Goal: Task Accomplishment & Management: Manage account settings

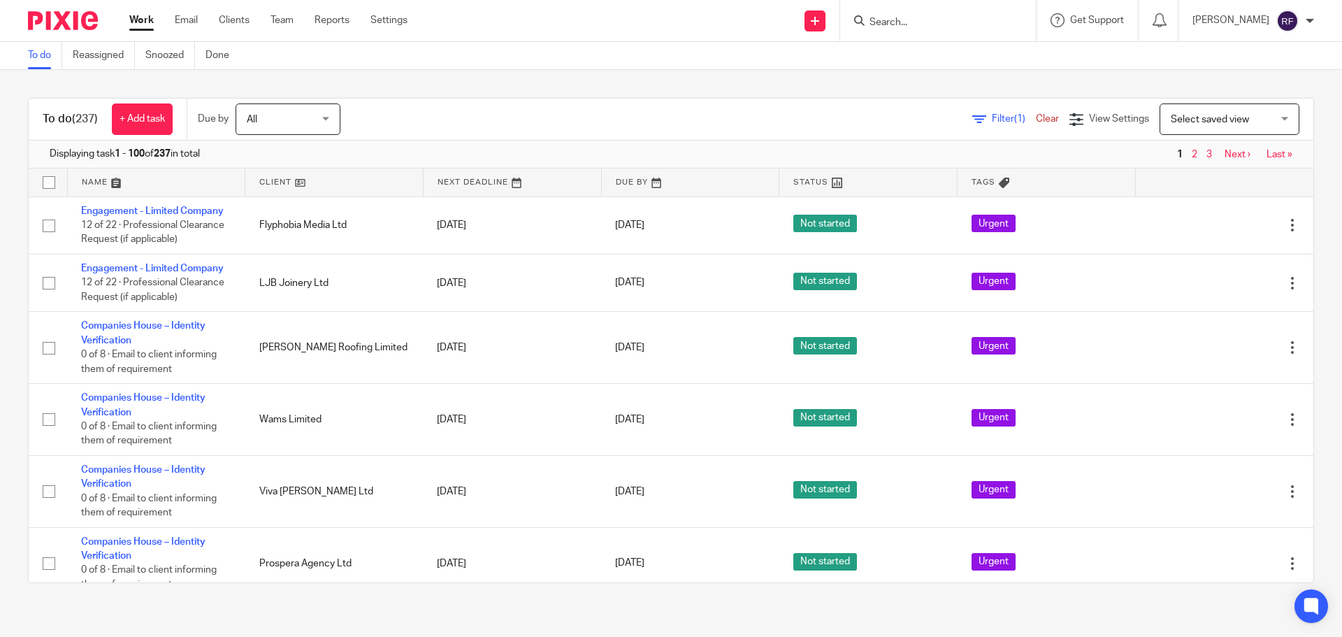
click at [989, 13] on form at bounding box center [942, 20] width 149 height 17
click at [994, 26] on input "Search" at bounding box center [931, 23] width 126 height 13
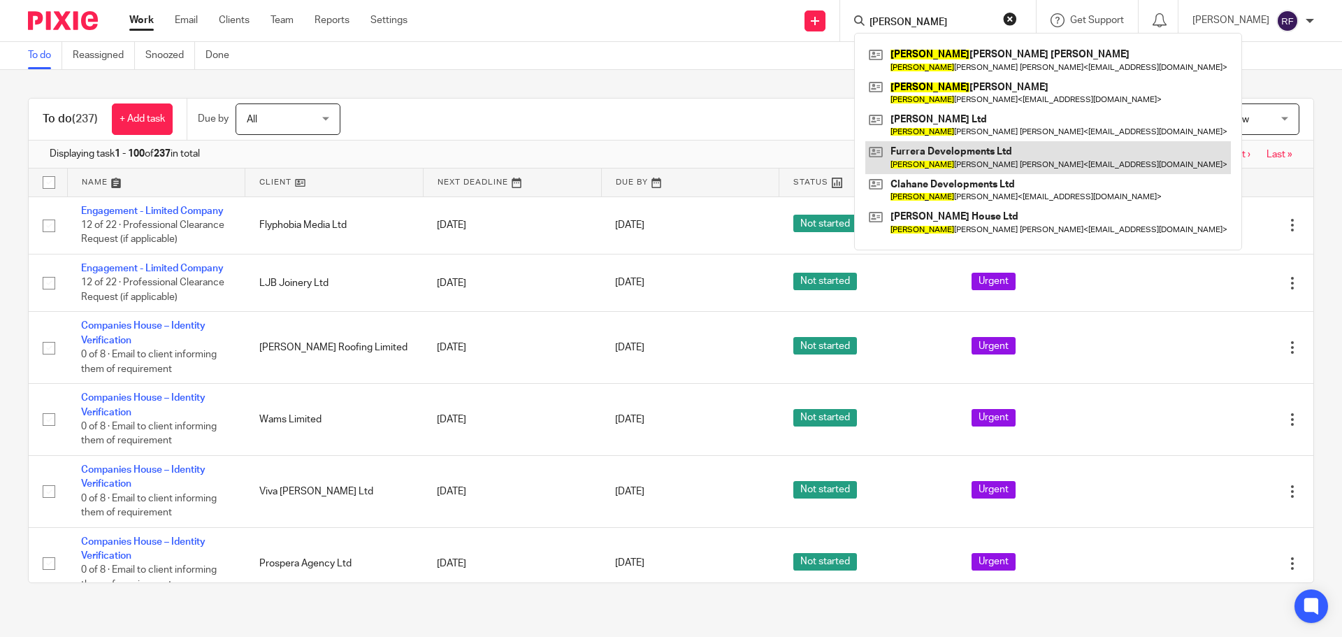
type input "katrina"
click at [1008, 157] on link at bounding box center [1049, 157] width 366 height 32
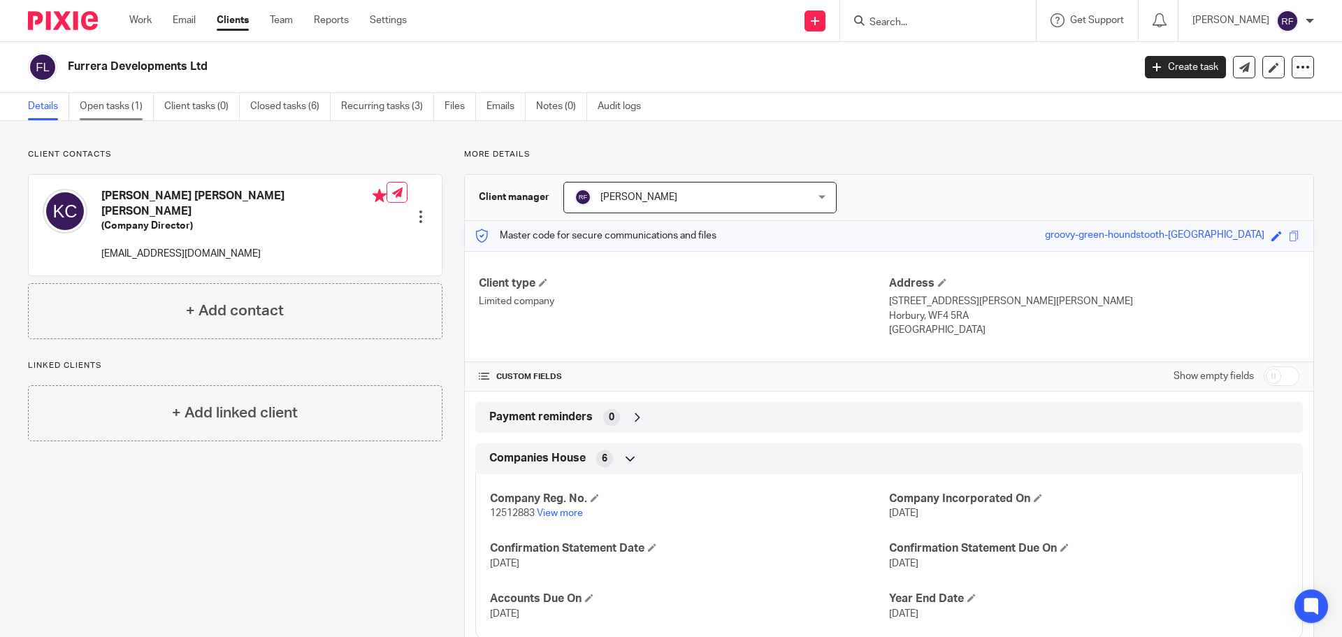
click at [111, 114] on link "Open tasks (1)" at bounding box center [117, 106] width 74 height 27
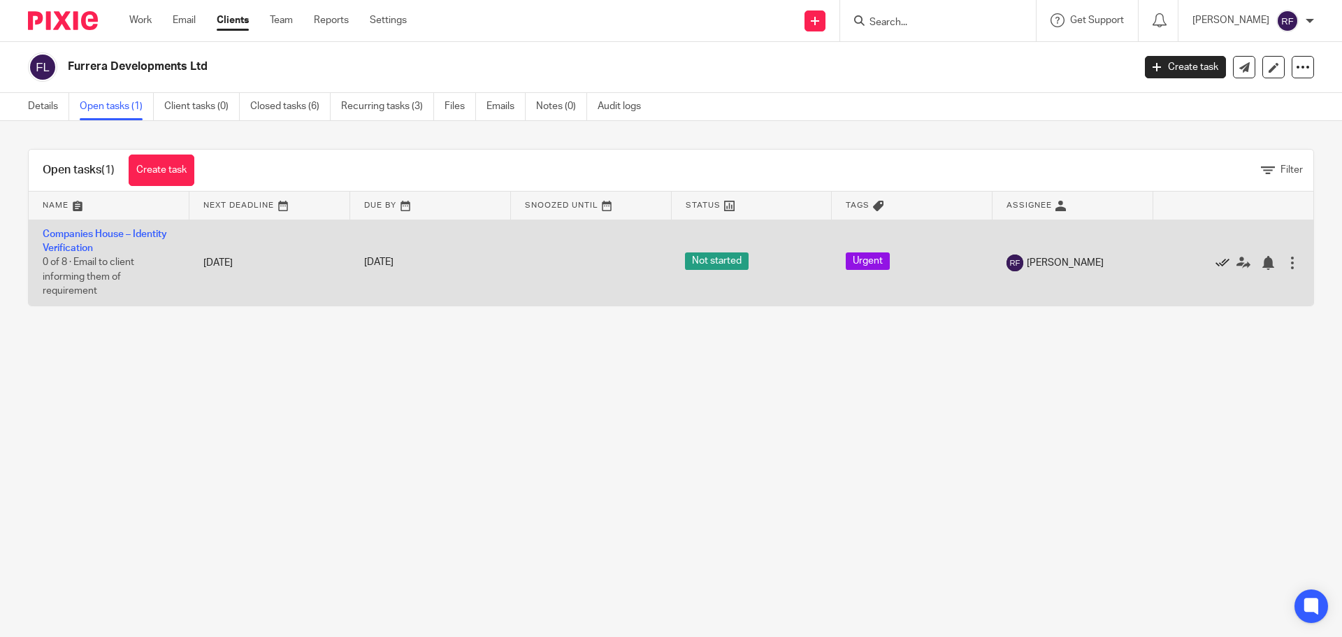
click at [1216, 266] on icon at bounding box center [1223, 263] width 14 height 14
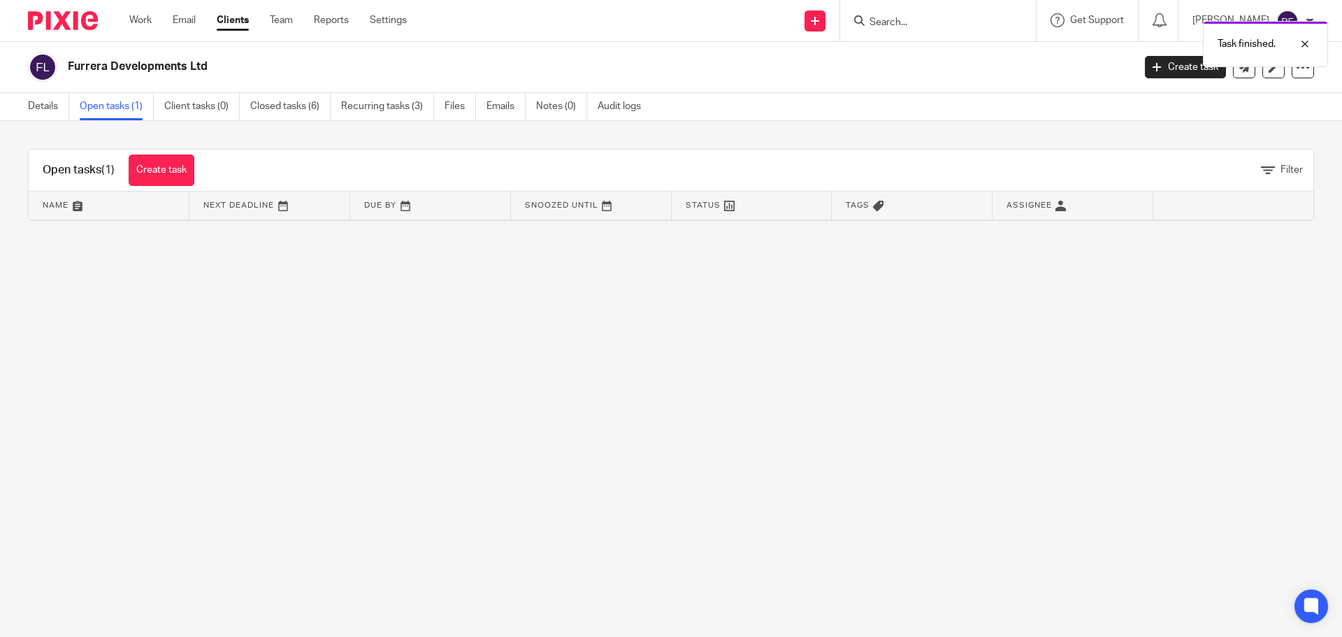
click at [949, 23] on div "Task finished." at bounding box center [999, 40] width 657 height 53
click at [902, 19] on div "Task finished." at bounding box center [999, 40] width 657 height 53
click at [150, 25] on link "Work" at bounding box center [140, 20] width 22 height 14
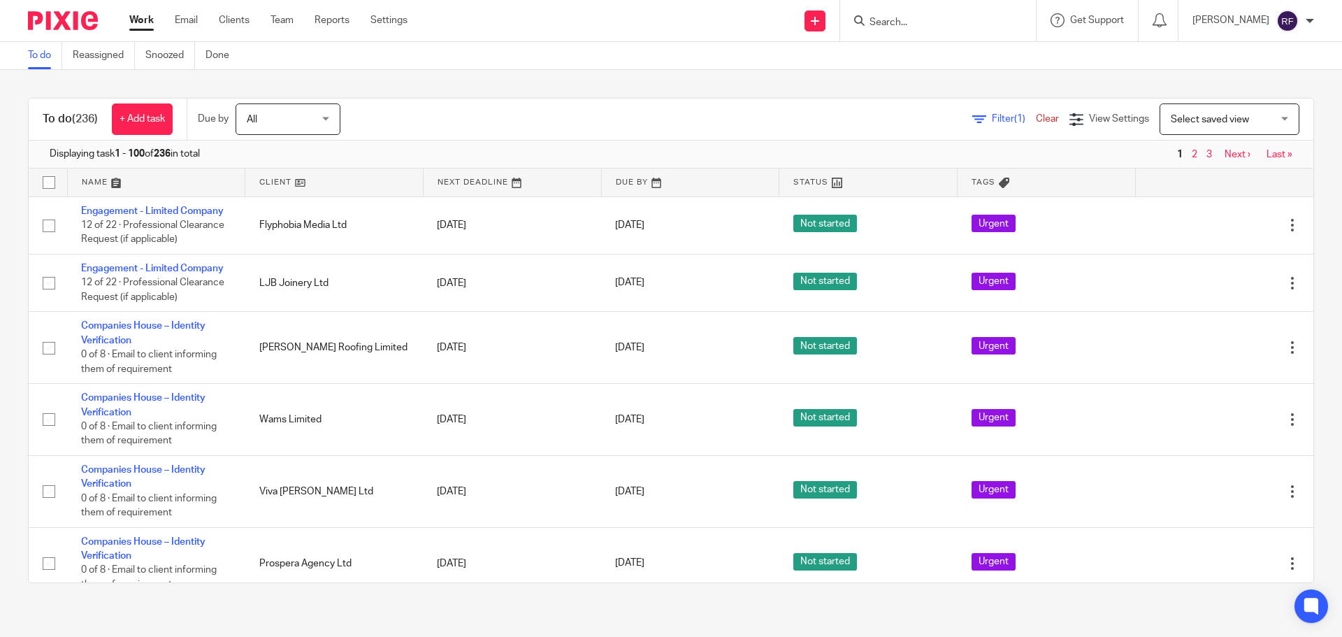
click at [920, 25] on input "Search" at bounding box center [931, 23] width 126 height 13
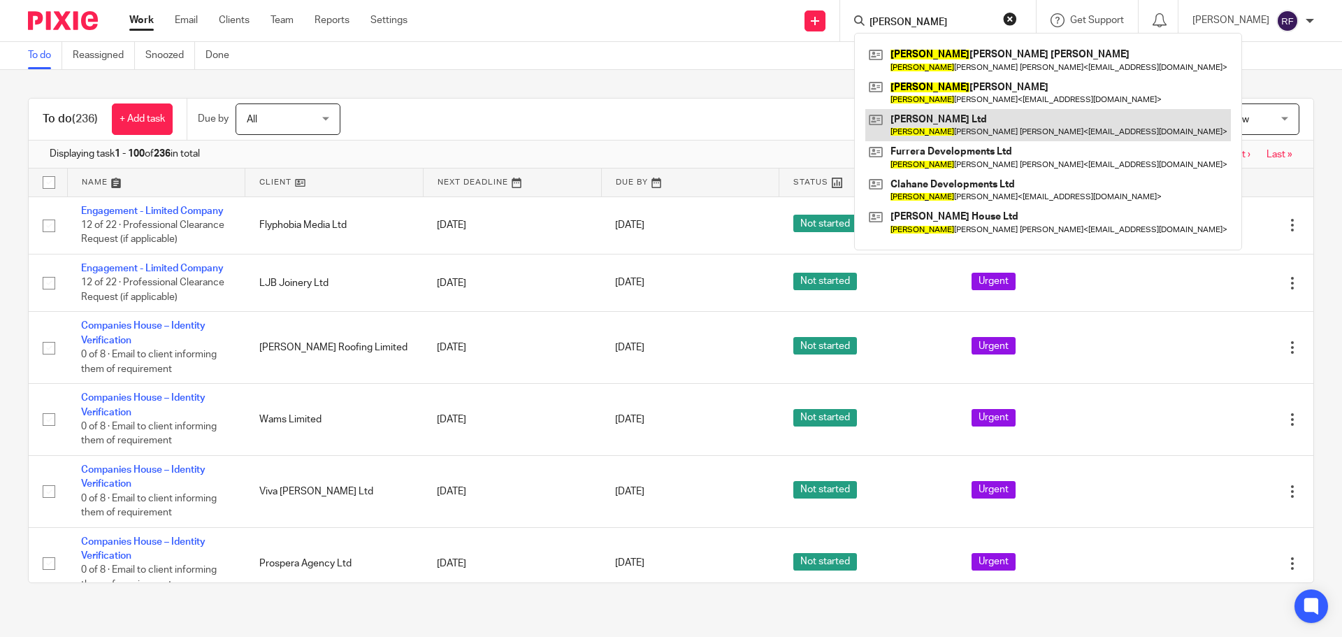
type input "Katrina"
click at [958, 127] on link at bounding box center [1049, 125] width 366 height 32
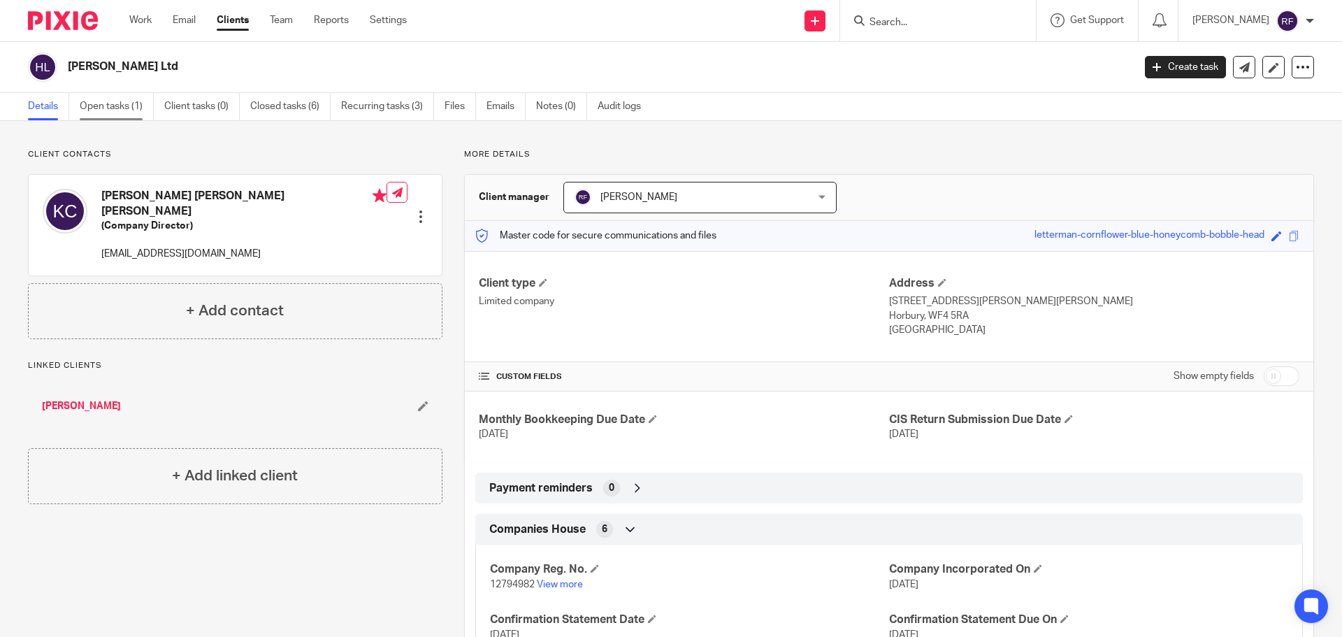
click at [103, 108] on link "Open tasks (1)" at bounding box center [117, 106] width 74 height 27
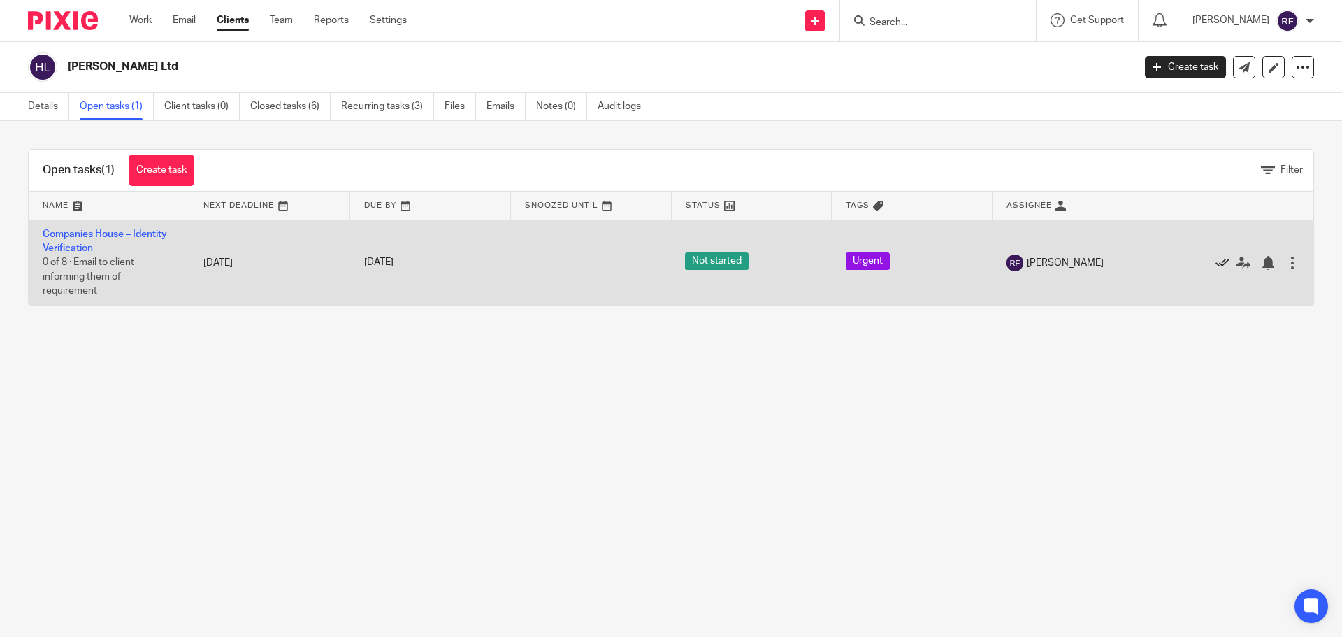
click at [1216, 264] on icon at bounding box center [1223, 263] width 14 height 14
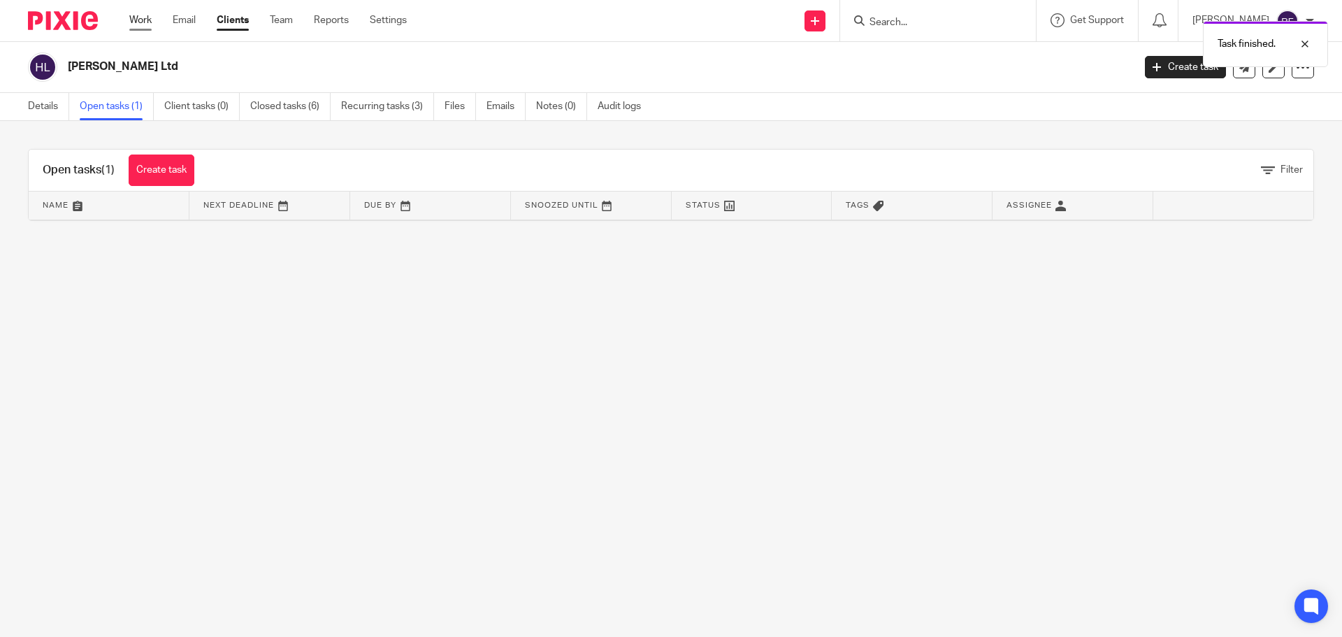
click at [142, 20] on link "Work" at bounding box center [140, 20] width 22 height 14
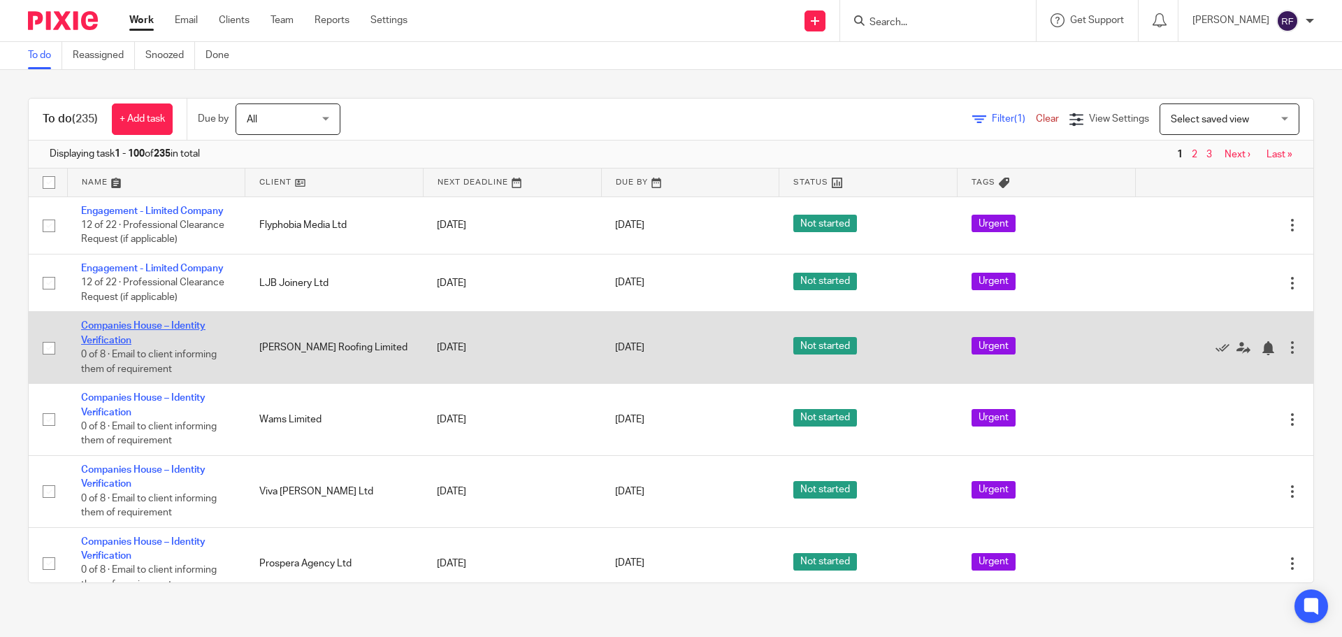
click at [99, 330] on link "Companies House – Identity Verification" at bounding box center [143, 333] width 124 height 24
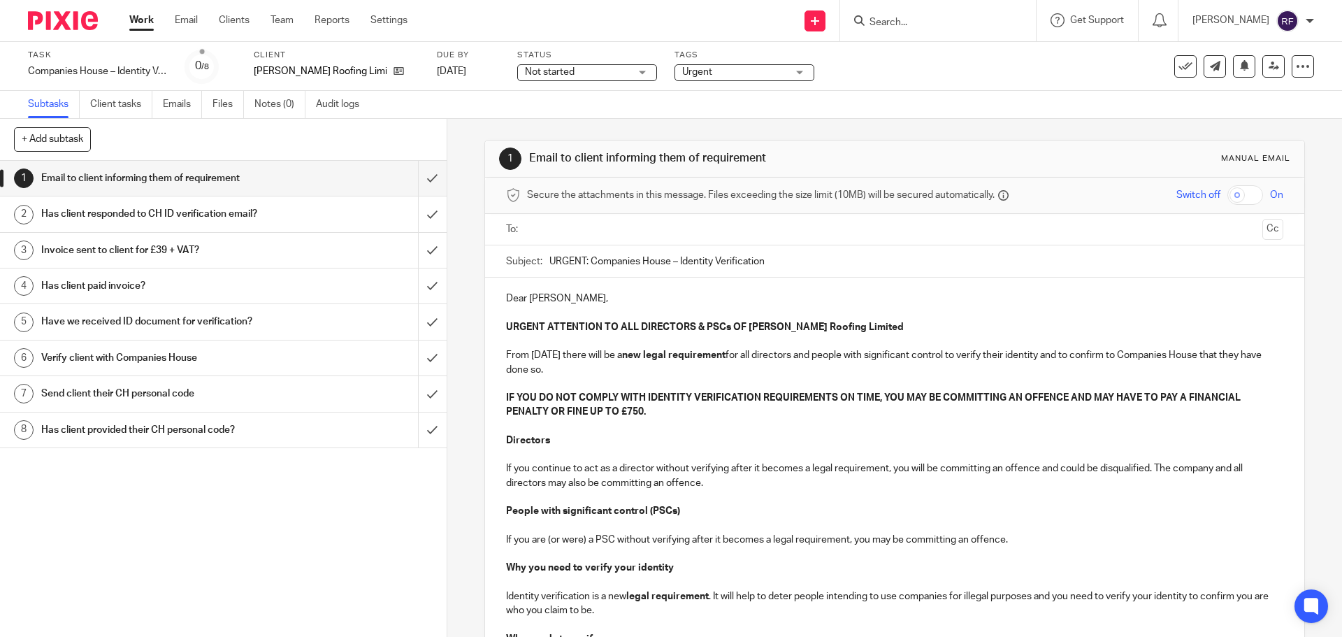
click at [575, 228] on input "text" at bounding box center [894, 230] width 724 height 16
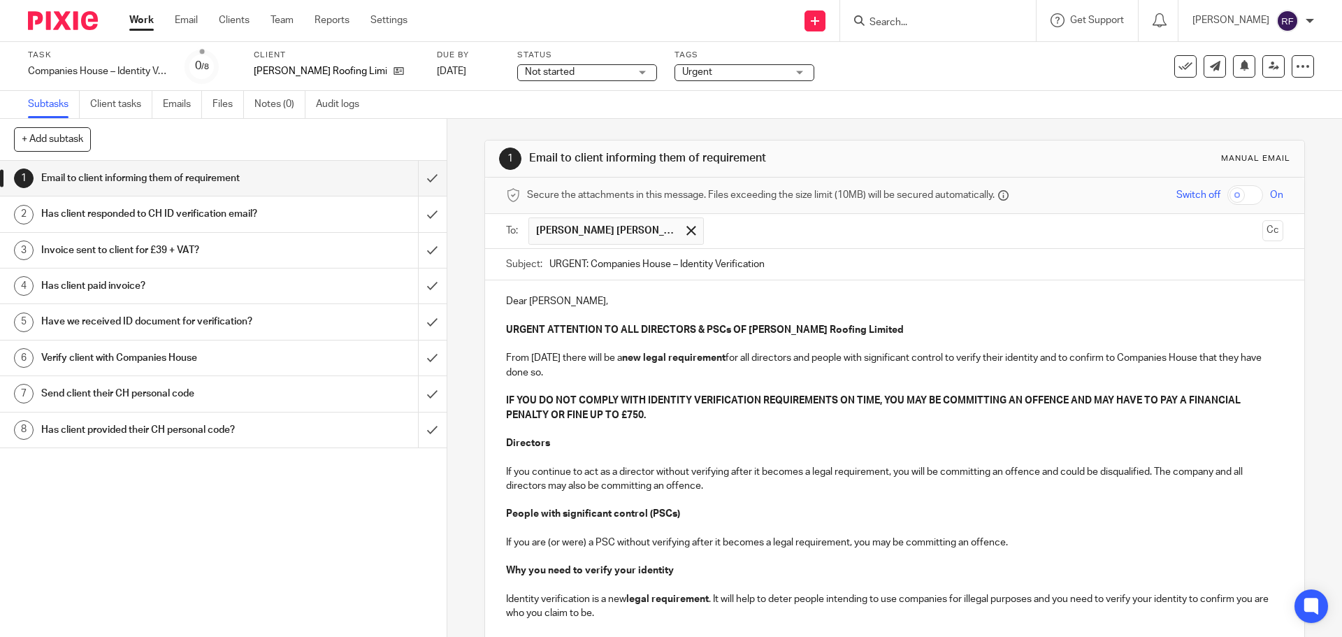
click at [711, 228] on input "text" at bounding box center [984, 230] width 546 height 27
click at [529, 300] on p "Dear Tracy," at bounding box center [894, 301] width 777 height 14
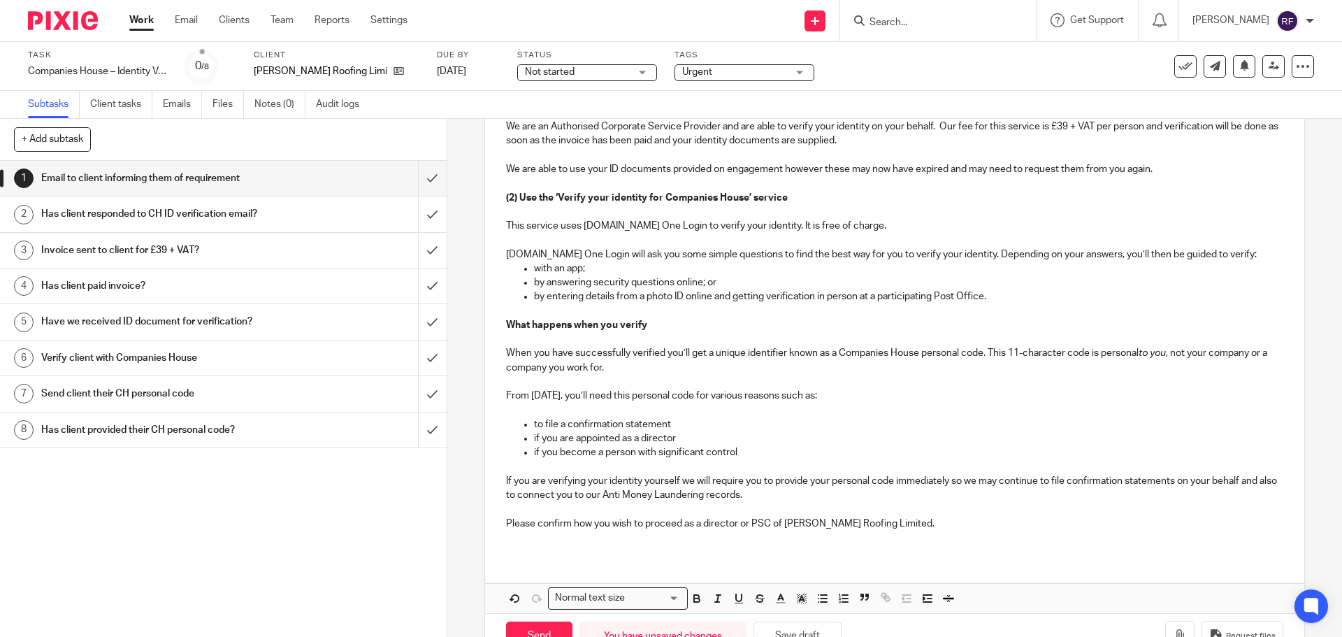
scroll to position [742, 0]
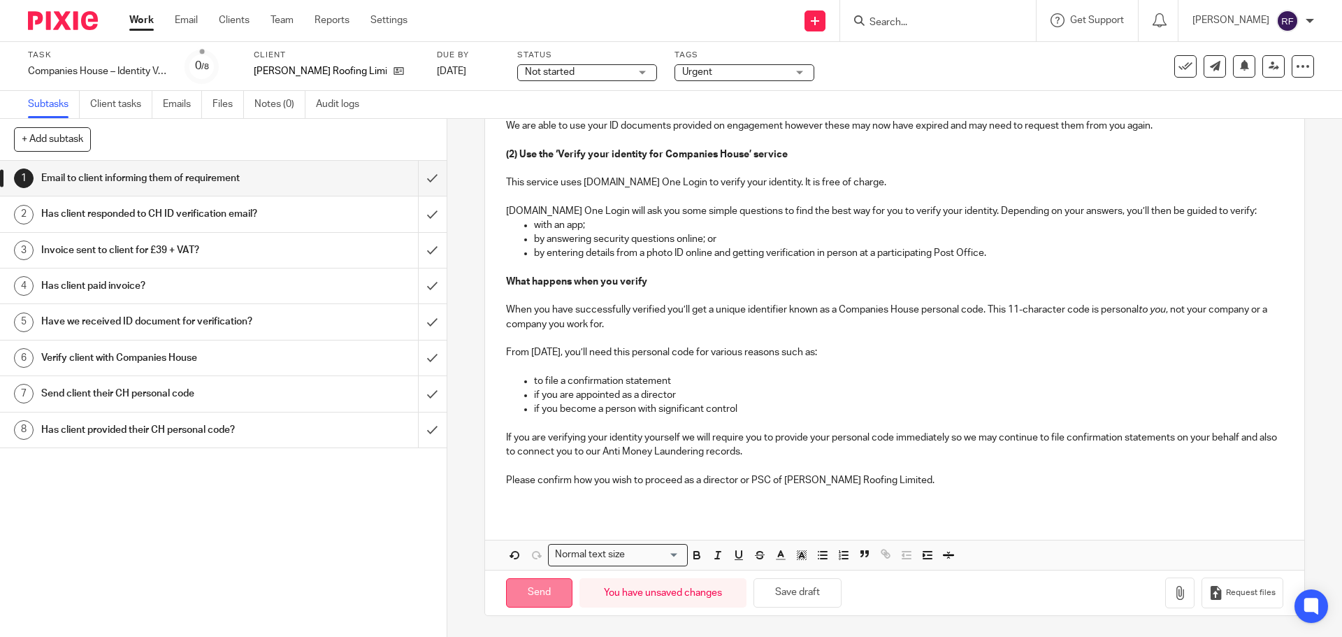
click at [543, 595] on input "Send" at bounding box center [539, 593] width 66 height 30
type input "Sent"
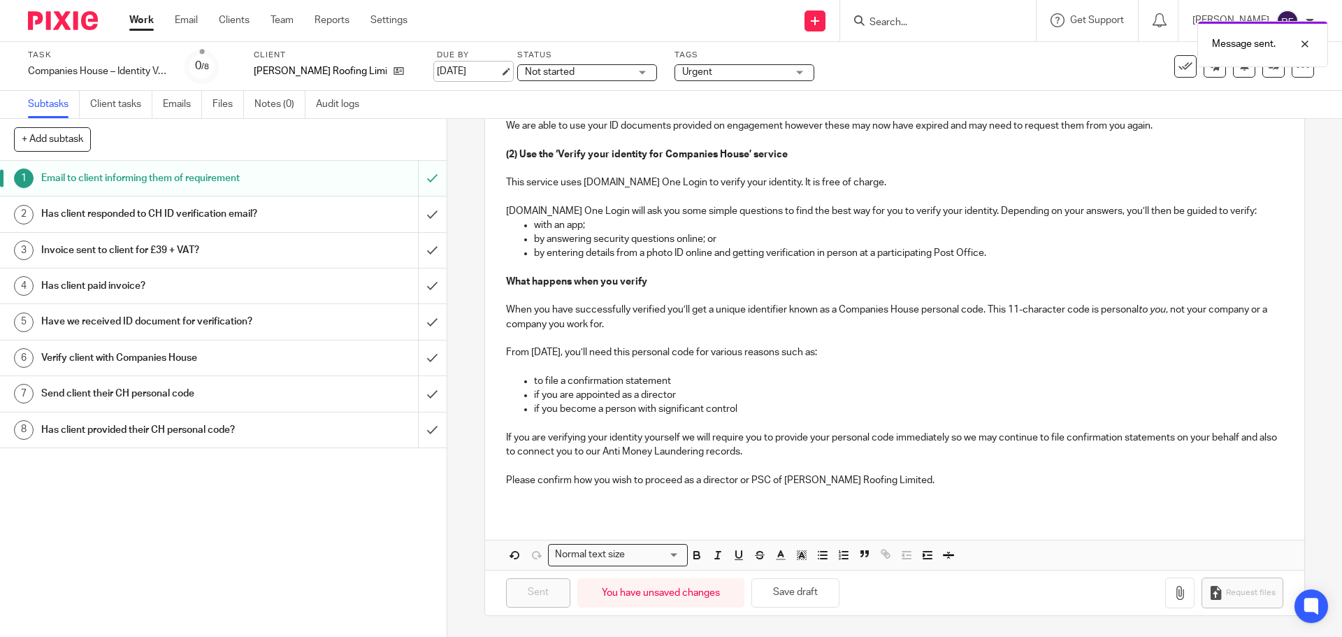
click at [461, 66] on link "[DATE]" at bounding box center [468, 71] width 63 height 15
click at [148, 16] on link "Work" at bounding box center [141, 20] width 24 height 14
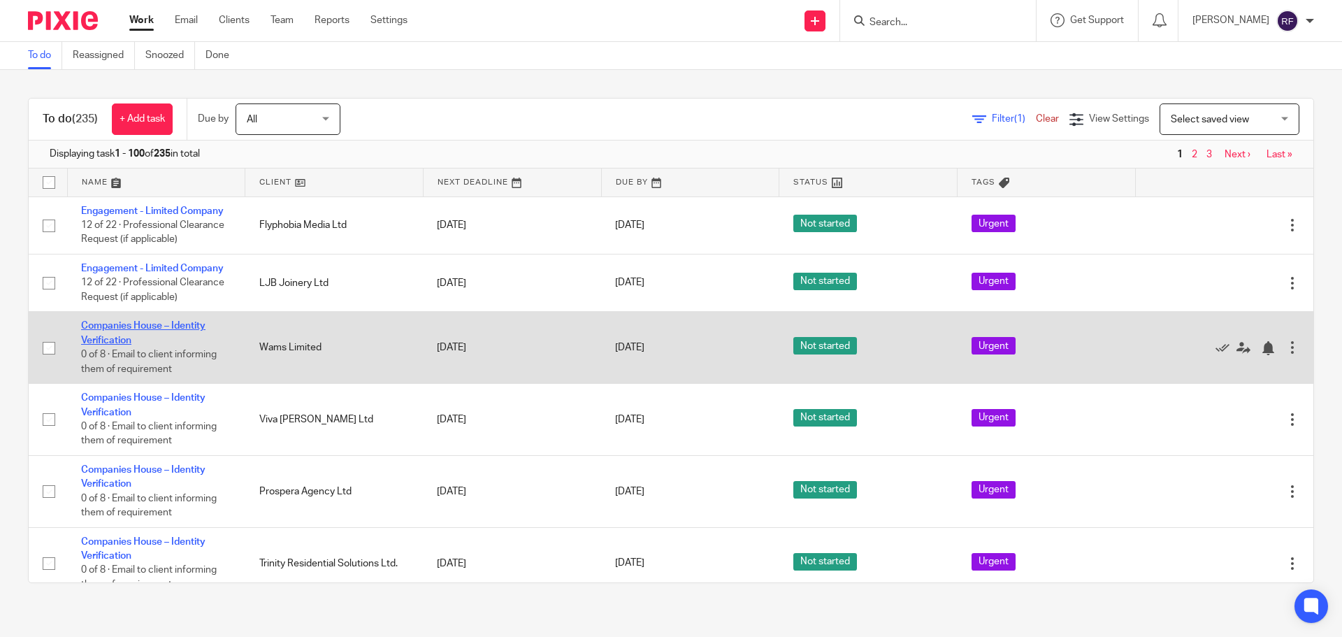
click at [101, 343] on link "Companies House – Identity Verification" at bounding box center [143, 333] width 124 height 24
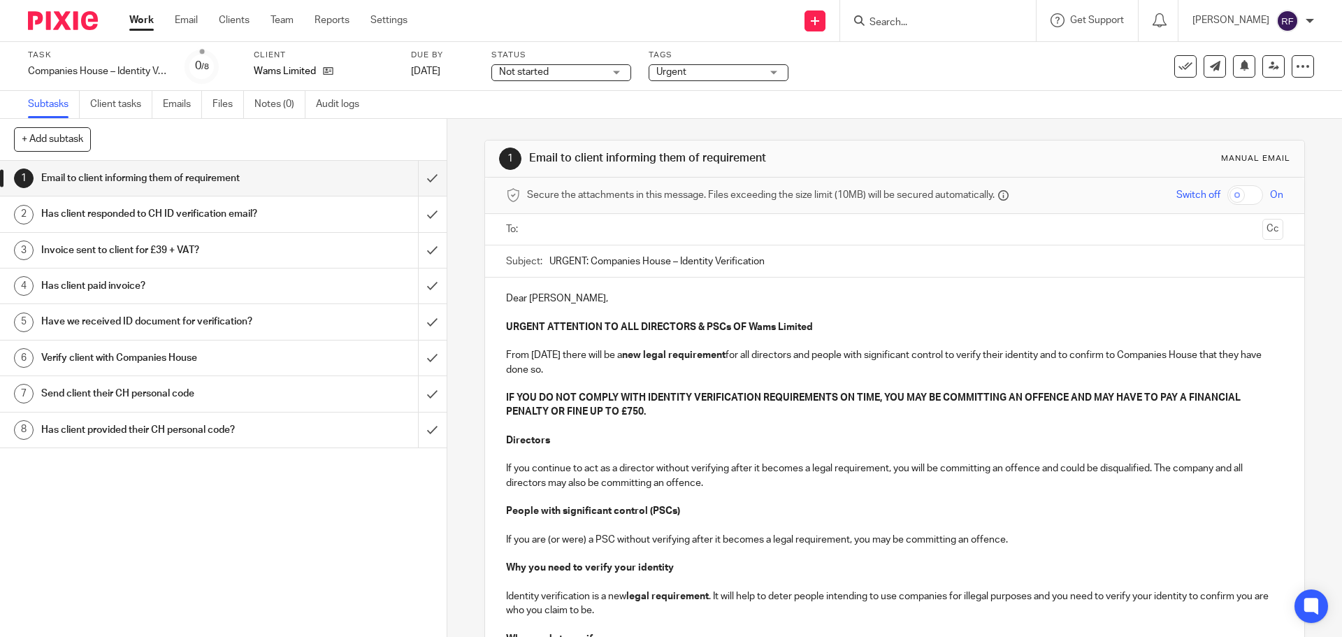
drag, startPoint x: 577, startPoint y: 219, endPoint x: 586, endPoint y: 227, distance: 11.9
click at [577, 220] on ul at bounding box center [895, 229] width 733 height 23
click at [589, 228] on input "text" at bounding box center [894, 230] width 724 height 16
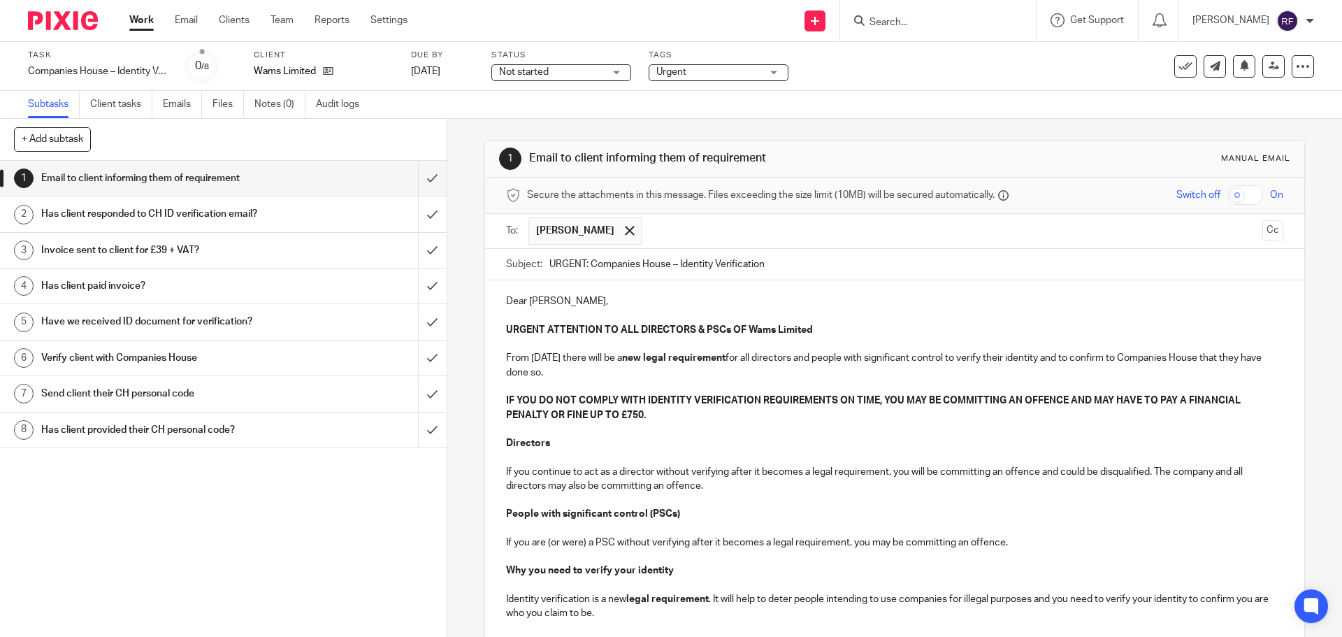
click at [775, 329] on strong "URGENT ATTENTION TO ALL DIRECTORS & PSCs OF Wams Limited" at bounding box center [659, 330] width 307 height 10
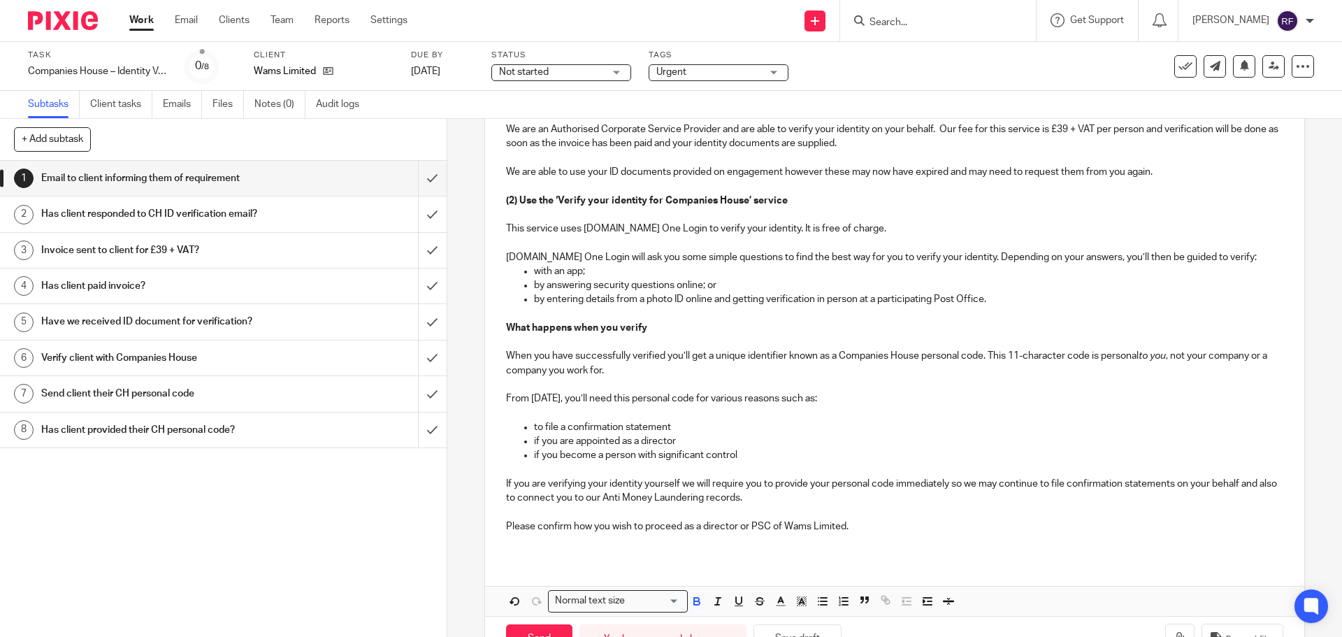
scroll to position [742, 0]
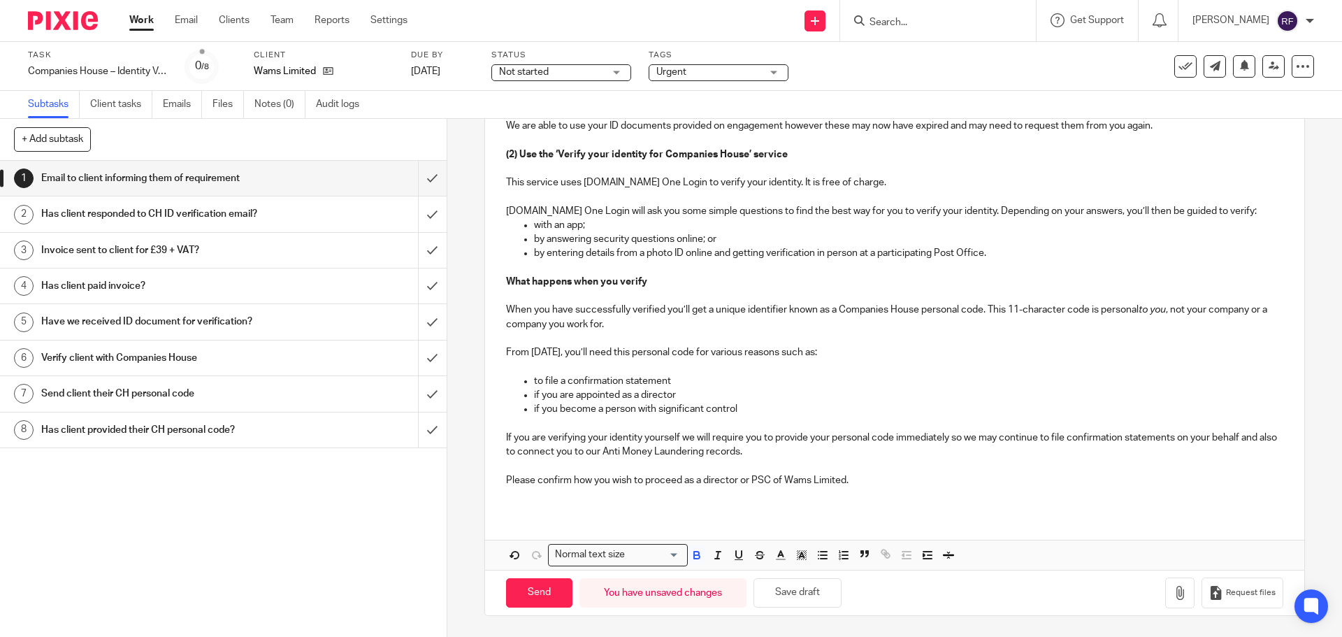
click at [812, 484] on p "Please confirm how you wish to proceed as a director or PSC of Wams Limited." at bounding box center [894, 480] width 777 height 14
click at [540, 600] on input "Send" at bounding box center [539, 593] width 66 height 30
type input "Sent"
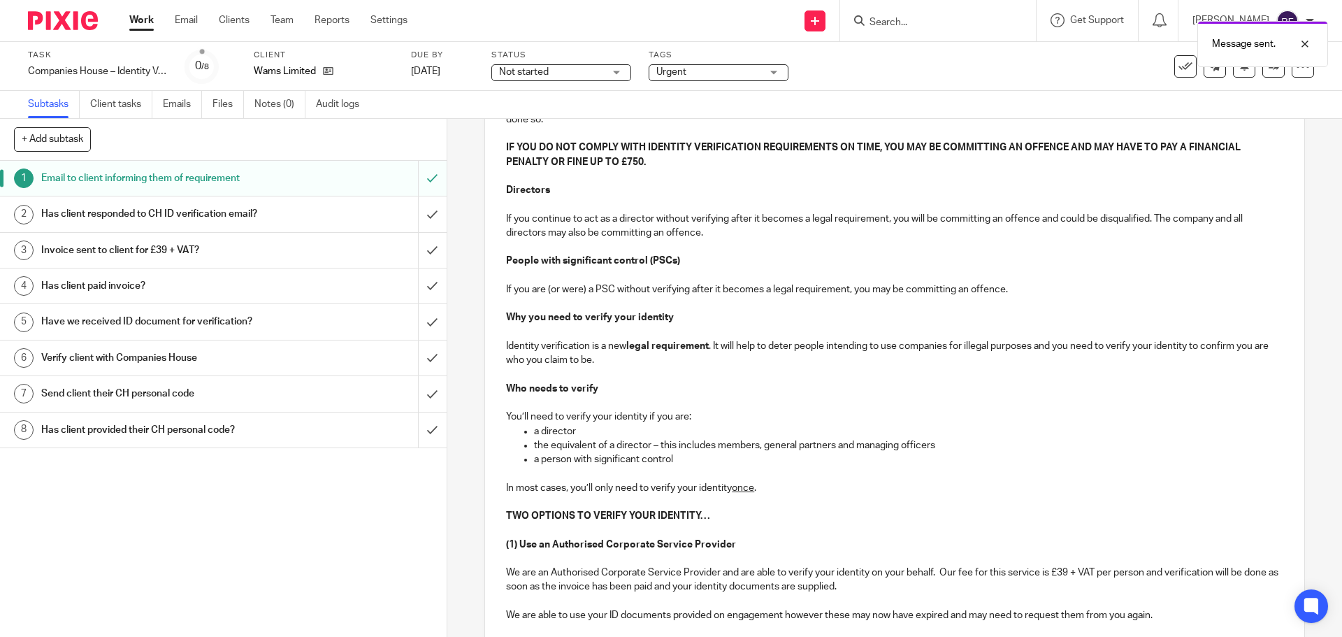
scroll to position [0, 0]
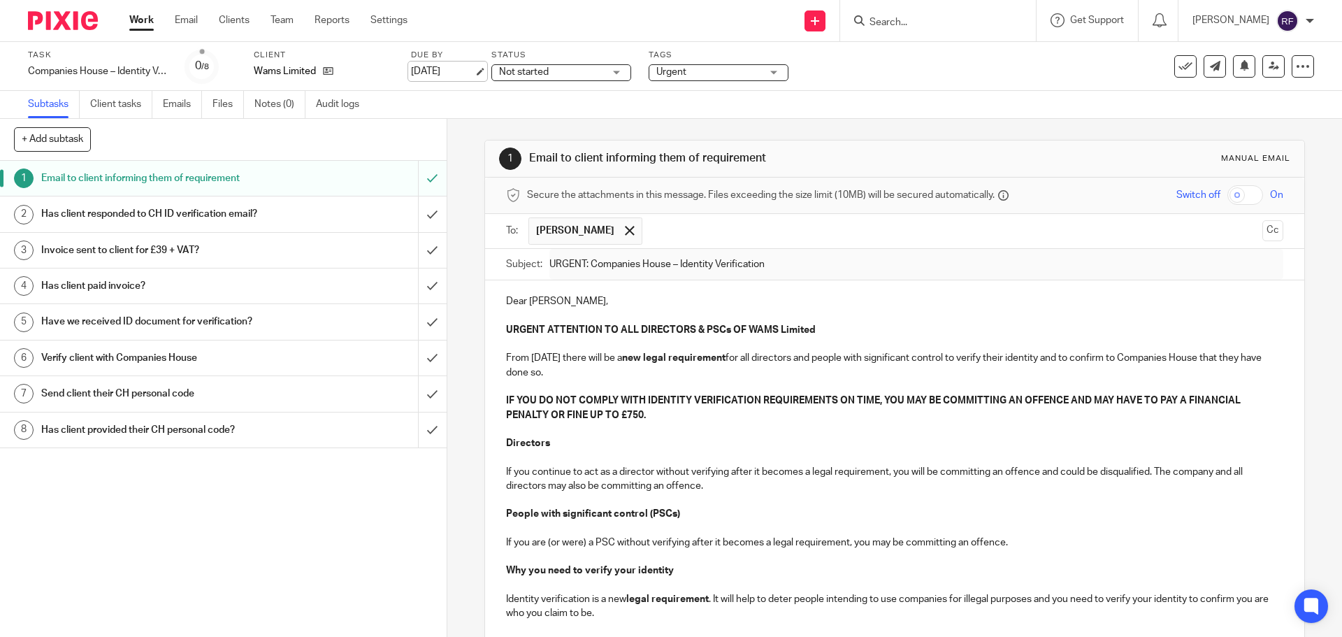
click at [450, 64] on link "[DATE]" at bounding box center [442, 71] width 63 height 15
click at [168, 13] on div "Work Email Clients Team Reports Settings Work Email Clients Team Reports Settin…" at bounding box center [271, 20] width 313 height 41
click at [143, 20] on link "Work" at bounding box center [141, 20] width 24 height 14
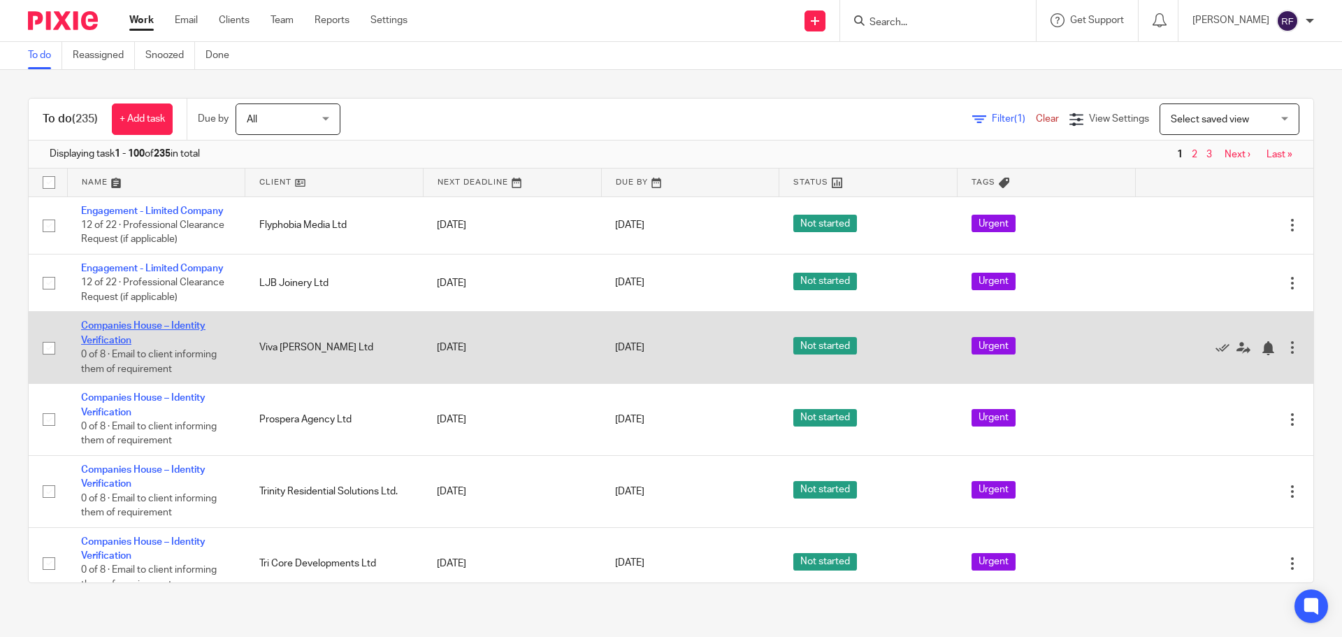
click at [115, 330] on link "Companies House – Identity Verification" at bounding box center [143, 333] width 124 height 24
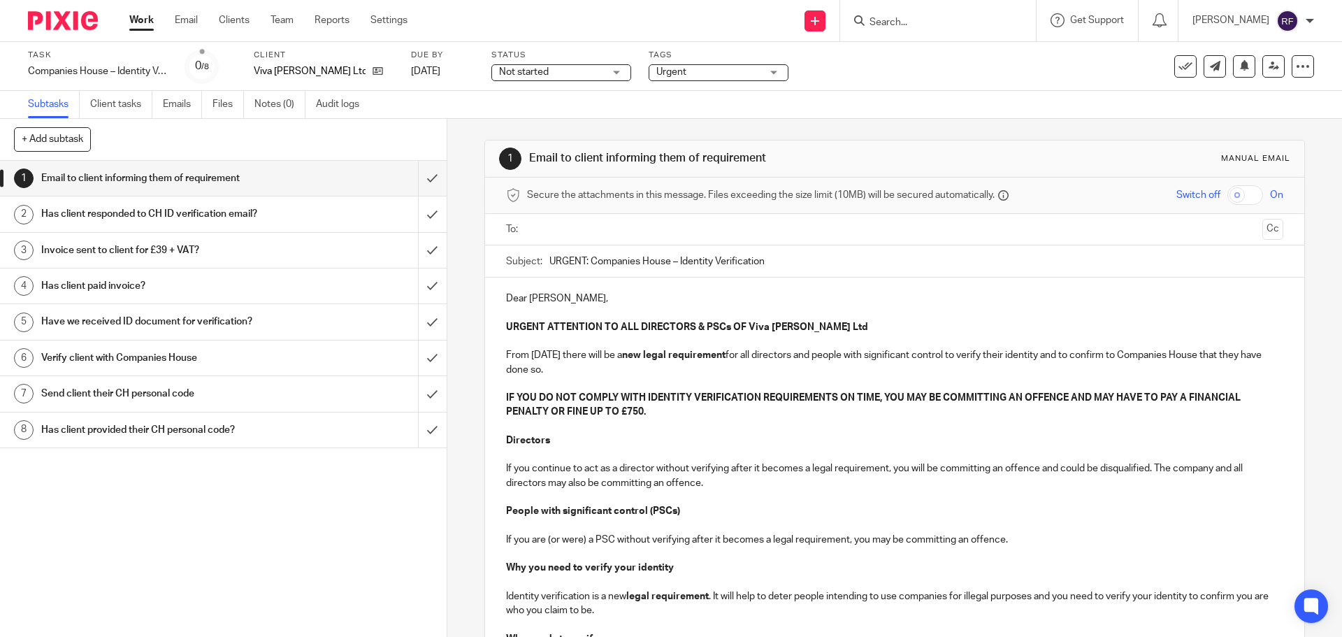
click at [575, 230] on input "text" at bounding box center [894, 230] width 724 height 16
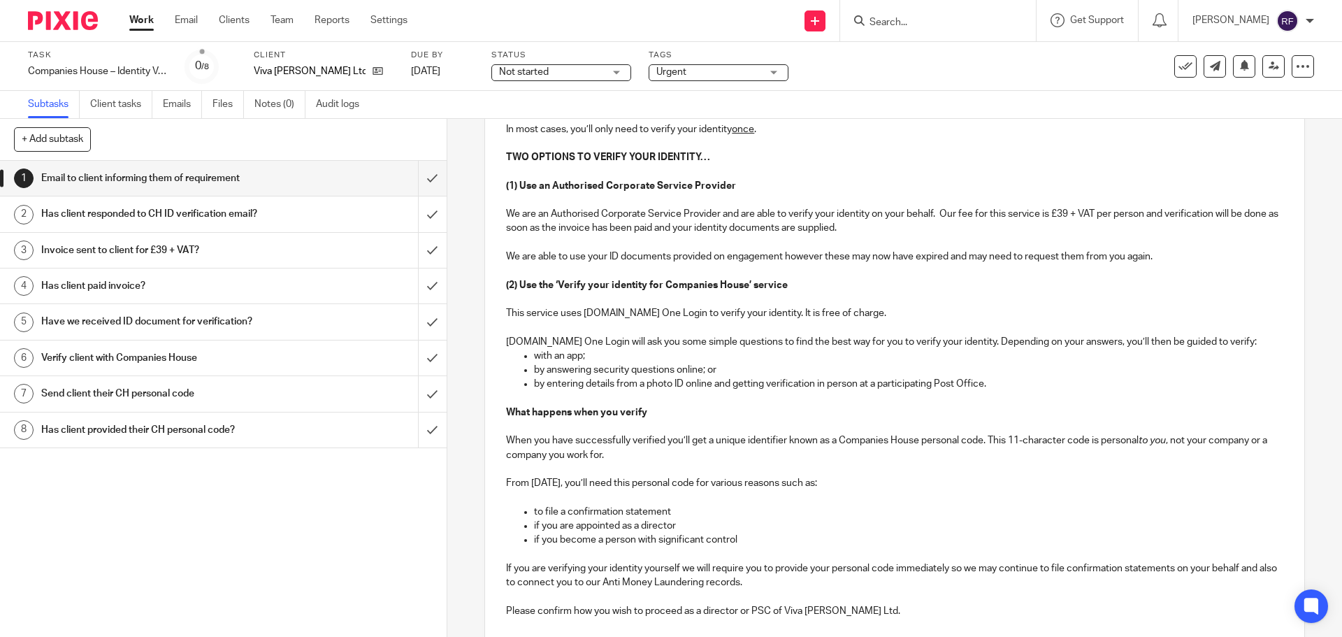
scroll to position [742, 0]
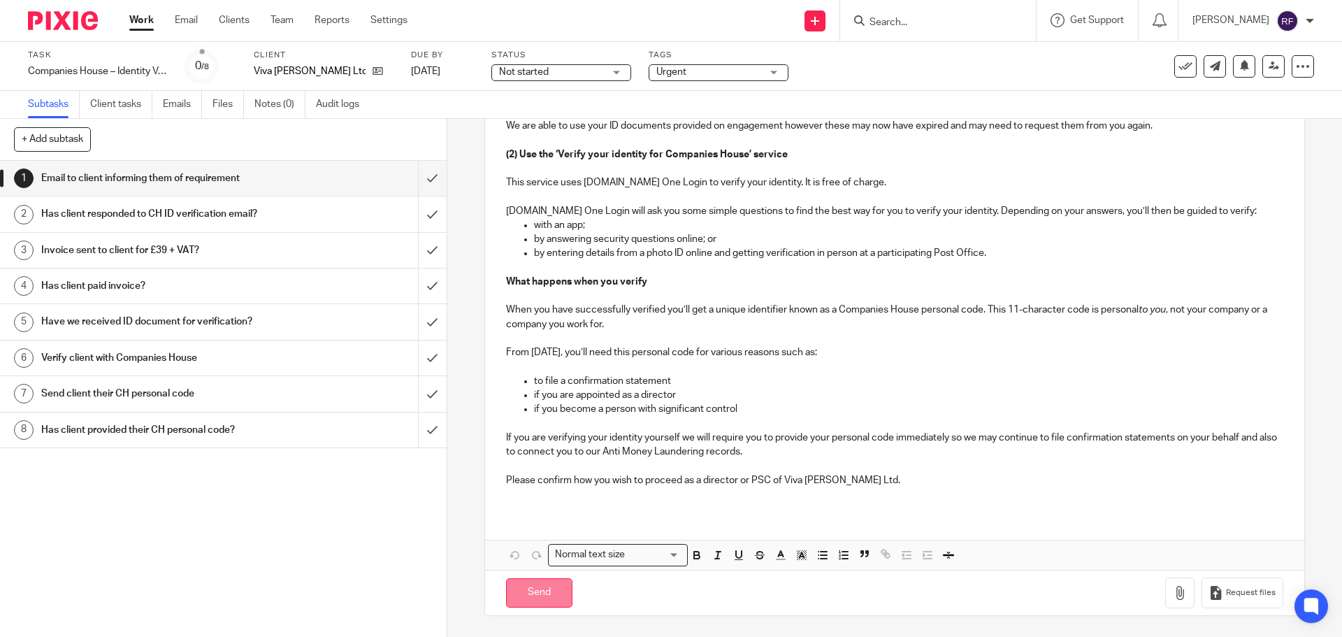
click at [538, 598] on input "Send" at bounding box center [539, 593] width 66 height 30
type input "Sent"
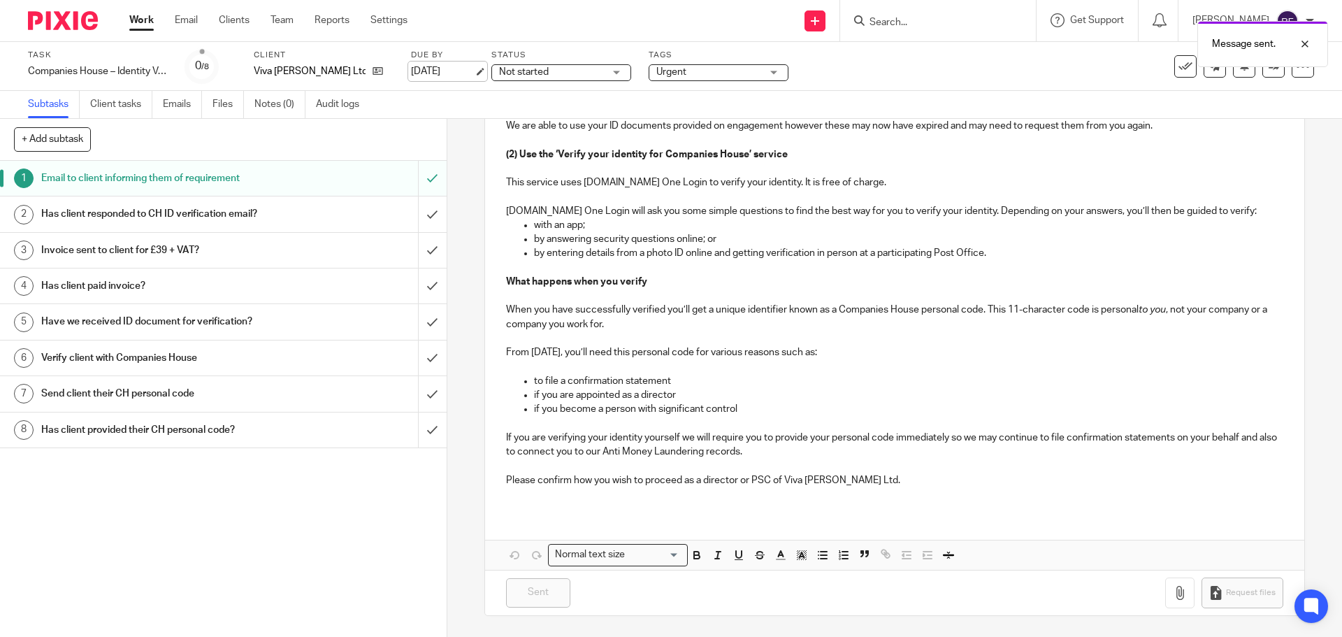
click at [458, 65] on link "[DATE]" at bounding box center [442, 71] width 63 height 15
click at [975, 19] on div "Deadline updated." at bounding box center [999, 40] width 657 height 53
click at [152, 27] on link "Work" at bounding box center [141, 20] width 24 height 14
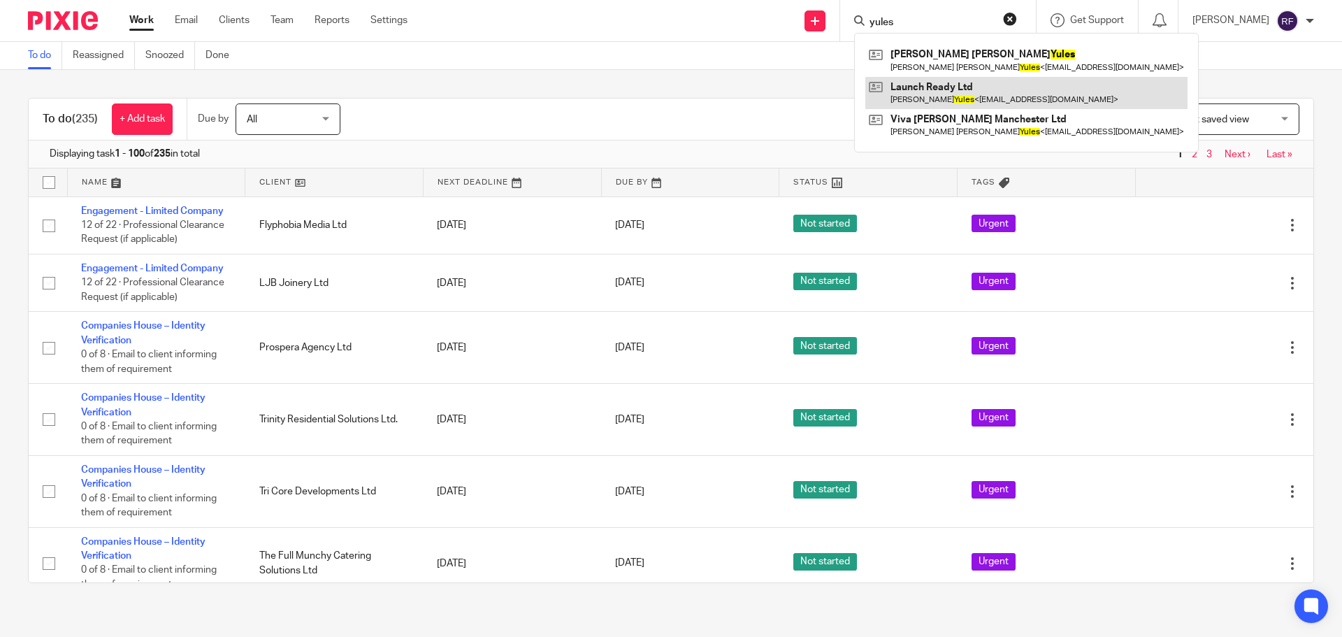
type input "yules"
click at [958, 102] on link at bounding box center [1027, 93] width 322 height 32
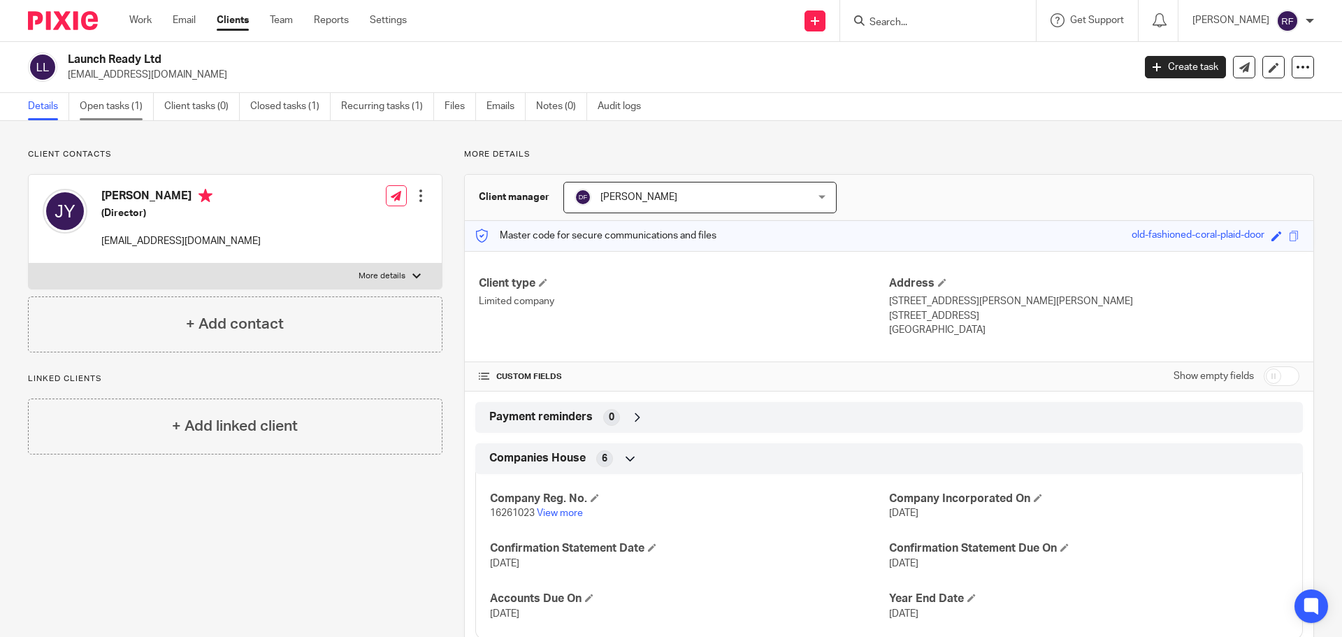
click at [115, 115] on link "Open tasks (1)" at bounding box center [117, 106] width 74 height 27
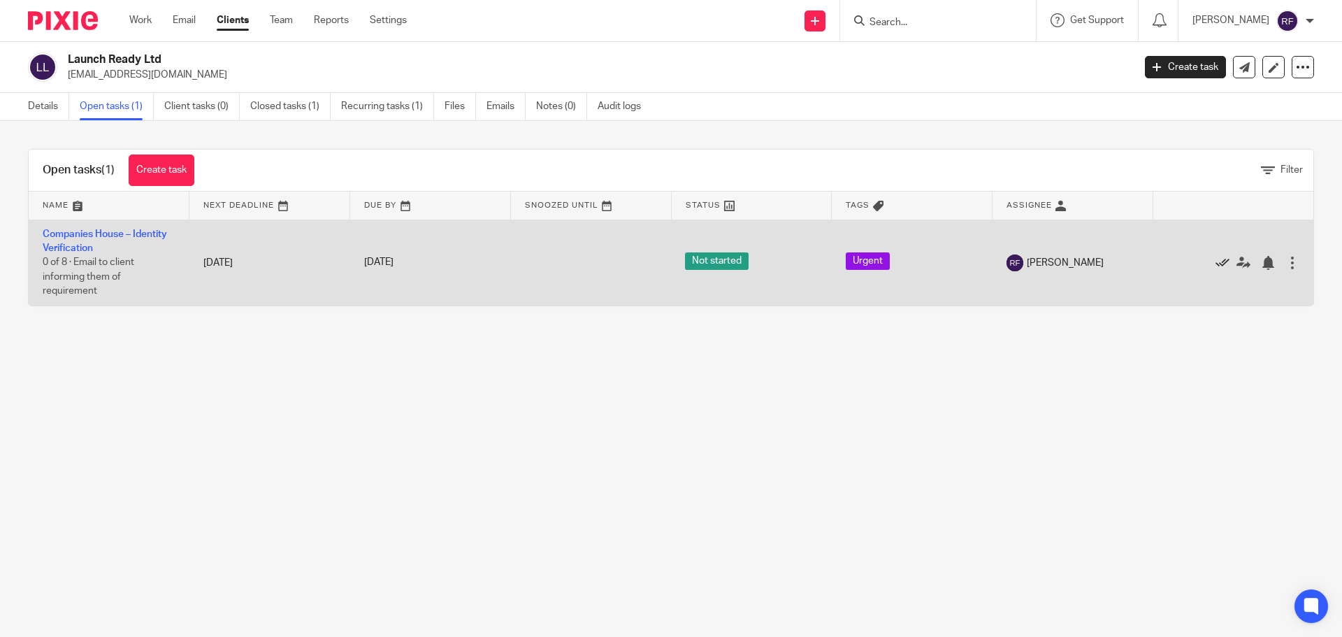
click at [1216, 258] on icon at bounding box center [1223, 263] width 14 height 14
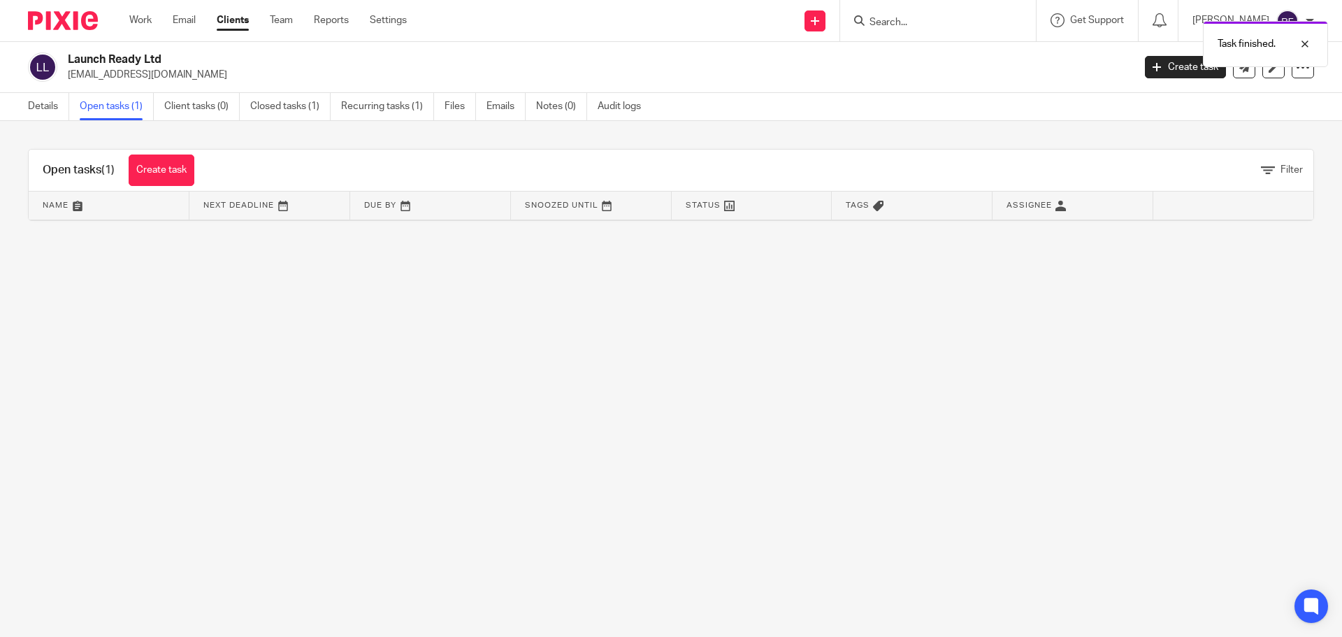
click at [958, 19] on div "Task finished." at bounding box center [999, 40] width 657 height 53
click at [907, 21] on div "Task finished." at bounding box center [999, 40] width 657 height 53
click at [135, 24] on link "Work" at bounding box center [140, 20] width 22 height 14
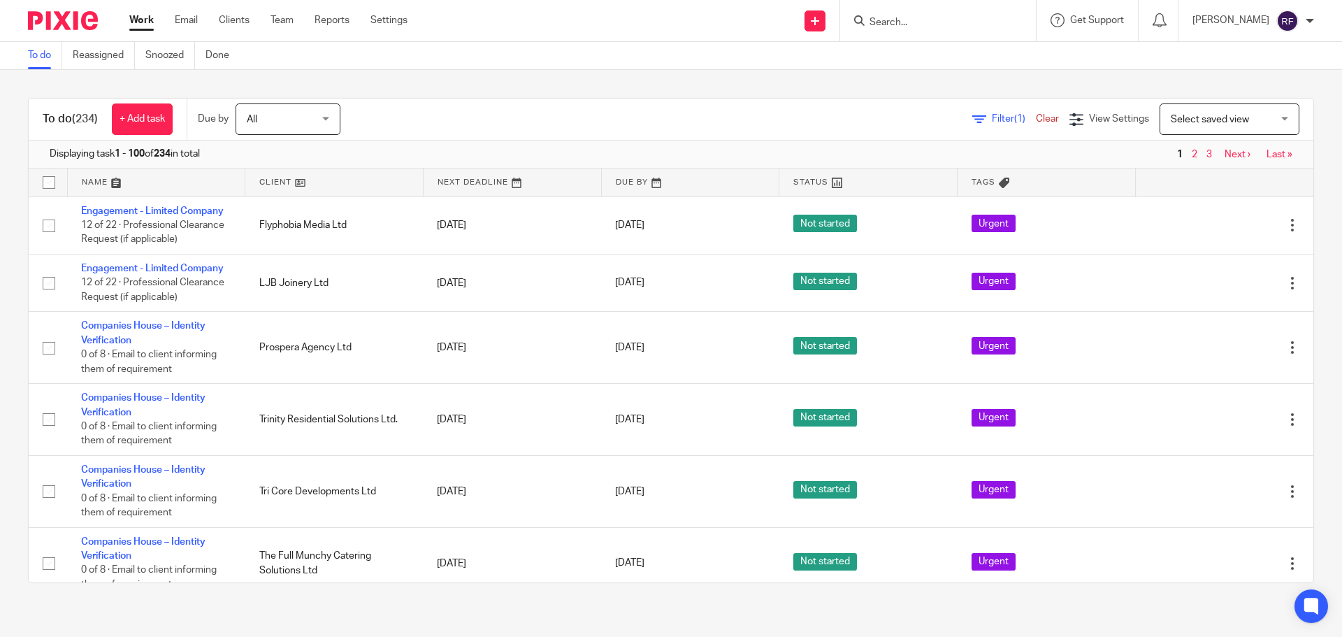
drag, startPoint x: 910, startPoint y: 35, endPoint x: 958, endPoint y: 22, distance: 49.9
click at [921, 34] on div at bounding box center [938, 20] width 196 height 41
click at [976, 15] on form at bounding box center [942, 20] width 149 height 17
click at [970, 34] on div at bounding box center [938, 20] width 196 height 41
click at [956, 28] on input "Search" at bounding box center [931, 23] width 126 height 13
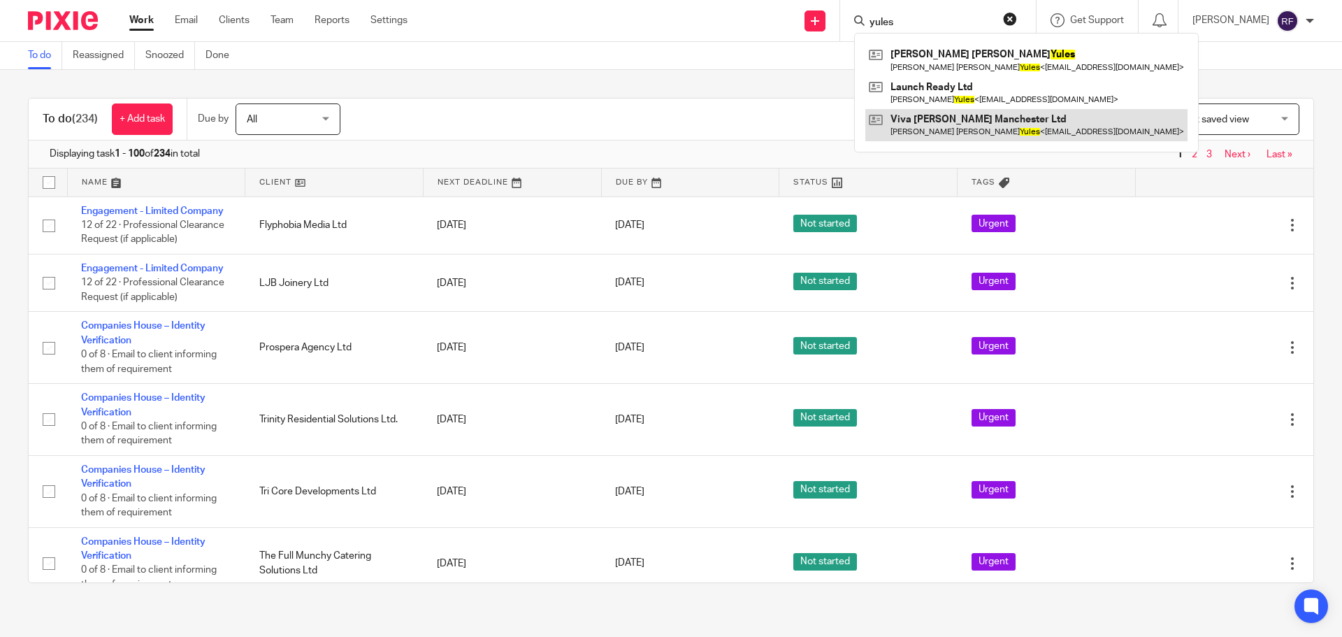
type input "yules"
click at [979, 125] on link at bounding box center [1027, 125] width 322 height 32
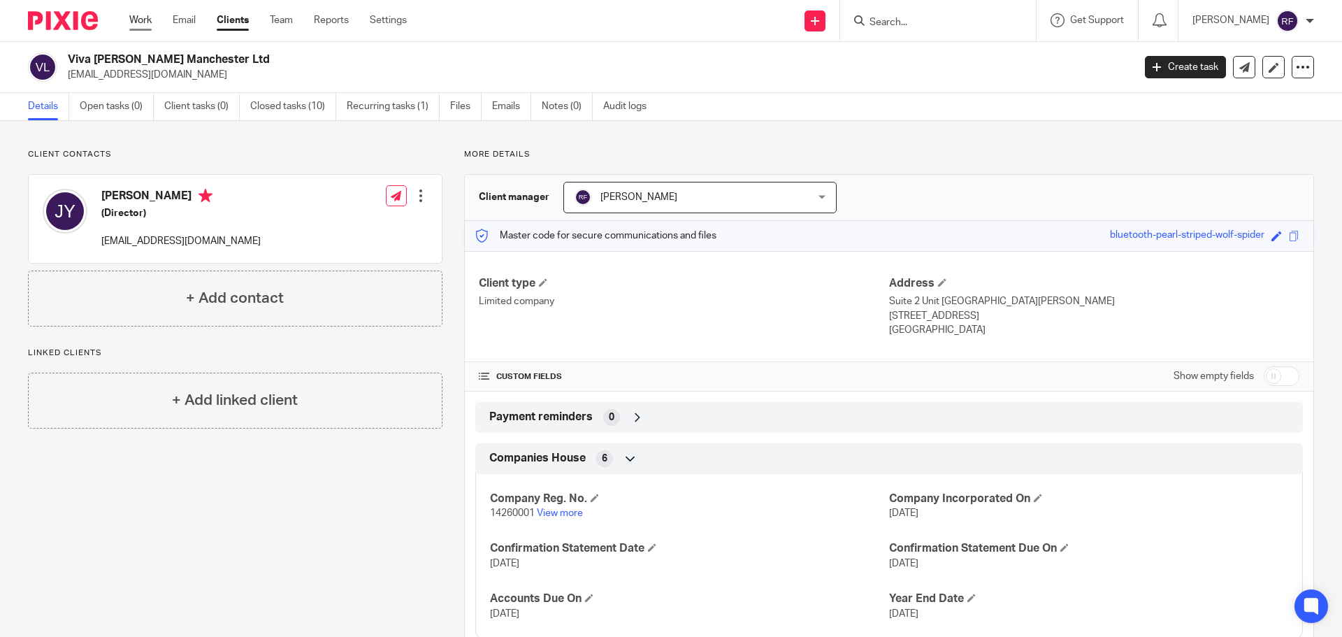
click at [134, 24] on link "Work" at bounding box center [140, 20] width 22 height 14
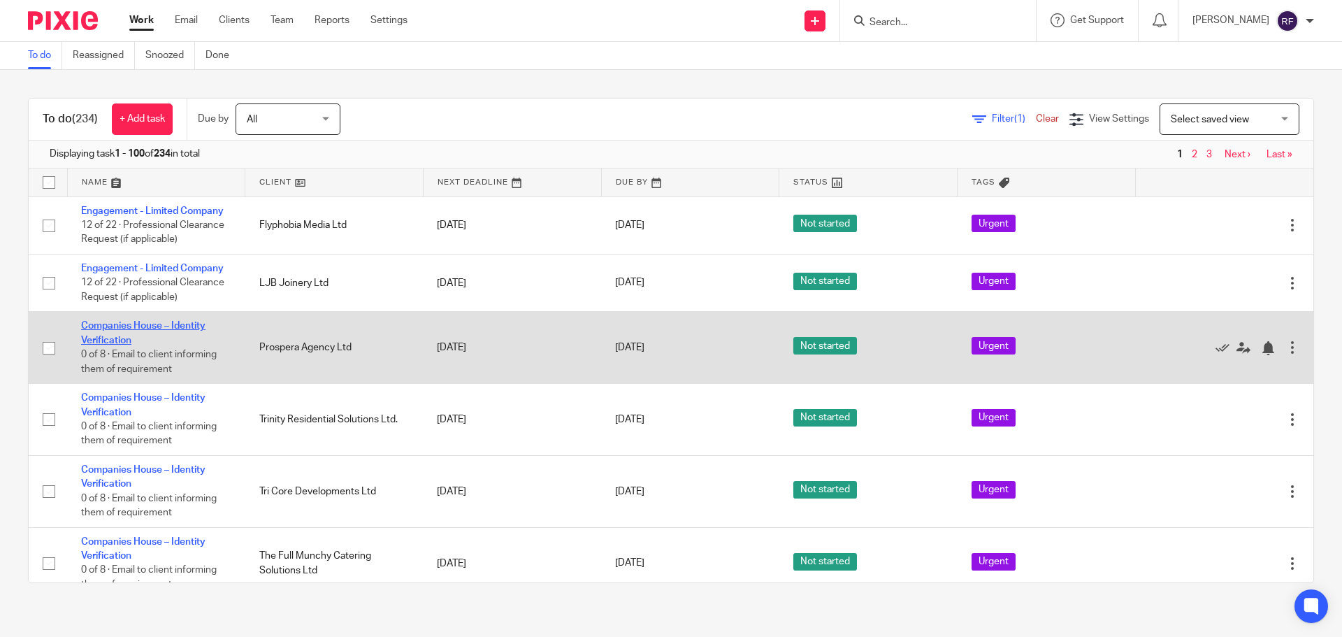
click at [120, 340] on link "Companies House – Identity Verification" at bounding box center [143, 333] width 124 height 24
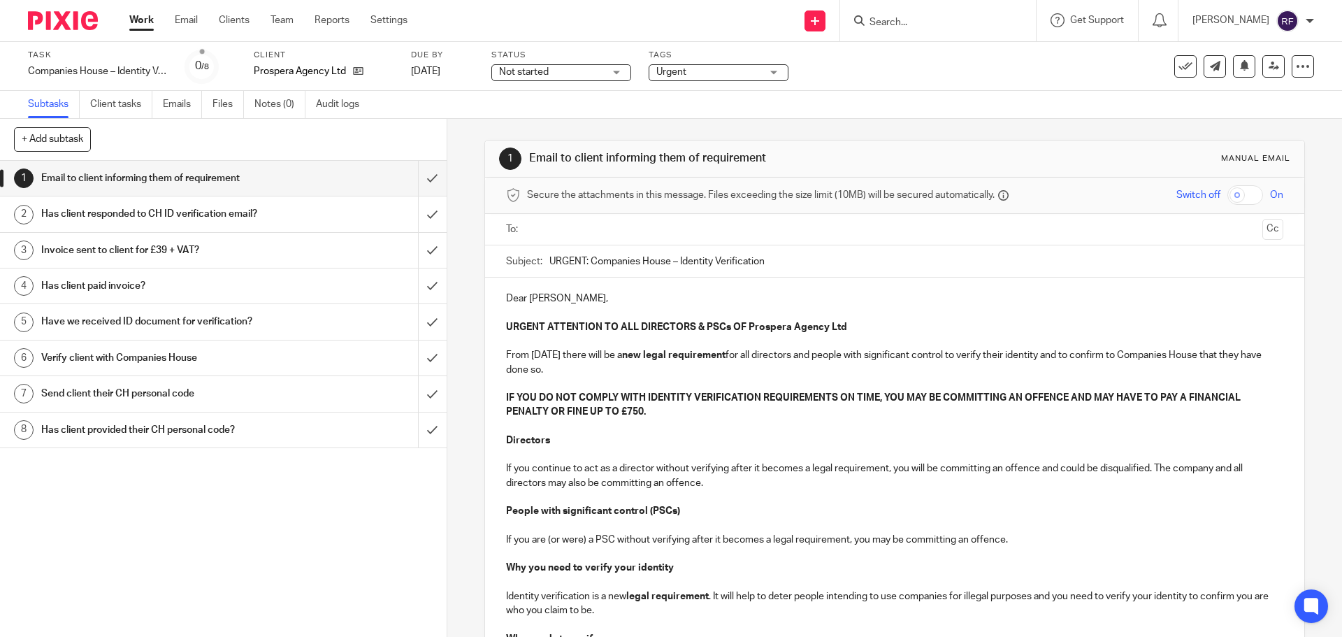
click at [589, 236] on input "text" at bounding box center [894, 230] width 724 height 16
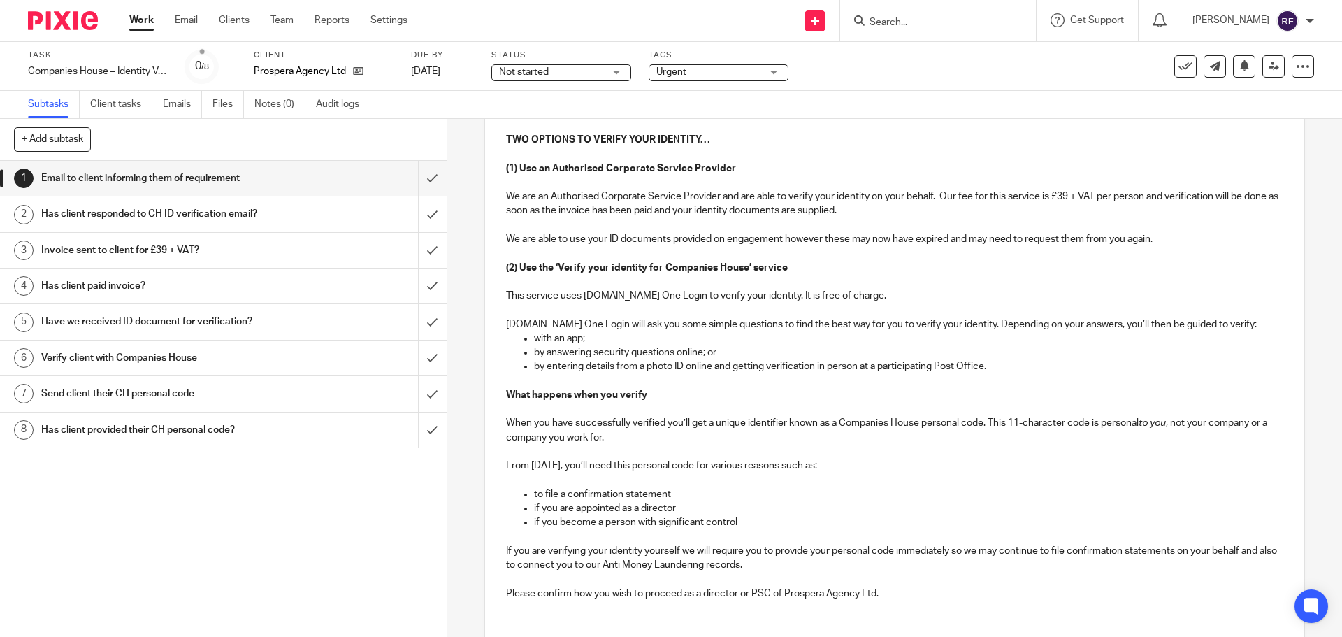
scroll to position [742, 0]
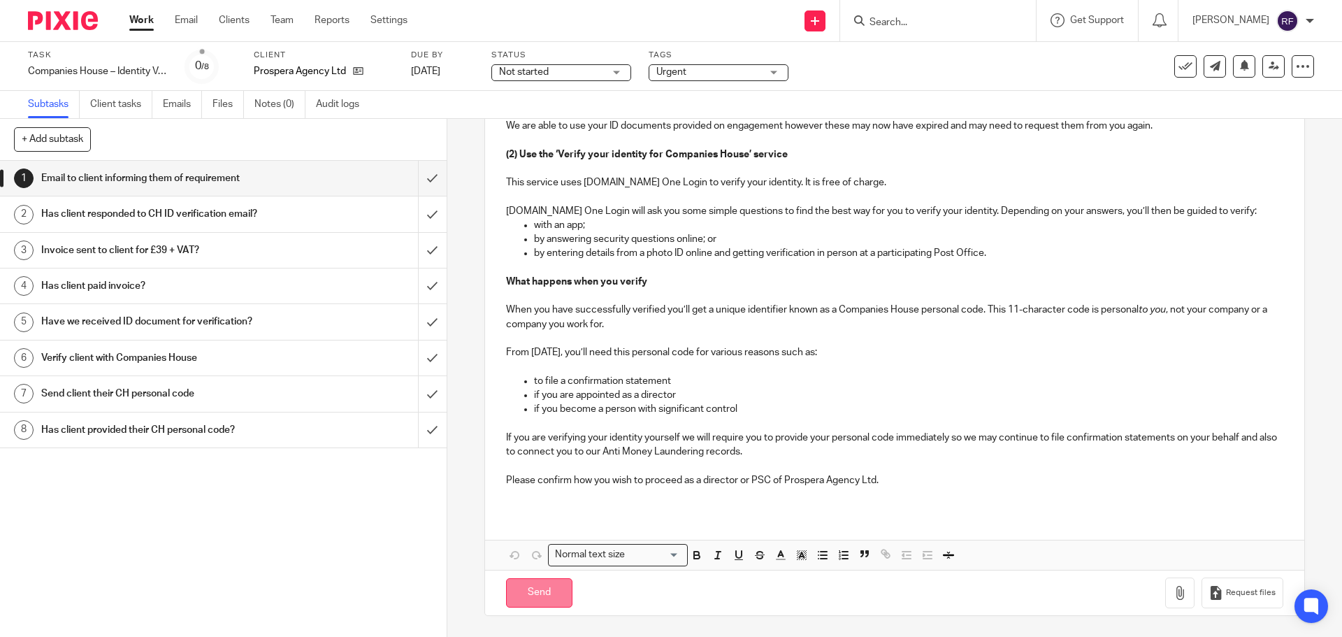
click at [536, 594] on input "Send" at bounding box center [539, 593] width 66 height 30
type input "Sent"
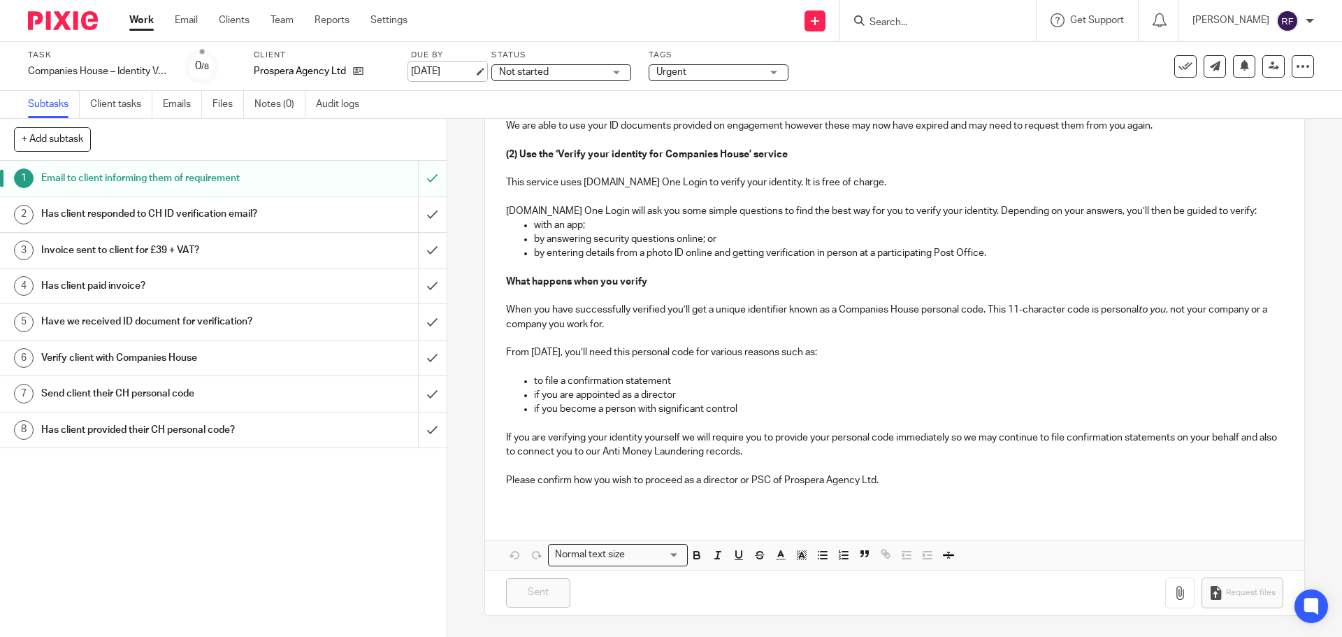
drag, startPoint x: 454, startPoint y: 69, endPoint x: 465, endPoint y: 69, distance: 10.5
click at [454, 69] on link "[DATE]" at bounding box center [442, 71] width 63 height 15
click at [143, 20] on link "Work" at bounding box center [141, 20] width 24 height 14
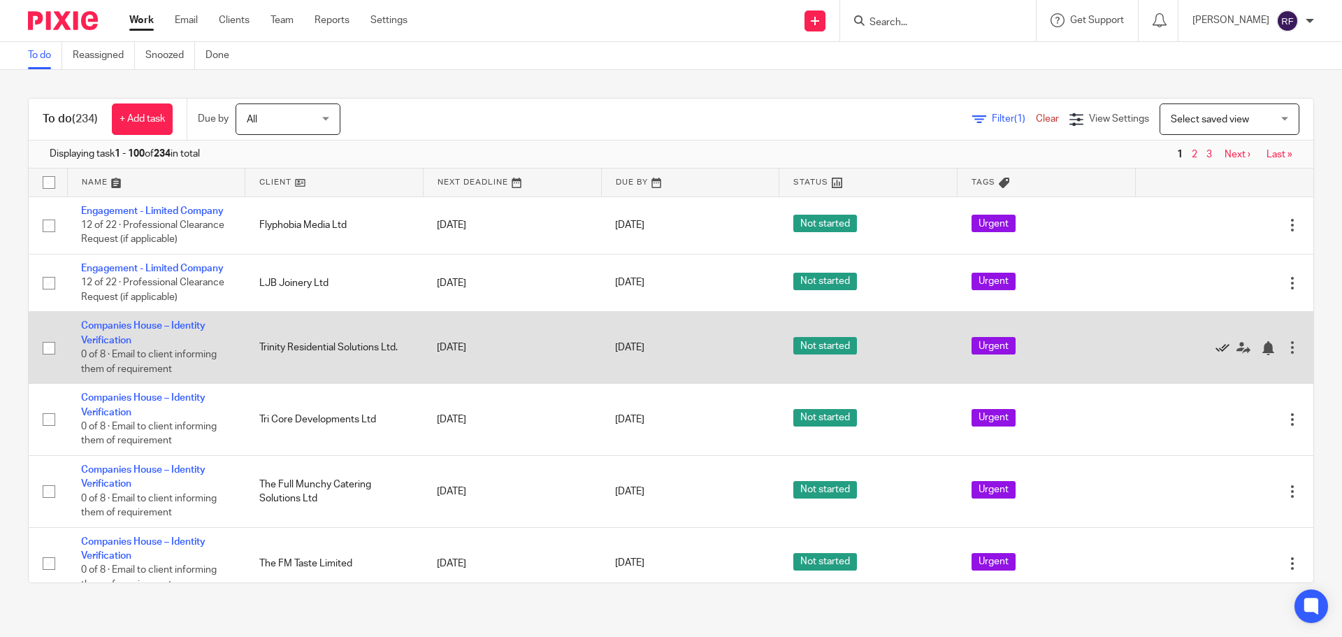
click at [1216, 352] on icon at bounding box center [1223, 348] width 14 height 14
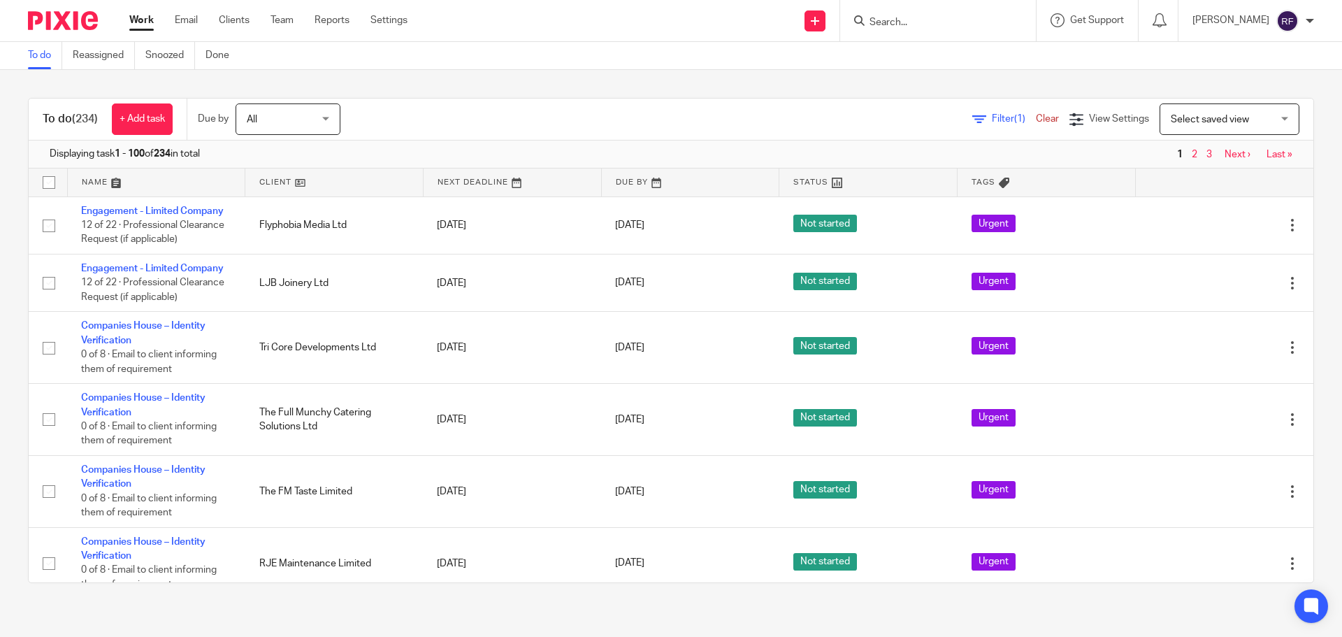
click at [957, 25] on input "Search" at bounding box center [931, 23] width 126 height 13
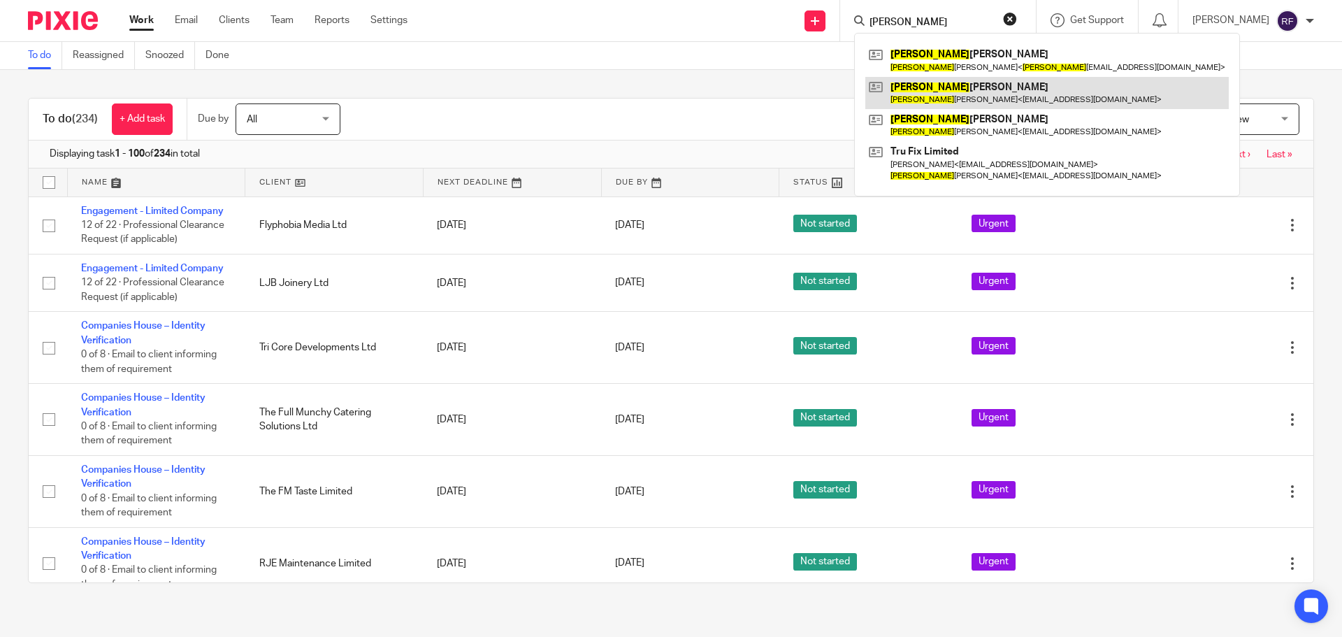
type input "gareth"
click at [972, 95] on link at bounding box center [1048, 93] width 364 height 32
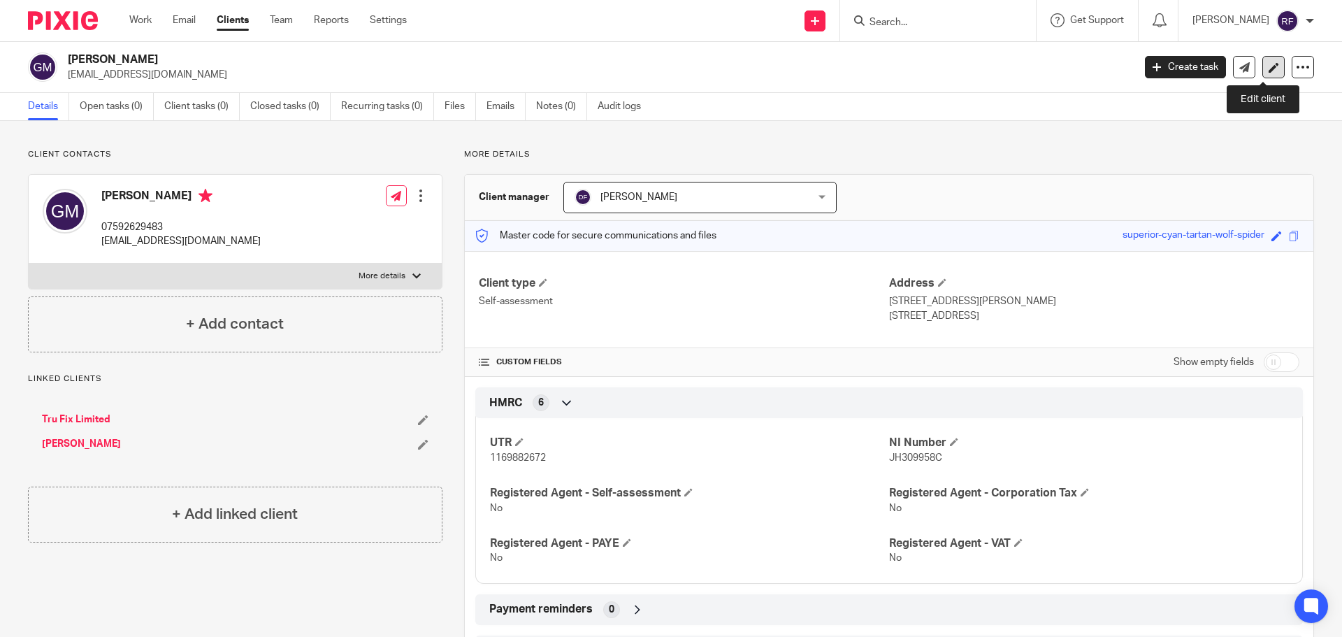
click at [1264, 62] on link at bounding box center [1274, 67] width 22 height 22
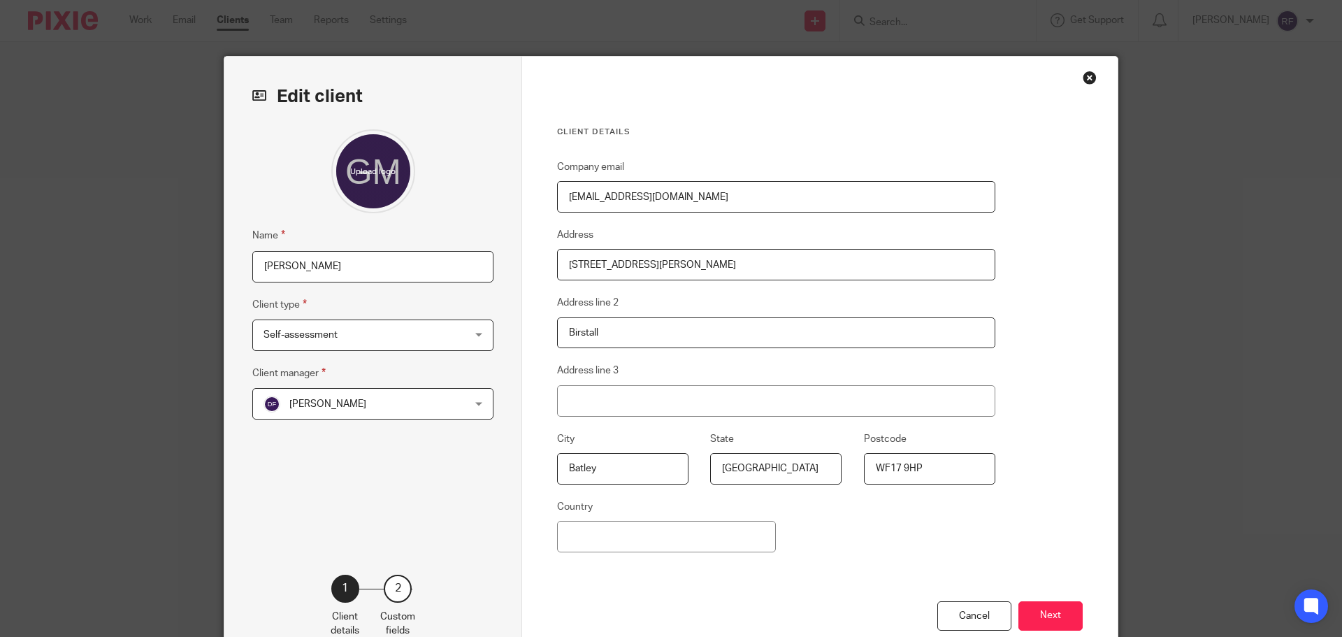
drag, startPoint x: 730, startPoint y: 204, endPoint x: 192, endPoint y: 124, distance: 544.2
click at [192, 124] on div "Edit client Name [PERSON_NAME] Client type Self-assessment Self-assessment Limi…" at bounding box center [671, 318] width 1342 height 637
type input "[PERSON_NAME][EMAIL_ADDRESS][DOMAIN_NAME]"
click at [1056, 624] on button "Next" at bounding box center [1051, 616] width 64 height 30
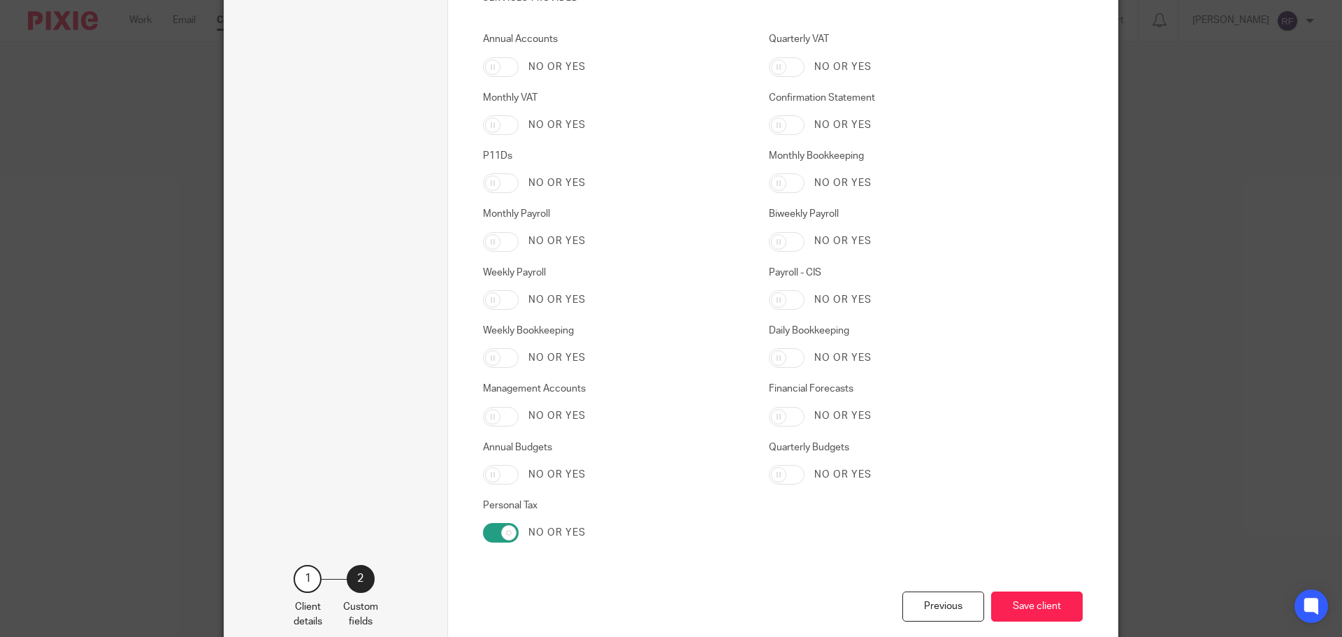
scroll to position [2359, 0]
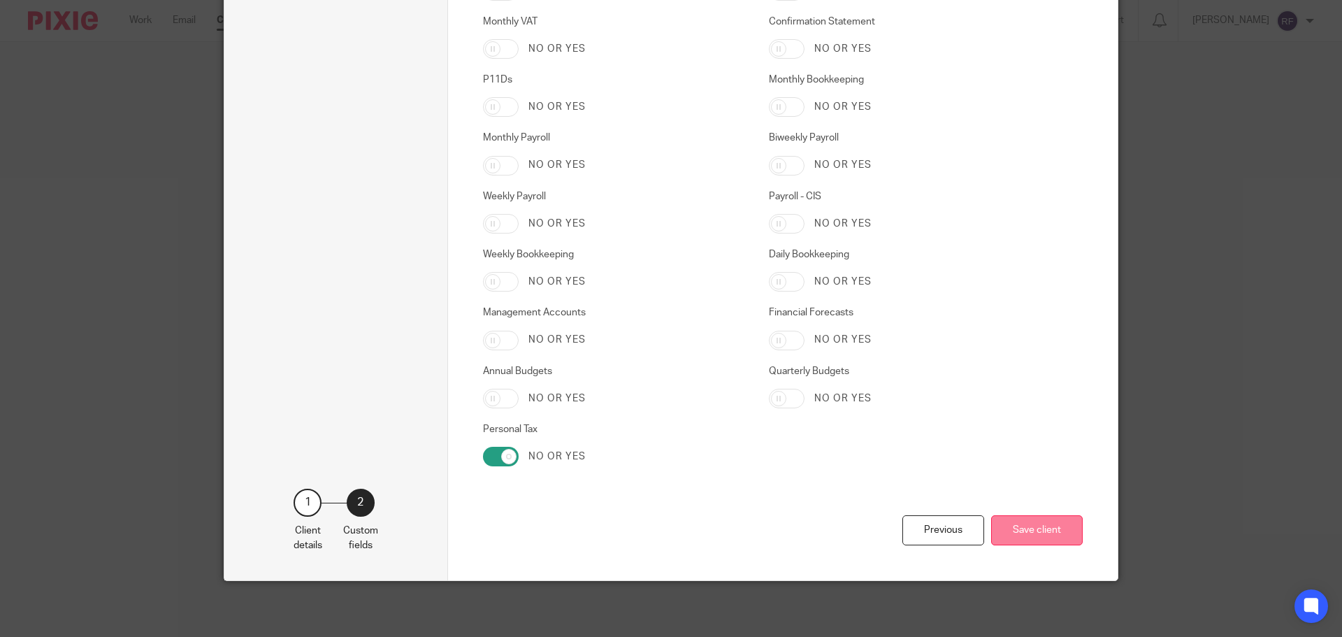
click at [1042, 537] on button "Save client" at bounding box center [1037, 530] width 92 height 30
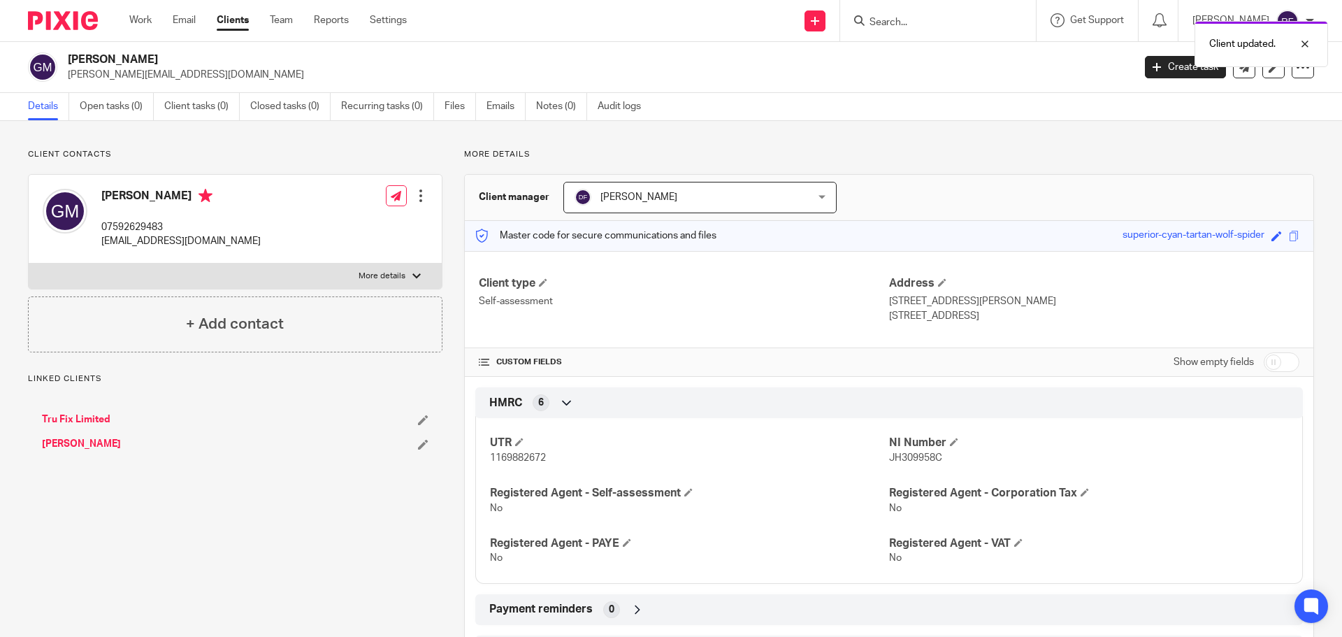
click at [419, 194] on div at bounding box center [421, 196] width 14 height 14
click at [352, 227] on link "Edit contact" at bounding box center [355, 227] width 134 height 20
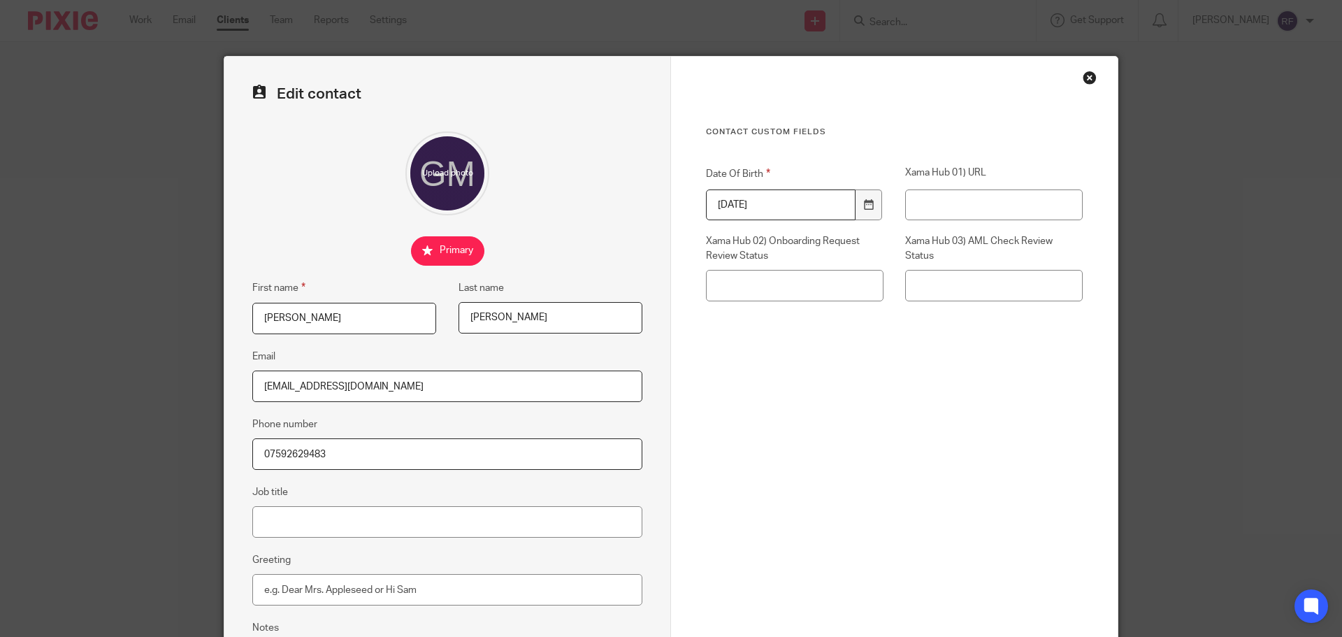
drag, startPoint x: 433, startPoint y: 389, endPoint x: 0, endPoint y: 388, distance: 432.8
click at [0, 391] on div "Edit contact First name [PERSON_NAME] Last name [PERSON_NAME] Email [EMAIL_ADDR…" at bounding box center [671, 318] width 1342 height 637
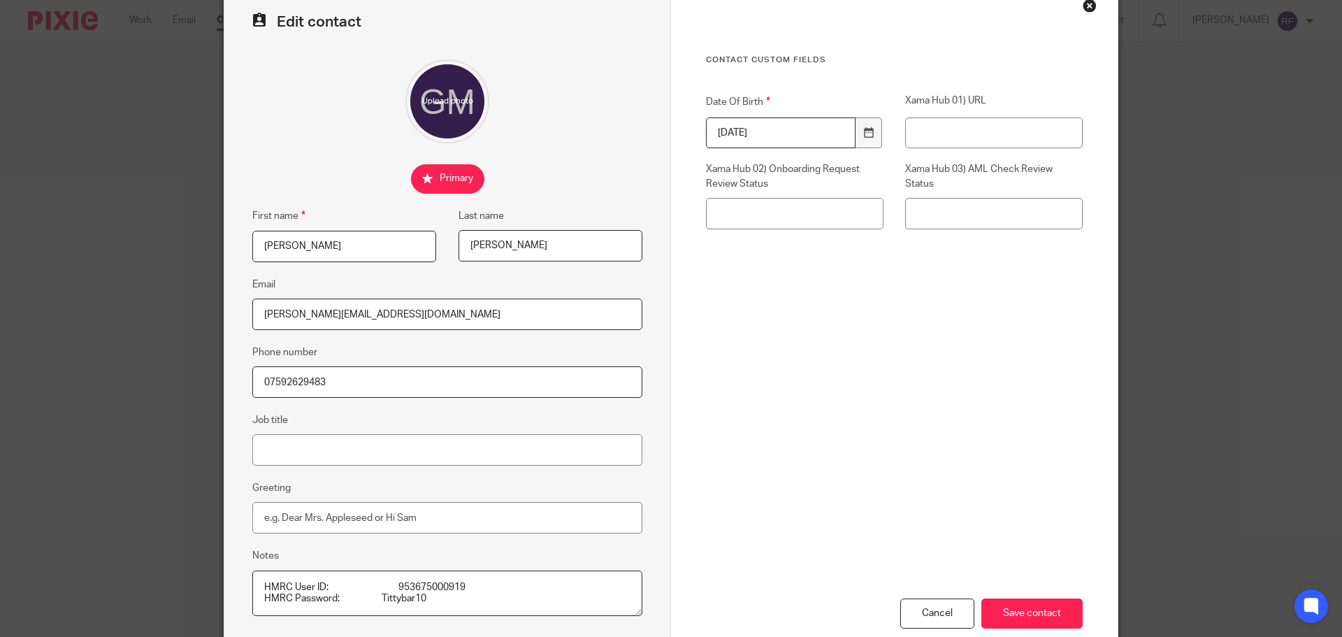
scroll to position [155, 0]
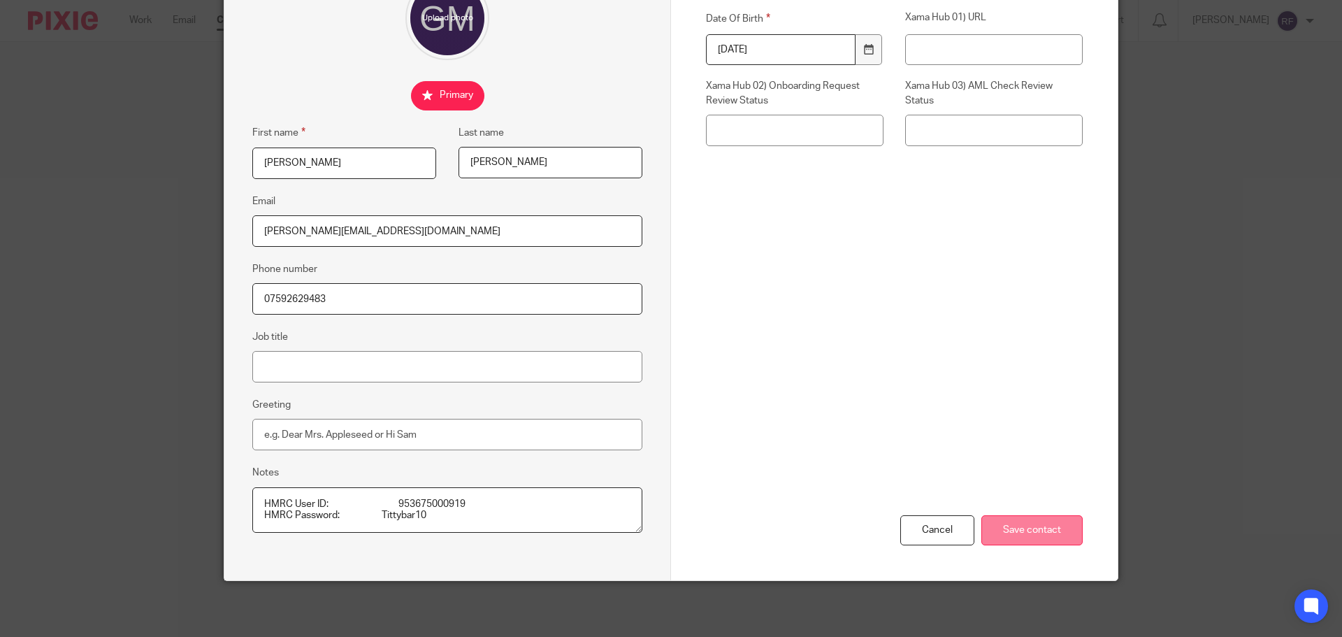
type input "[PERSON_NAME][EMAIL_ADDRESS][DOMAIN_NAME]"
click at [1039, 529] on input "Save contact" at bounding box center [1032, 530] width 101 height 30
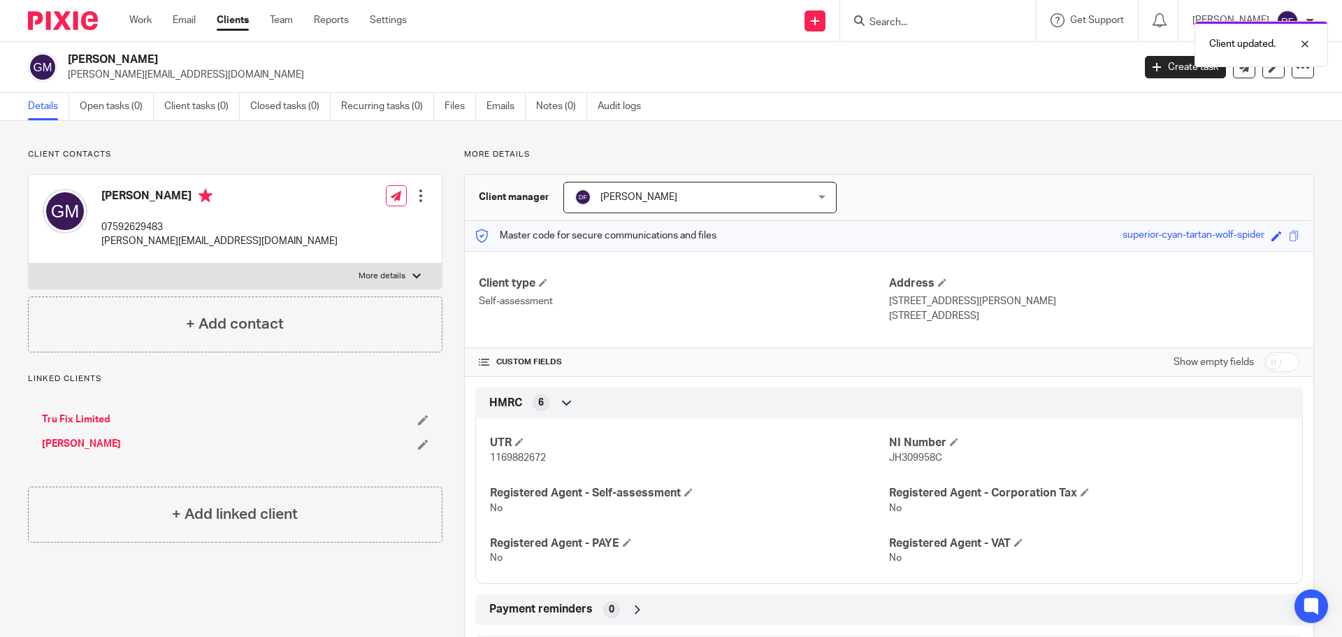
click at [94, 417] on link "Tru Fix Limited" at bounding box center [76, 419] width 69 height 14
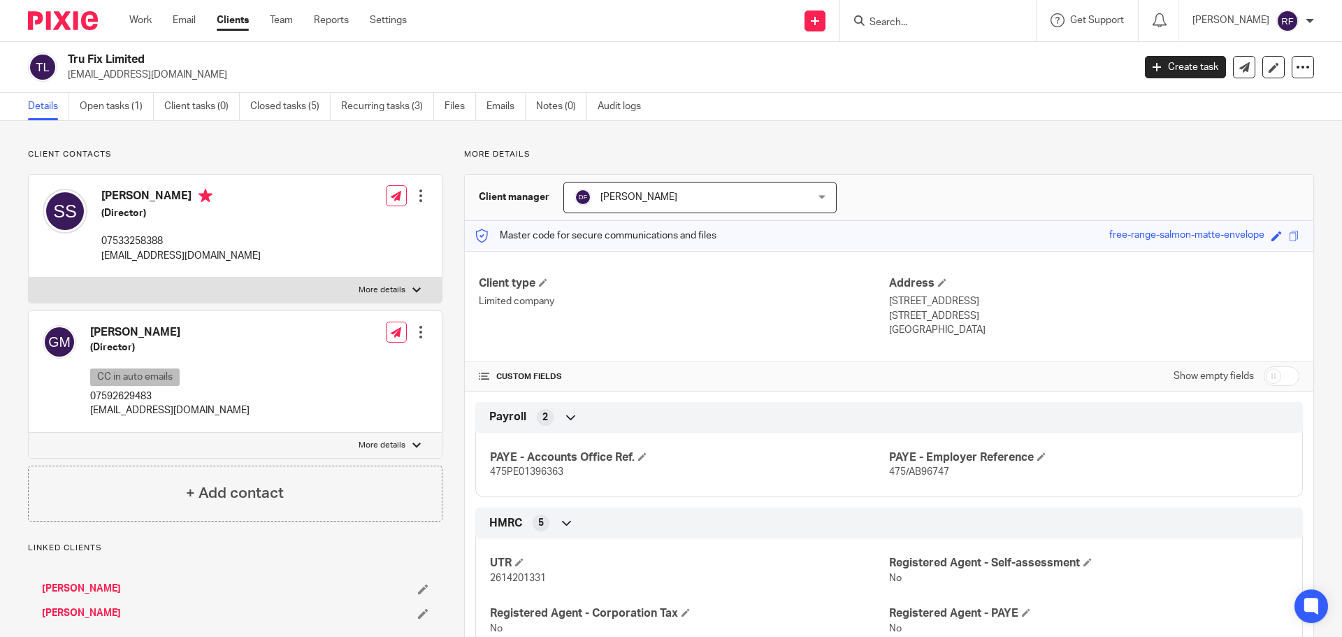
click at [419, 334] on div at bounding box center [421, 332] width 14 height 14
click at [334, 354] on link "Edit contact" at bounding box center [355, 363] width 134 height 20
click at [333, 360] on link "Edit contact" at bounding box center [355, 363] width 134 height 20
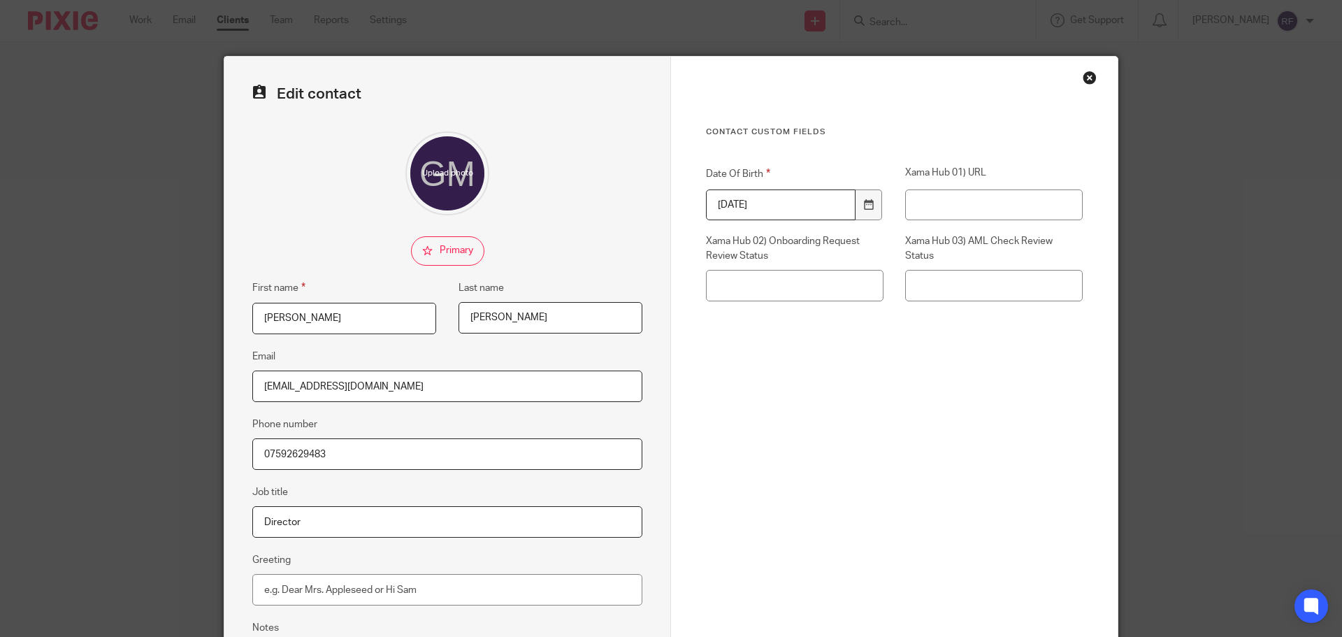
drag, startPoint x: 416, startPoint y: 383, endPoint x: 0, endPoint y: 288, distance: 426.7
click at [0, 288] on div "Edit contact First name [PERSON_NAME] Last name [PERSON_NAME] Email [EMAIL_ADDR…" at bounding box center [671, 318] width 1342 height 637
type input "[PERSON_NAME][EMAIL_ADDRESS][DOMAIN_NAME]"
click at [747, 465] on div "Contact Custom fields Date Of Birth [DEMOGRAPHIC_DATA] Xama Hub 01) URL Xama Hu…" at bounding box center [894, 310] width 377 height 366
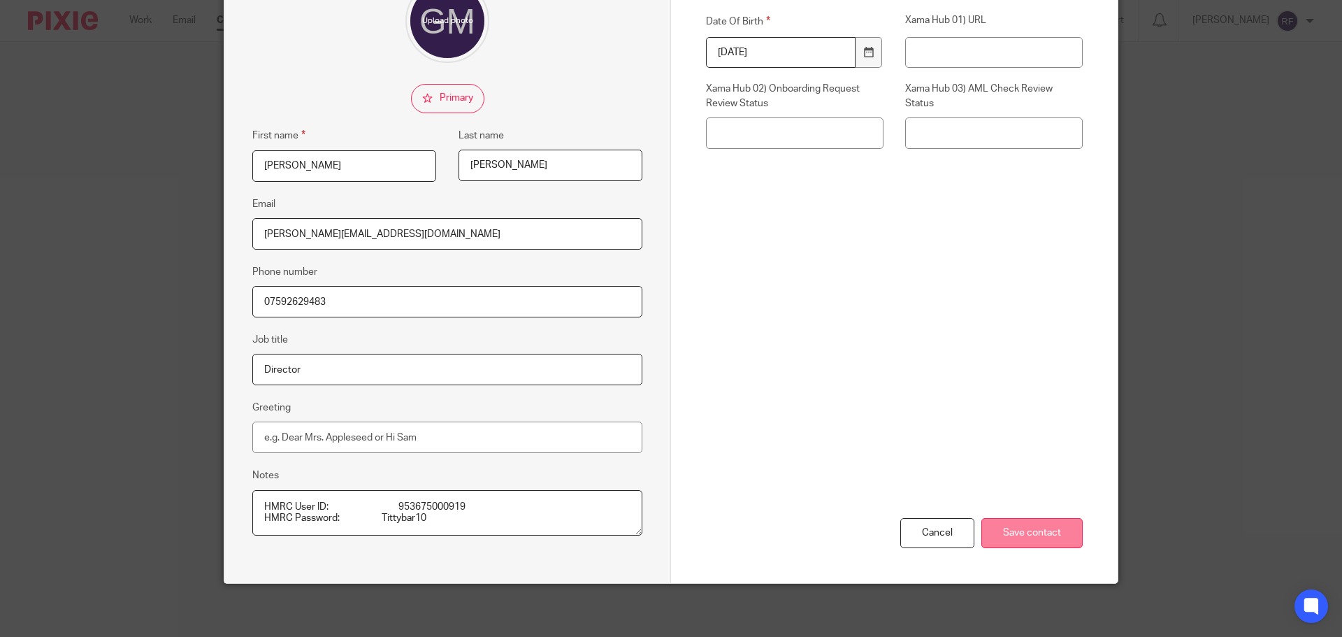
scroll to position [155, 0]
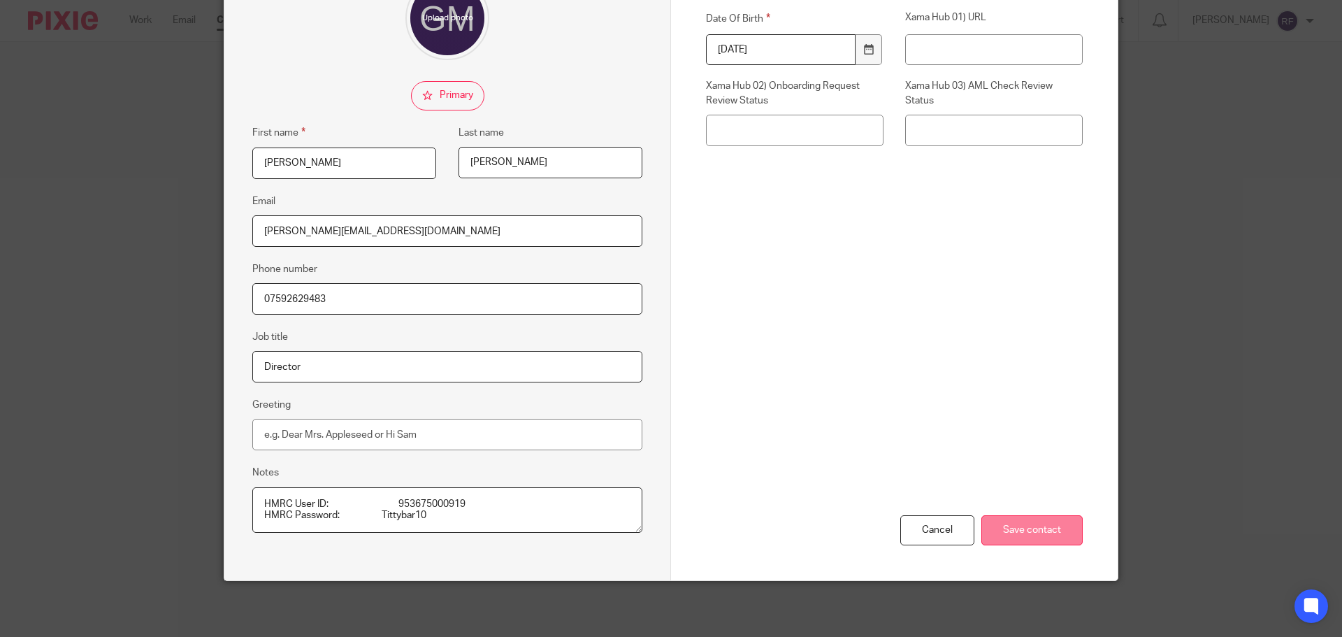
click at [1024, 533] on input "Save contact" at bounding box center [1032, 530] width 101 height 30
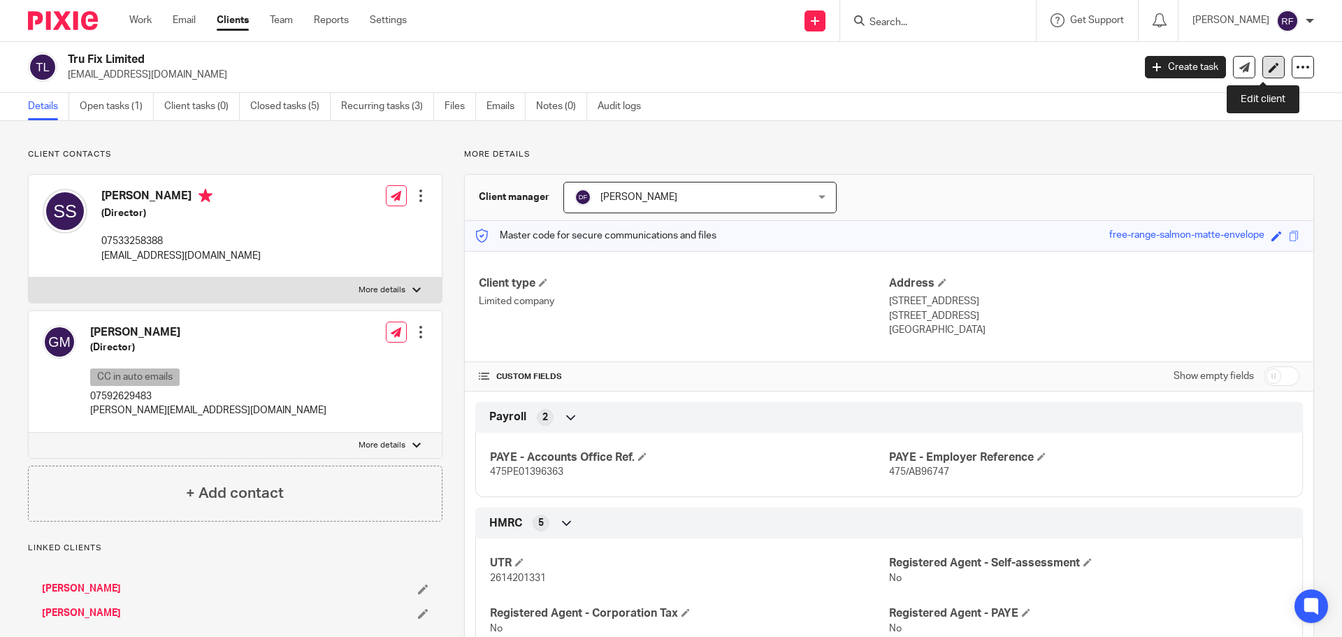
click at [1269, 72] on icon at bounding box center [1274, 67] width 10 height 10
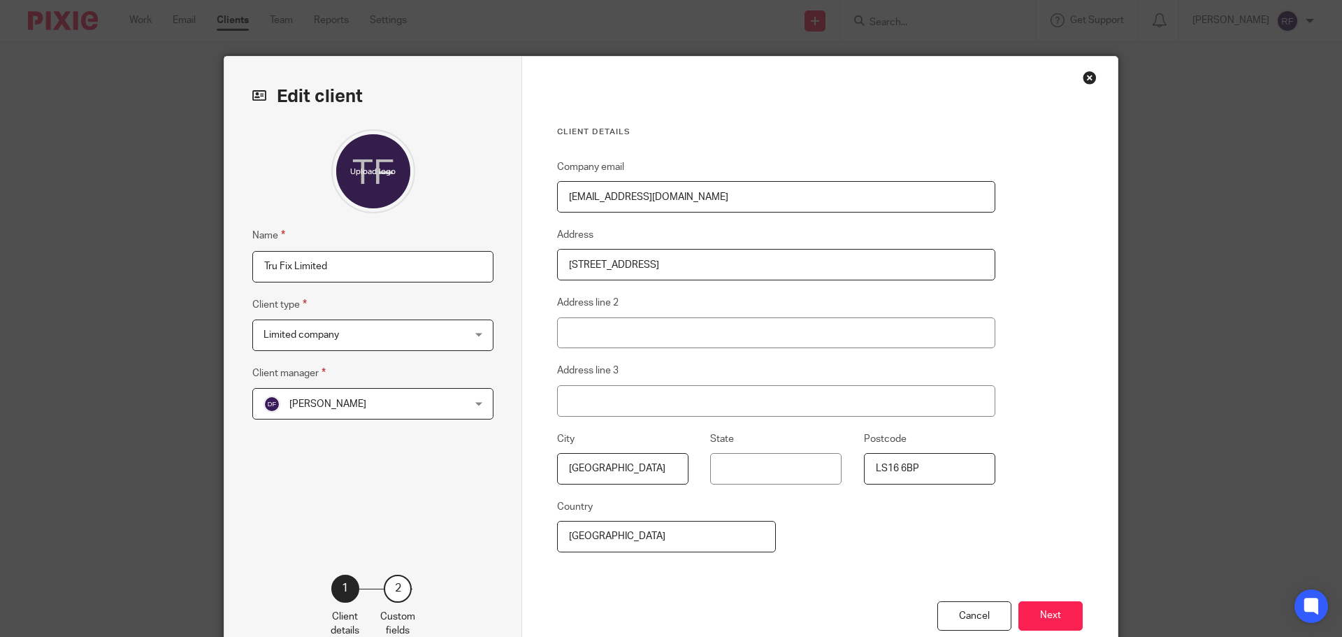
drag, startPoint x: 652, startPoint y: 195, endPoint x: 0, endPoint y: 49, distance: 667.8
click at [0, 49] on div "Edit client Name Tru Fix Limited Client type Limited company Limited company Li…" at bounding box center [671, 318] width 1342 height 637
paste input "Please inform your fellow Directors/PSCs of Trinity Diagnostics Ltd and advise …"
type input "Please inform your fellow Directors/PSCs of Trinity Diagnostics Ltd and advise …"
type input "[PERSON_NAME][EMAIL_ADDRESS][DOMAIN_NAME]"
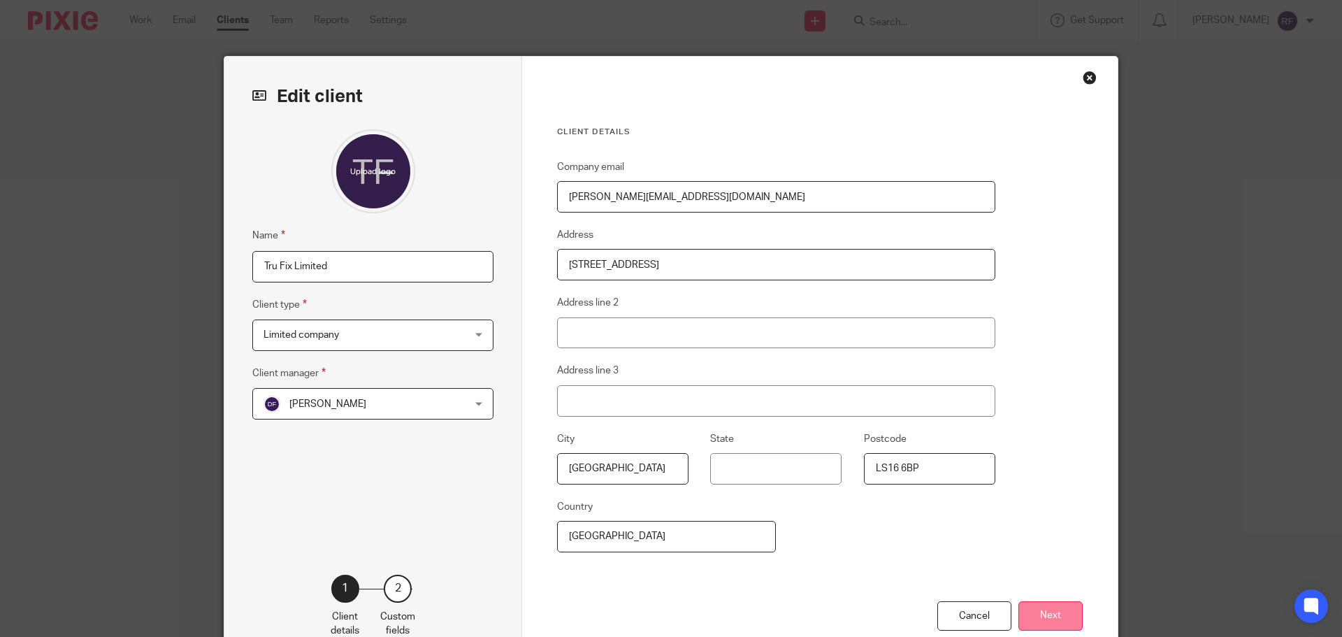
click at [1056, 608] on button "Next" at bounding box center [1051, 616] width 64 height 30
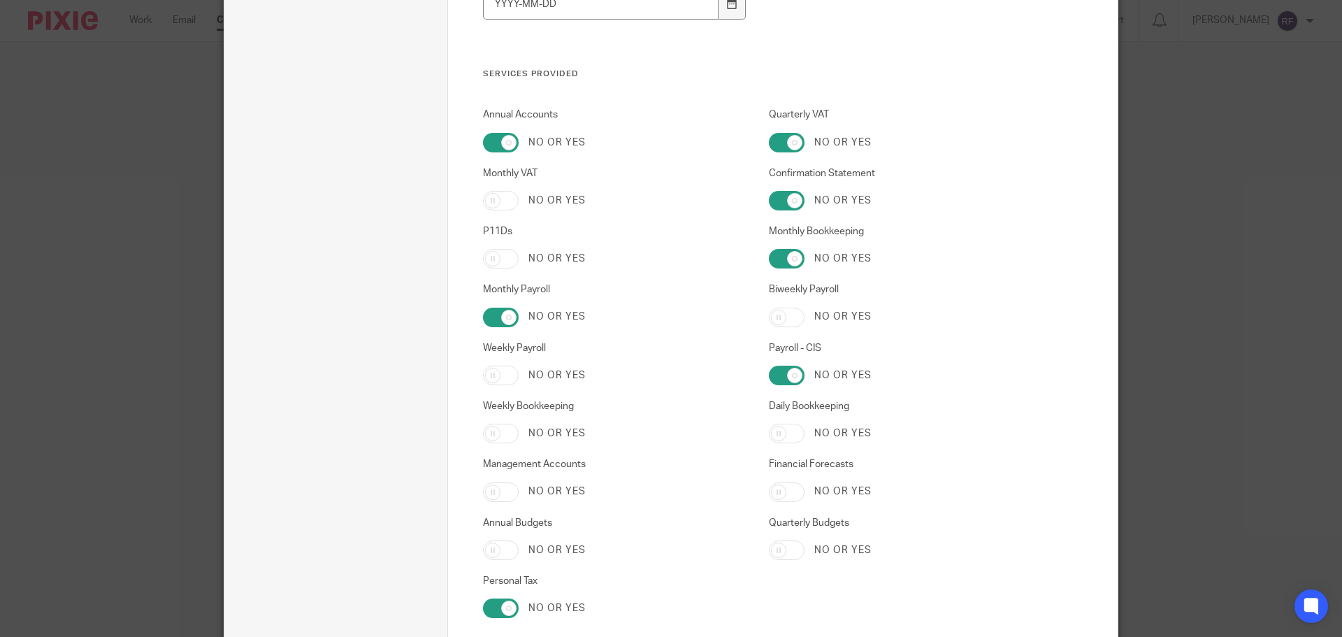
scroll to position [2359, 0]
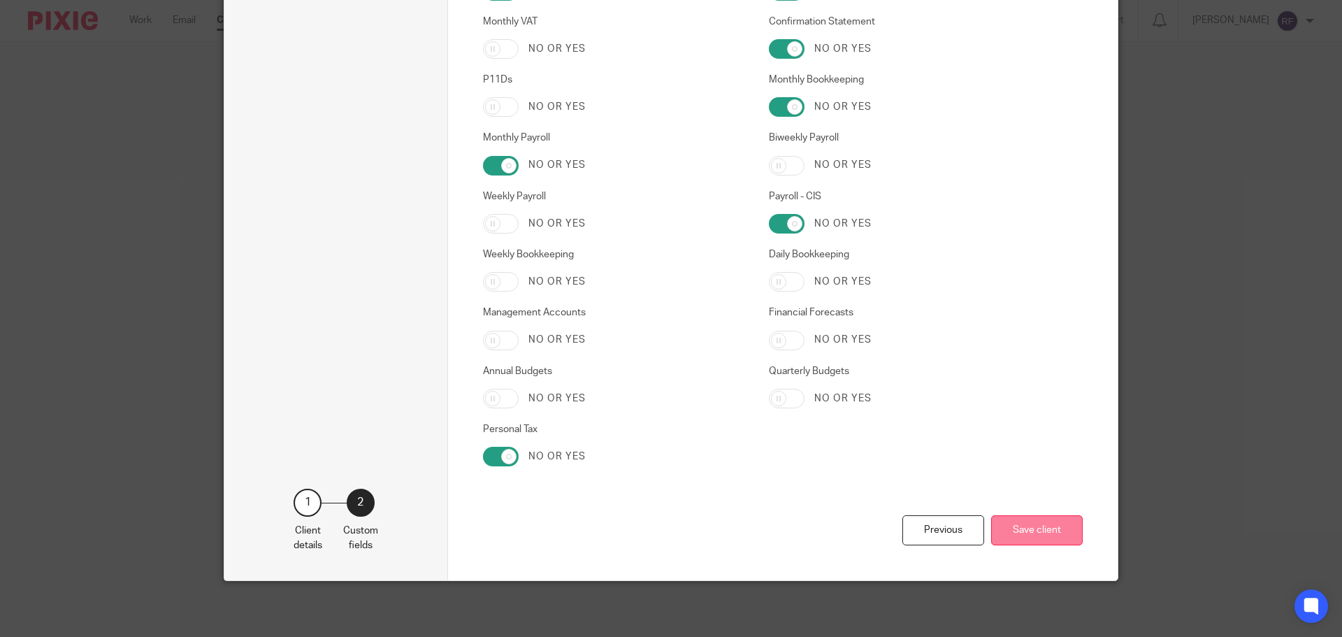
click at [1048, 528] on button "Save client" at bounding box center [1037, 530] width 92 height 30
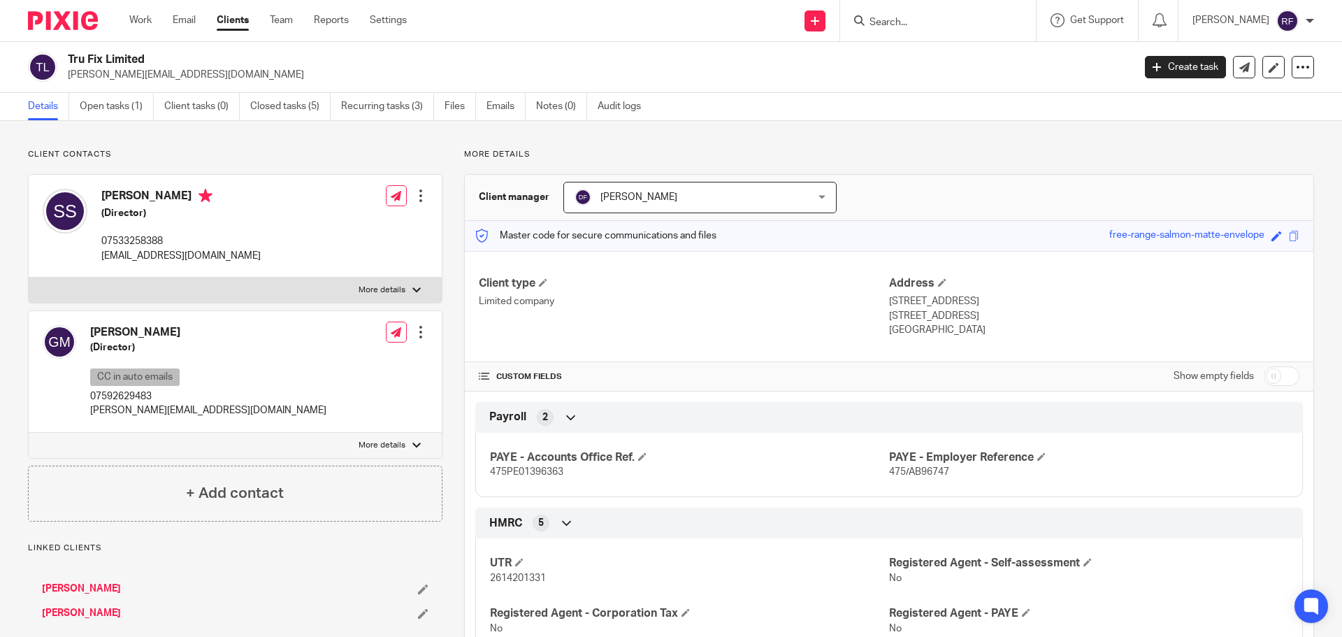
click at [66, 586] on link "Gareth Markham-Smith" at bounding box center [81, 589] width 79 height 14
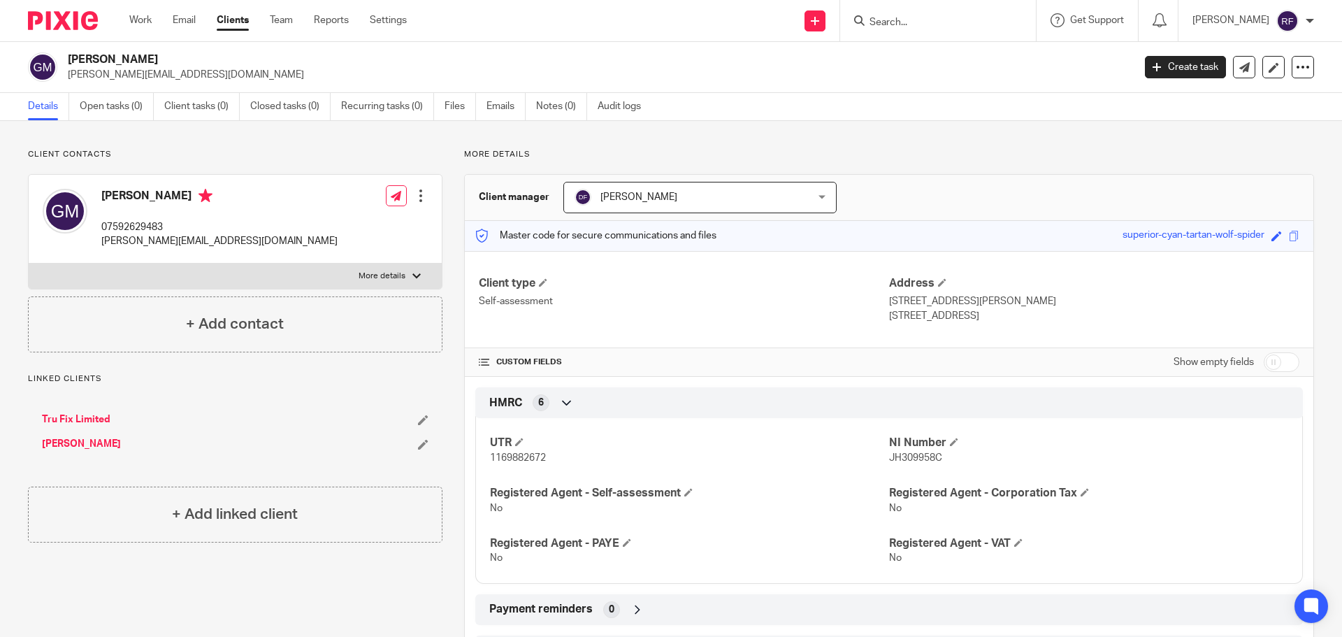
click at [979, 24] on input "Search" at bounding box center [931, 23] width 126 height 13
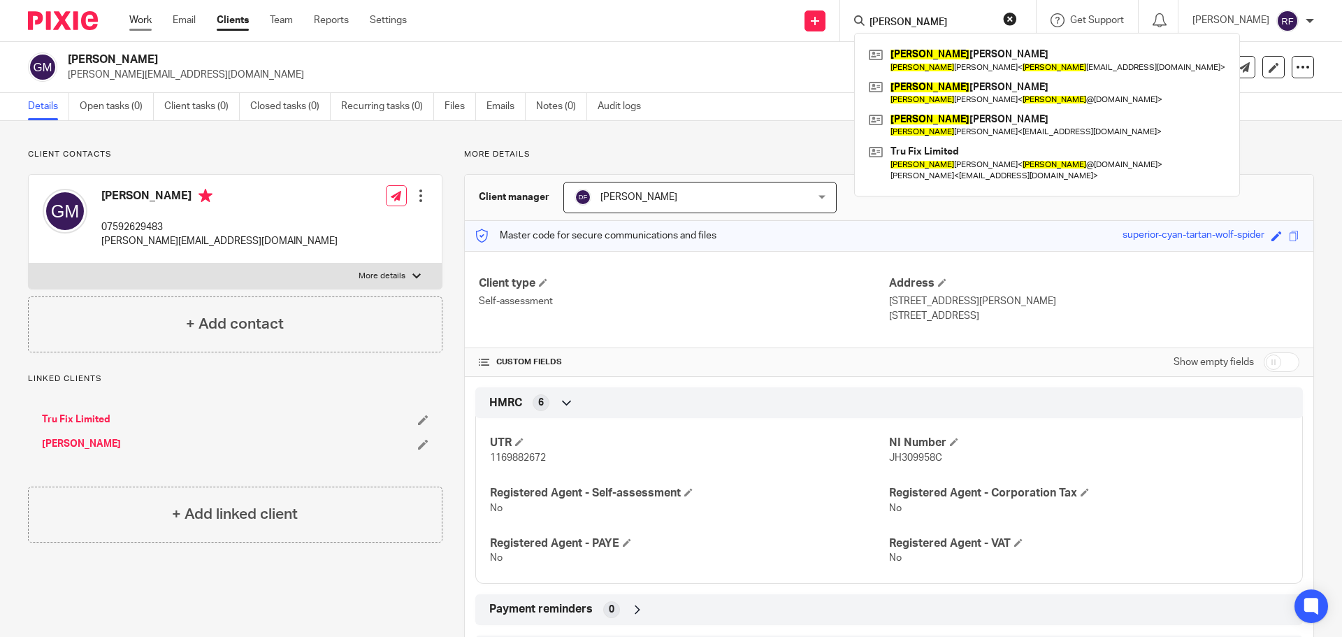
type input "[PERSON_NAME]"
click at [143, 20] on link "Work" at bounding box center [140, 20] width 22 height 14
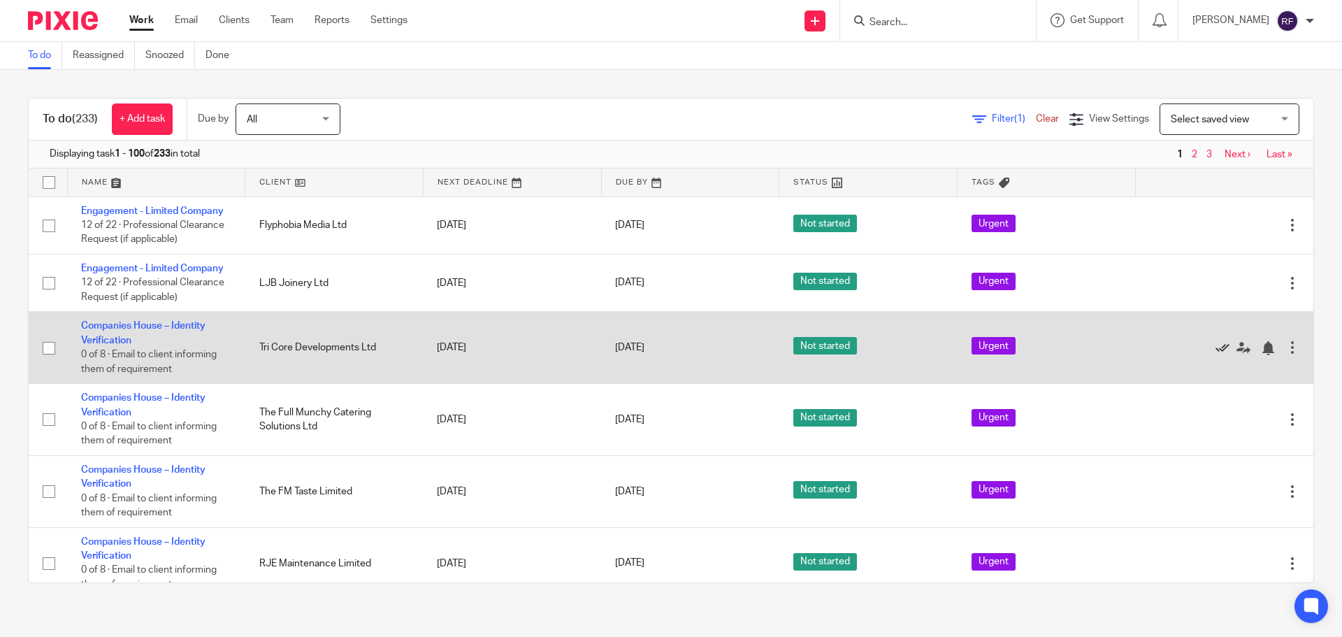
click at [1216, 347] on icon at bounding box center [1223, 348] width 14 height 14
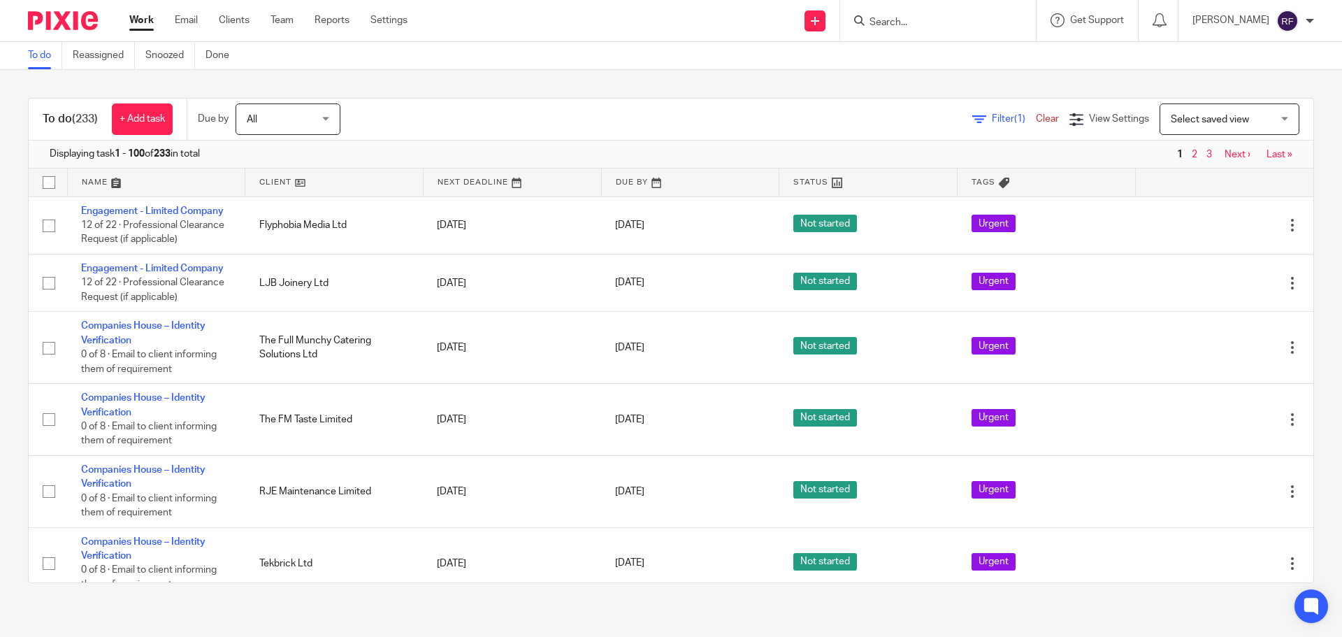
click at [940, 18] on input "Search" at bounding box center [931, 23] width 126 height 13
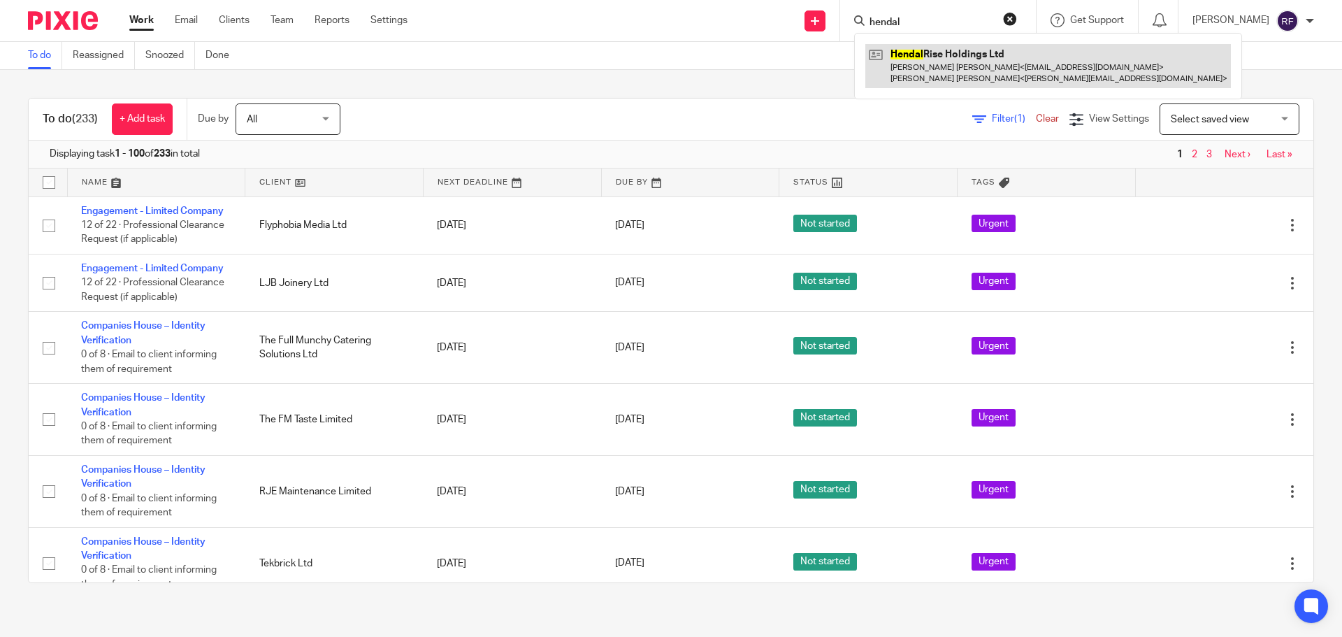
type input "hendal"
click at [952, 57] on link at bounding box center [1049, 65] width 366 height 43
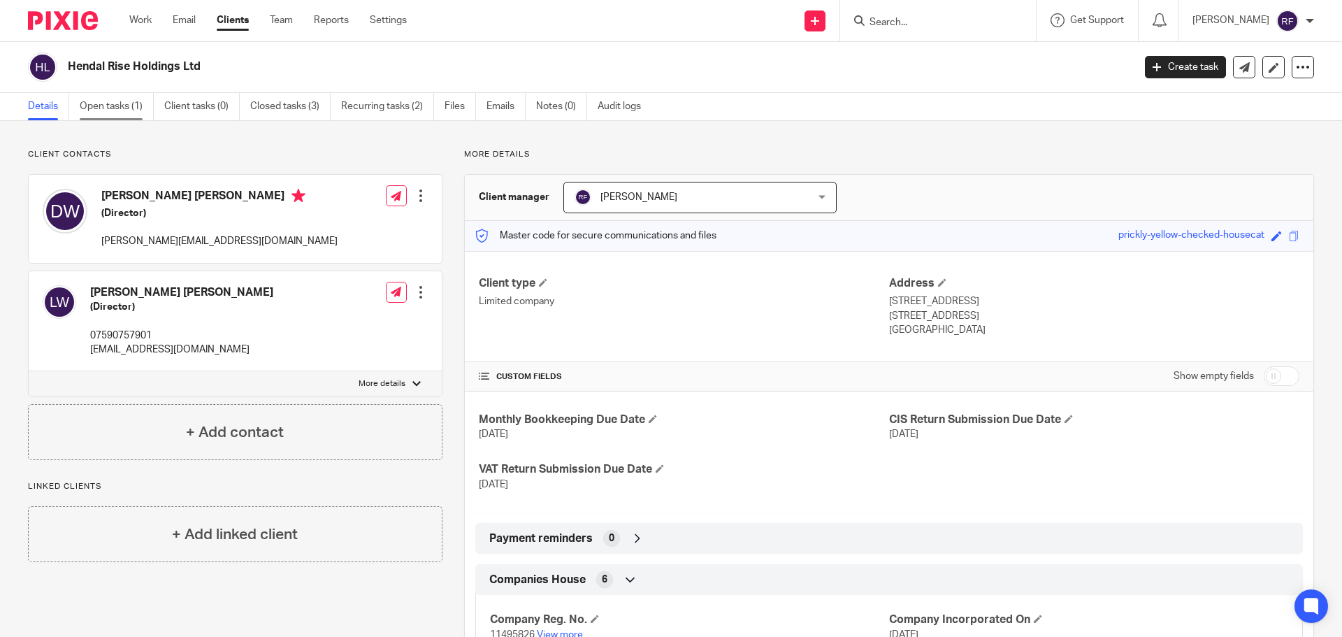
click at [124, 116] on link "Open tasks (1)" at bounding box center [117, 106] width 74 height 27
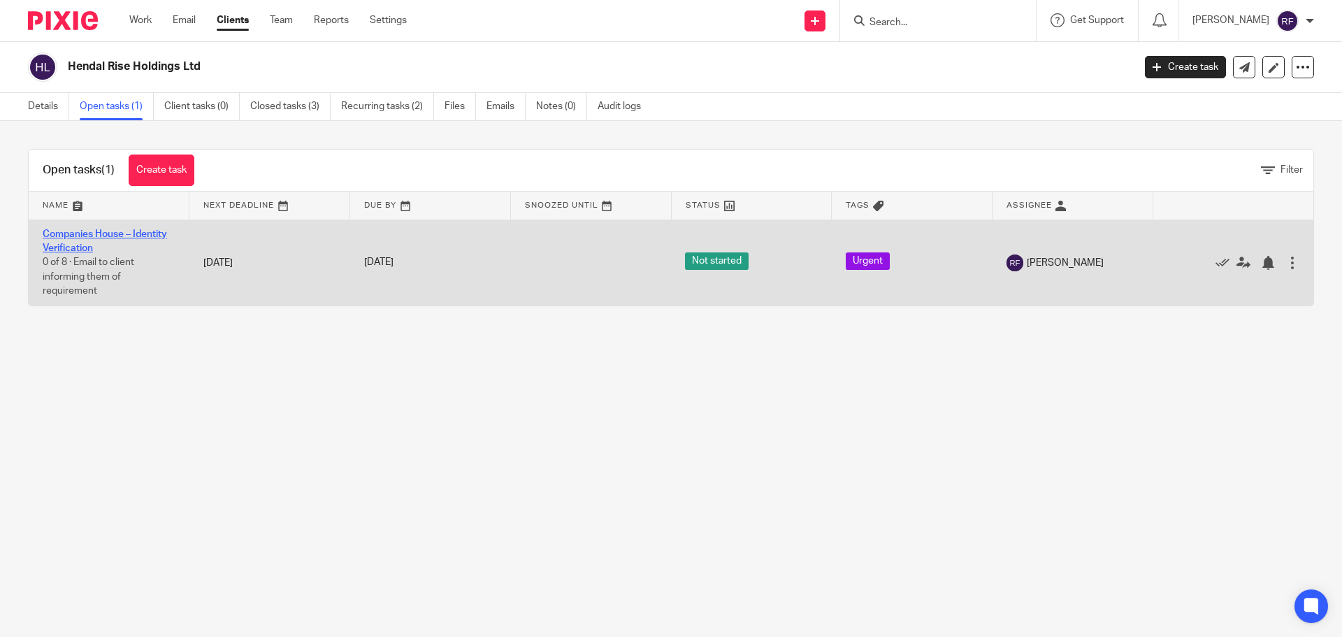
click at [72, 234] on link "Companies House – Identity Verification" at bounding box center [105, 241] width 124 height 24
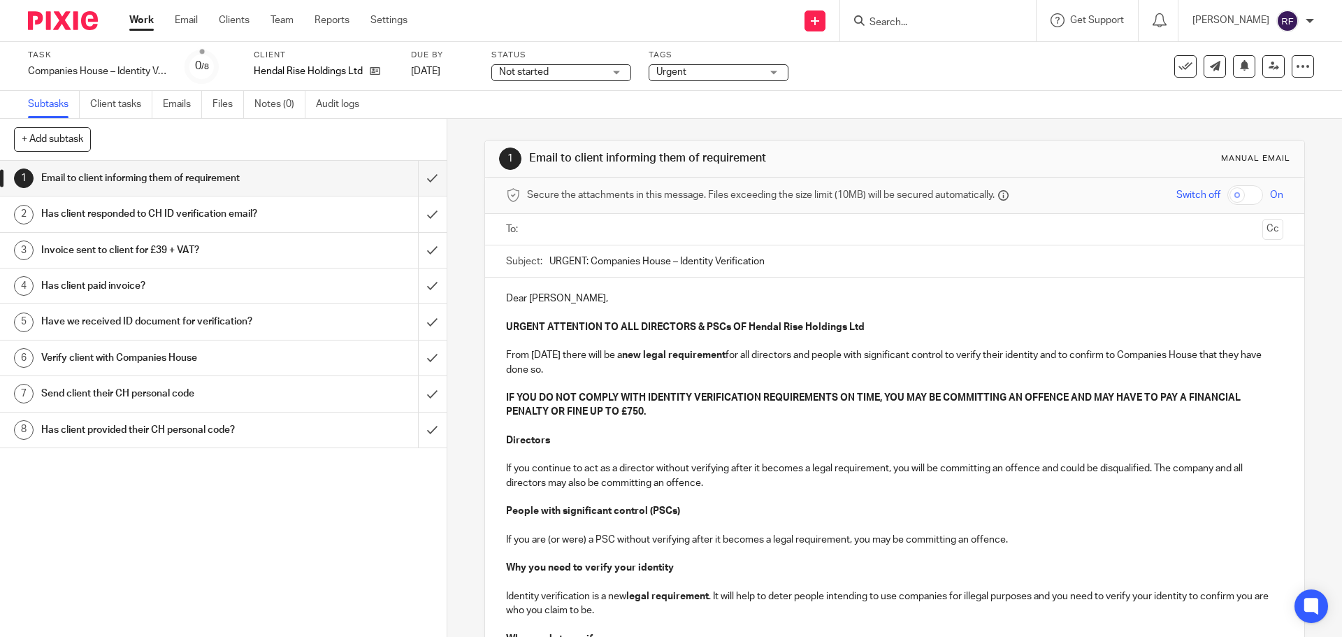
click at [708, 239] on ul at bounding box center [895, 229] width 733 height 23
click at [722, 232] on input "text" at bounding box center [894, 230] width 724 height 16
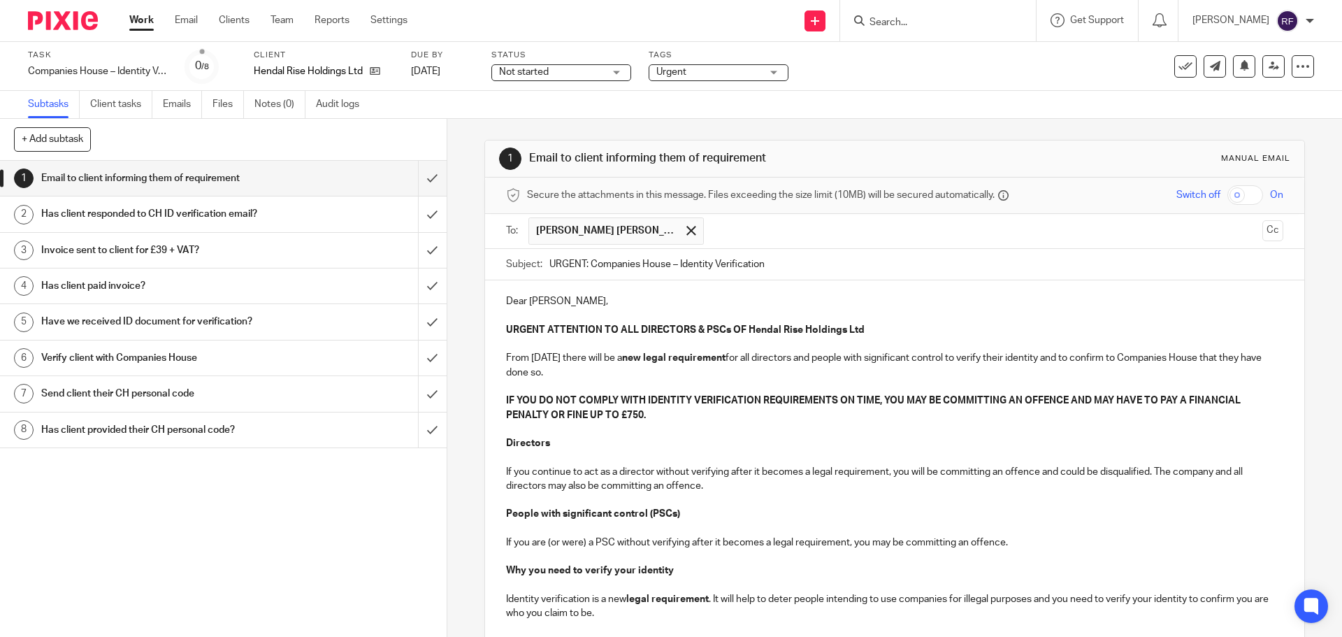
click at [562, 301] on p "Dear [PERSON_NAME]," at bounding box center [894, 301] width 777 height 14
click at [760, 447] on p "Directors" at bounding box center [894, 443] width 777 height 14
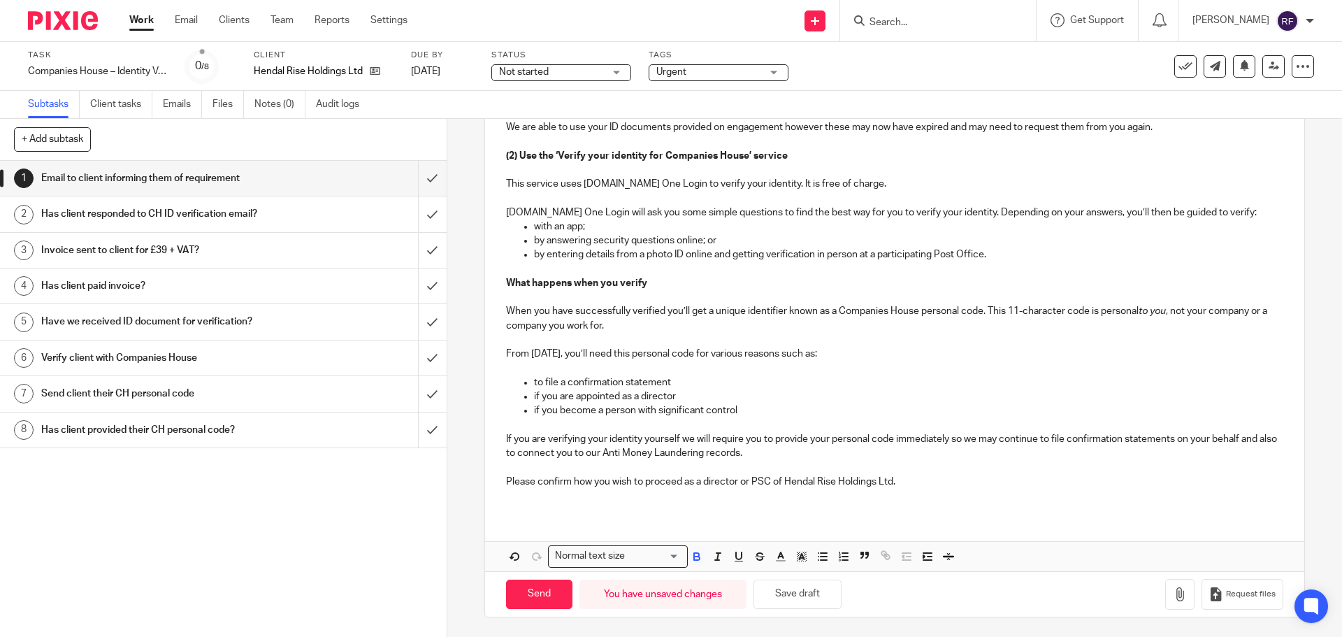
scroll to position [742, 0]
click at [530, 591] on input "Send" at bounding box center [539, 593] width 66 height 30
type input "Sent"
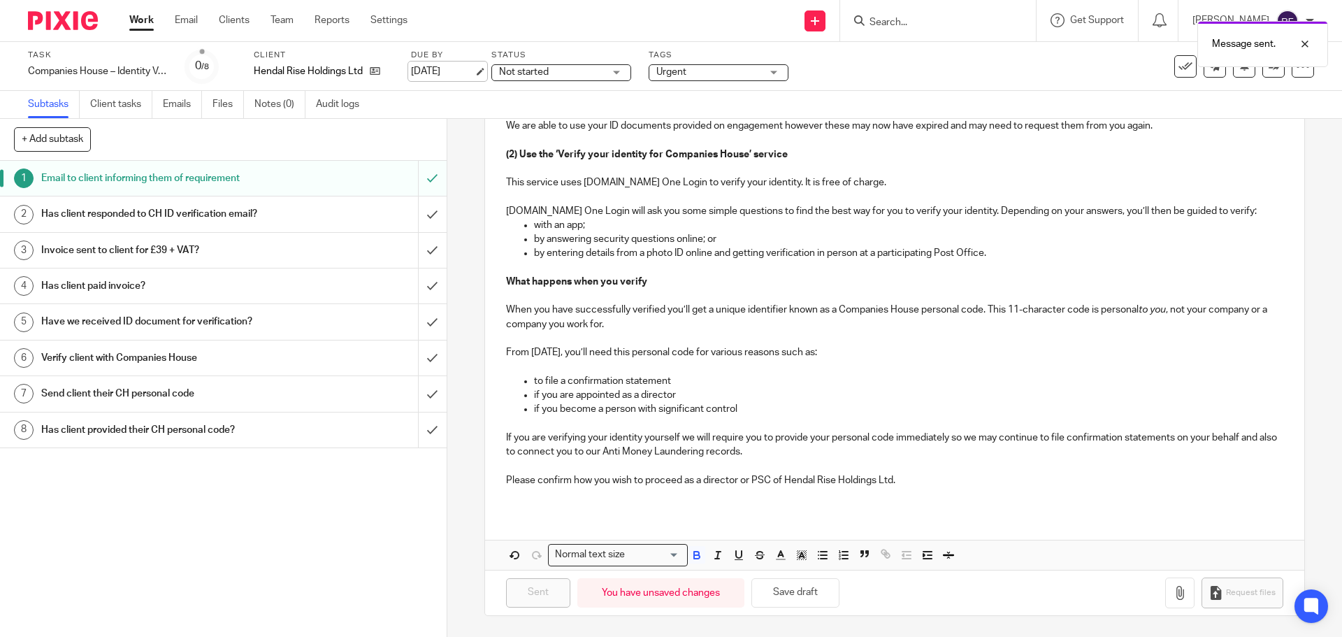
click at [466, 76] on link "[DATE]" at bounding box center [442, 71] width 63 height 15
click at [121, 14] on div "Work Email Clients Team Reports Settings Work Email Clients Team Reports Settin…" at bounding box center [271, 20] width 313 height 41
click at [166, 17] on ul "Work Email Clients Team Reports Settings" at bounding box center [278, 20] width 299 height 14
click at [146, 18] on link "Work" at bounding box center [141, 20] width 24 height 14
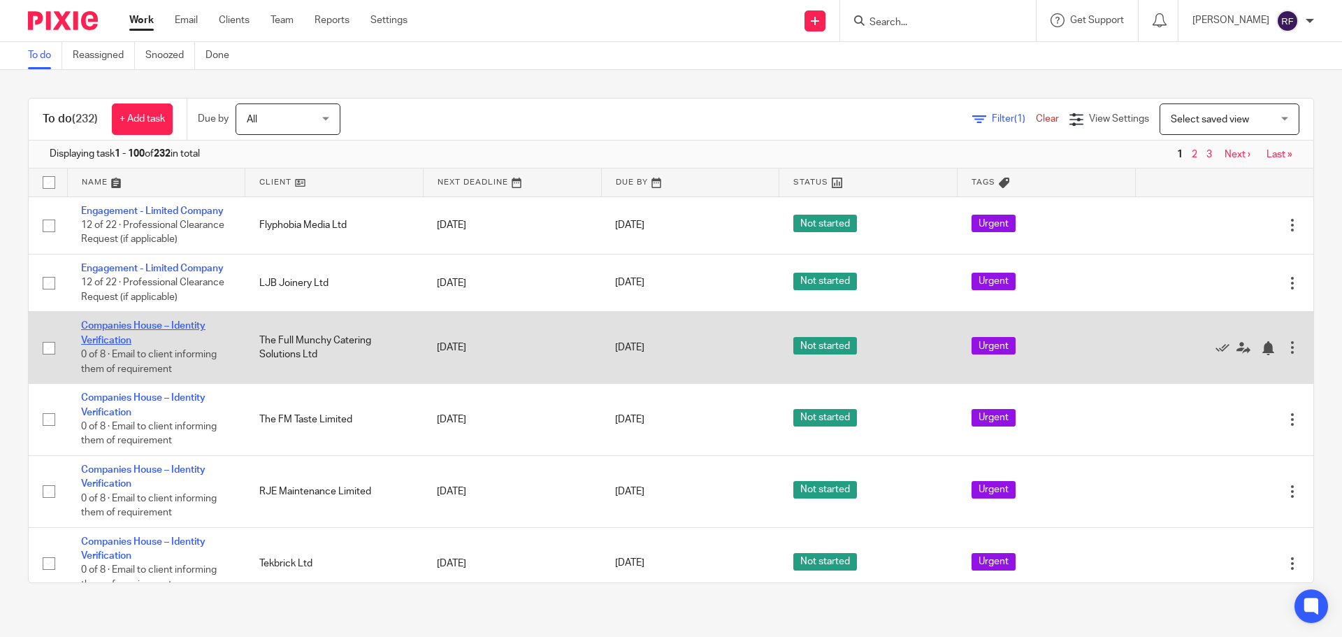
click at [97, 327] on link "Companies House – Identity Verification" at bounding box center [143, 333] width 124 height 24
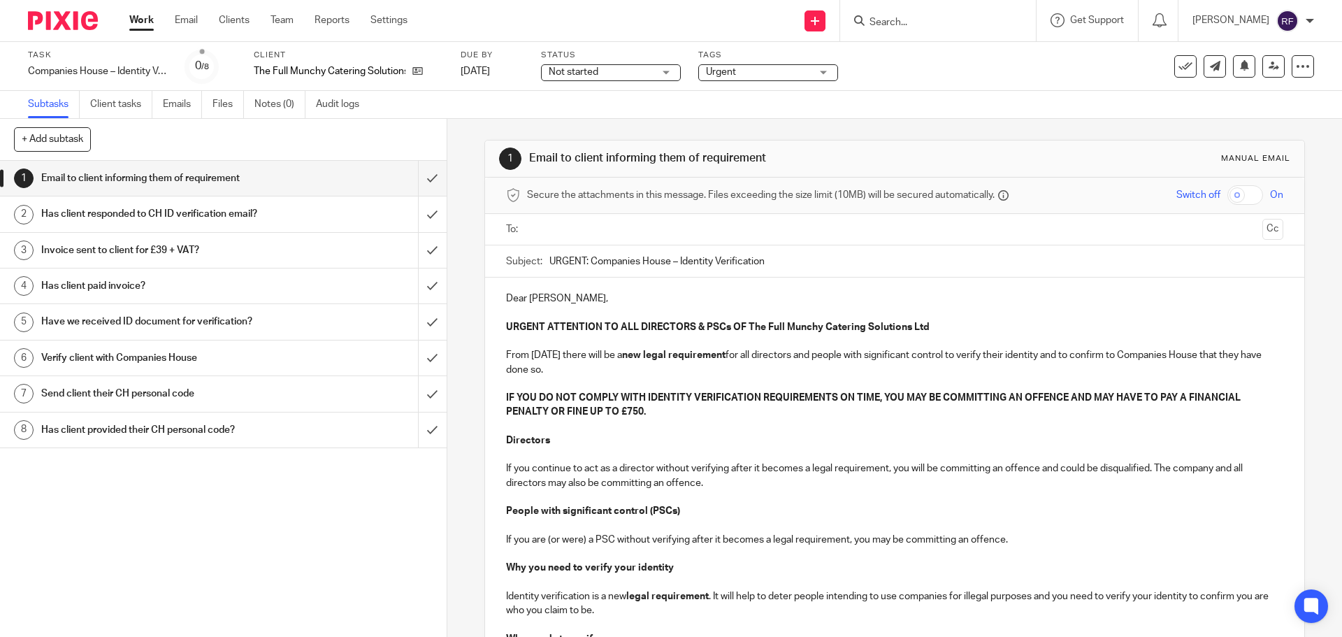
click at [604, 226] on input "text" at bounding box center [894, 230] width 724 height 16
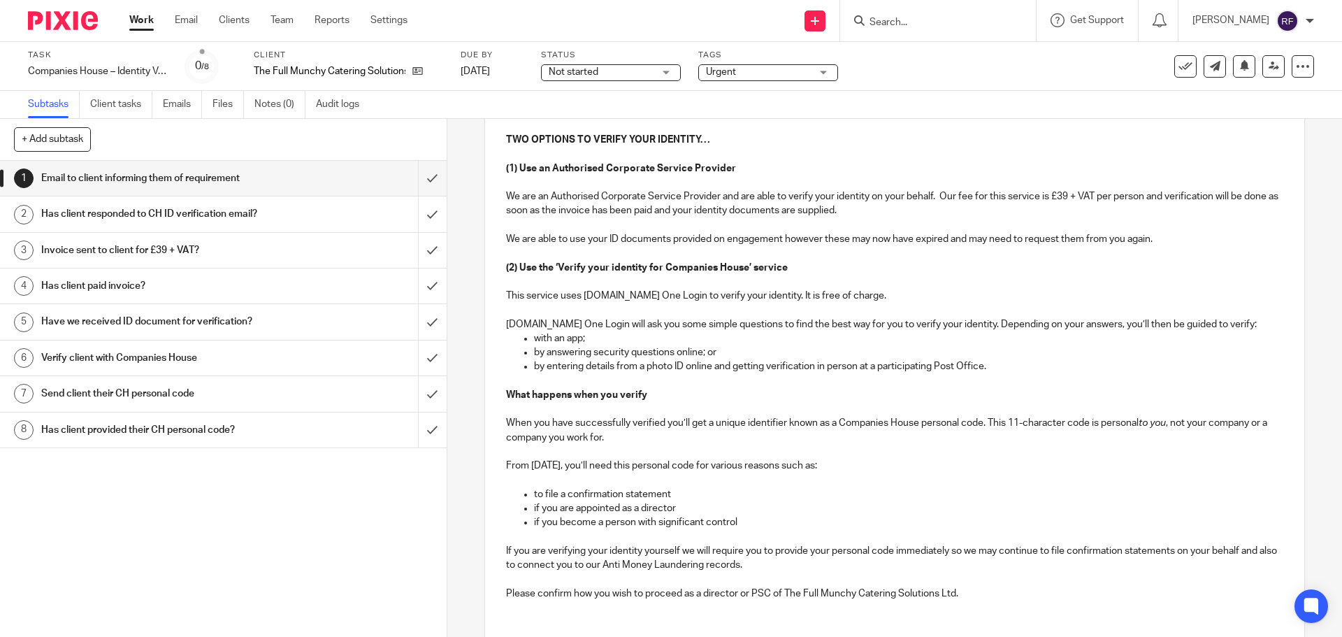
scroll to position [742, 0]
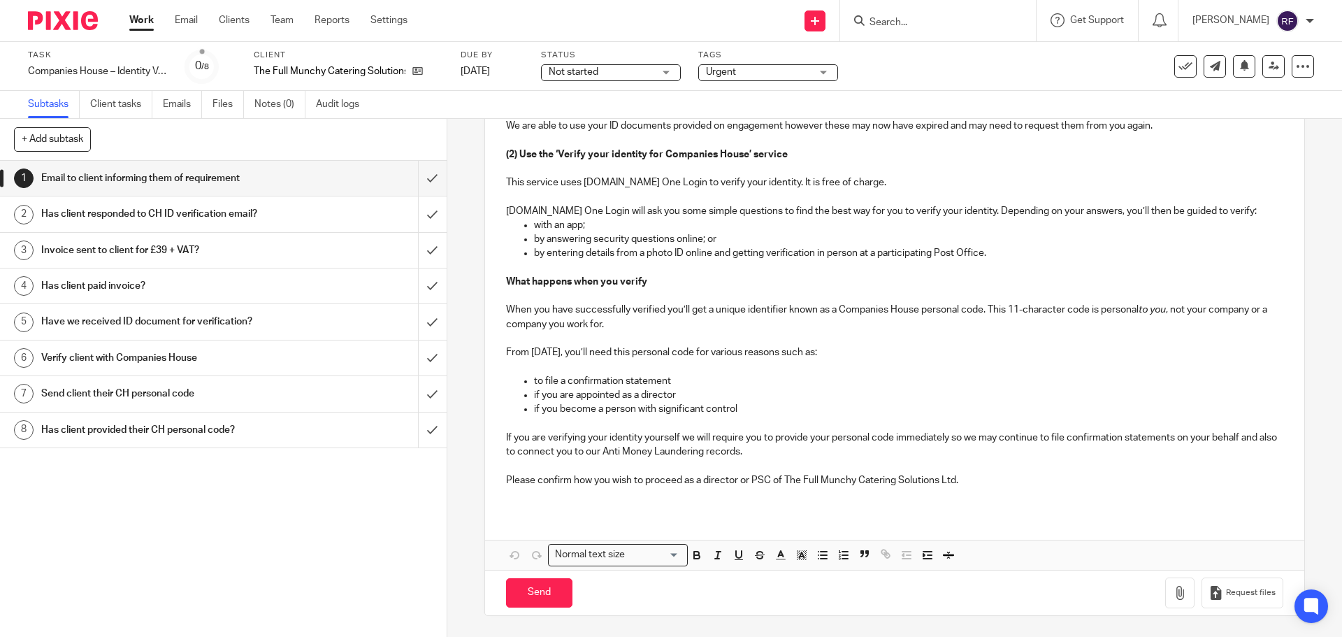
drag, startPoint x: 609, startPoint y: 480, endPoint x: 617, endPoint y: 480, distance: 8.4
click at [611, 480] on p "Please confirm how you wish to proceed as a director or PSC of The Full Munchy …" at bounding box center [894, 480] width 777 height 14
click at [545, 595] on input "Send" at bounding box center [539, 593] width 66 height 30
type input "Sent"
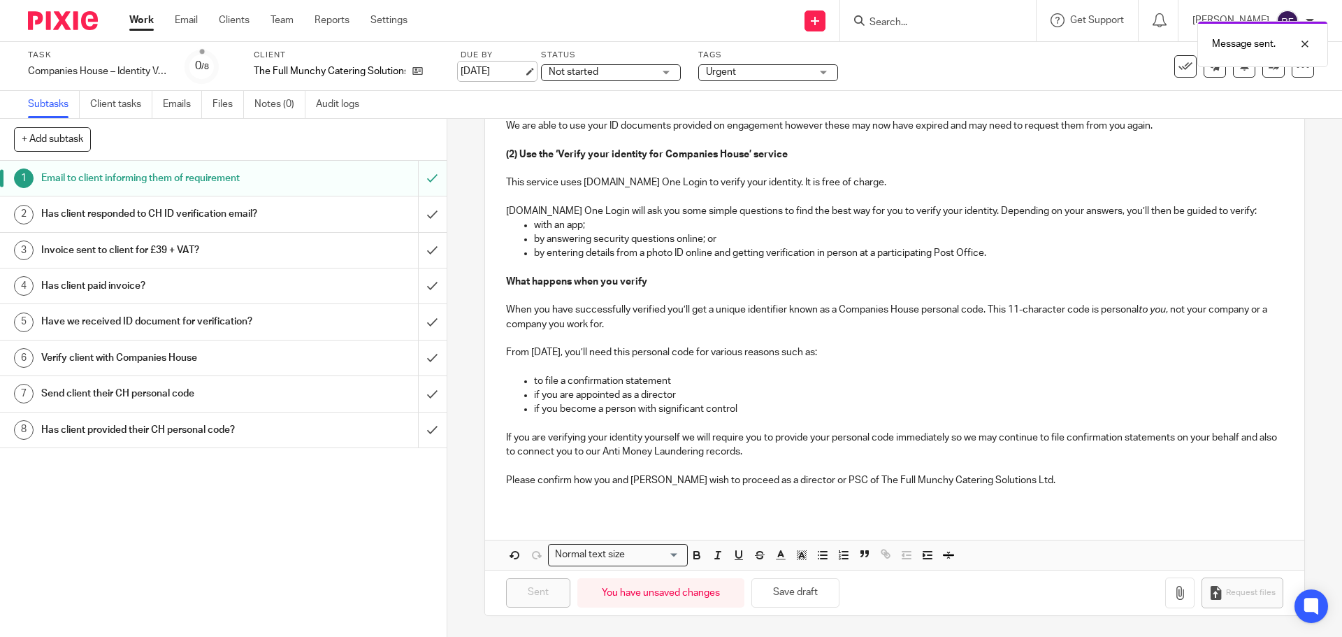
click at [517, 69] on link "[DATE]" at bounding box center [492, 71] width 63 height 15
click at [143, 22] on link "Work" at bounding box center [141, 20] width 24 height 14
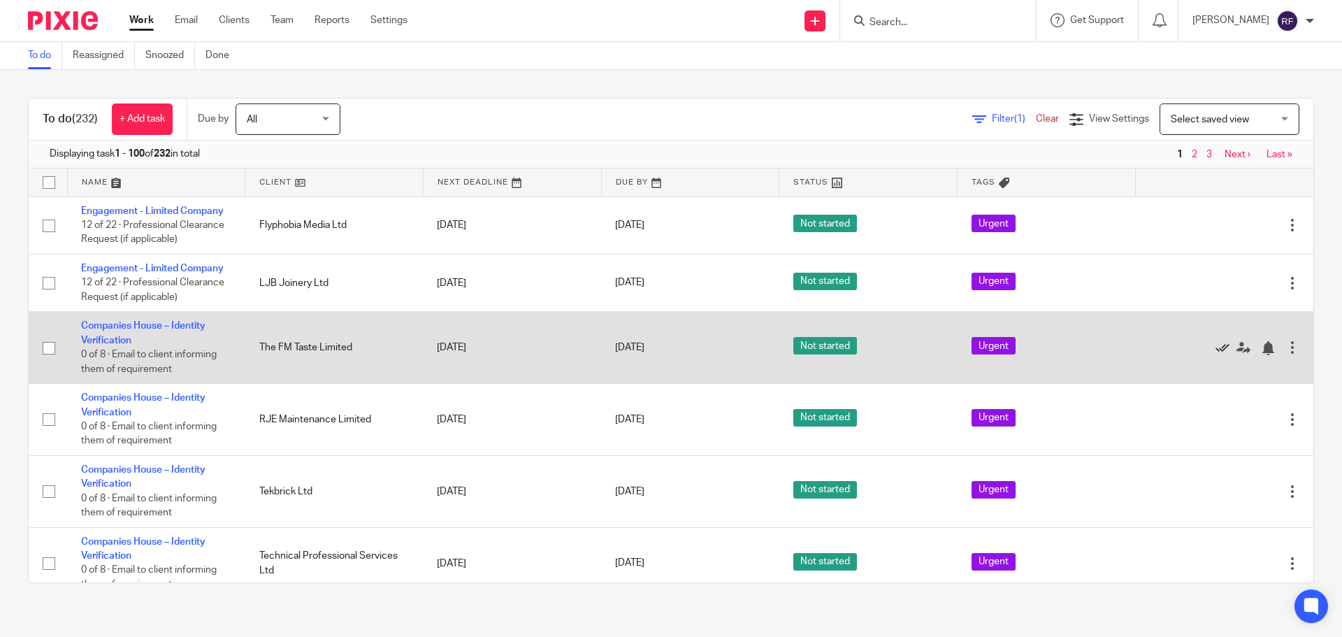
click at [1216, 349] on icon at bounding box center [1223, 348] width 14 height 14
click at [106, 324] on link "Companies House – Identity Verification" at bounding box center [143, 333] width 124 height 24
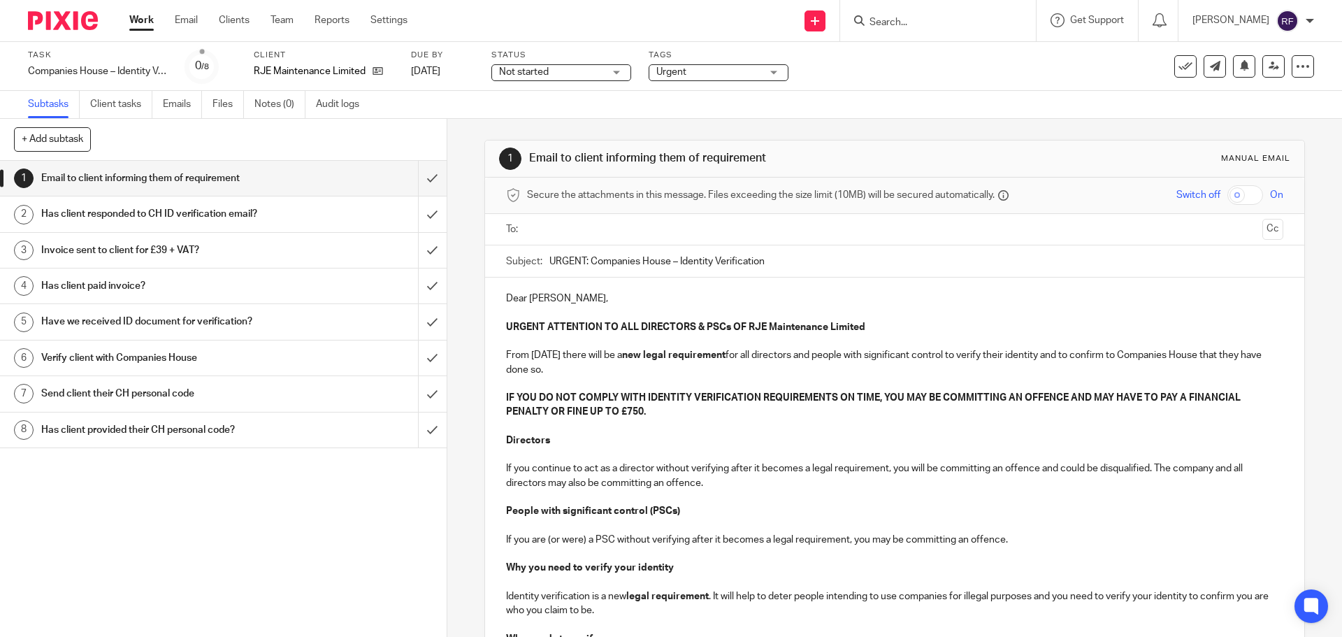
click at [570, 229] on input "text" at bounding box center [894, 230] width 724 height 16
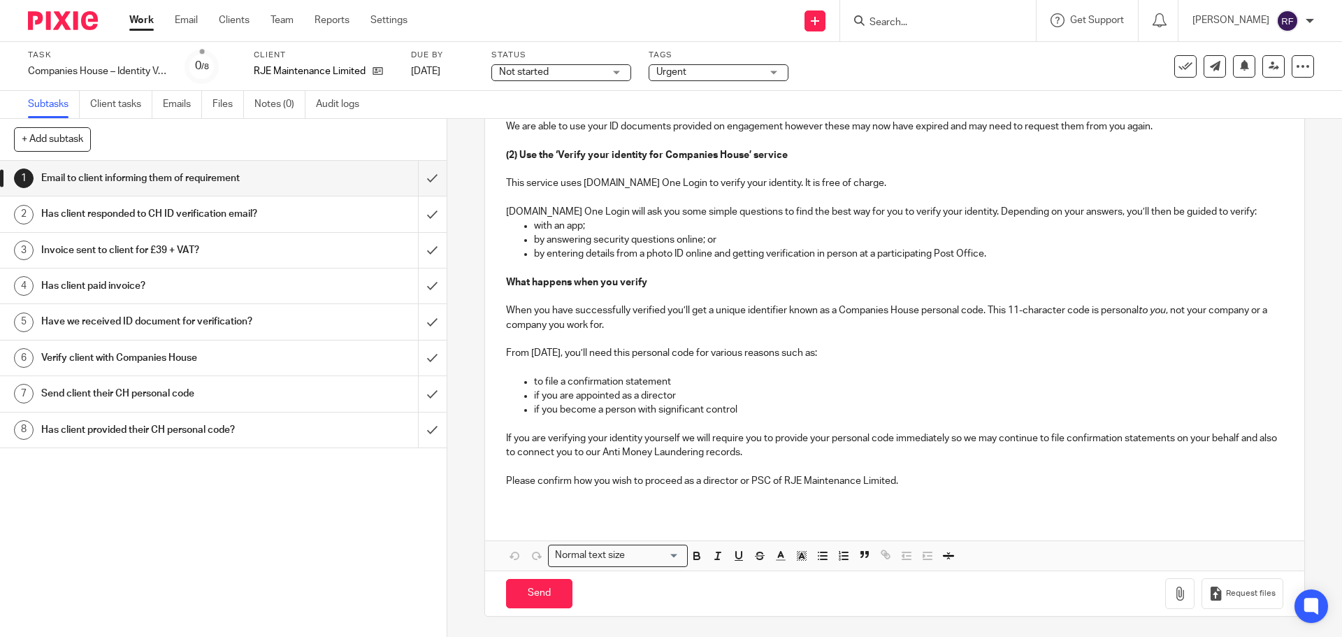
scroll to position [742, 0]
click at [551, 597] on input "Send" at bounding box center [539, 593] width 66 height 30
type input "Sent"
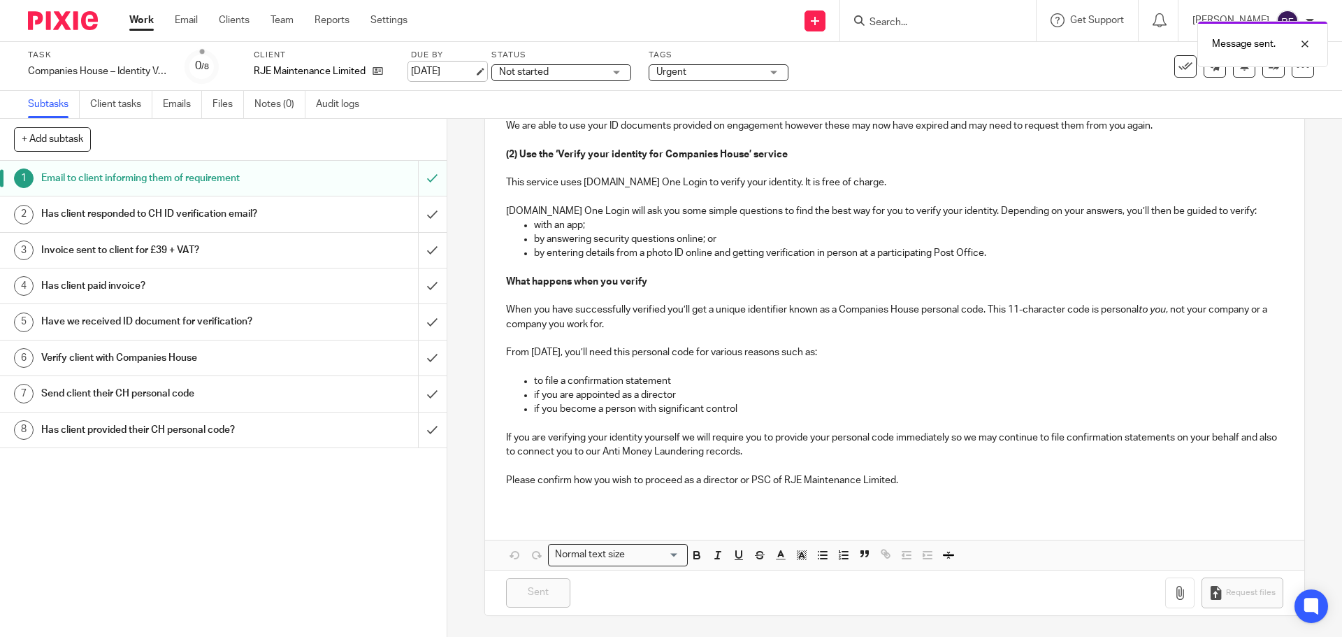
click at [474, 71] on link "[DATE]" at bounding box center [442, 71] width 63 height 15
click at [142, 15] on link "Work" at bounding box center [141, 20] width 24 height 14
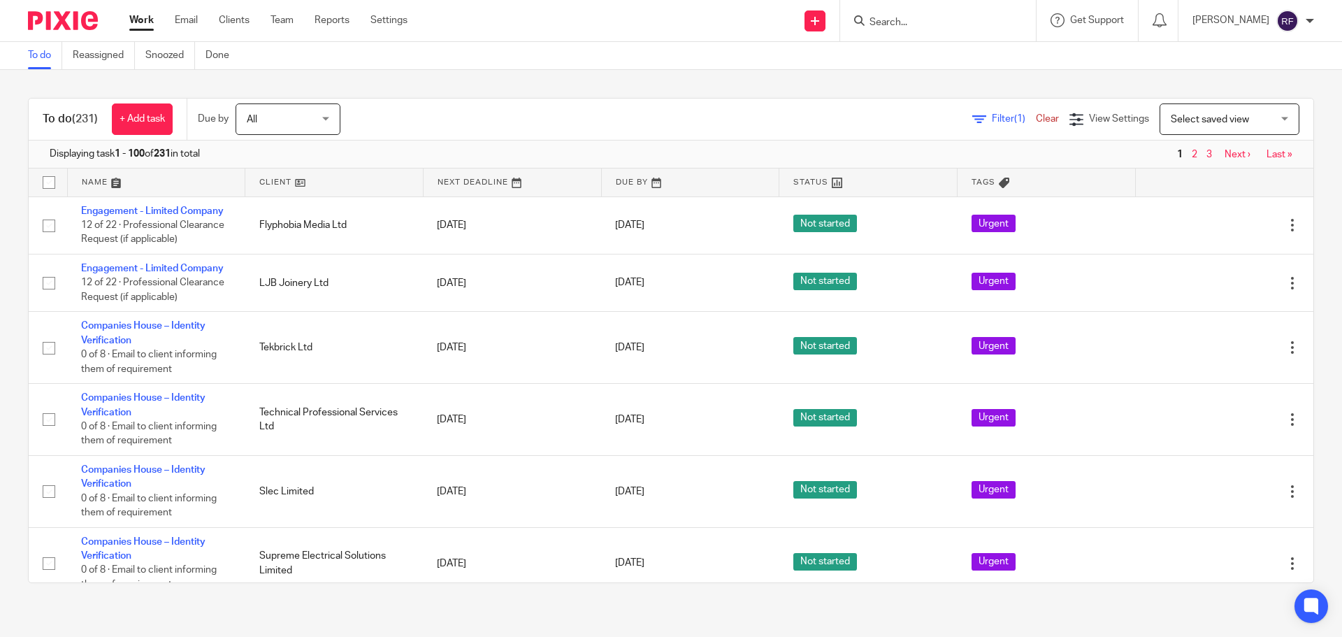
click at [910, 14] on form at bounding box center [942, 20] width 149 height 17
click at [913, 22] on input "Search" at bounding box center [931, 23] width 126 height 13
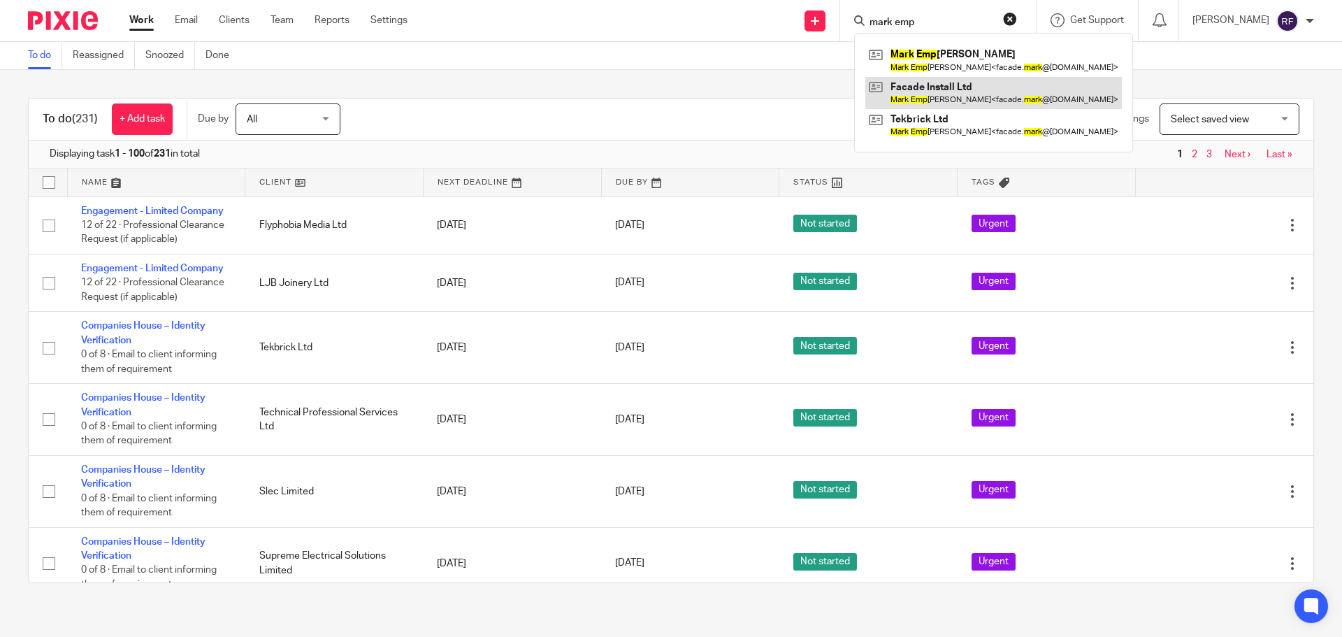
type input "mark emp"
click at [974, 96] on link at bounding box center [994, 93] width 257 height 32
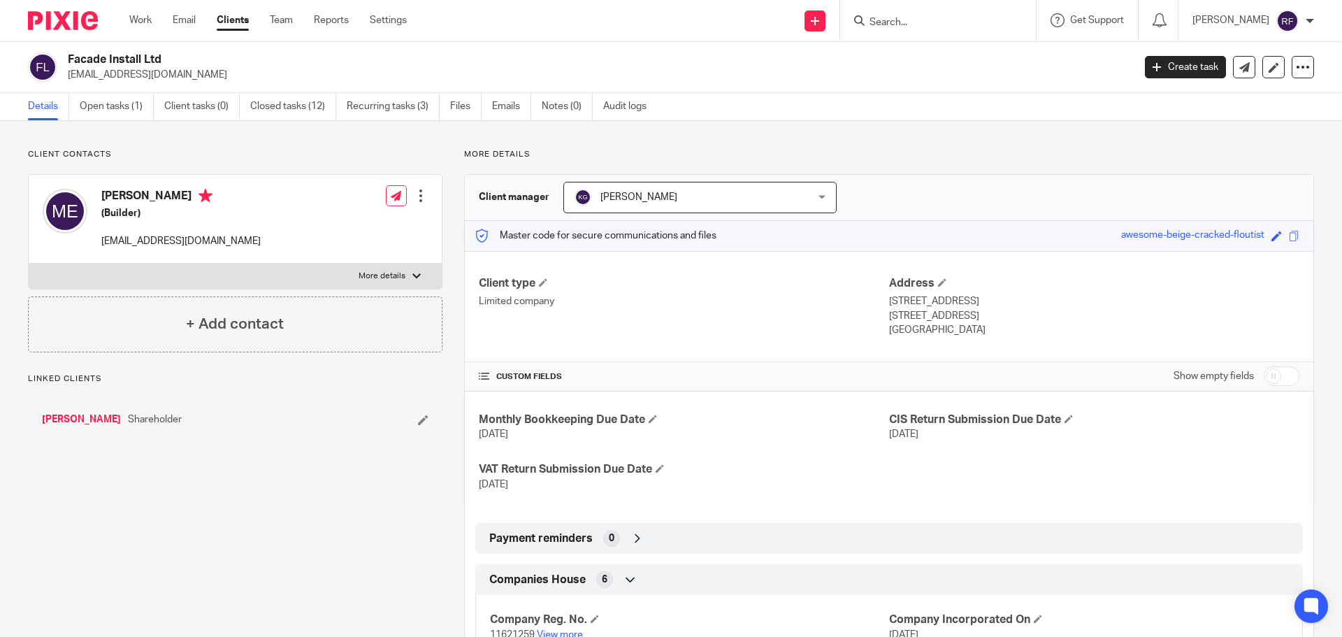
click at [948, 20] on input "Search" at bounding box center [931, 23] width 126 height 13
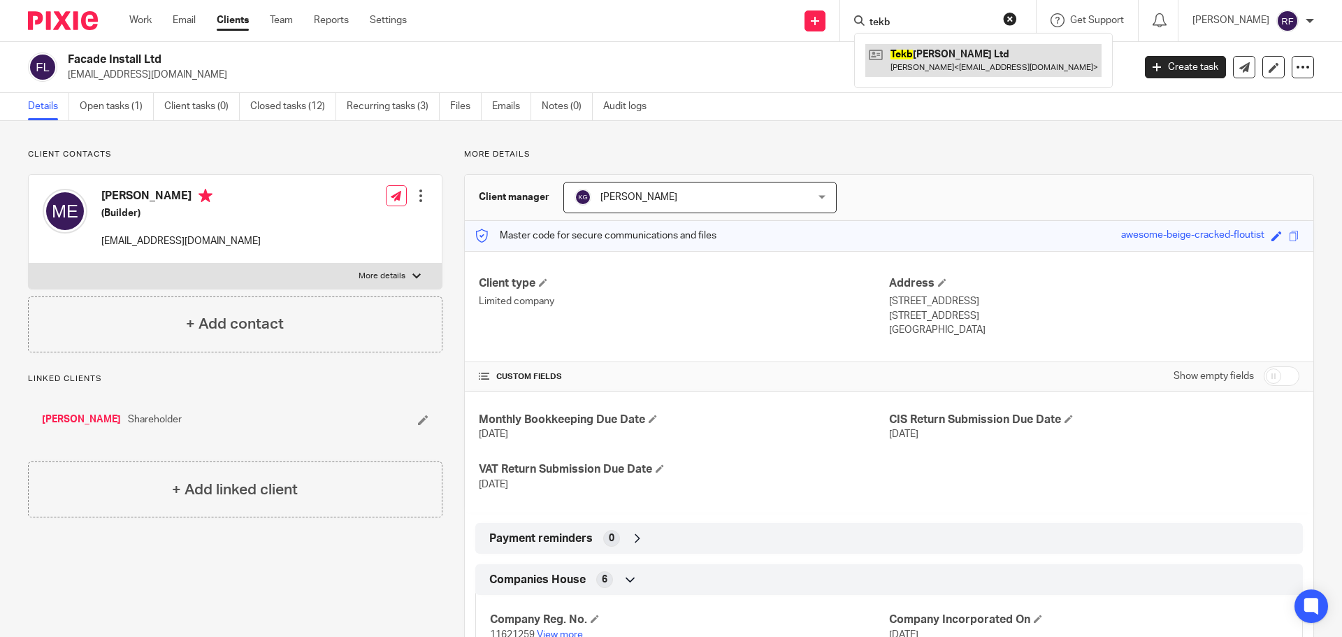
type input "tekb"
click at [933, 53] on link at bounding box center [984, 60] width 236 height 32
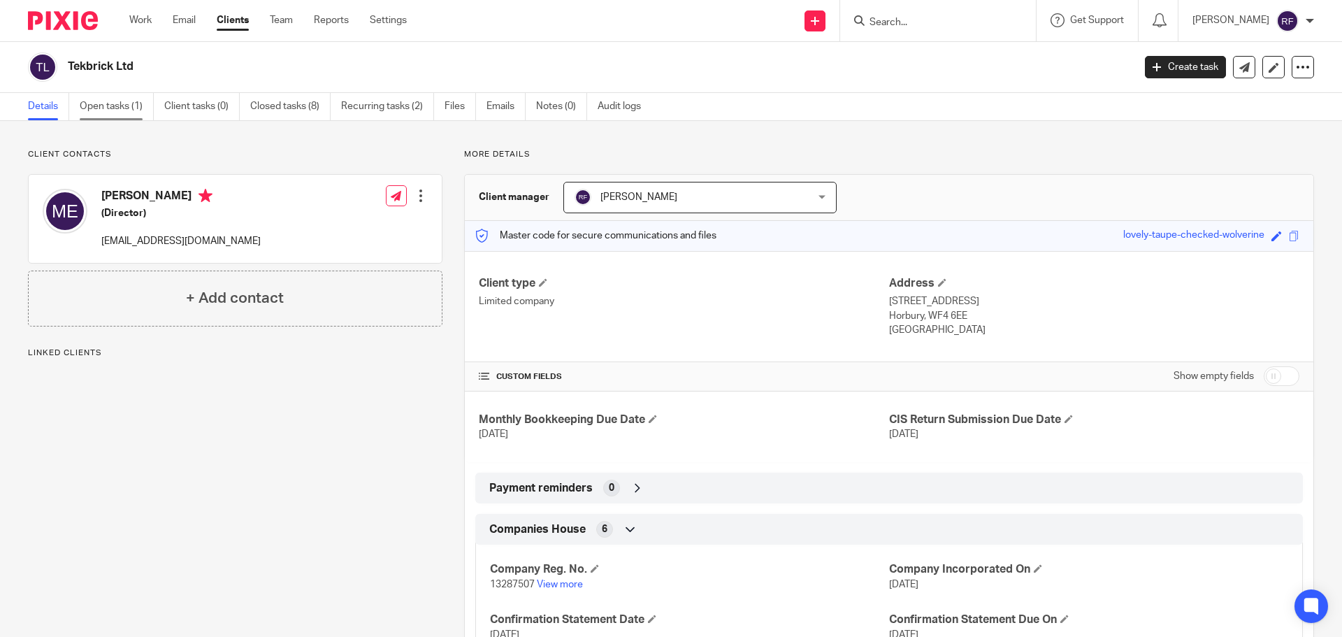
click at [134, 111] on link "Open tasks (1)" at bounding box center [117, 106] width 74 height 27
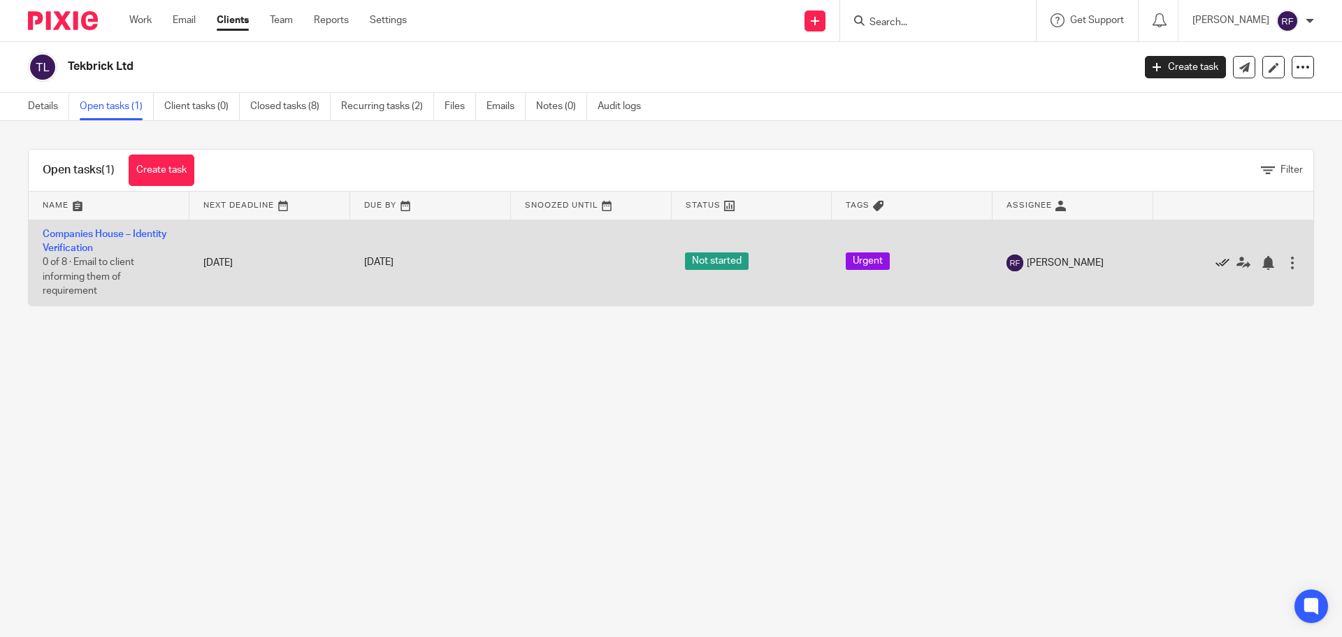
click at [1216, 264] on icon at bounding box center [1223, 263] width 14 height 14
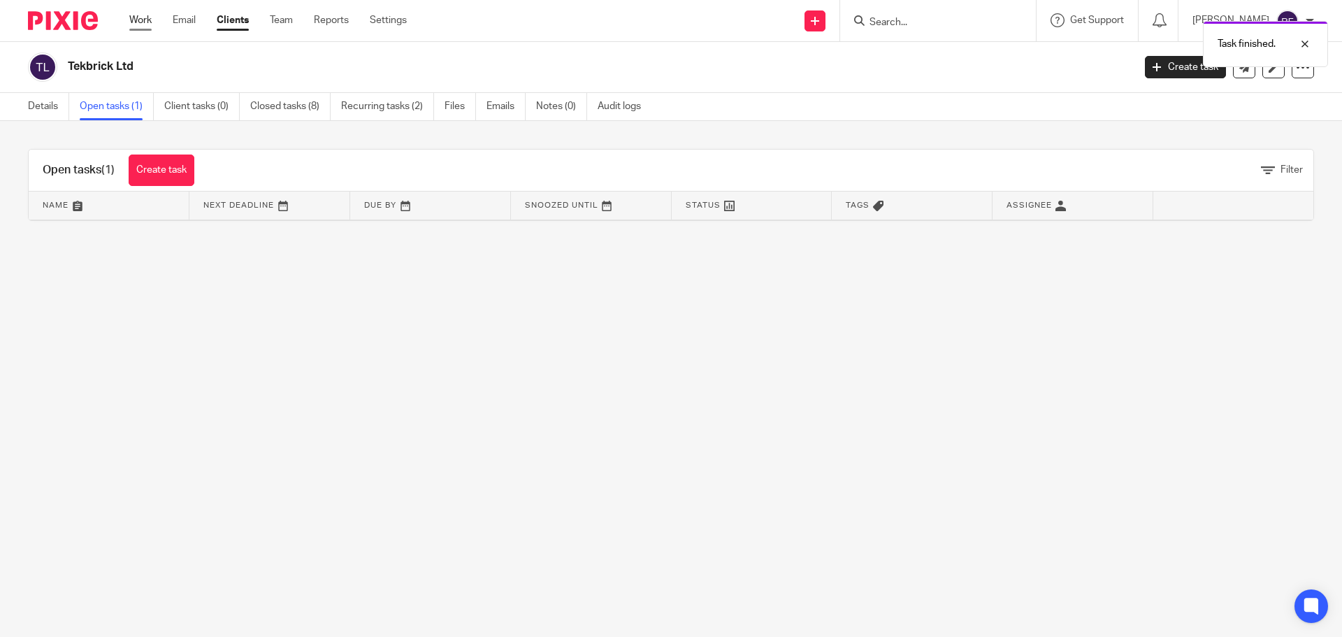
click at [143, 18] on link "Work" at bounding box center [140, 20] width 22 height 14
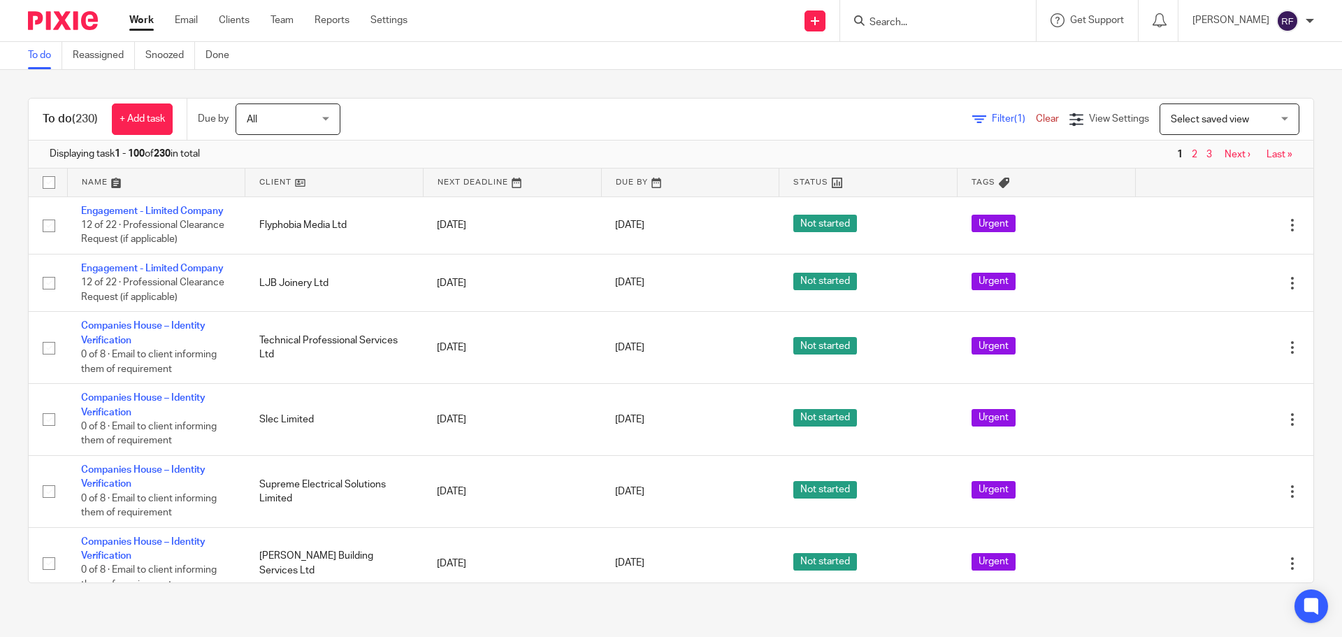
click at [981, 20] on input "Search" at bounding box center [931, 23] width 126 height 13
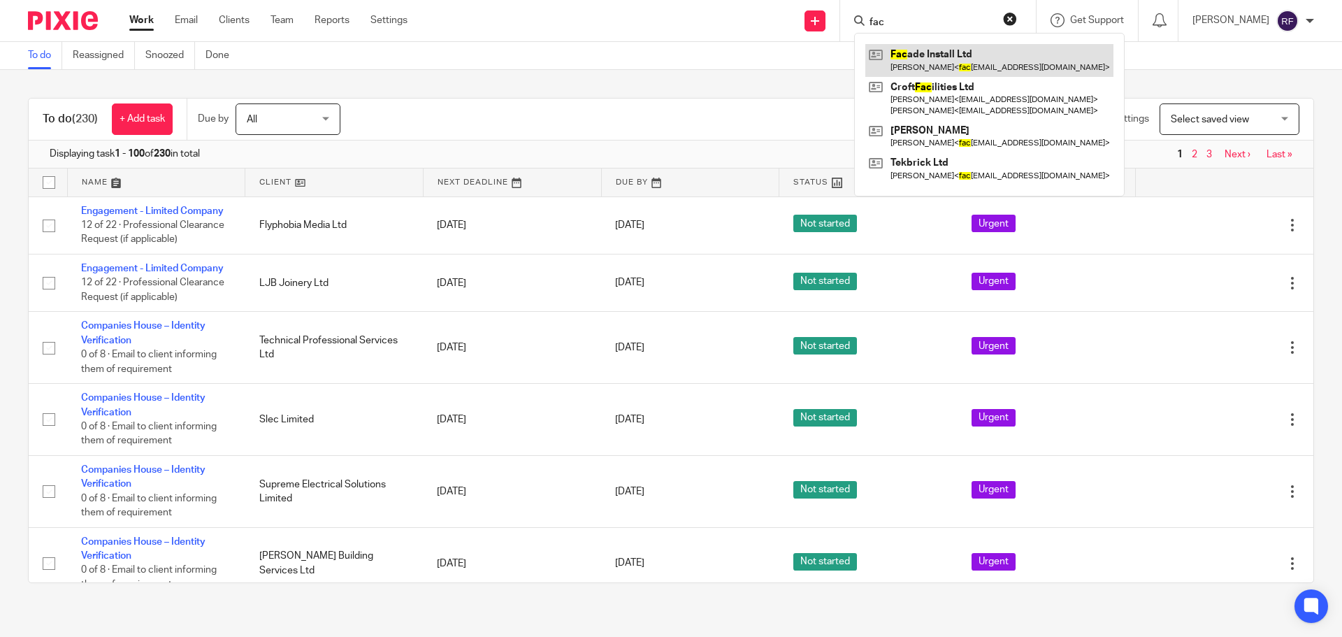
type input "fac"
click at [975, 57] on link at bounding box center [990, 60] width 248 height 32
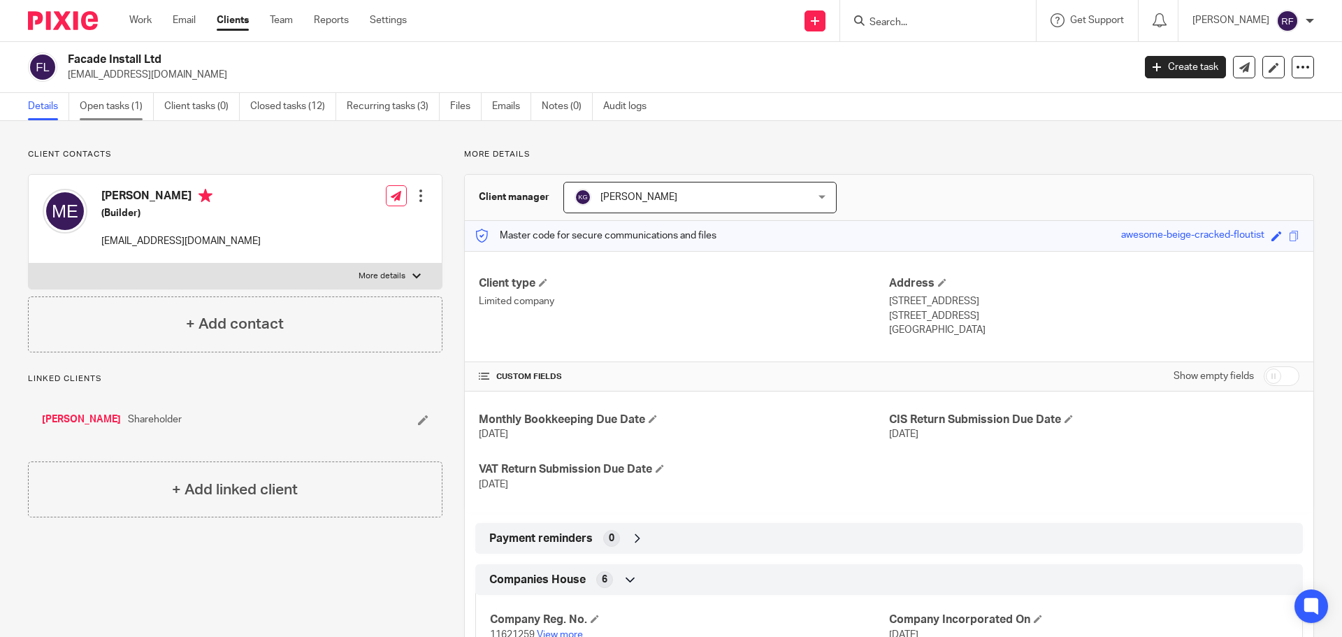
click at [118, 108] on link "Open tasks (1)" at bounding box center [117, 106] width 74 height 27
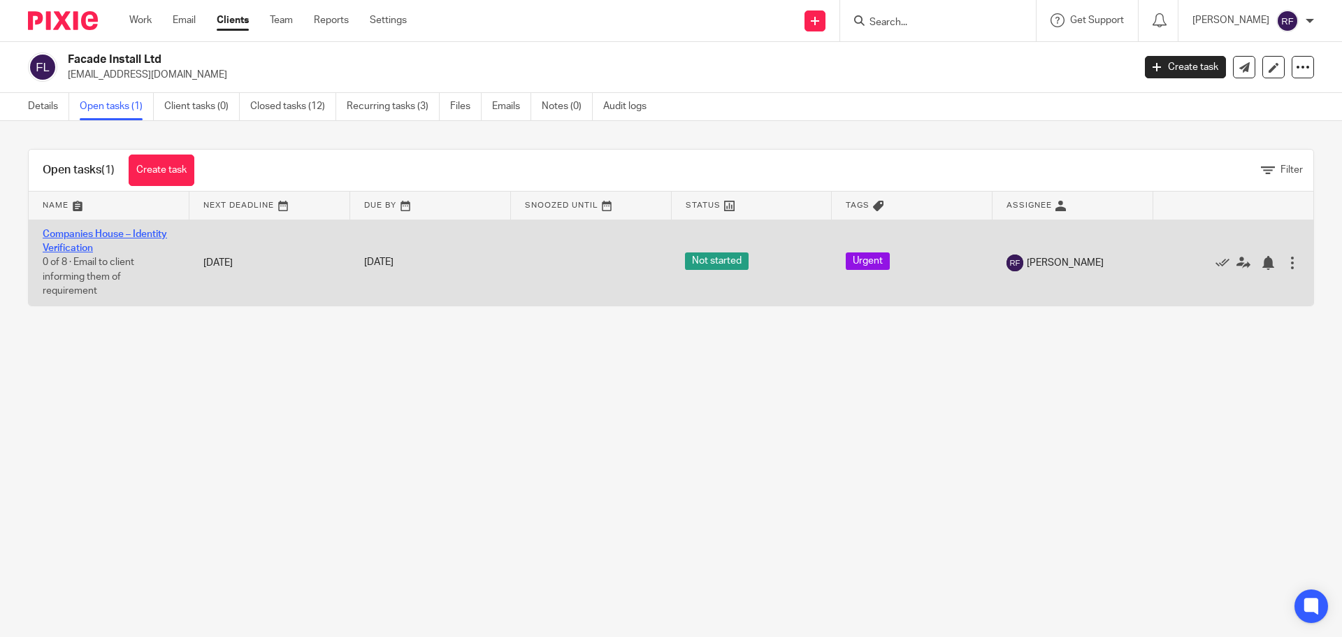
click at [62, 238] on link "Companies House – Identity Verification" at bounding box center [105, 241] width 124 height 24
click at [69, 233] on link "Companies House – Identity Verification" at bounding box center [105, 241] width 124 height 24
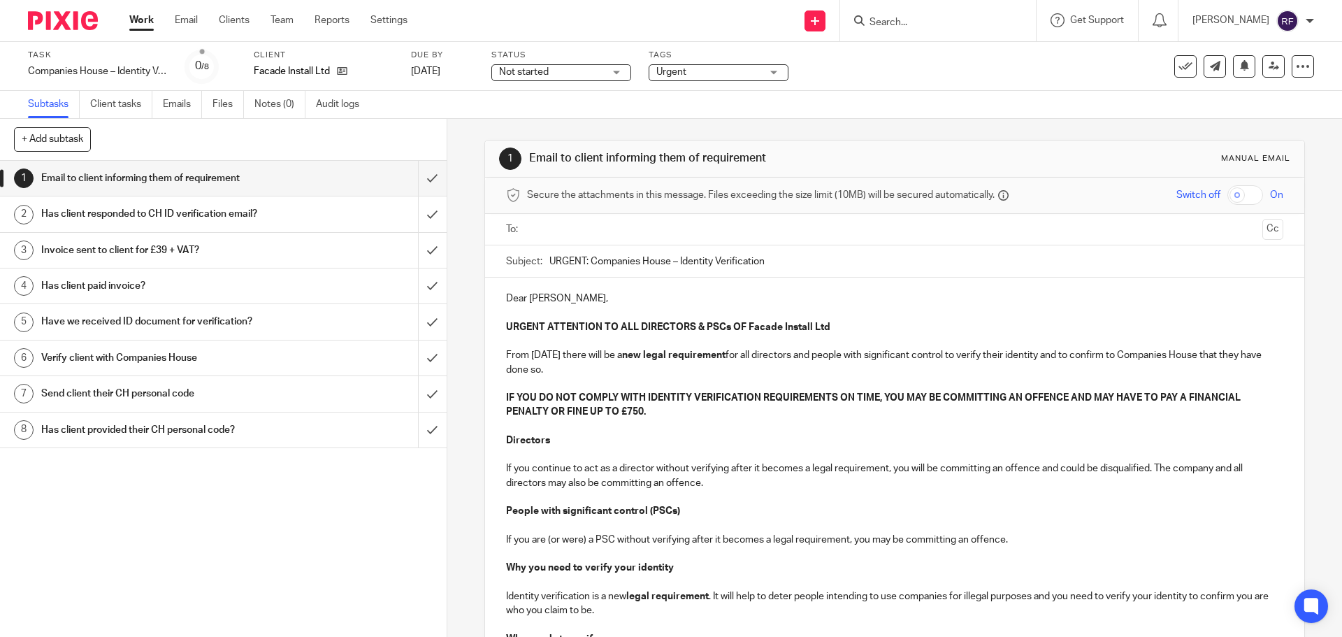
click at [559, 225] on input "text" at bounding box center [894, 230] width 724 height 16
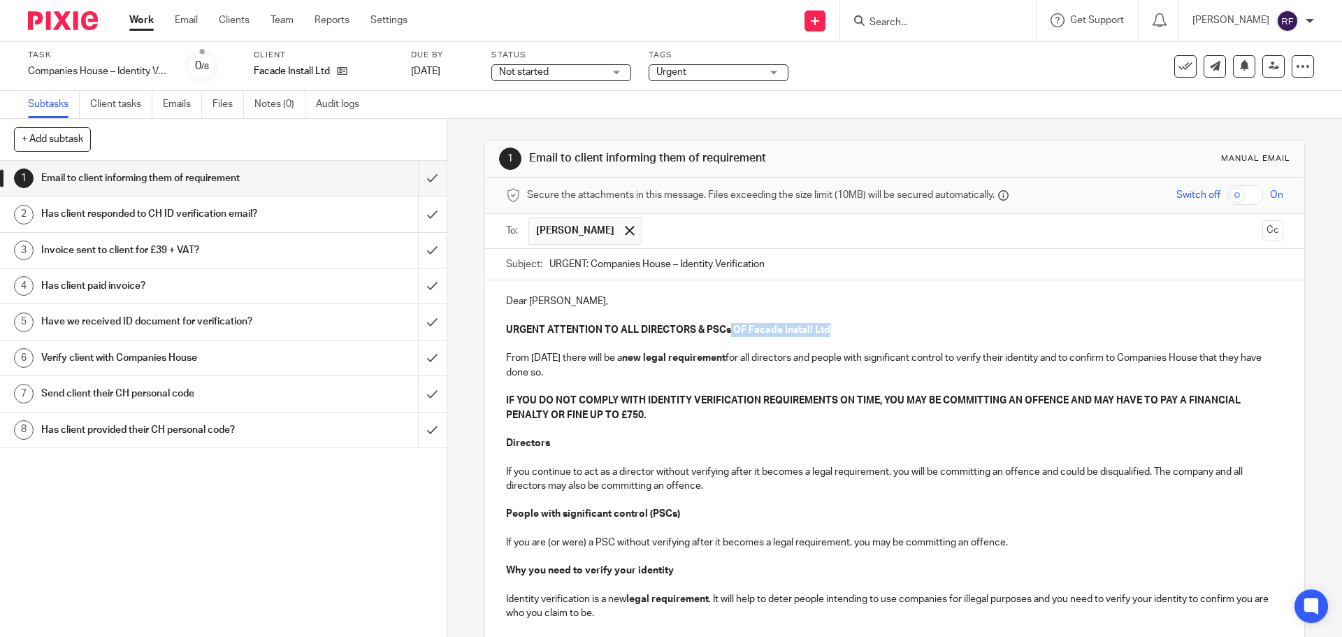
drag, startPoint x: 826, startPoint y: 328, endPoint x: 768, endPoint y: 367, distance: 69.4
click at [724, 327] on p "URGENT ATTENTION TO ALL DIRECTORS & PSCs OF Facade Install Ltd" at bounding box center [894, 330] width 777 height 14
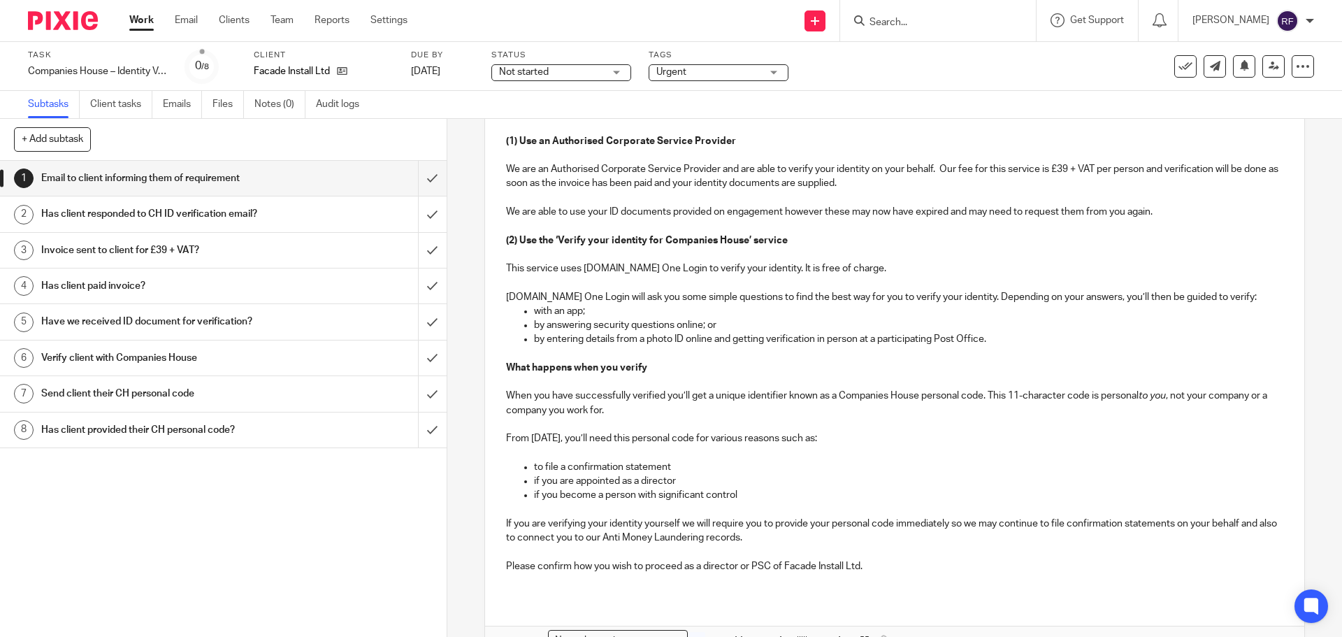
scroll to position [742, 0]
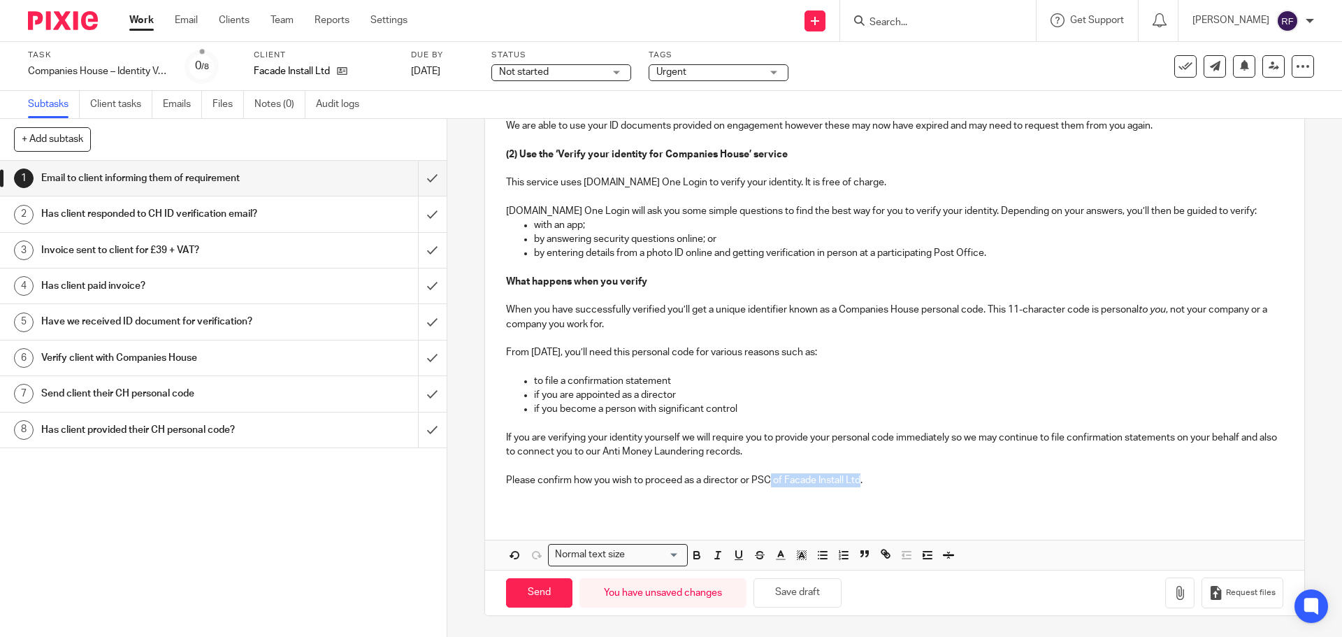
drag, startPoint x: 858, startPoint y: 480, endPoint x: 768, endPoint y: 485, distance: 89.6
click at [768, 485] on p "Please confirm how you wish to proceed as a director or PSC of Facade Install L…" at bounding box center [894, 480] width 777 height 14
click at [827, 468] on p at bounding box center [894, 466] width 777 height 14
click at [531, 591] on input "Send" at bounding box center [539, 593] width 66 height 30
type input "Sent"
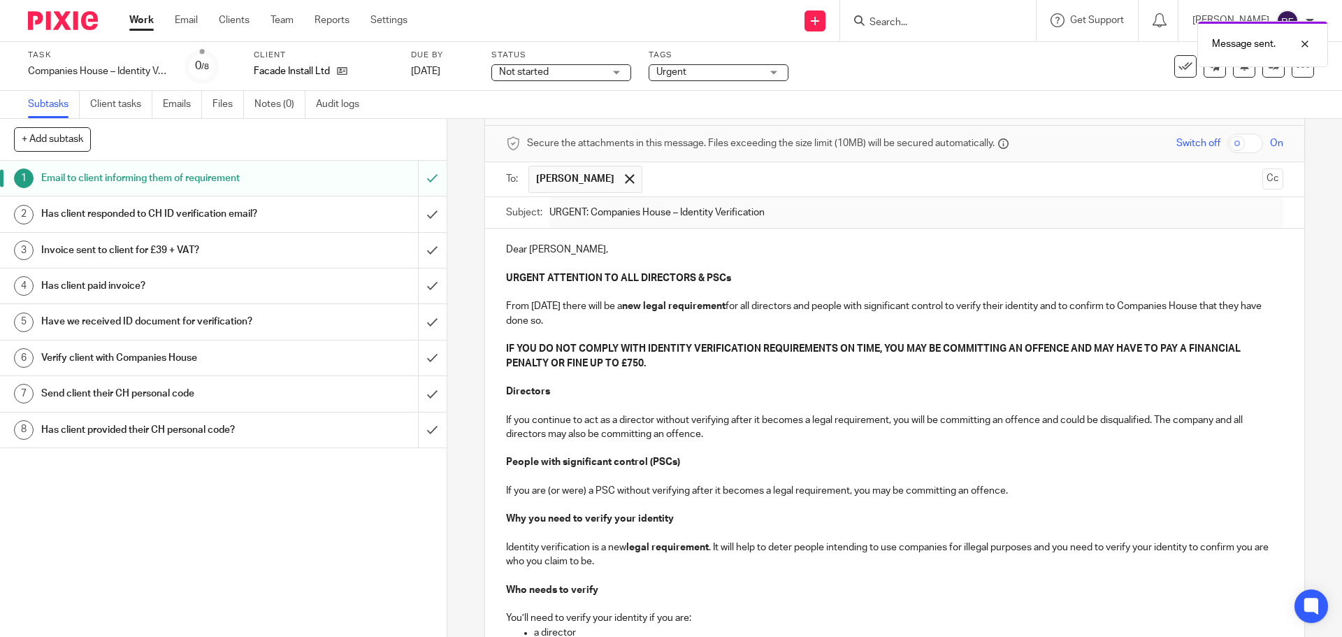
scroll to position [0, 0]
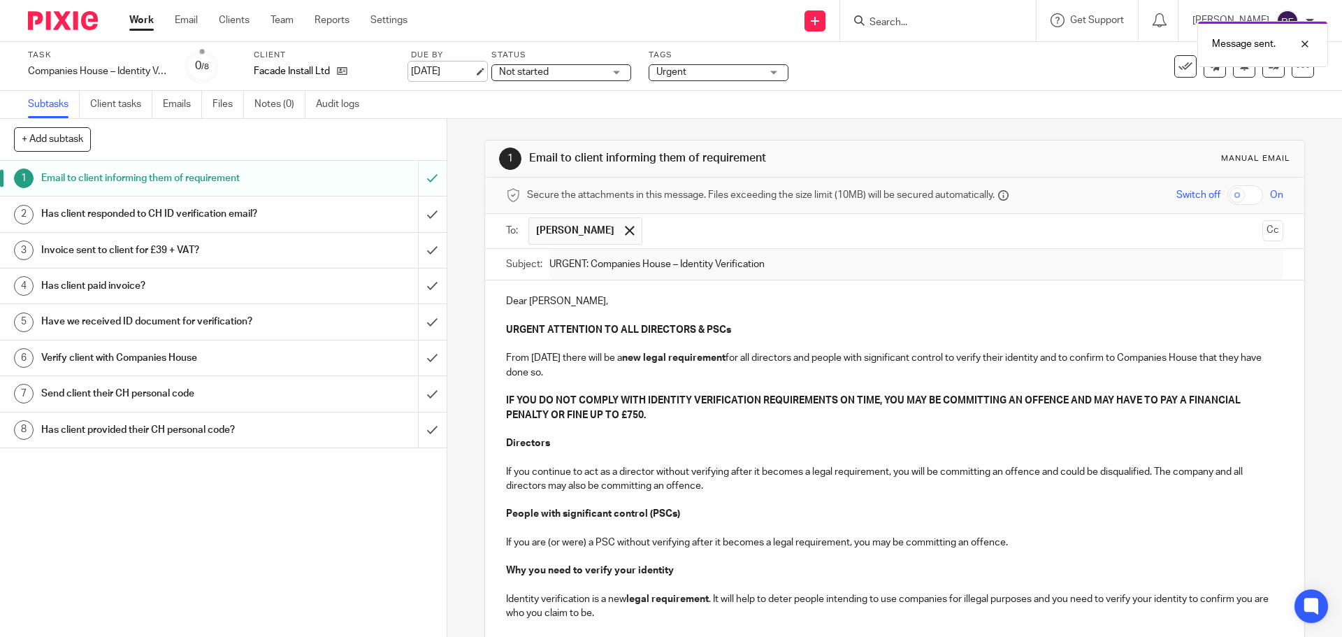
click at [433, 72] on link "[DATE]" at bounding box center [442, 71] width 63 height 15
click at [134, 16] on link "Work" at bounding box center [141, 20] width 24 height 14
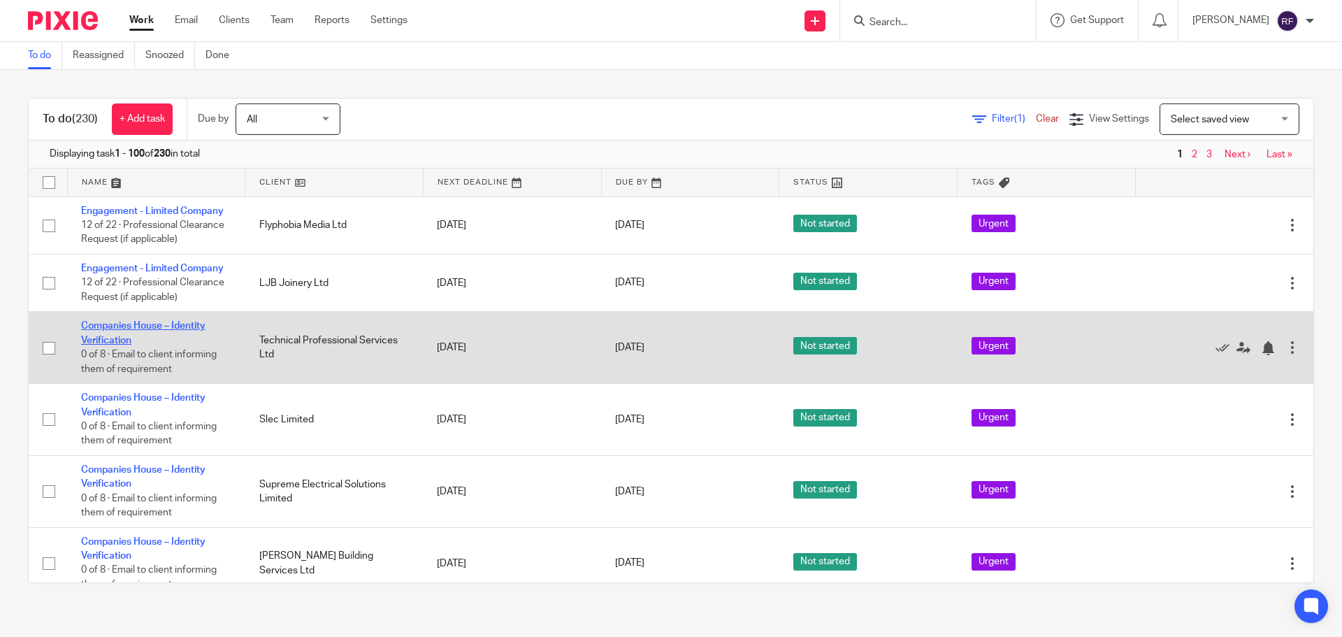
click at [145, 325] on link "Companies House – Identity Verification" at bounding box center [143, 333] width 124 height 24
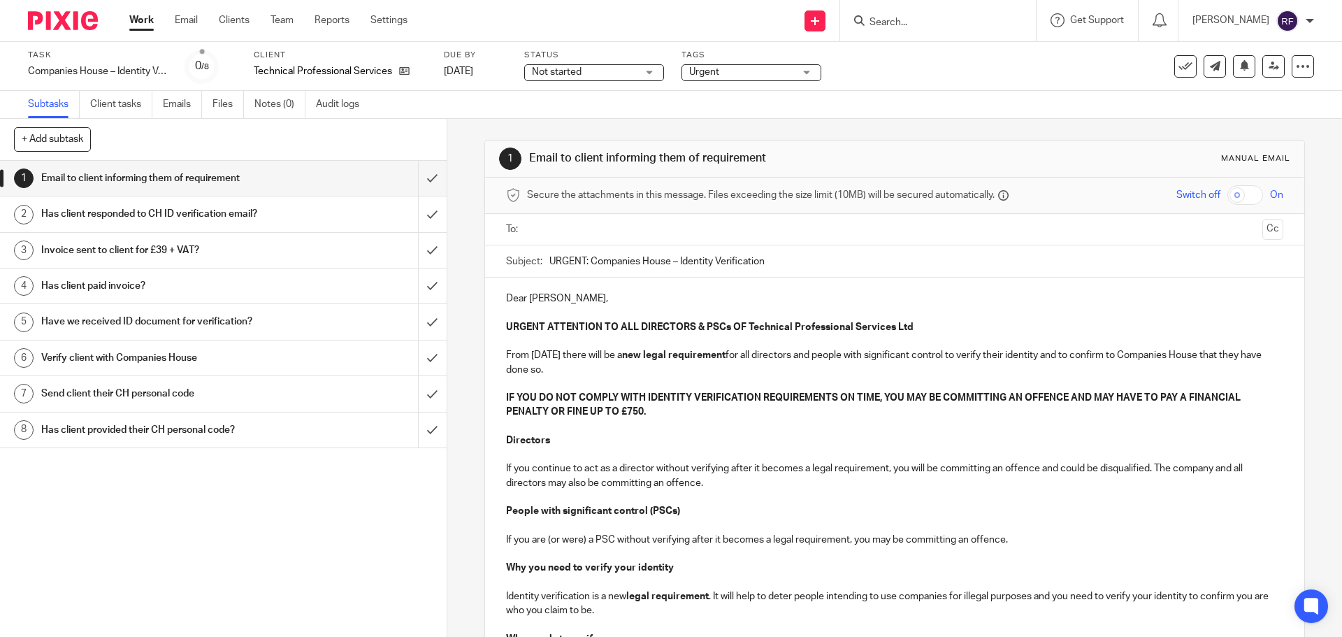
click at [960, 20] on input "Search" at bounding box center [931, 23] width 126 height 13
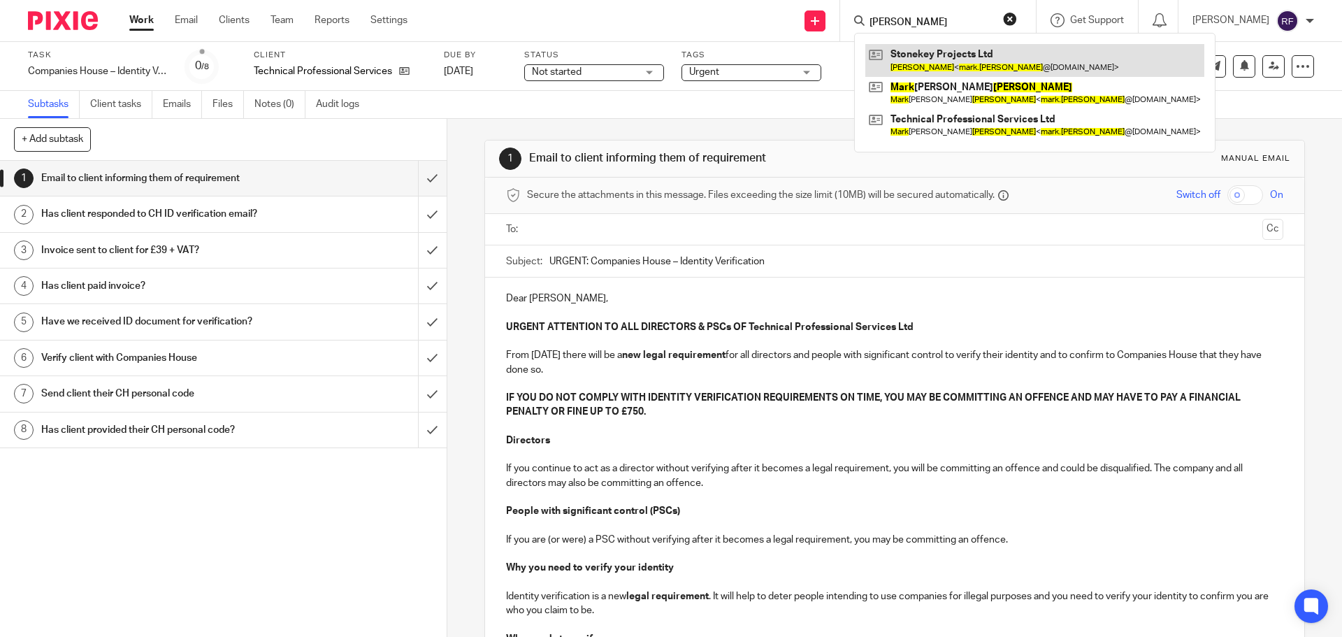
type input "[PERSON_NAME]"
click at [970, 59] on link at bounding box center [1035, 60] width 339 height 32
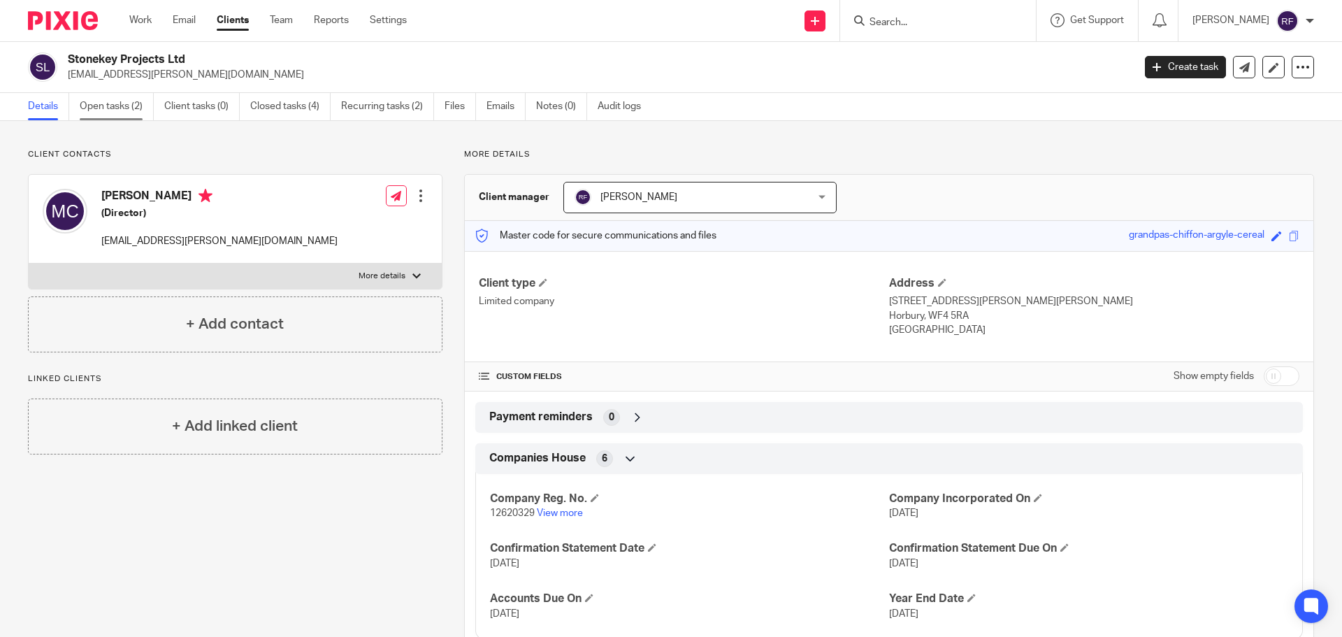
click at [83, 101] on link "Open tasks (2)" at bounding box center [117, 106] width 74 height 27
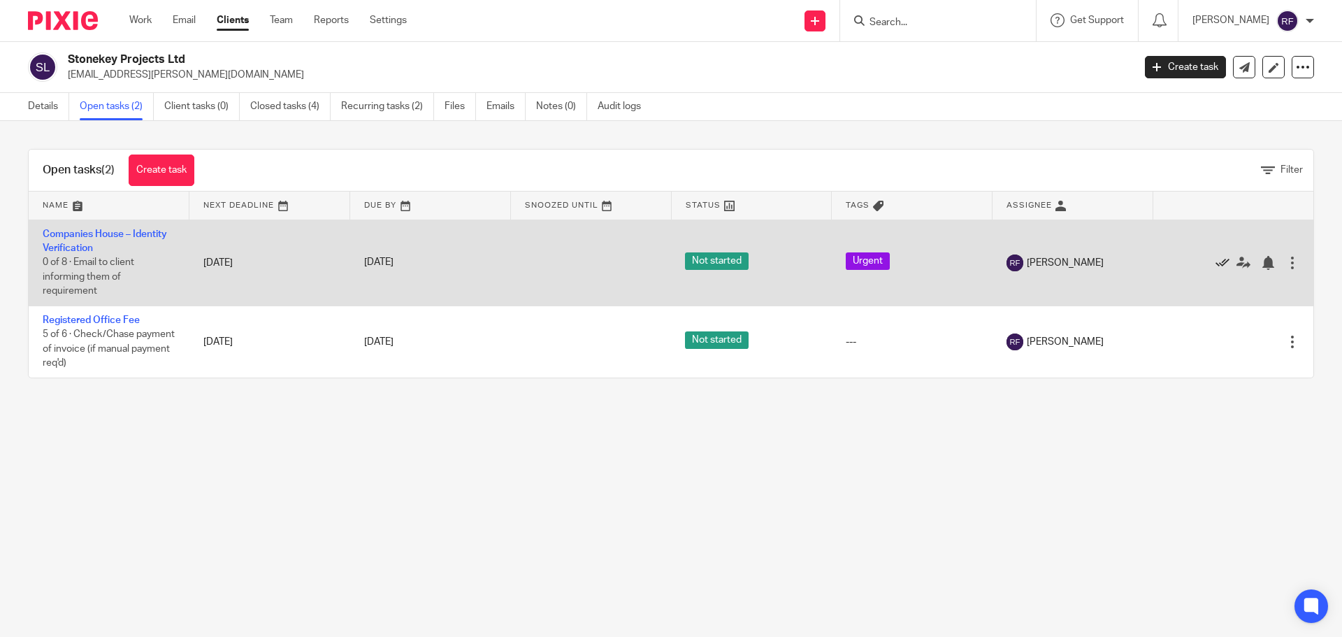
click at [1216, 262] on icon at bounding box center [1223, 263] width 14 height 14
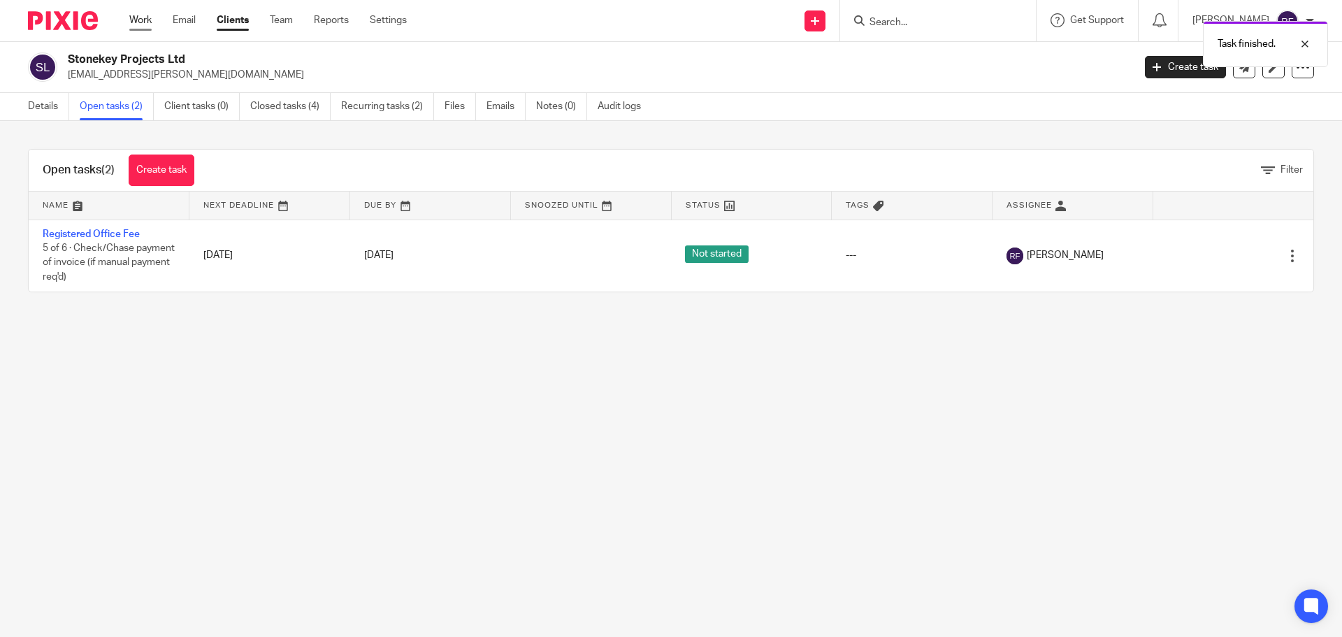
click at [150, 24] on link "Work" at bounding box center [140, 20] width 22 height 14
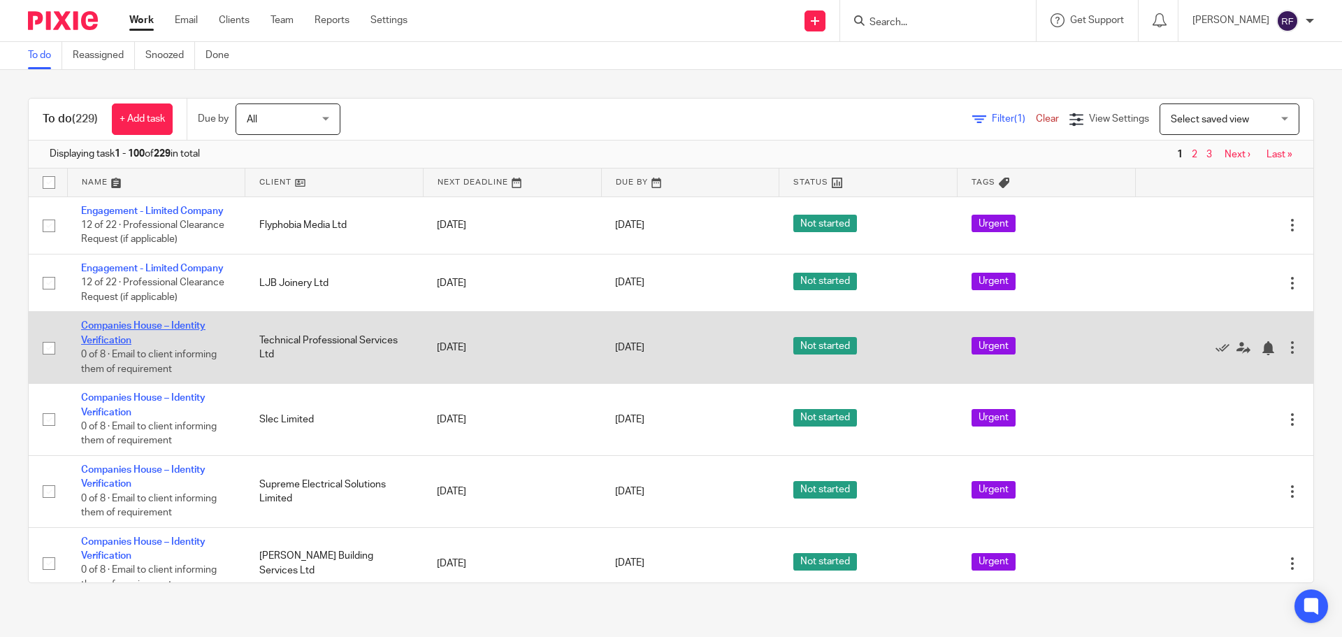
click at [120, 324] on link "Companies House – Identity Verification" at bounding box center [143, 333] width 124 height 24
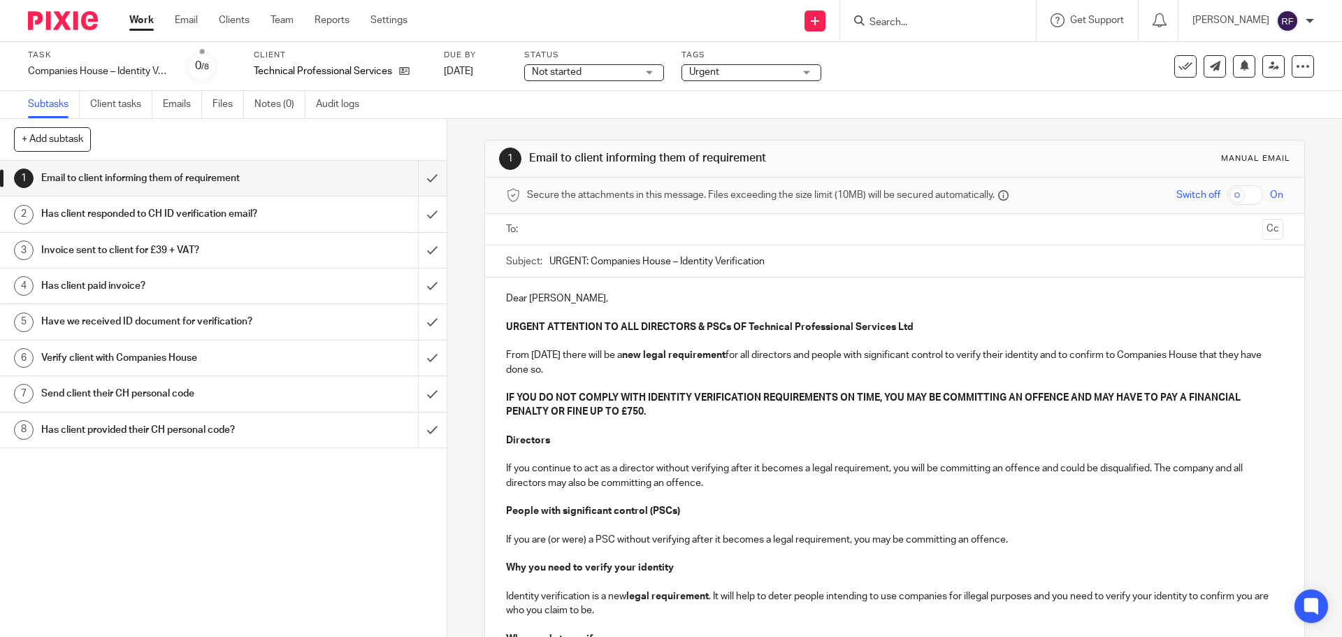
drag, startPoint x: 557, startPoint y: 220, endPoint x: 571, endPoint y: 231, distance: 17.5
click at [559, 222] on ul at bounding box center [895, 229] width 733 height 23
click at [574, 234] on input "text" at bounding box center [894, 230] width 724 height 16
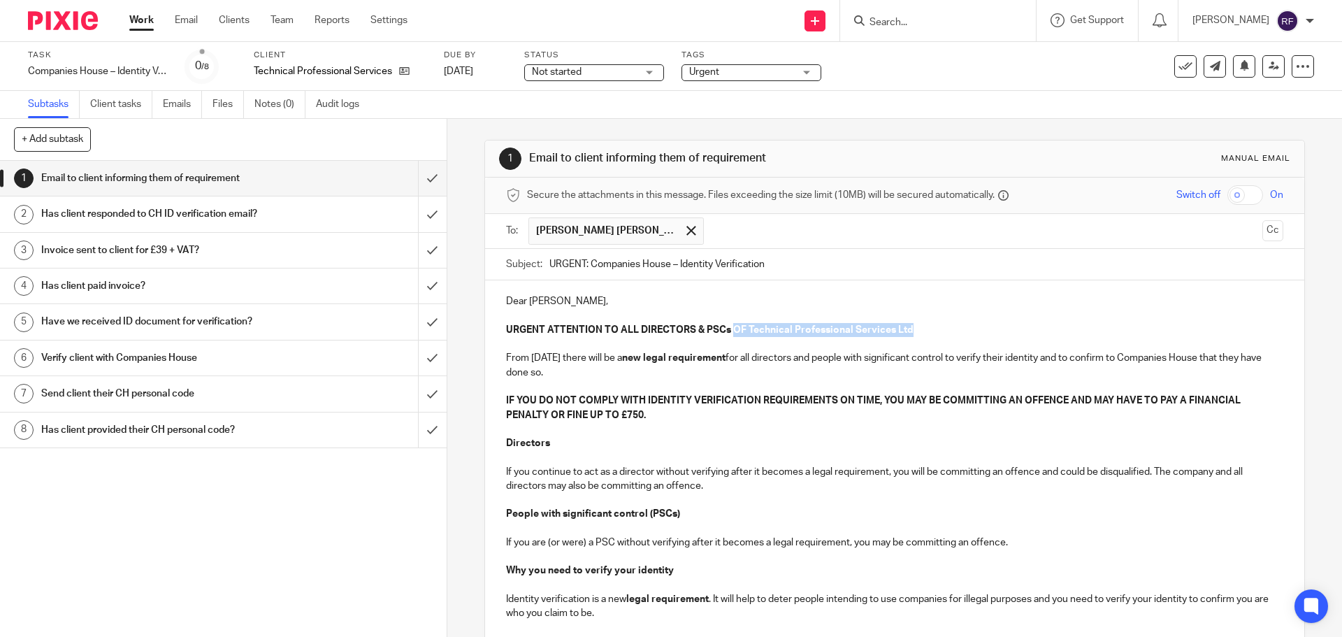
drag, startPoint x: 908, startPoint y: 325, endPoint x: 728, endPoint y: 333, distance: 180.6
click at [728, 333] on p "URGENT ATTENTION TO ALL DIRECTORS & PSCs OF Technical Professional Services Ltd" at bounding box center [894, 330] width 777 height 14
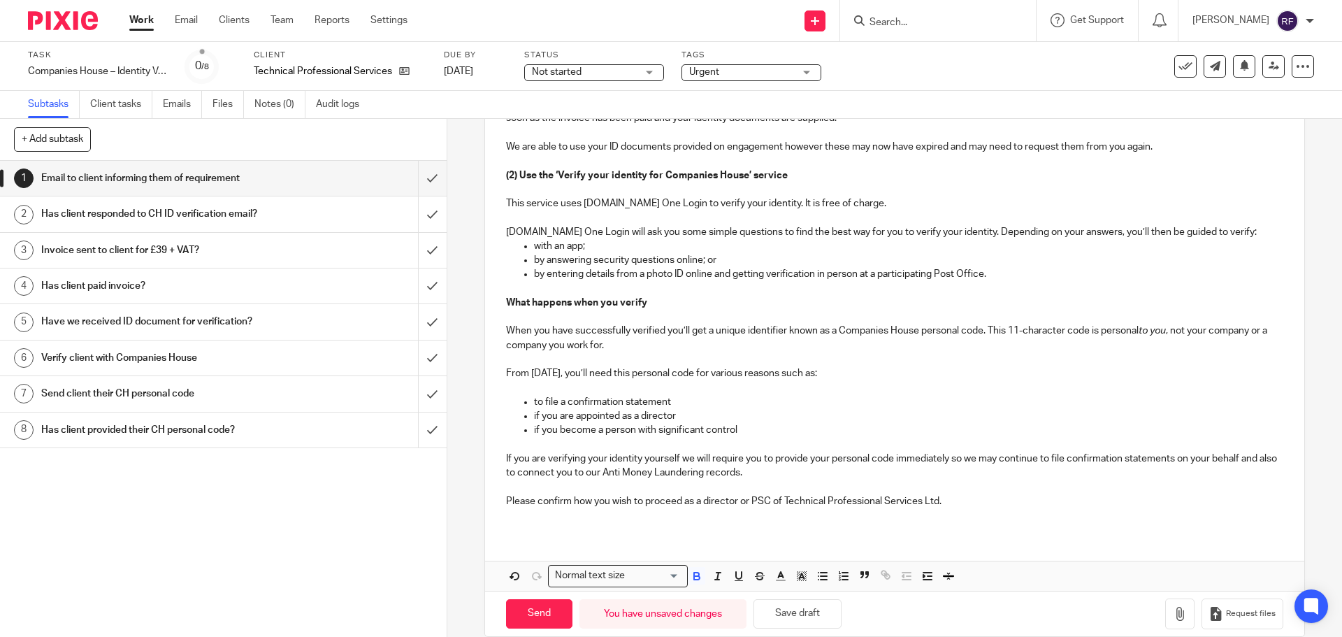
scroll to position [742, 0]
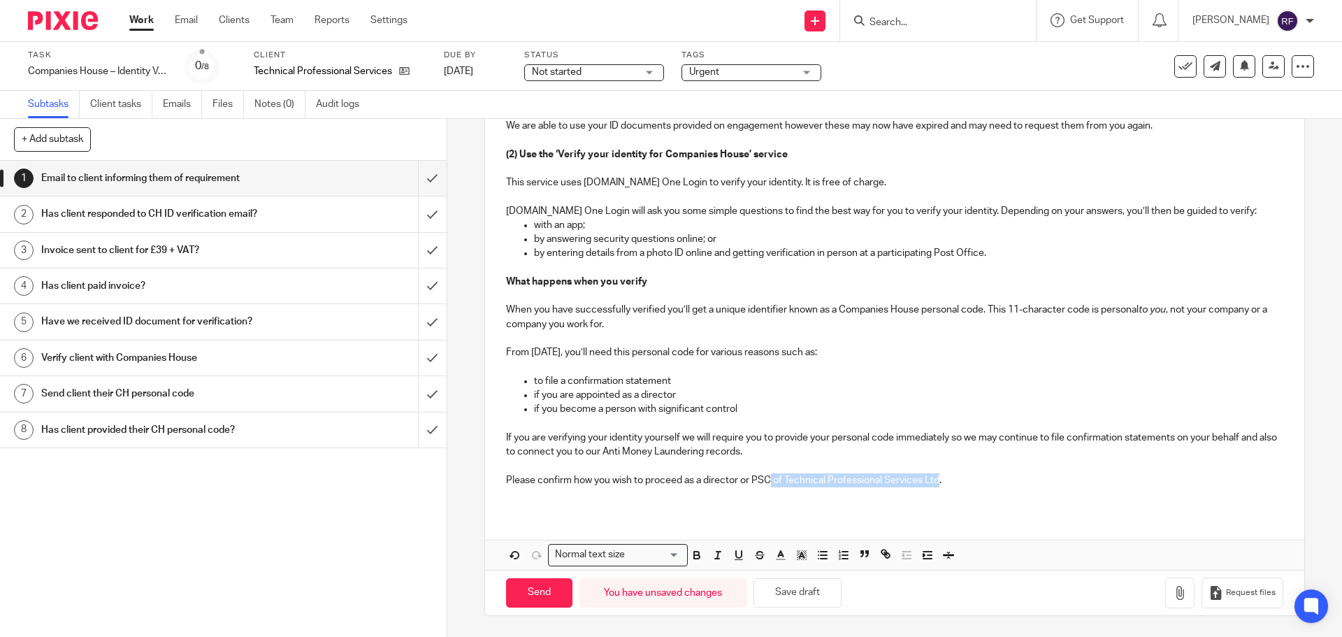
drag, startPoint x: 937, startPoint y: 478, endPoint x: 768, endPoint y: 482, distance: 169.2
click at [768, 481] on p "Please confirm how you wish to proceed as a director or PSC of Technical Profes…" at bounding box center [894, 480] width 777 height 14
click at [810, 516] on div "Dear Mark, URGENT ATTENTION TO ALL DIRECTORS & PSCs From 18 November 2025 there…" at bounding box center [894, 53] width 819 height 1031
click at [534, 593] on input "Send" at bounding box center [539, 593] width 66 height 30
type input "Sent"
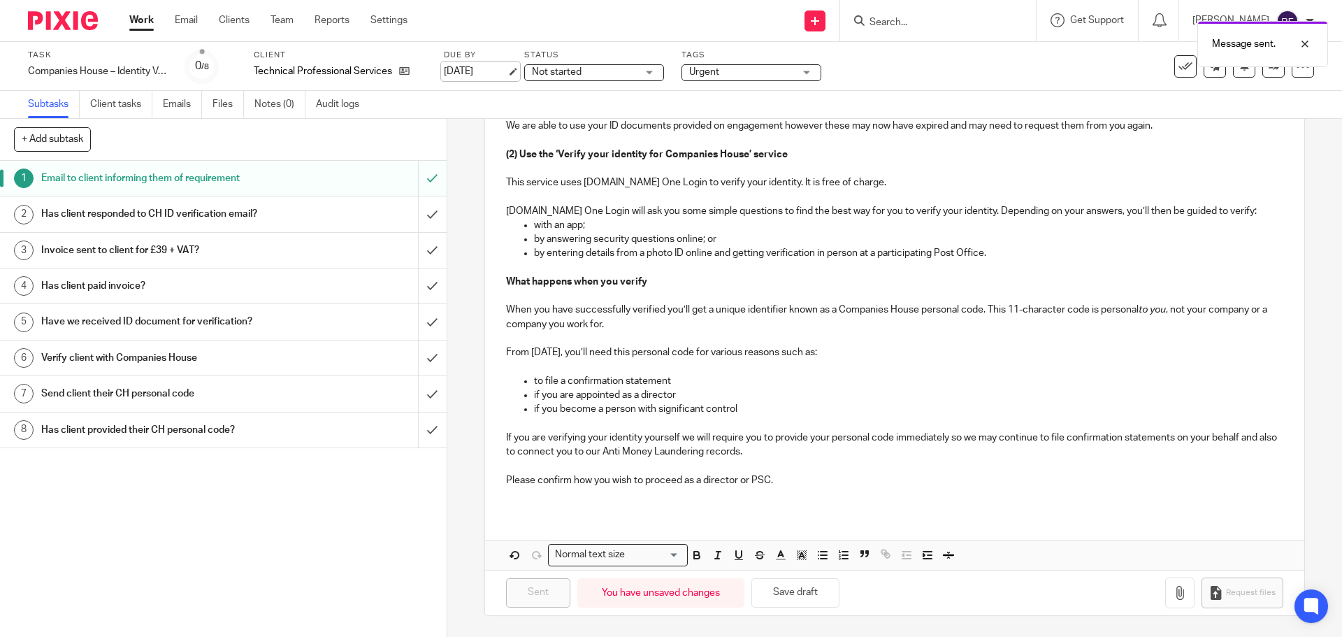
click at [493, 78] on link "[DATE]" at bounding box center [475, 71] width 63 height 15
click at [141, 23] on link "Work" at bounding box center [141, 20] width 24 height 14
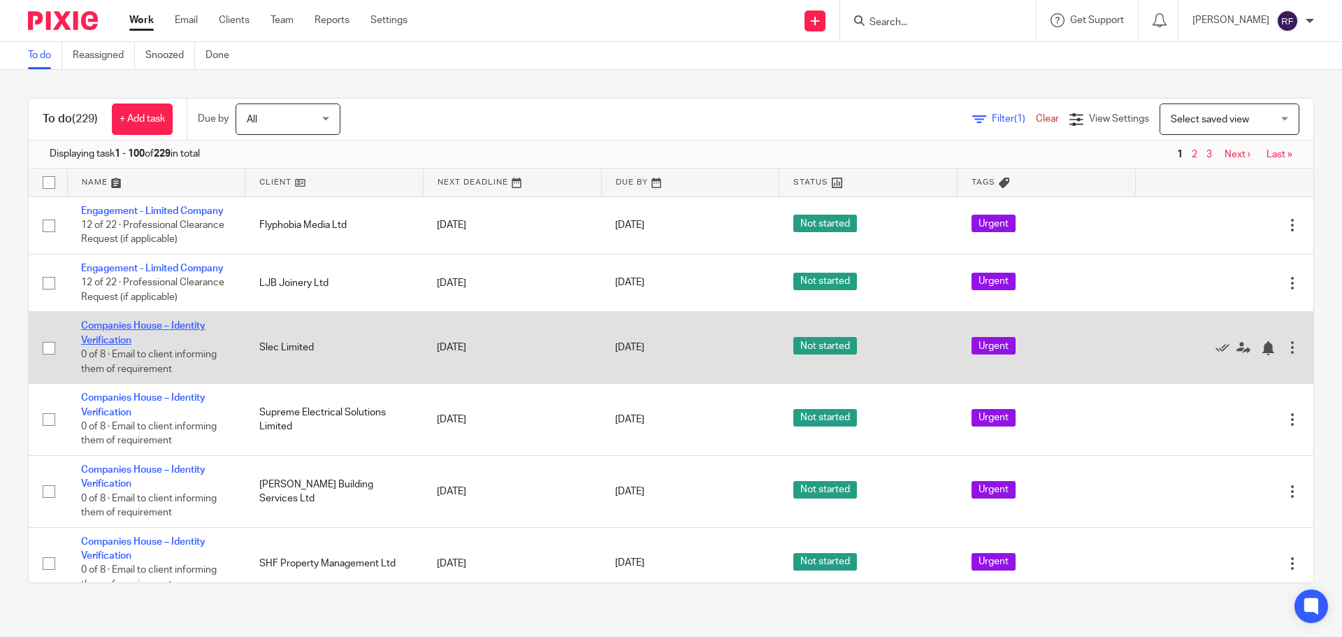
click at [143, 327] on link "Companies House – Identity Verification" at bounding box center [143, 333] width 124 height 24
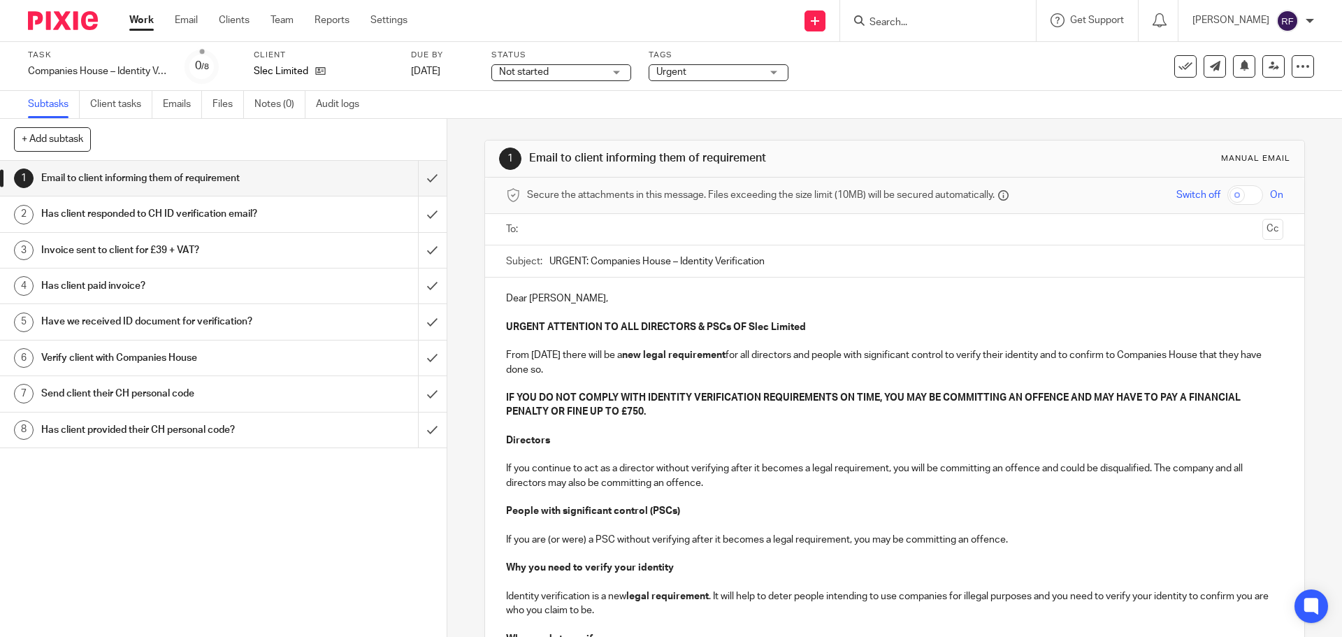
click at [596, 235] on input "text" at bounding box center [894, 230] width 724 height 16
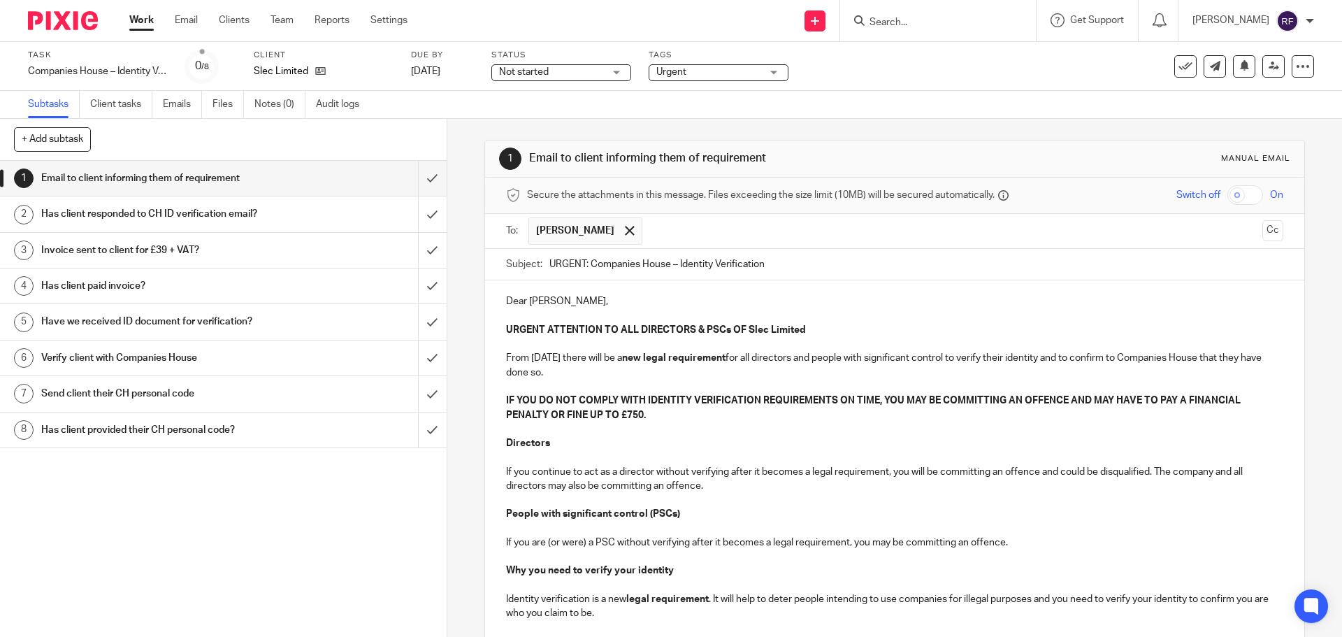
click at [753, 229] on input "text" at bounding box center [954, 230] width 608 height 27
drag, startPoint x: 541, startPoint y: 300, endPoint x: 688, endPoint y: 460, distance: 217.2
click at [543, 302] on p "Dear Leo," at bounding box center [894, 301] width 777 height 14
click at [889, 439] on p "Directors" at bounding box center [894, 443] width 777 height 14
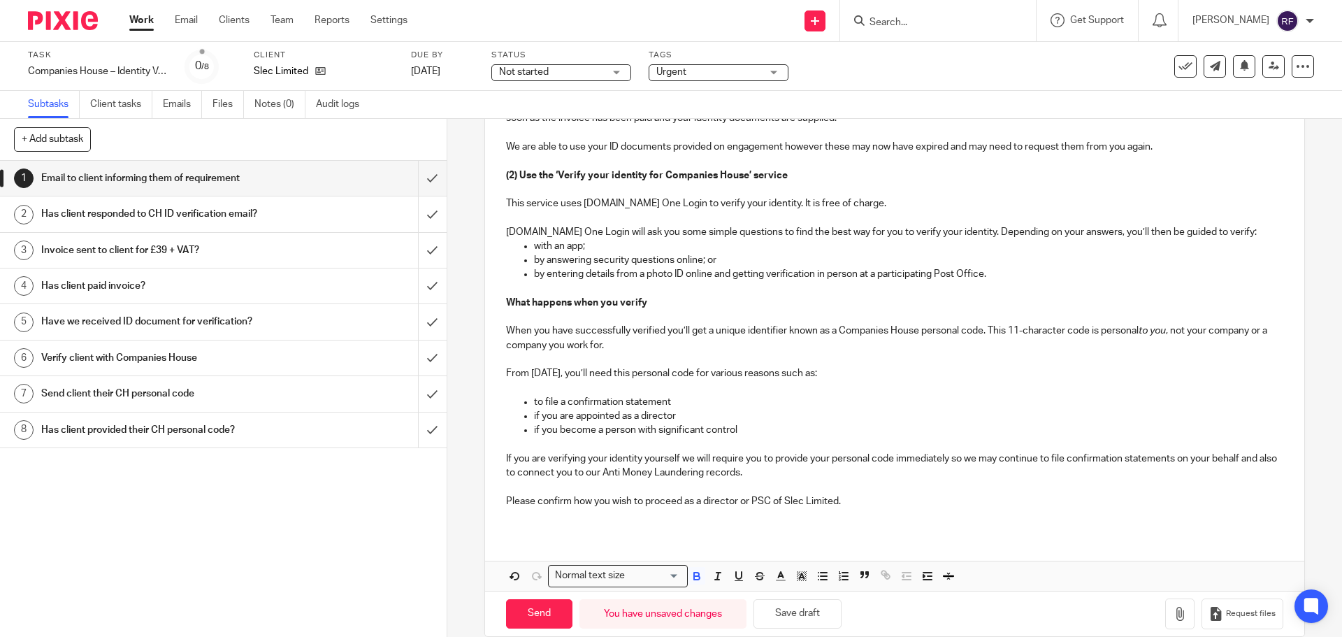
scroll to position [742, 0]
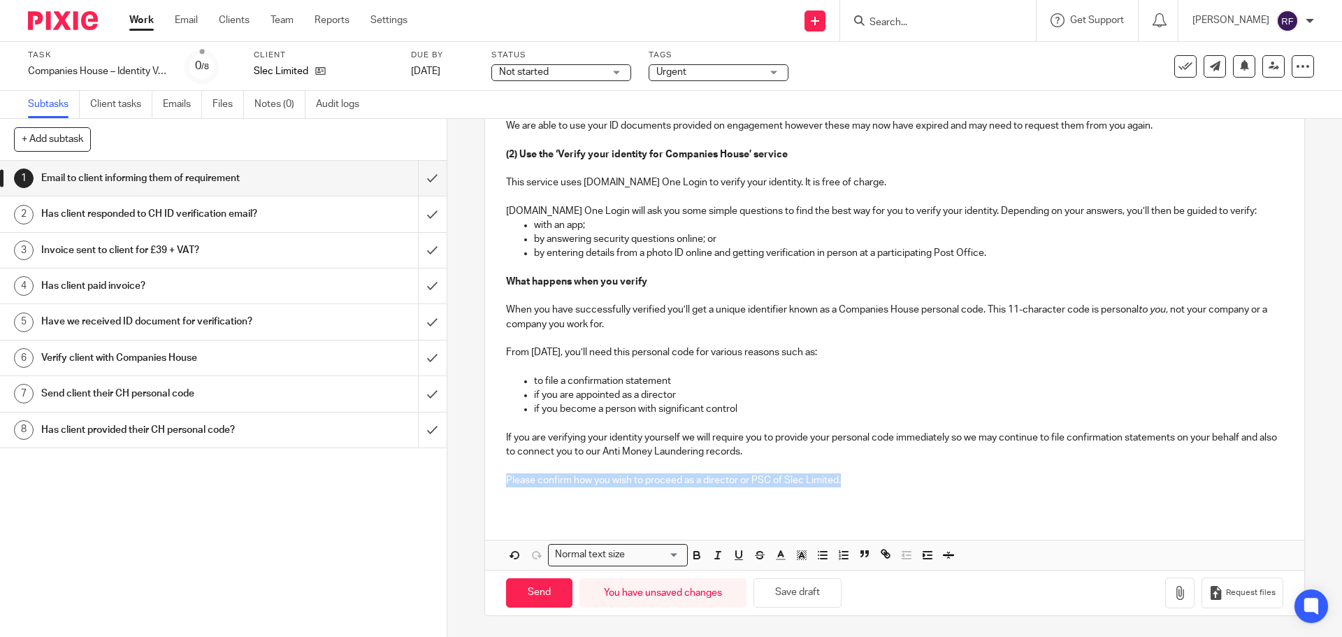
drag, startPoint x: 852, startPoint y: 482, endPoint x: 500, endPoint y: 474, distance: 351.8
click at [500, 474] on div "Dear Leo and Elaine, URGENT ATTENTION TO ALL DIRECTORS & PSCs OF Slec Limited F…" at bounding box center [894, 25] width 819 height 974
drag, startPoint x: 698, startPoint y: 476, endPoint x: 780, endPoint y: 480, distance: 81.2
click at [780, 480] on p "Please inform your fellow Directors/PSCs of Trinity Diagnostics Ltd and advise …" at bounding box center [894, 480] width 777 height 14
click at [1031, 481] on p "Please inform your fellow Directors/PSCs of SLEC Ltd and advise us if we can be…" at bounding box center [894, 480] width 777 height 14
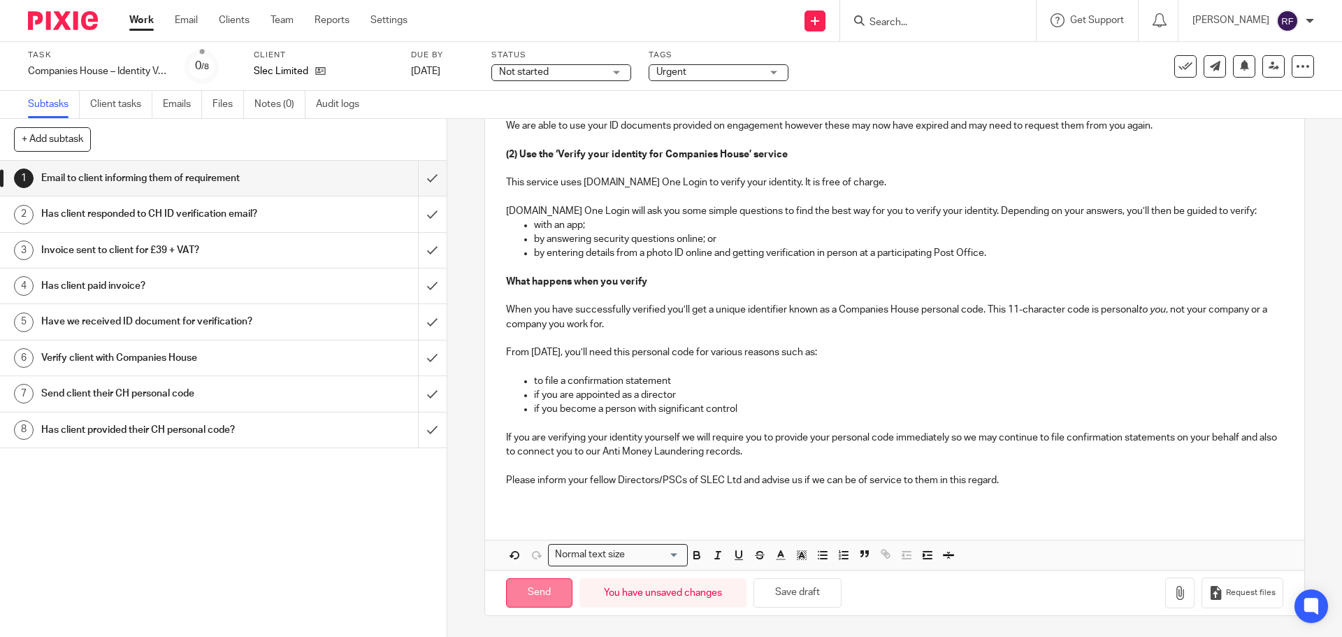
click at [530, 587] on input "Send" at bounding box center [539, 593] width 66 height 30
type input "Sent"
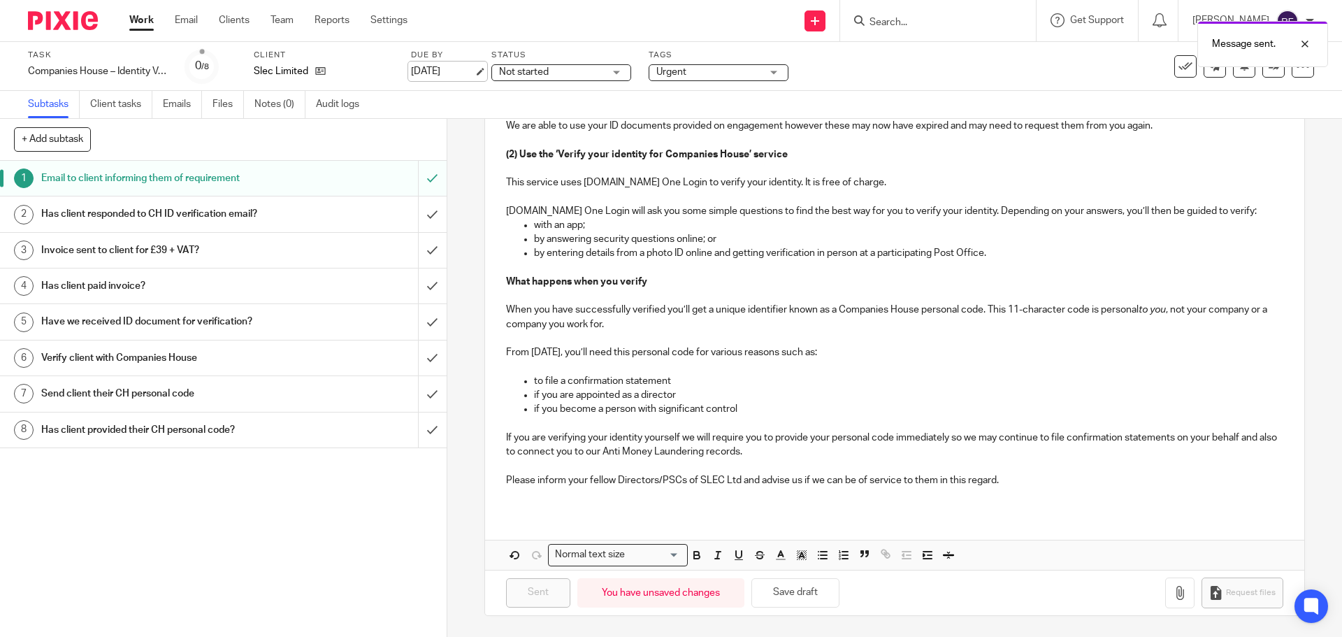
click at [435, 77] on link "[DATE]" at bounding box center [442, 71] width 63 height 15
click at [143, 24] on link "Work" at bounding box center [141, 20] width 24 height 14
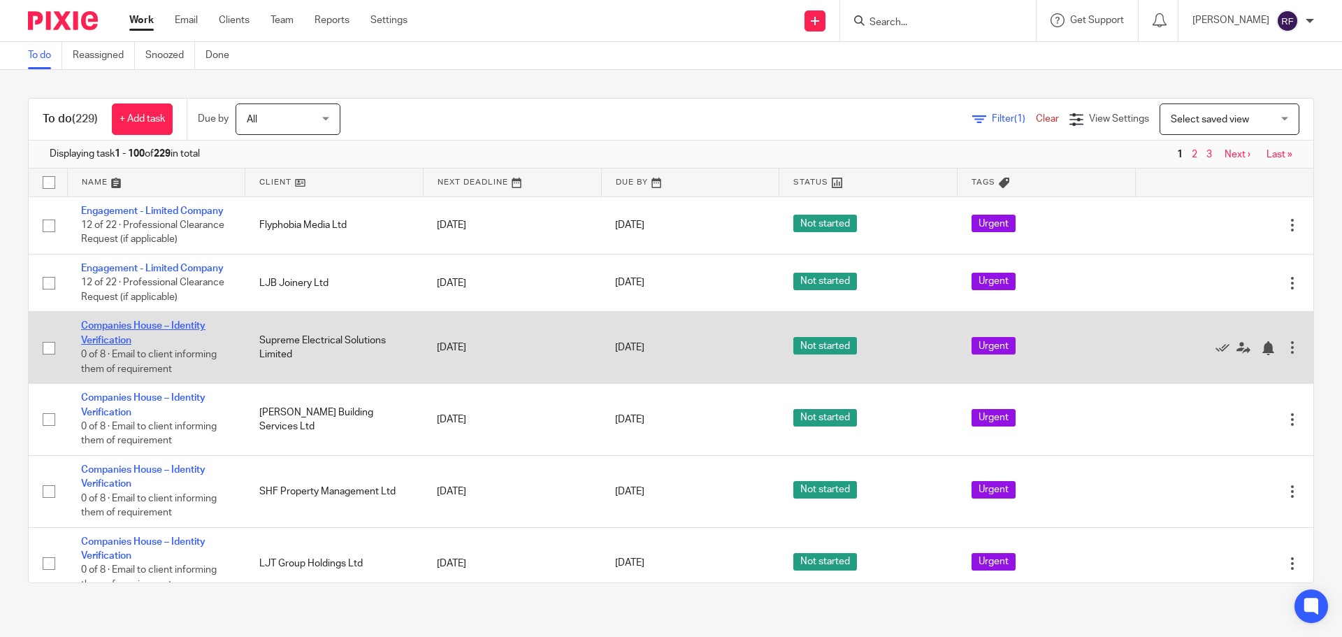
click at [148, 327] on link "Companies House – Identity Verification" at bounding box center [143, 333] width 124 height 24
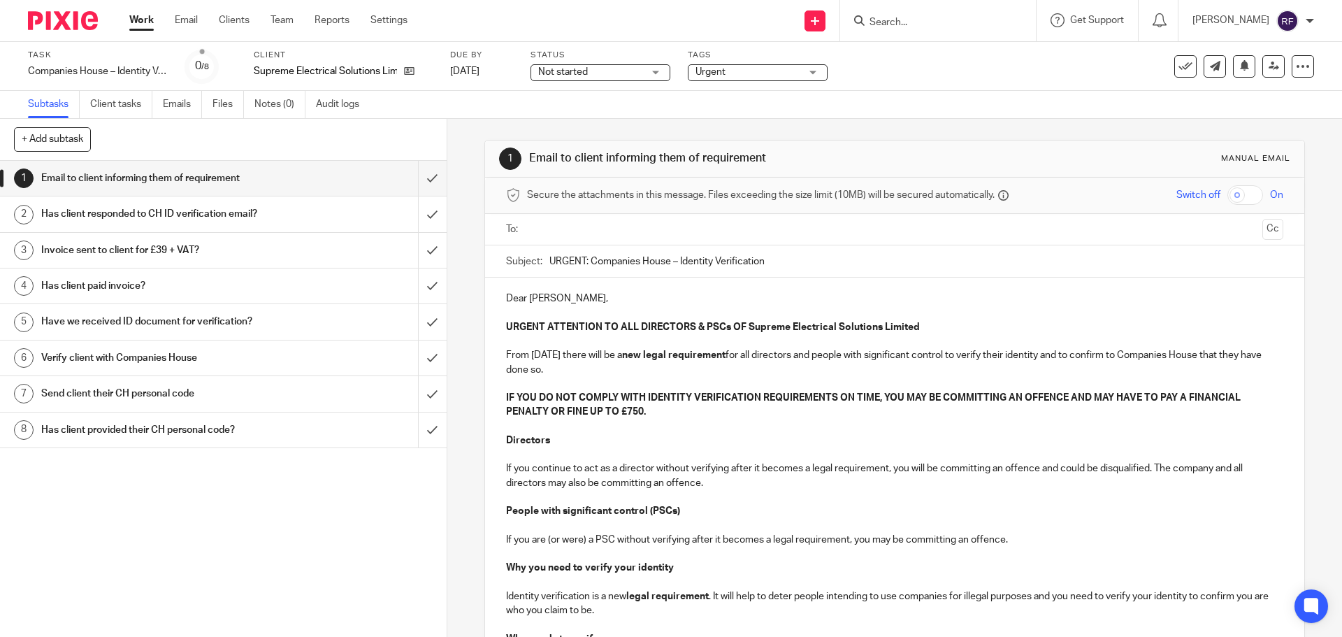
click at [591, 229] on input "text" at bounding box center [894, 230] width 724 height 16
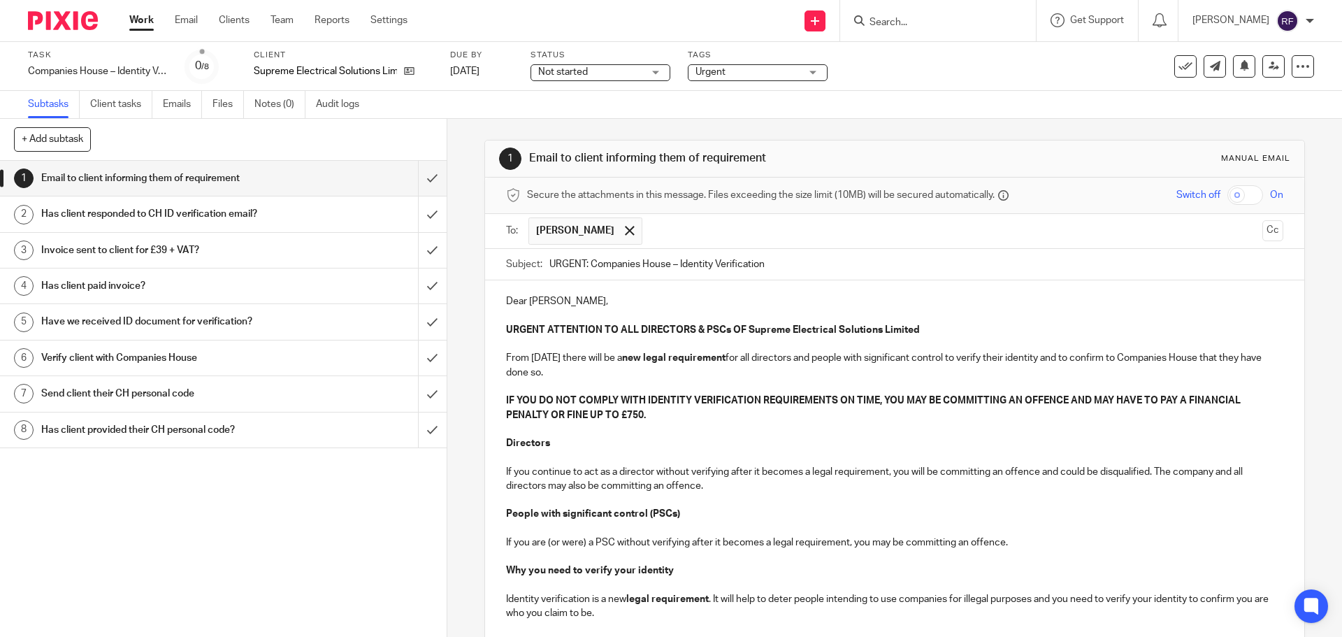
click at [650, 231] on input "text" at bounding box center [954, 230] width 608 height 27
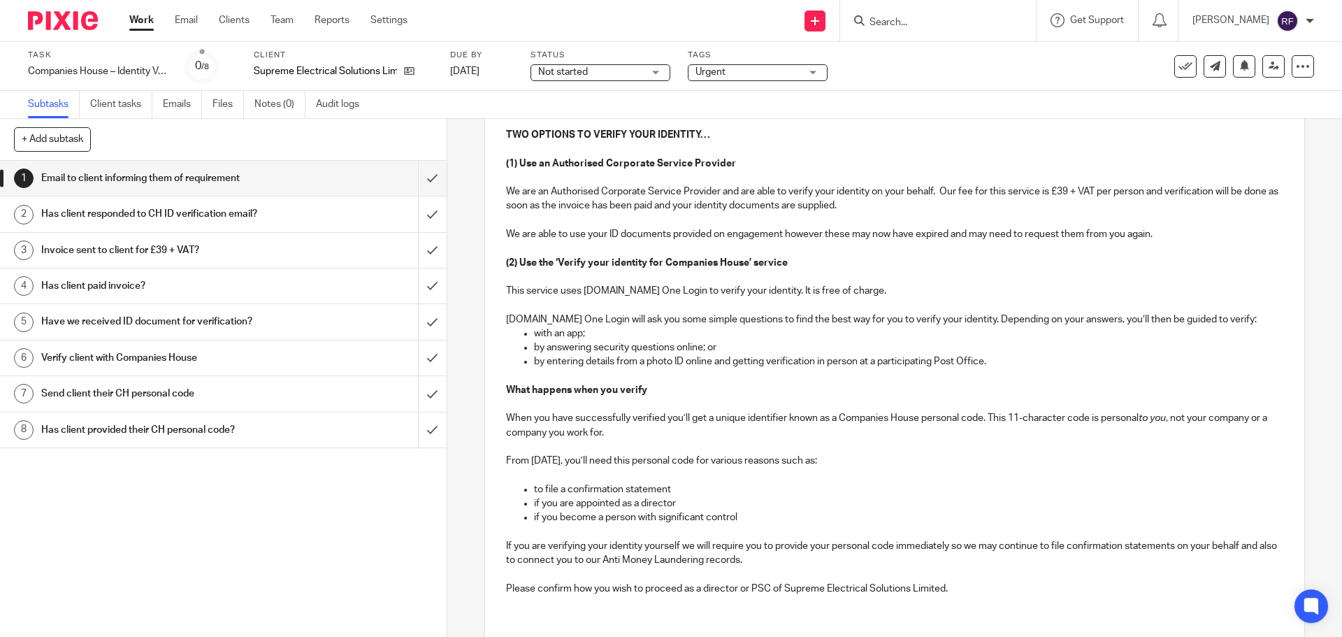
scroll to position [742, 0]
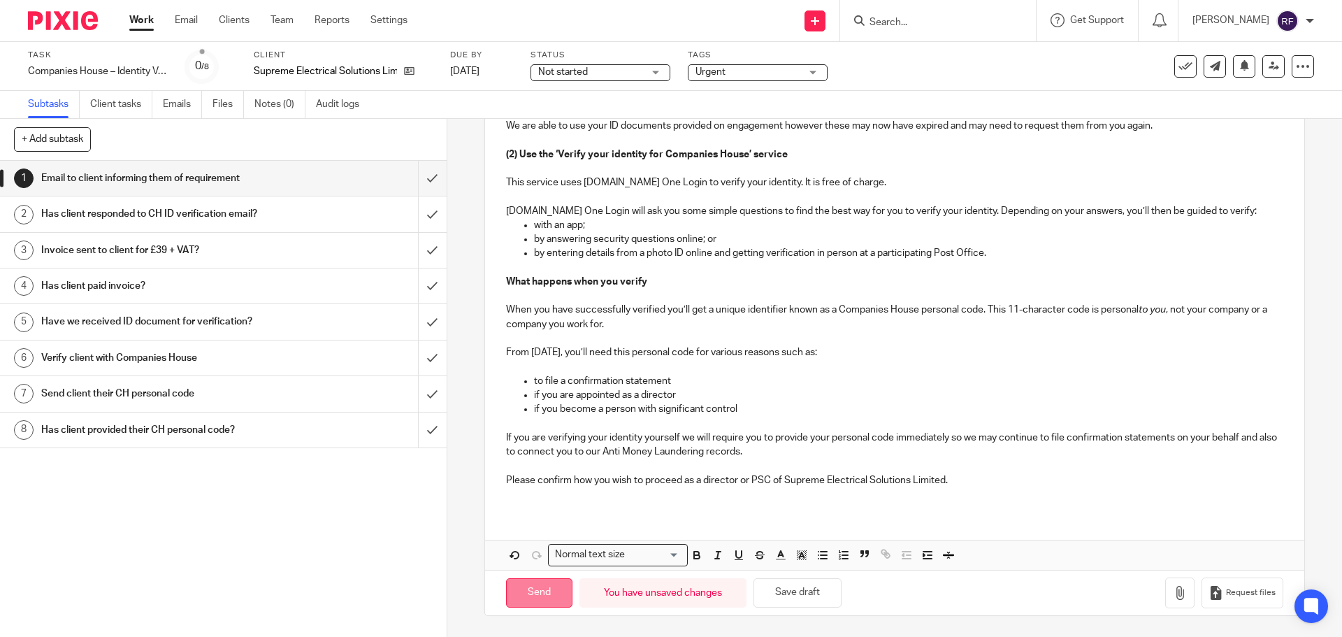
click at [543, 594] on input "Send" at bounding box center [539, 593] width 66 height 30
type input "Sent"
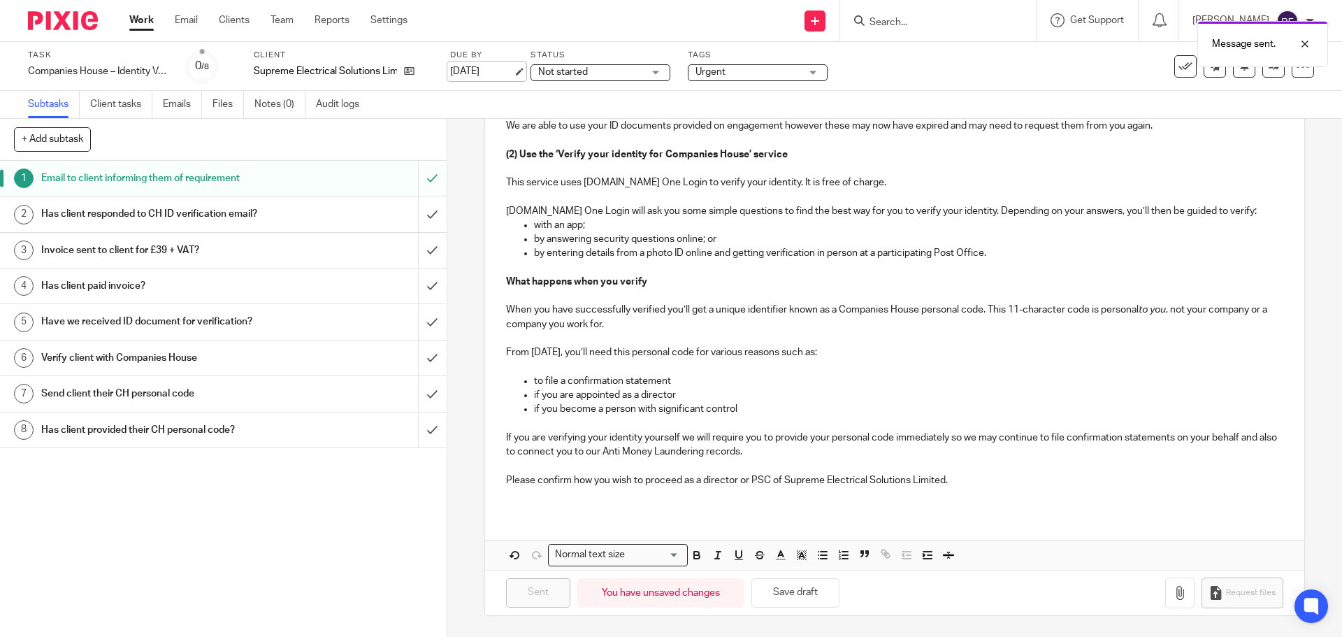
click at [480, 71] on link "15 Sep 2025" at bounding box center [481, 71] width 63 height 15
click at [138, 22] on link "Work" at bounding box center [141, 20] width 24 height 14
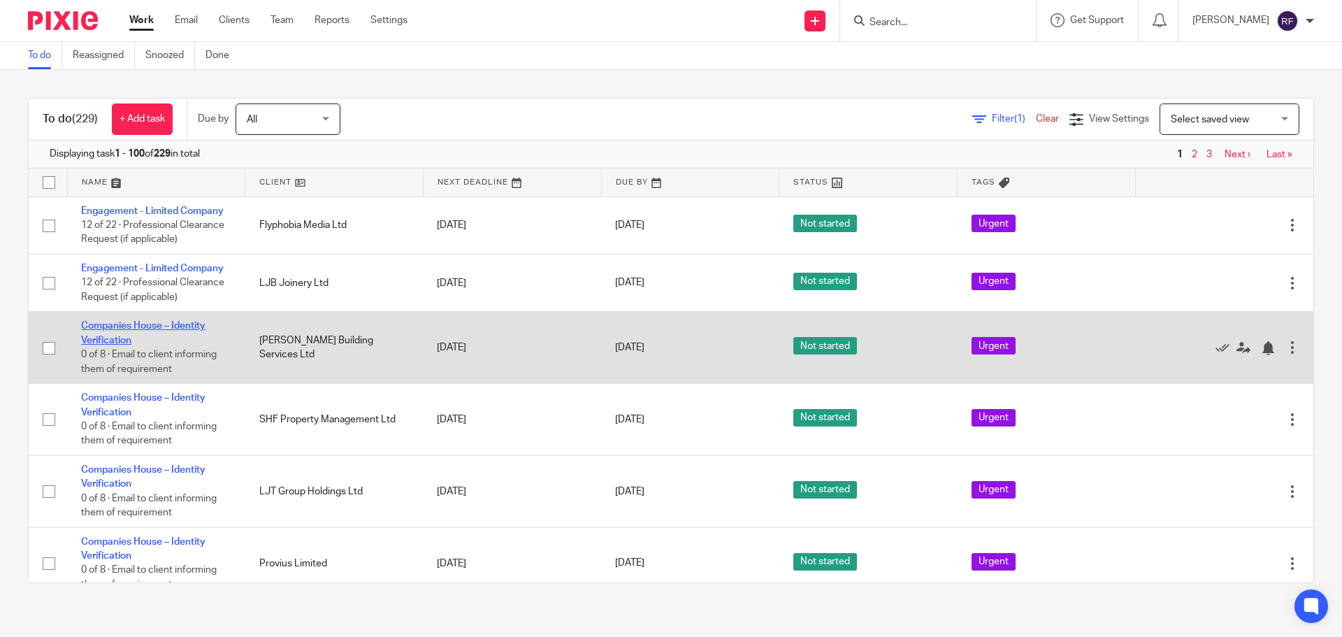
click at [115, 338] on link "Companies House – Identity Verification" at bounding box center [143, 333] width 124 height 24
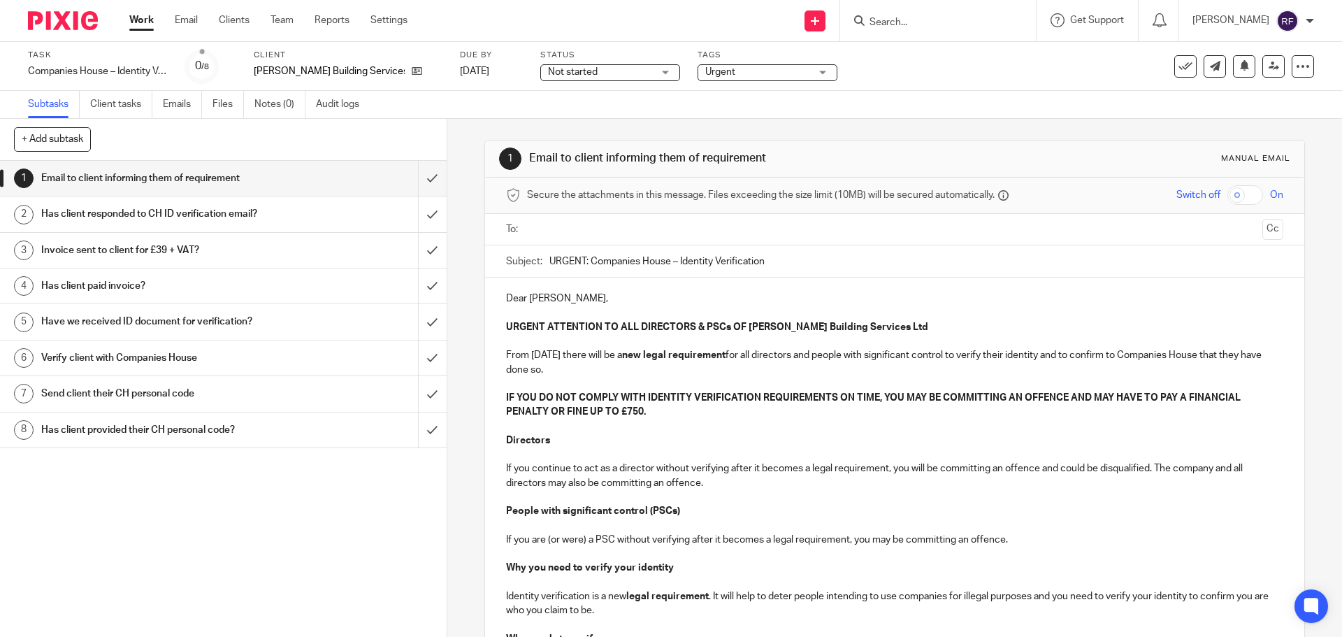
click at [944, 23] on input "Search" at bounding box center [931, 23] width 126 height 13
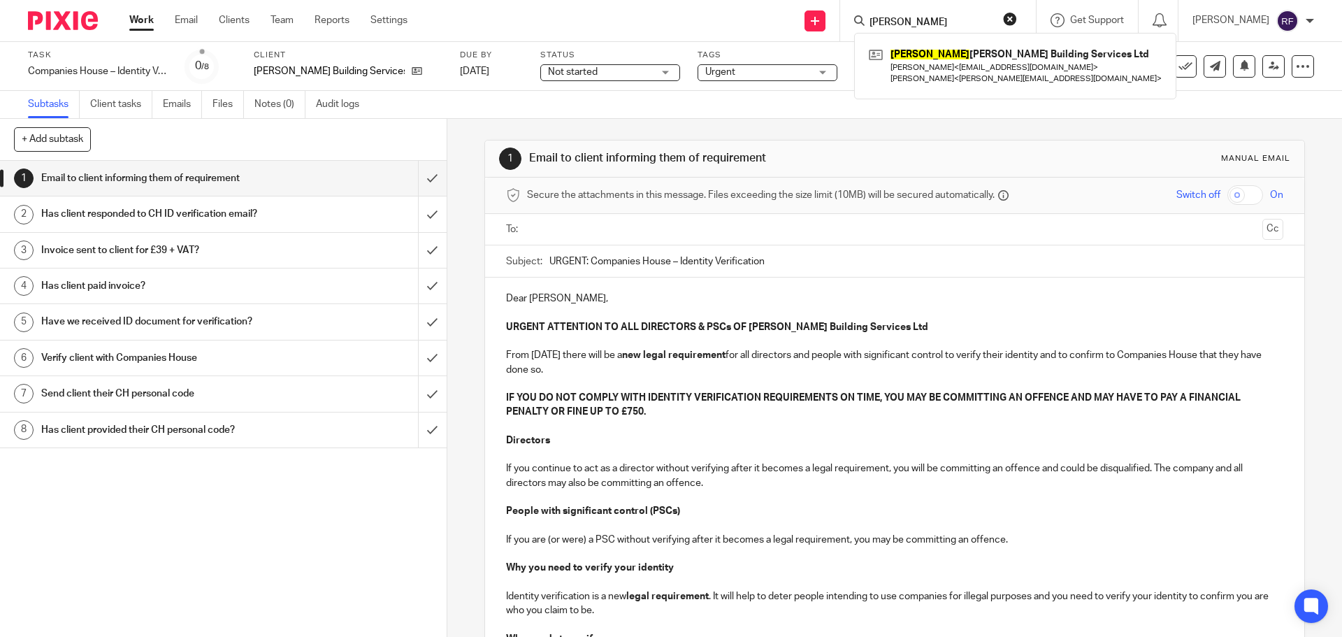
type input "[PERSON_NAME]"
click at [640, 305] on p "Dear [PERSON_NAME]," at bounding box center [894, 299] width 777 height 14
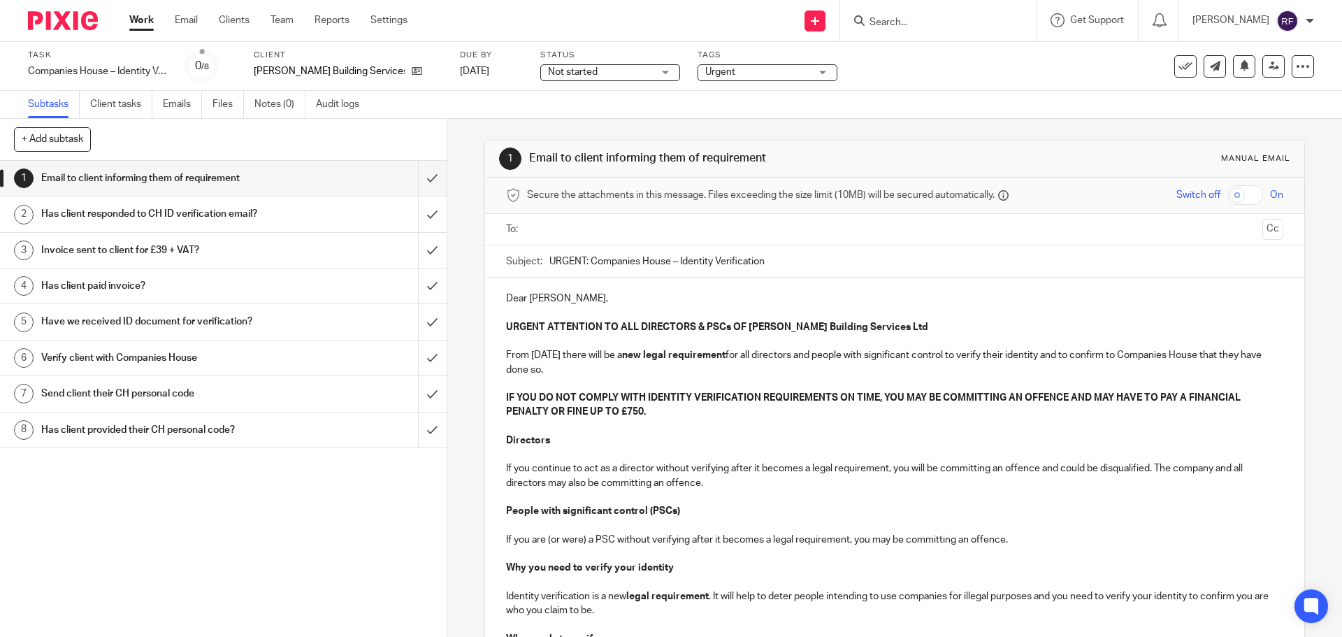
click at [564, 225] on input "text" at bounding box center [894, 230] width 724 height 16
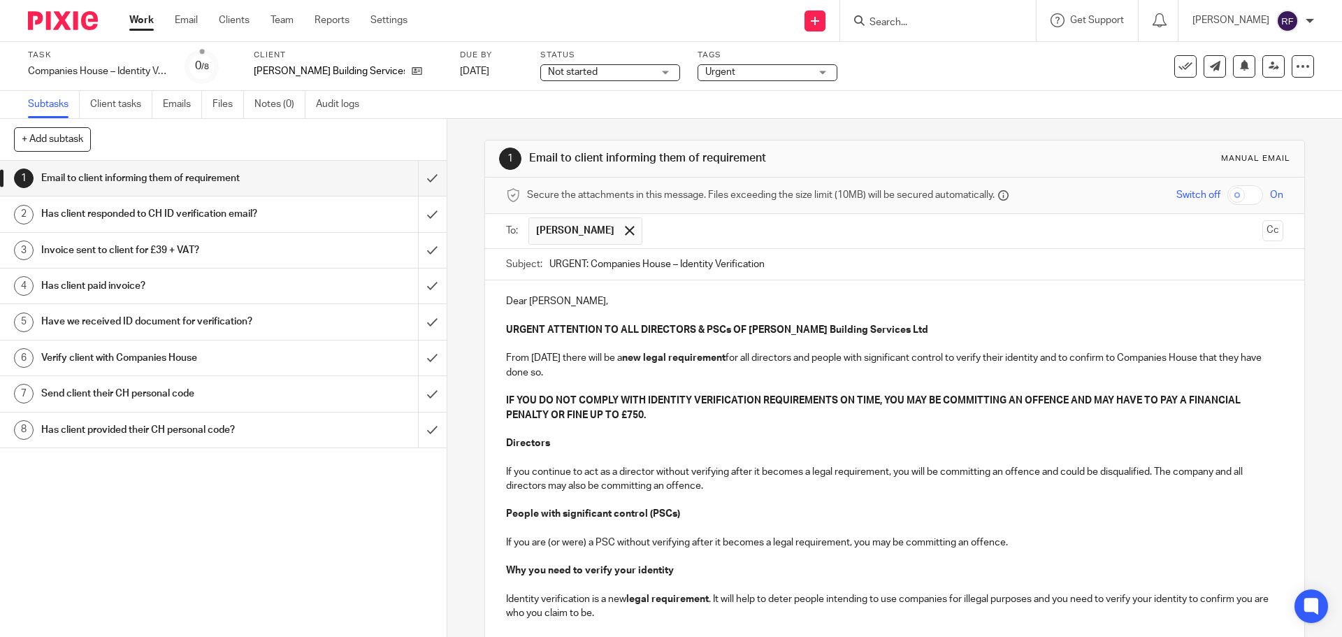
click at [650, 230] on input "text" at bounding box center [954, 230] width 608 height 27
drag, startPoint x: 526, startPoint y: 301, endPoint x: 566, endPoint y: 349, distance: 62.1
click at [527, 301] on p "Dear Lucy," at bounding box center [894, 301] width 777 height 14
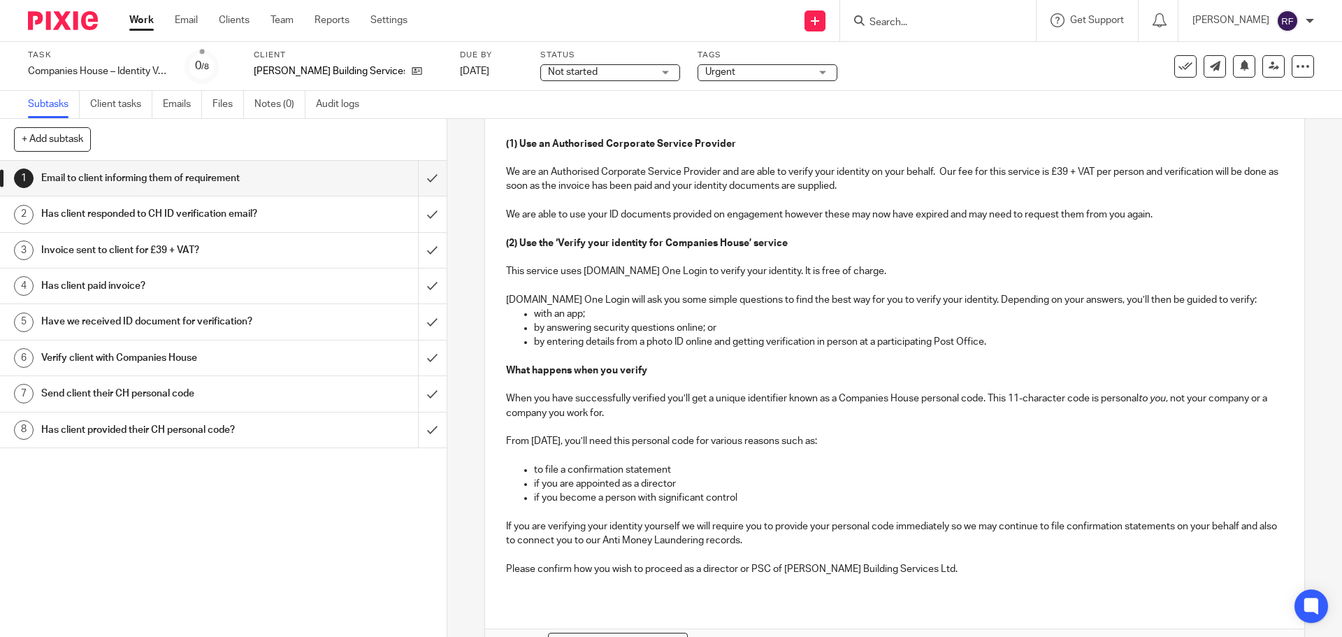
scroll to position [742, 0]
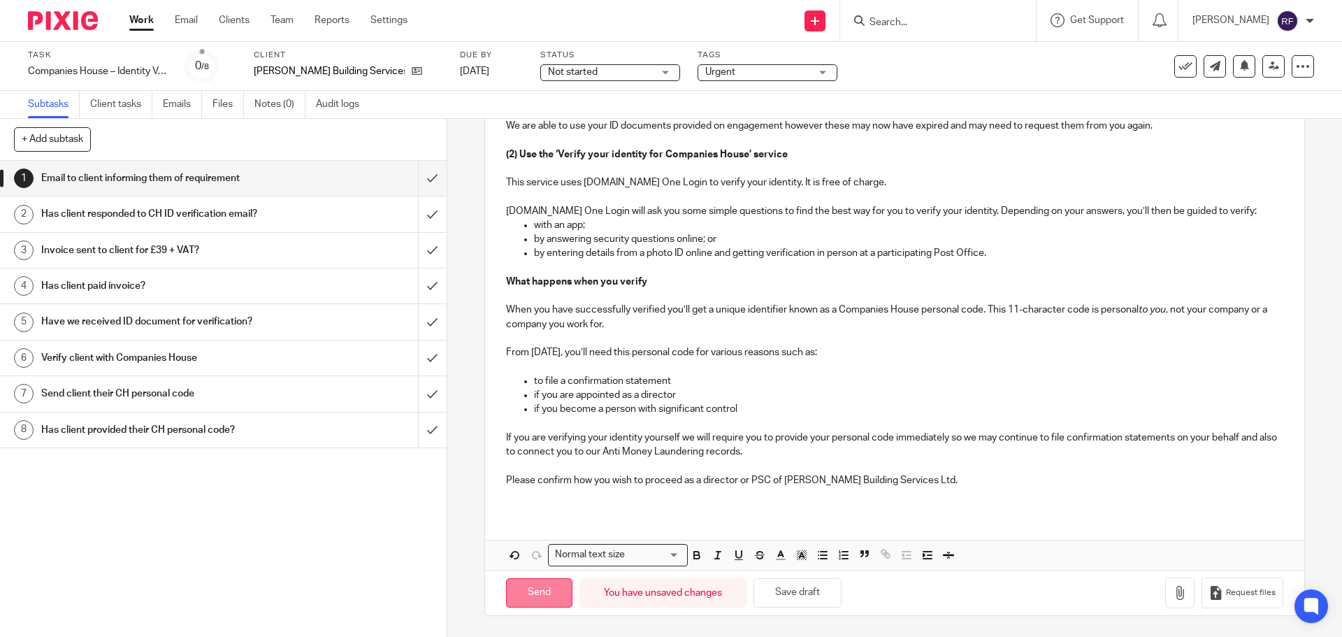
click at [540, 591] on input "Send" at bounding box center [539, 593] width 66 height 30
type input "Sent"
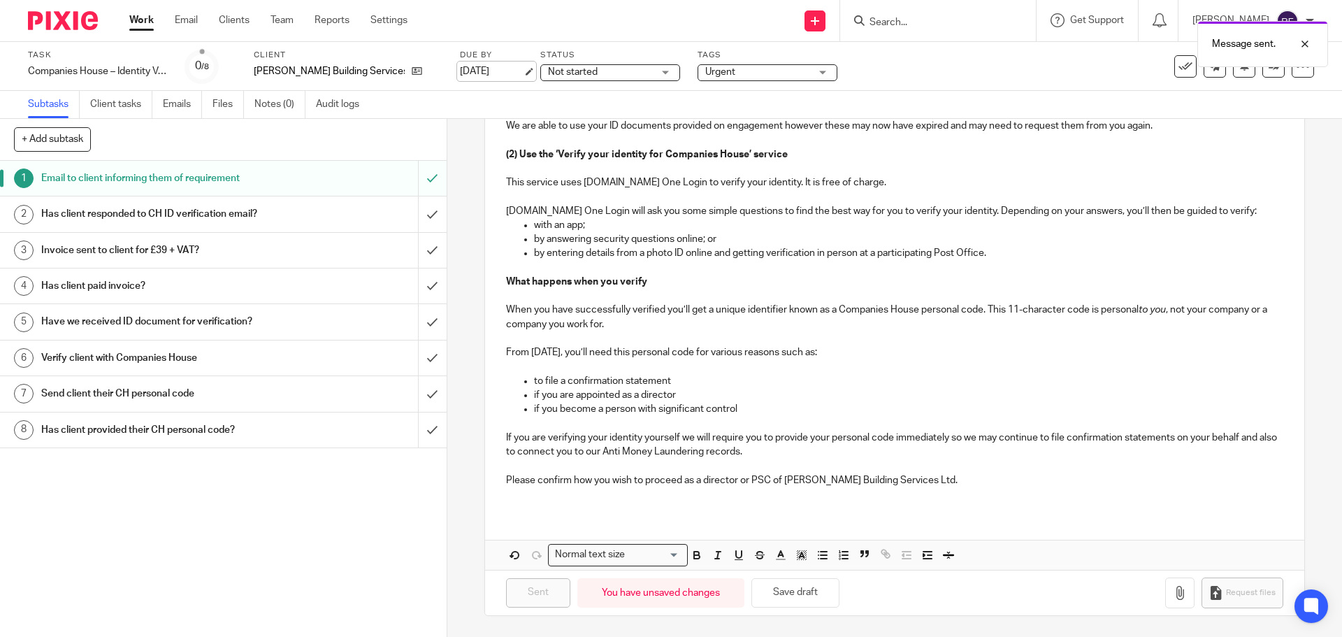
click at [468, 69] on link "[DATE]" at bounding box center [491, 71] width 63 height 15
click at [139, 23] on link "Work" at bounding box center [141, 20] width 24 height 14
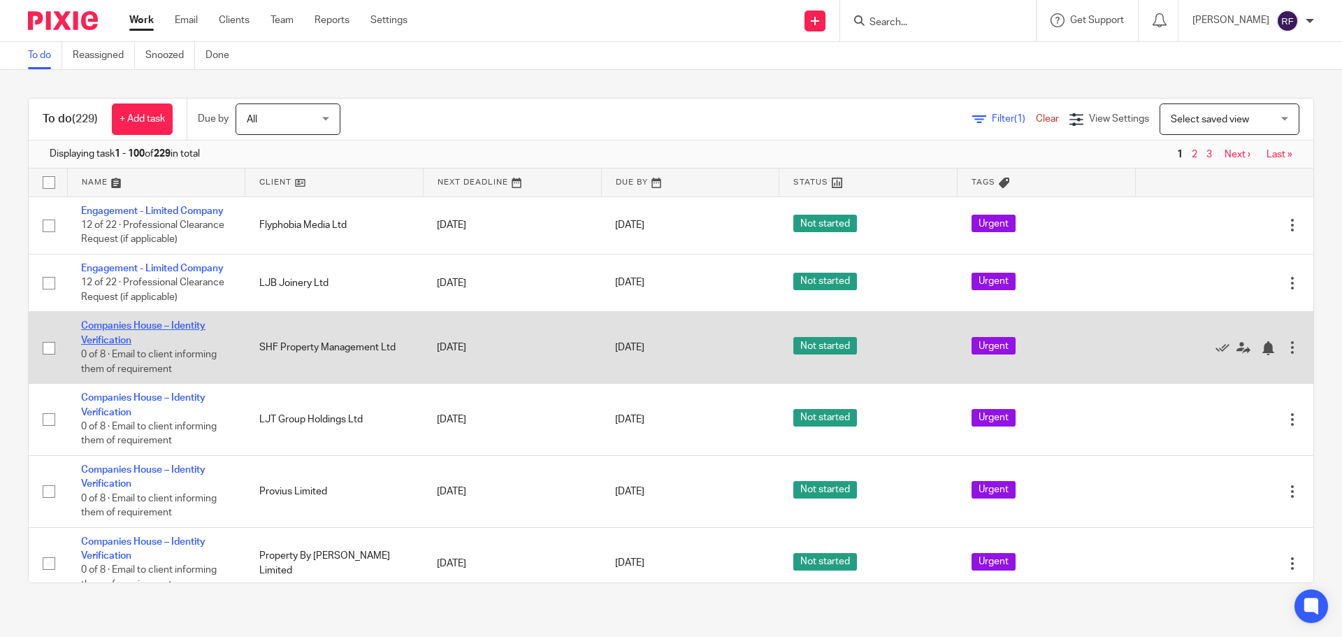
click at [103, 330] on link "Companies House – Identity Verification" at bounding box center [143, 333] width 124 height 24
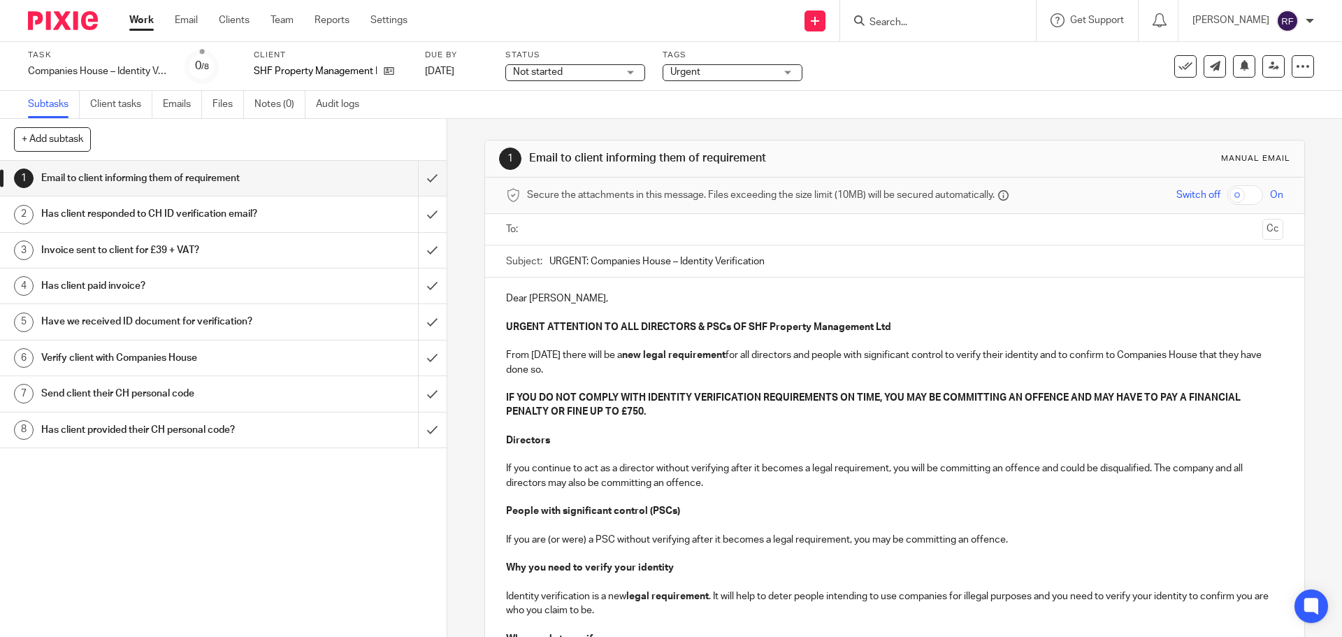
click at [601, 226] on input "text" at bounding box center [894, 230] width 724 height 16
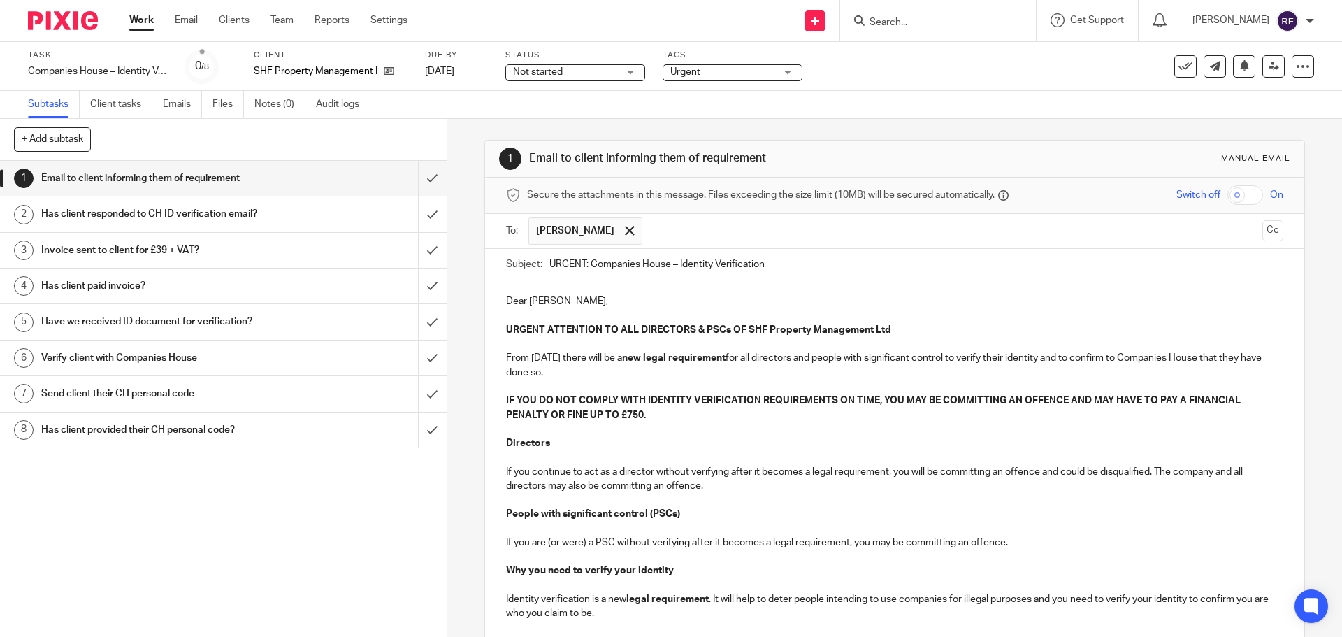
click at [698, 228] on input "text" at bounding box center [954, 230] width 608 height 27
click at [645, 310] on p at bounding box center [894, 316] width 777 height 14
click at [563, 303] on p "Dear [PERSON_NAME]," at bounding box center [894, 301] width 777 height 14
click at [645, 454] on p at bounding box center [894, 457] width 777 height 14
click at [842, 522] on p at bounding box center [894, 529] width 777 height 14
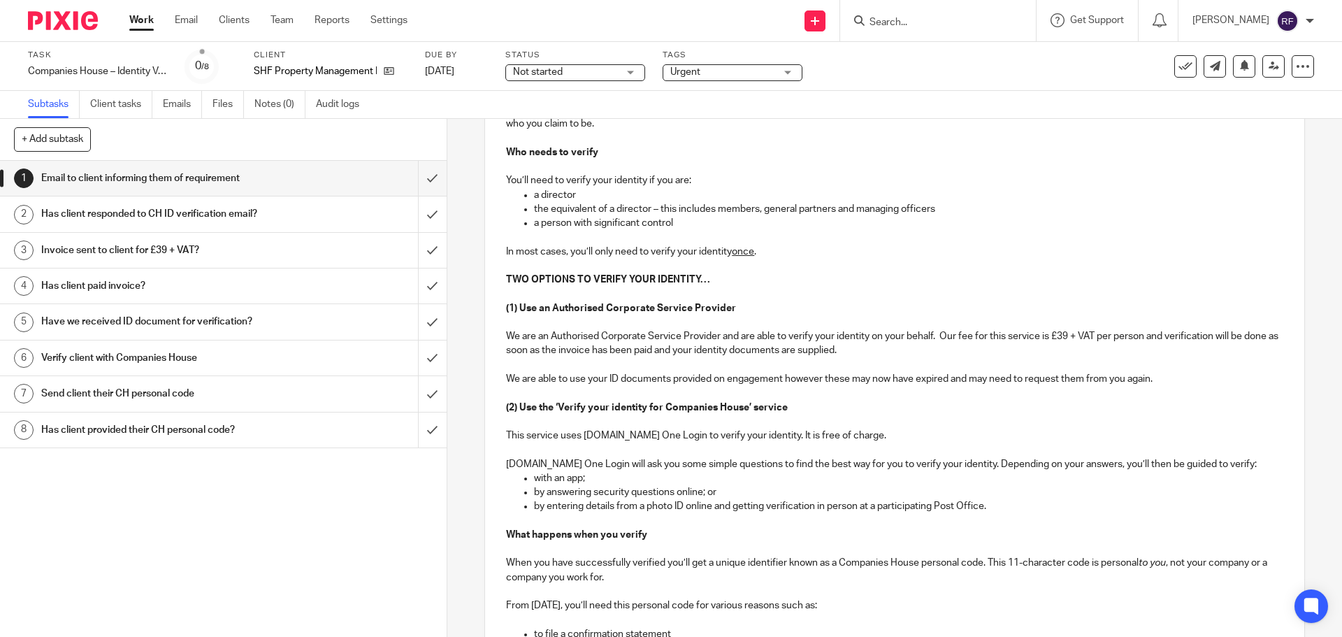
scroll to position [742, 0]
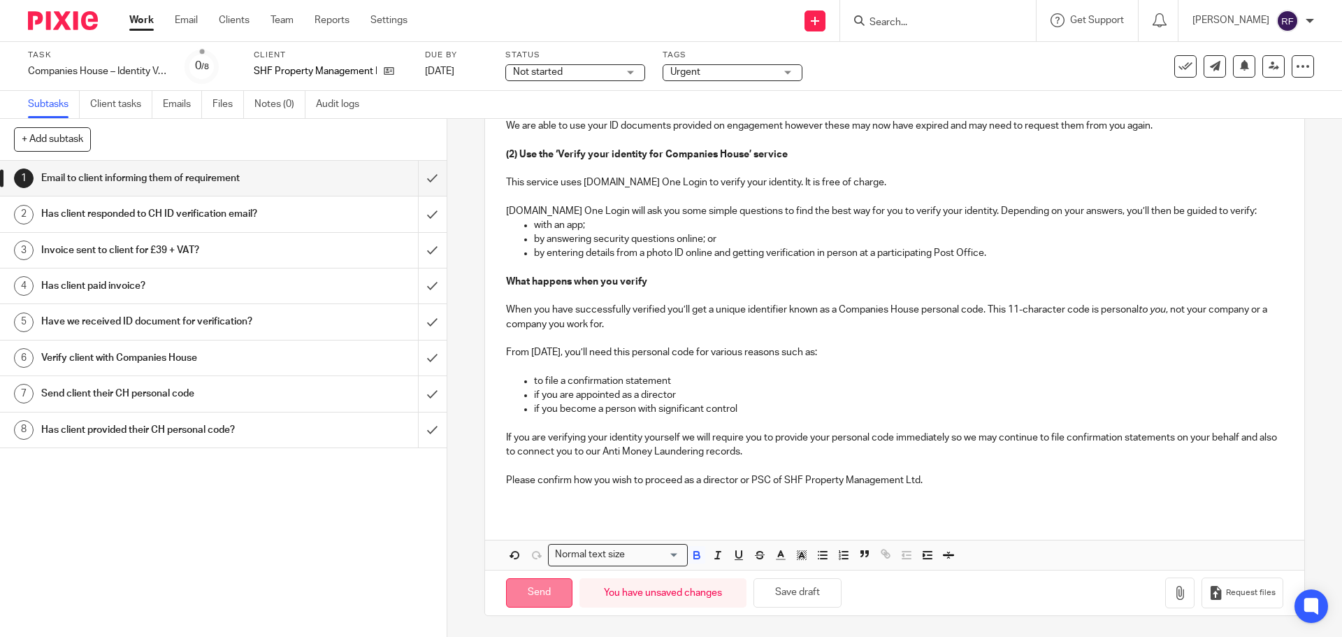
click at [529, 601] on input "Send" at bounding box center [539, 593] width 66 height 30
type input "Sent"
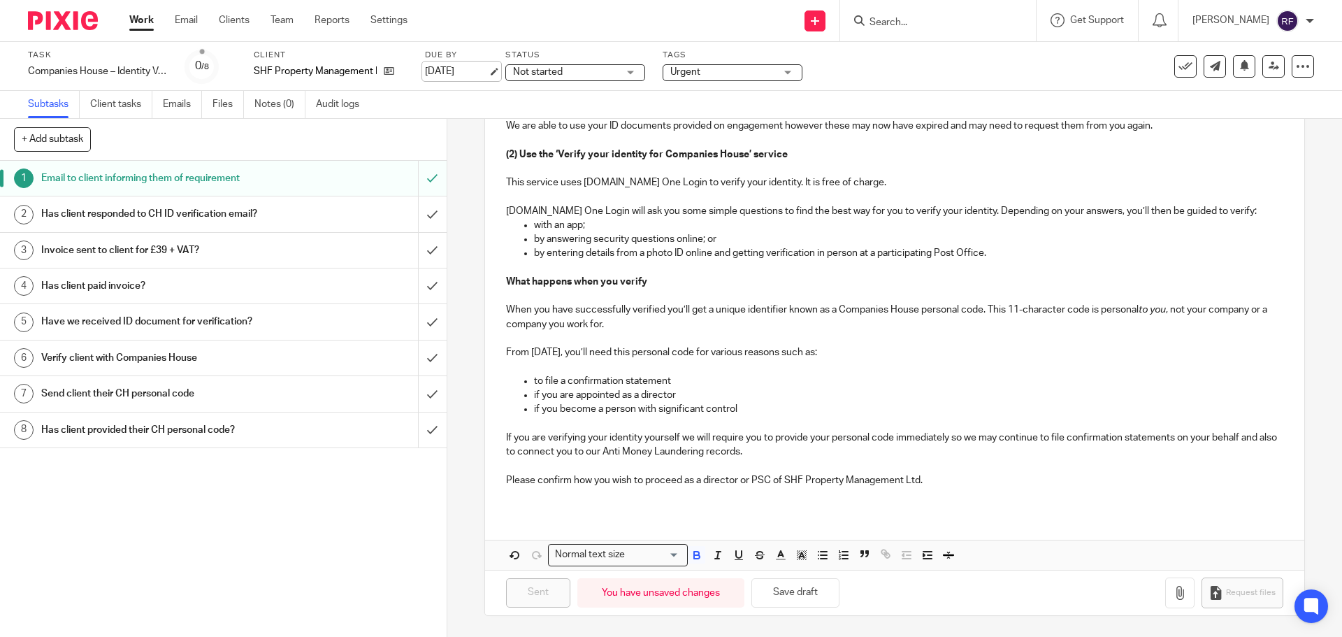
click at [462, 76] on link "[DATE]" at bounding box center [456, 71] width 63 height 15
click at [135, 21] on link "Work" at bounding box center [141, 20] width 24 height 14
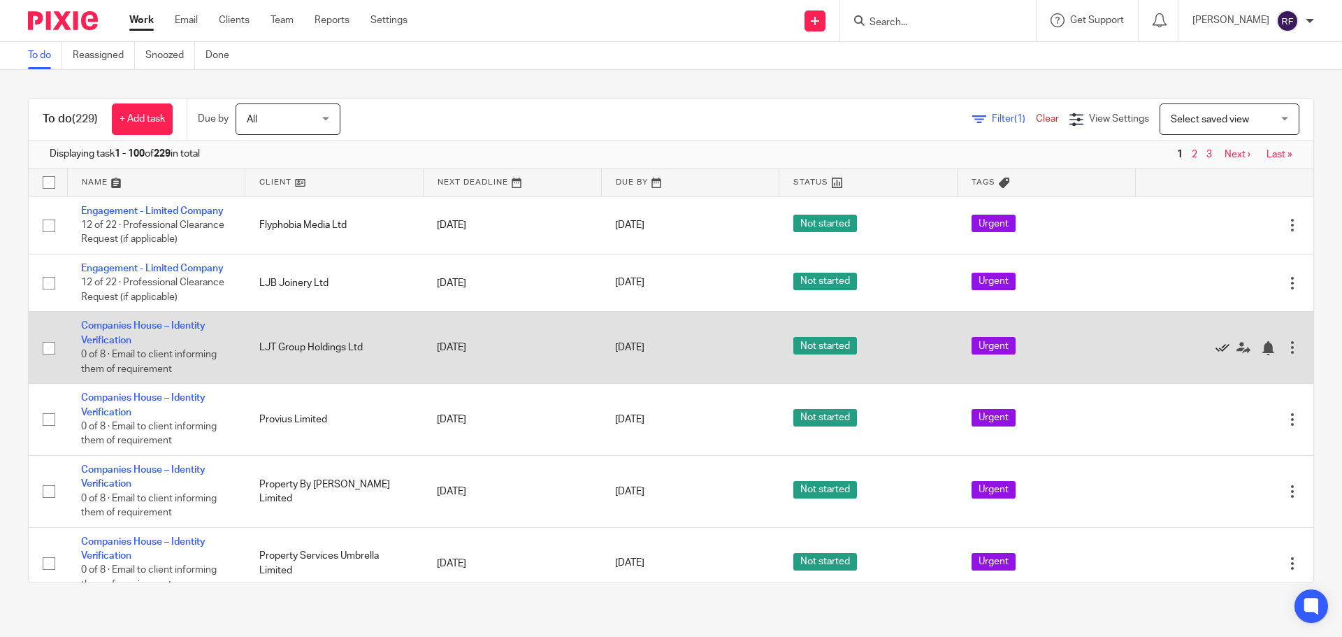
click at [1216, 345] on icon at bounding box center [1223, 348] width 14 height 14
click at [102, 329] on link "Companies House – Identity Verification" at bounding box center [143, 333] width 124 height 24
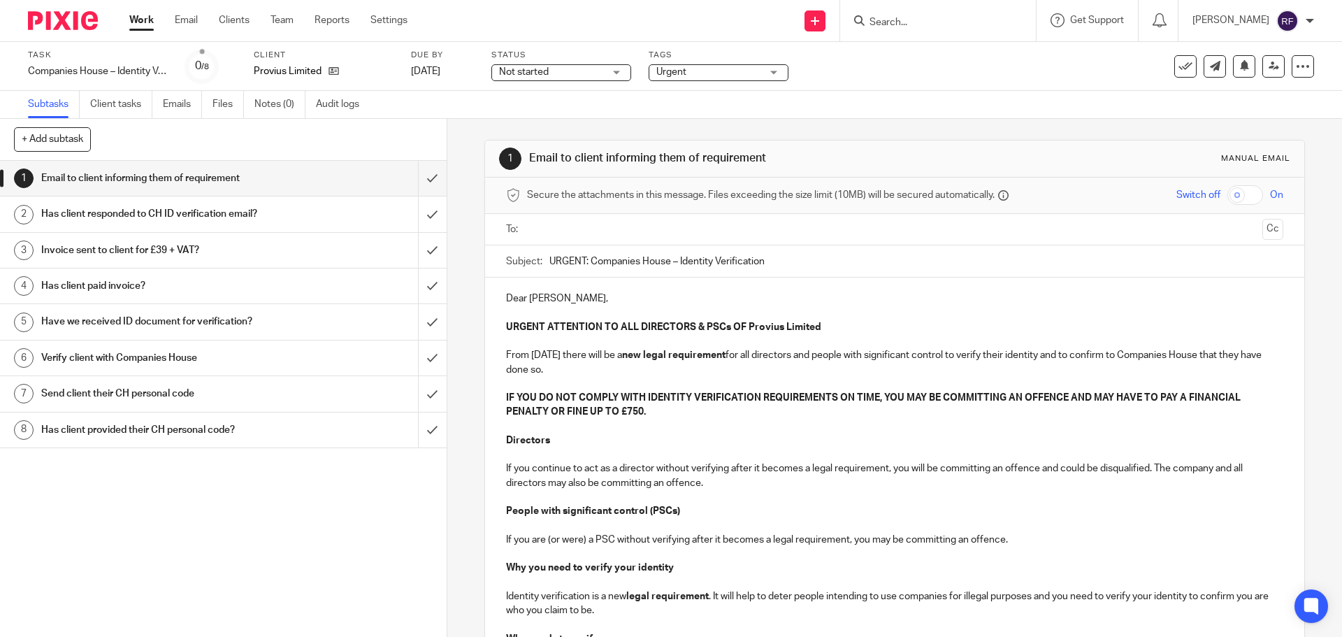
click at [675, 231] on input "text" at bounding box center [894, 230] width 724 height 16
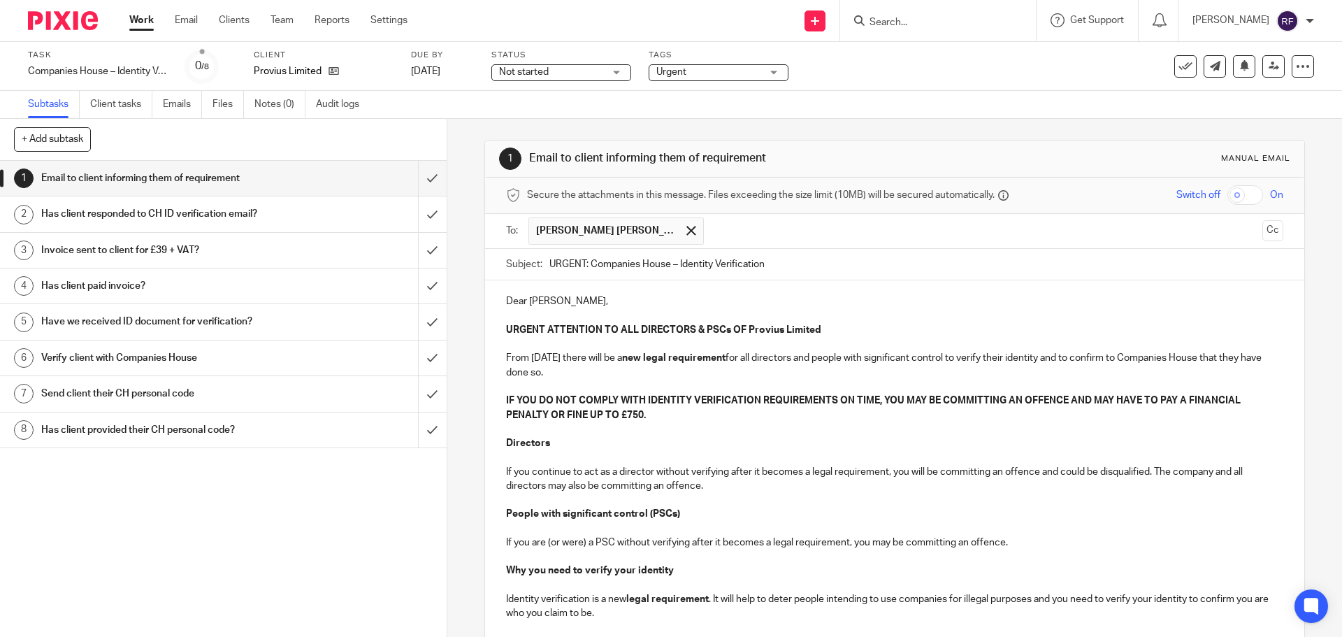
click at [711, 230] on input "text" at bounding box center [984, 230] width 546 height 27
drag, startPoint x: 542, startPoint y: 299, endPoint x: 597, endPoint y: 394, distance: 109.4
click at [745, 444] on p "Directors" at bounding box center [894, 443] width 777 height 14
click at [798, 489] on p "If you continue to act as a director without verifying after it becomes a legal…" at bounding box center [894, 479] width 777 height 29
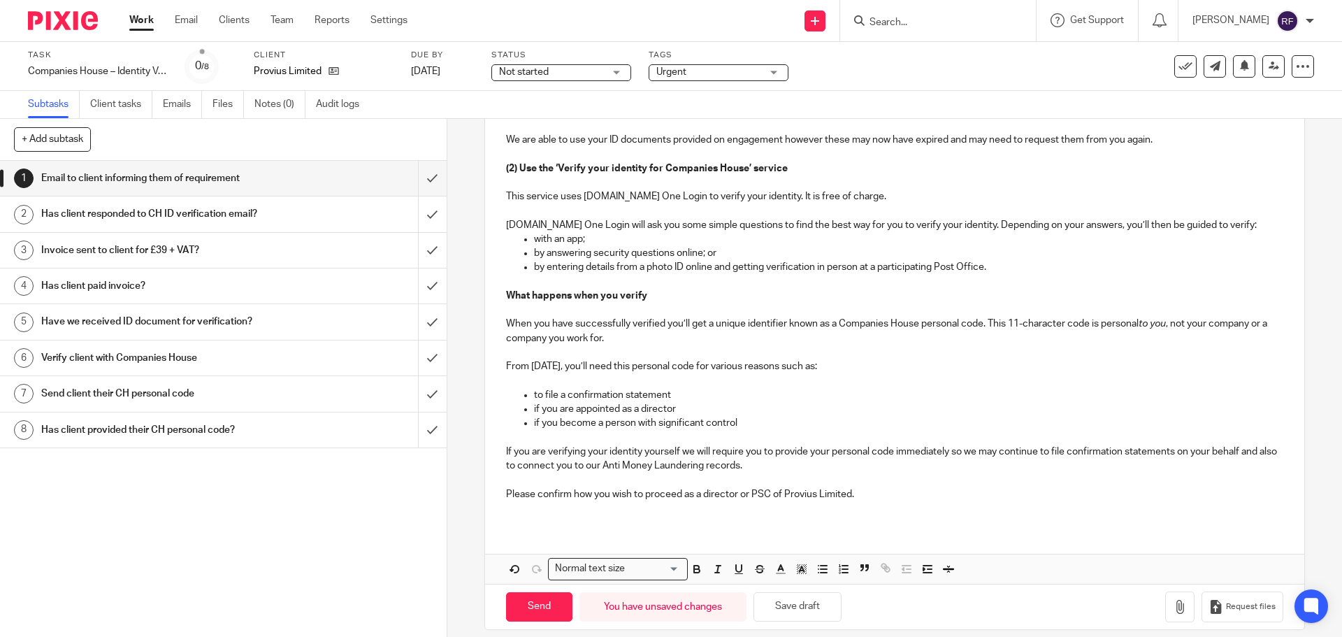
scroll to position [742, 0]
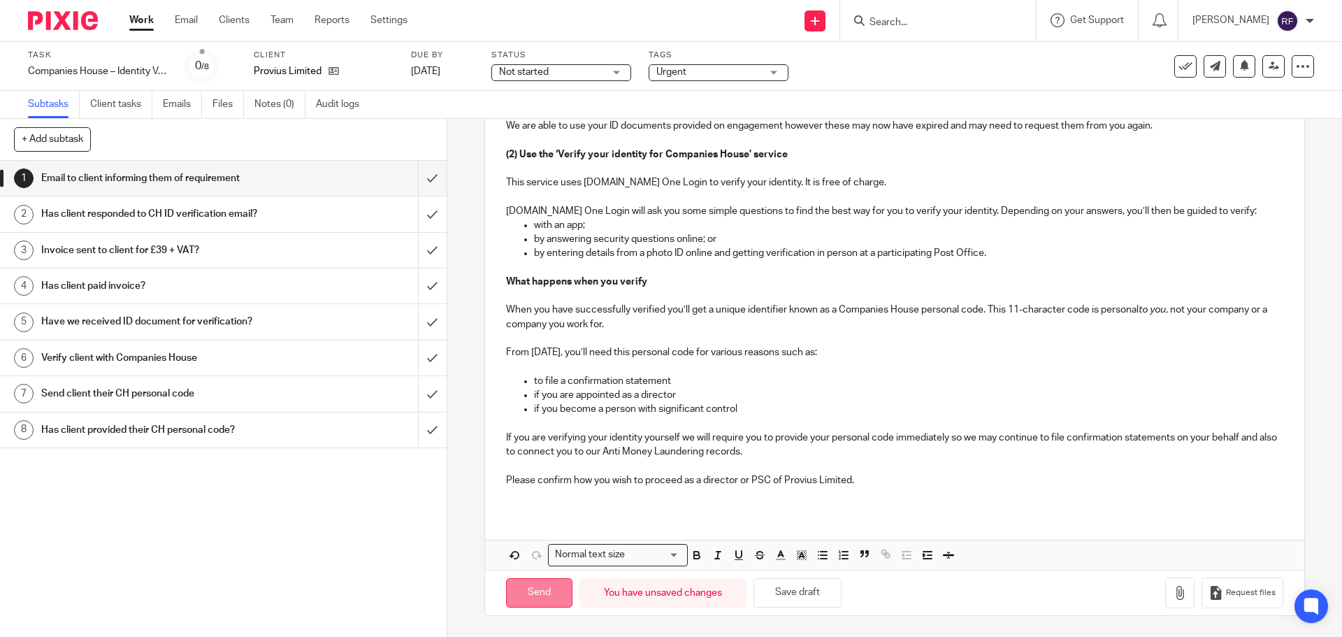
click at [552, 594] on input "Send" at bounding box center [539, 593] width 66 height 30
type input "Sent"
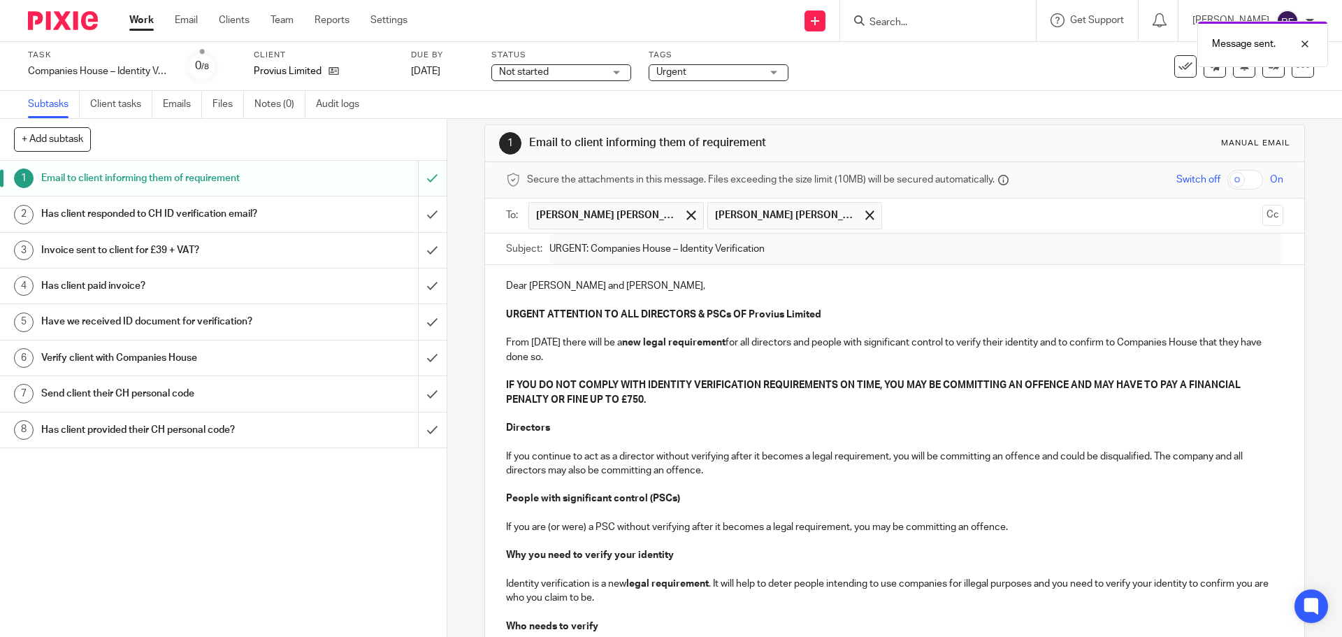
scroll to position [0, 0]
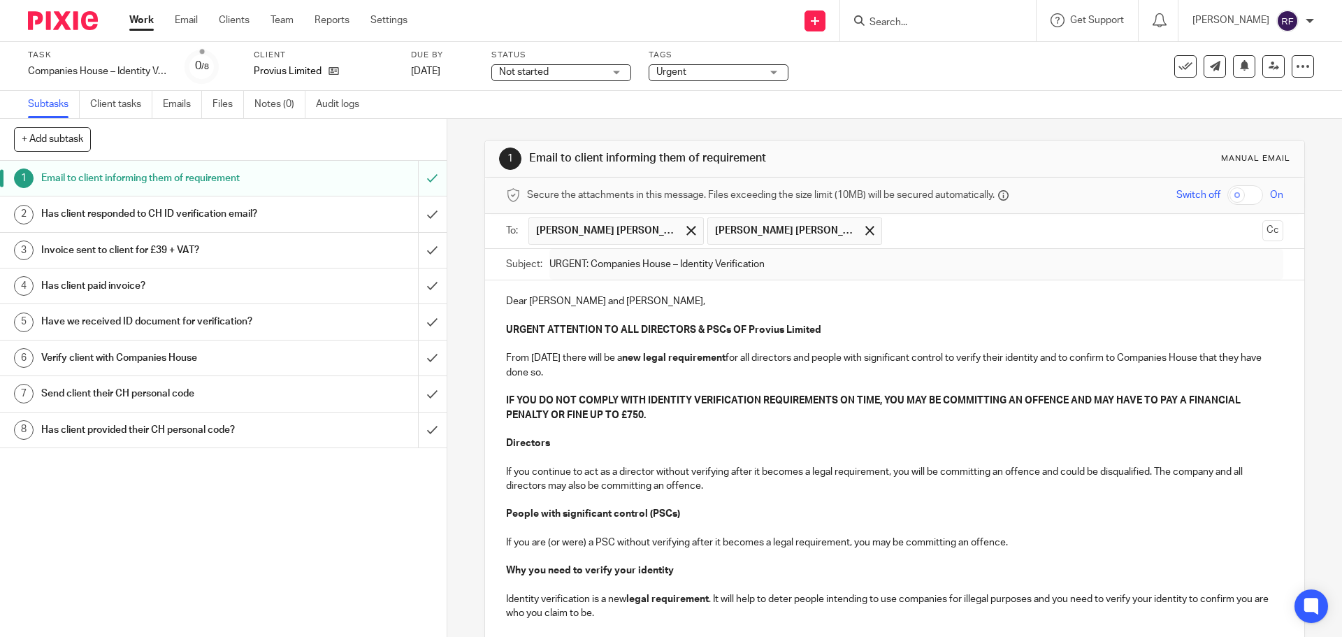
click at [458, 81] on div "Due by [DATE]" at bounding box center [442, 67] width 63 height 34
click at [471, 75] on link "[DATE]" at bounding box center [442, 71] width 63 height 15
click at [141, 19] on link "Work" at bounding box center [141, 20] width 24 height 14
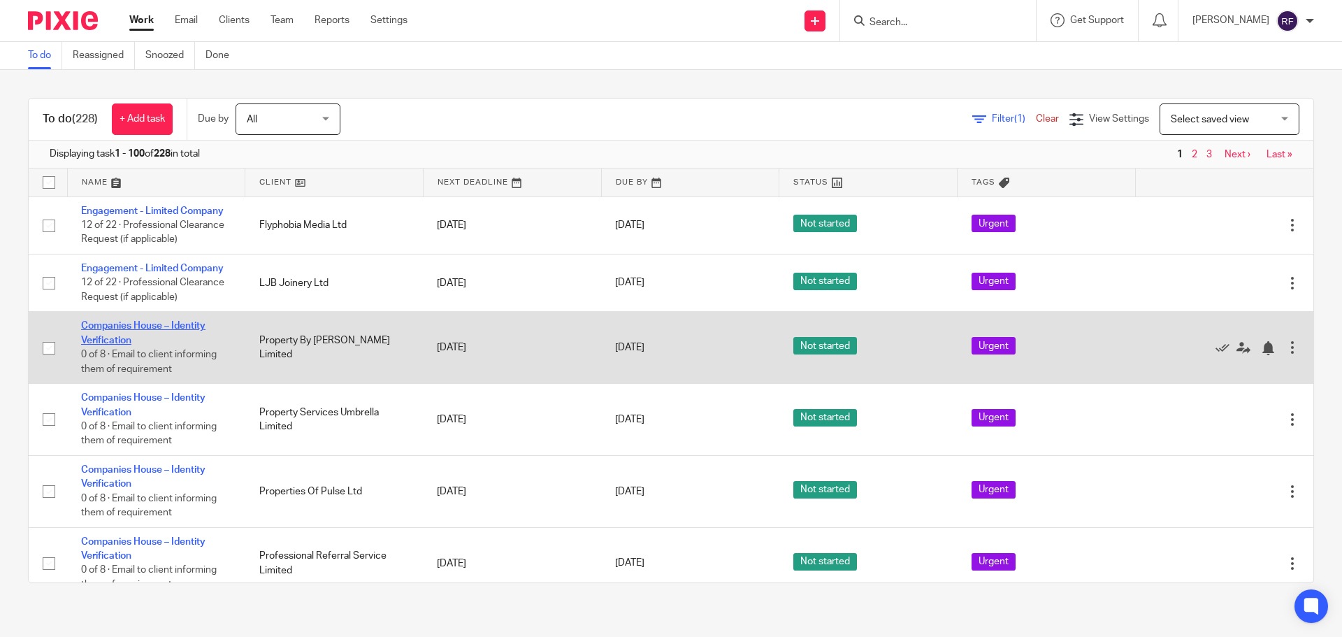
click at [117, 324] on link "Companies House – Identity Verification" at bounding box center [143, 333] width 124 height 24
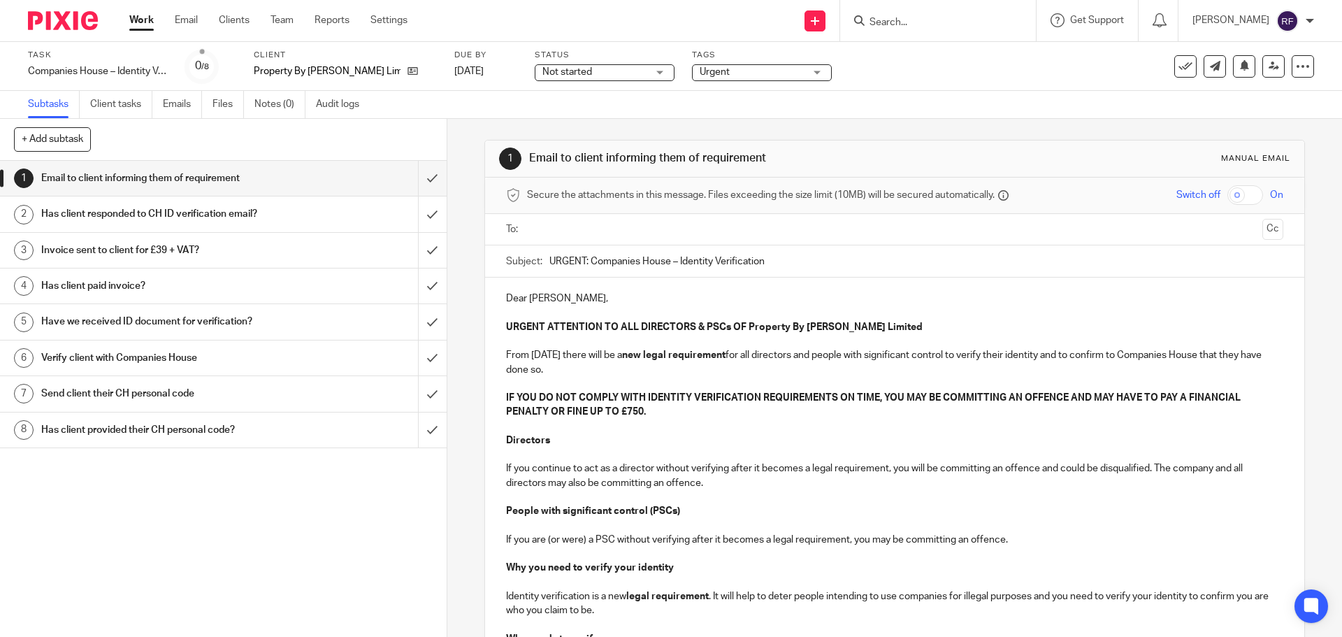
click at [644, 230] on input "text" at bounding box center [894, 230] width 724 height 16
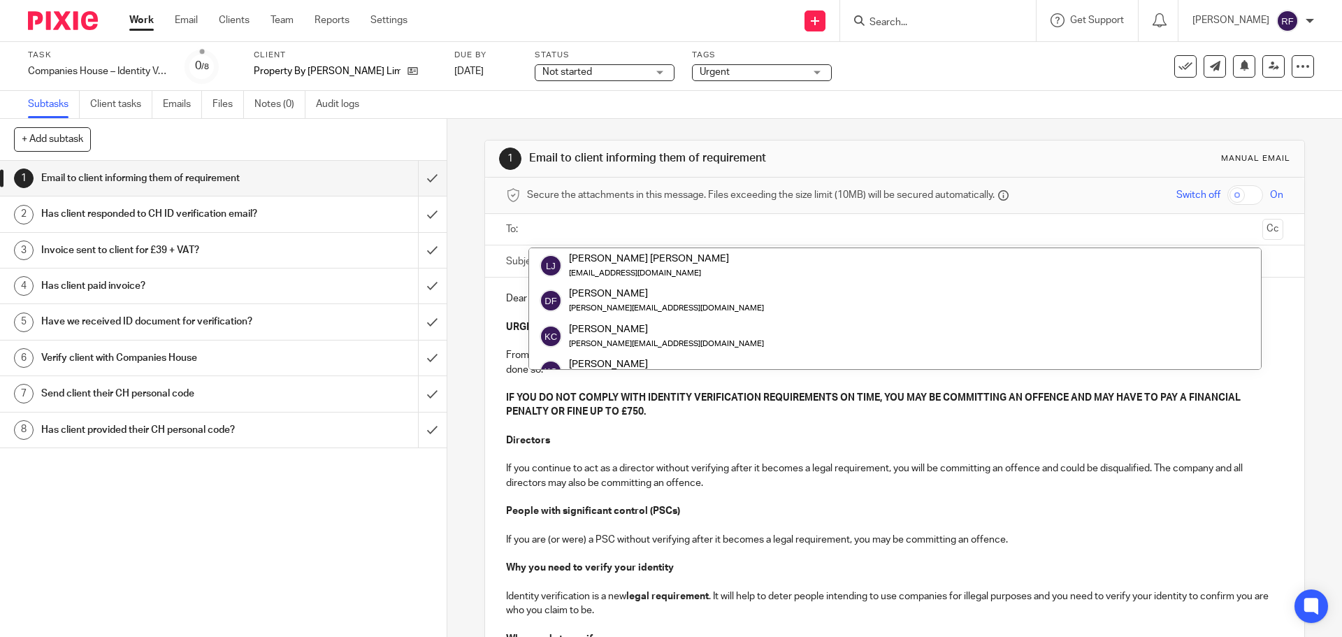
click at [644, 230] on input "text" at bounding box center [894, 230] width 724 height 16
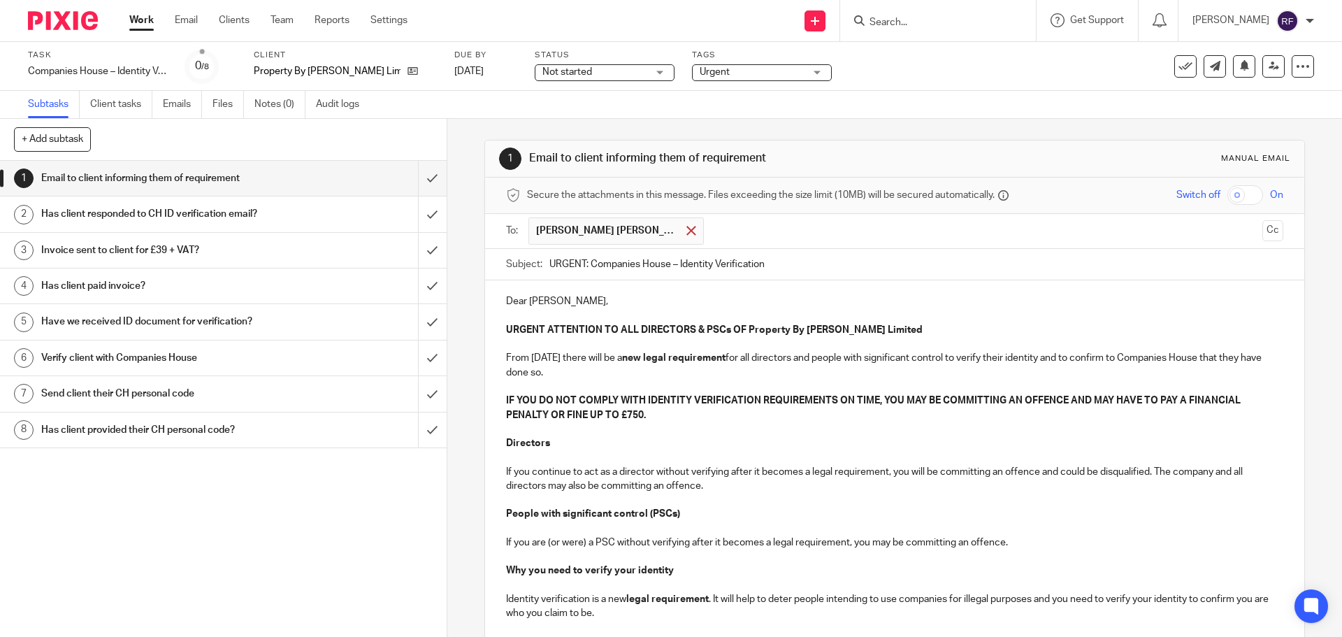
click at [687, 235] on span at bounding box center [691, 230] width 9 height 9
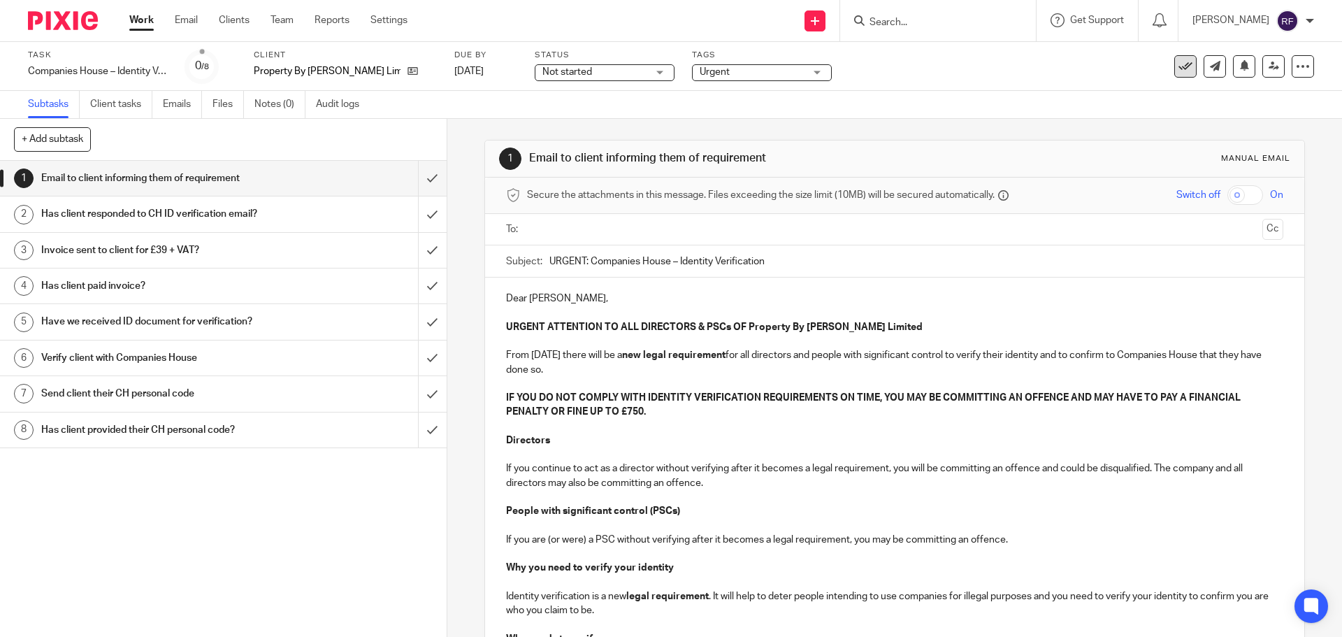
click at [1179, 63] on icon at bounding box center [1186, 66] width 14 height 14
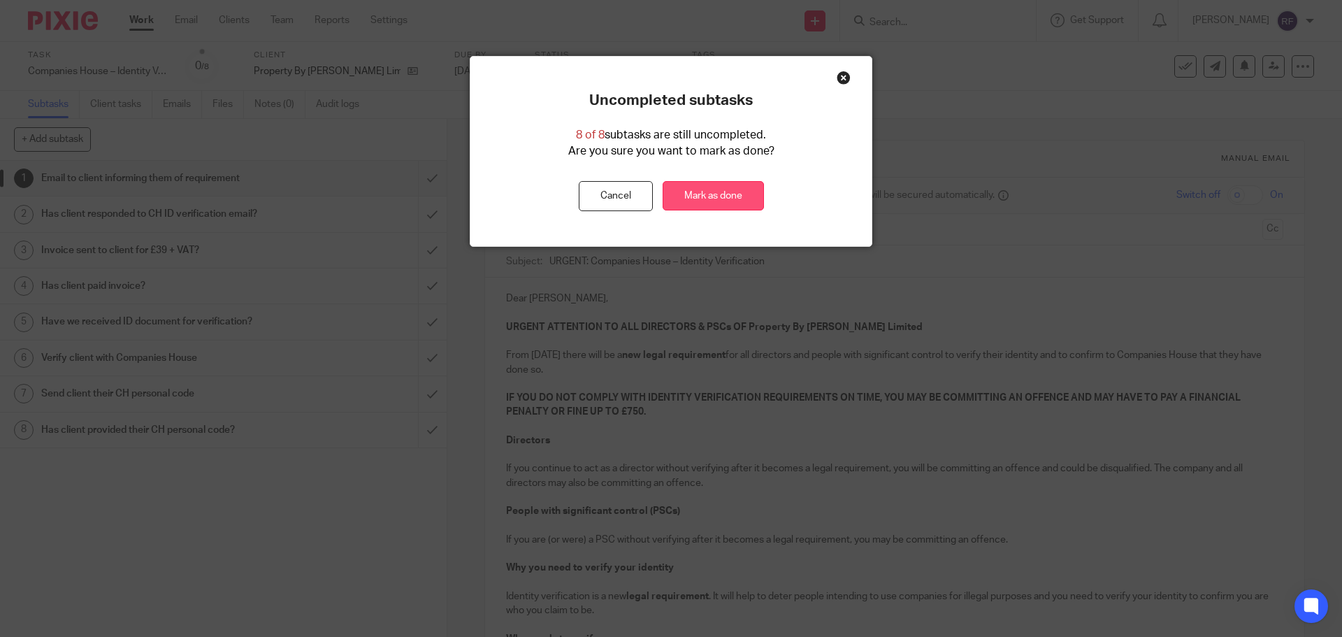
click at [701, 187] on link "Mark as done" at bounding box center [713, 196] width 101 height 30
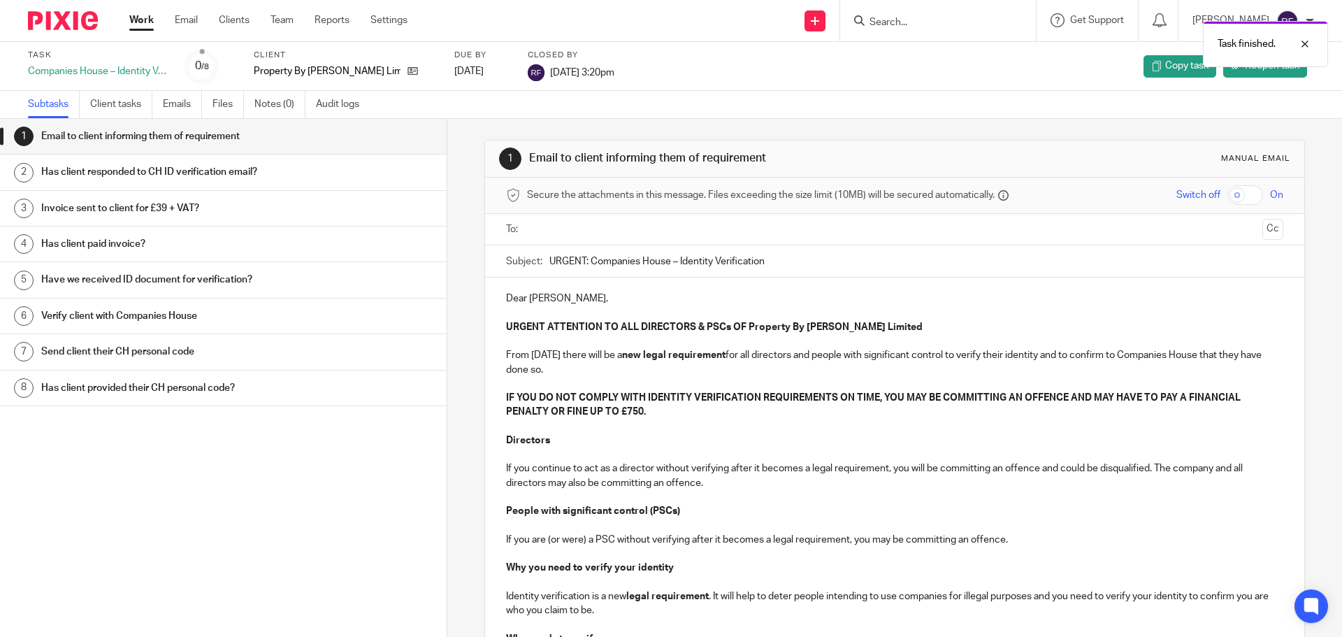
click at [148, 22] on link "Work" at bounding box center [141, 20] width 24 height 14
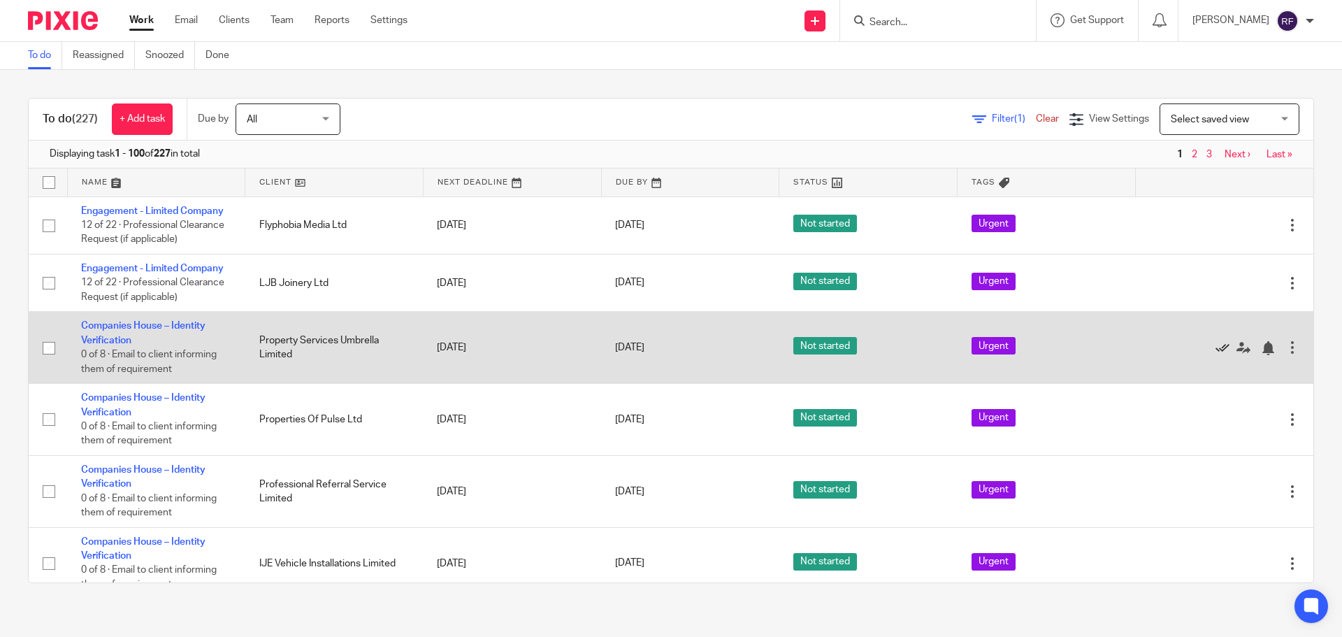
click at [1216, 350] on icon at bounding box center [1223, 348] width 14 height 14
click at [1216, 345] on icon at bounding box center [1223, 348] width 14 height 14
click at [94, 326] on link "Companies House – Identity Verification" at bounding box center [143, 333] width 124 height 24
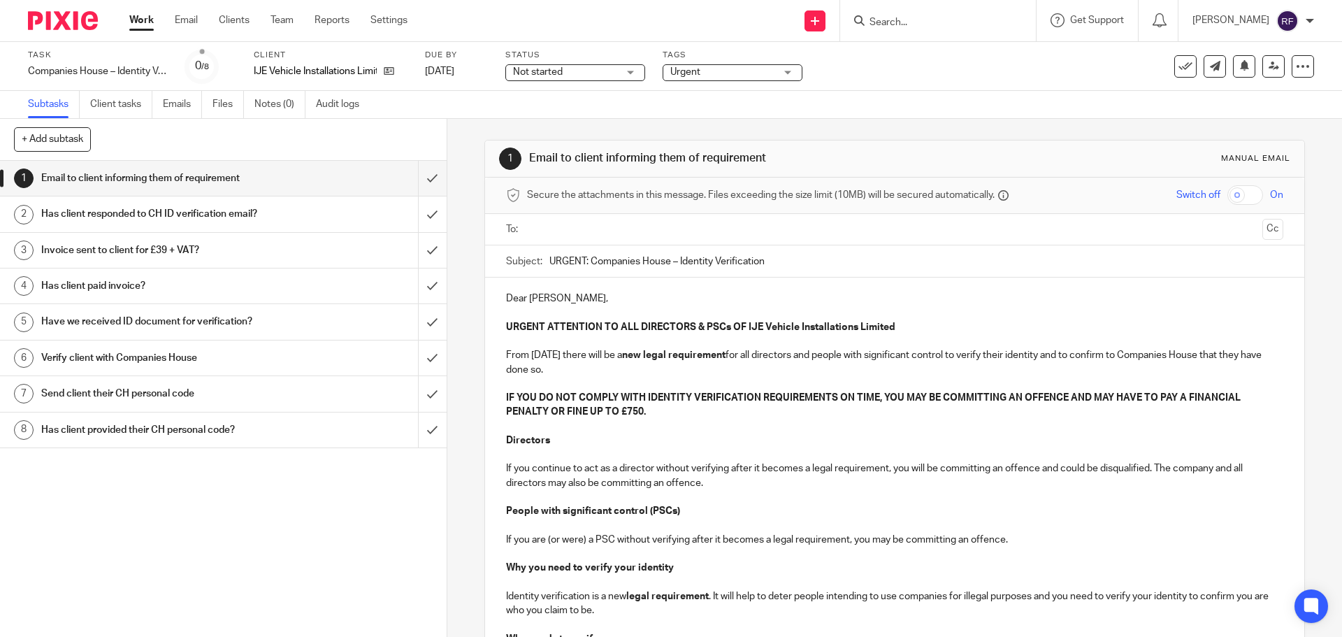
click at [573, 236] on input "text" at bounding box center [894, 230] width 724 height 16
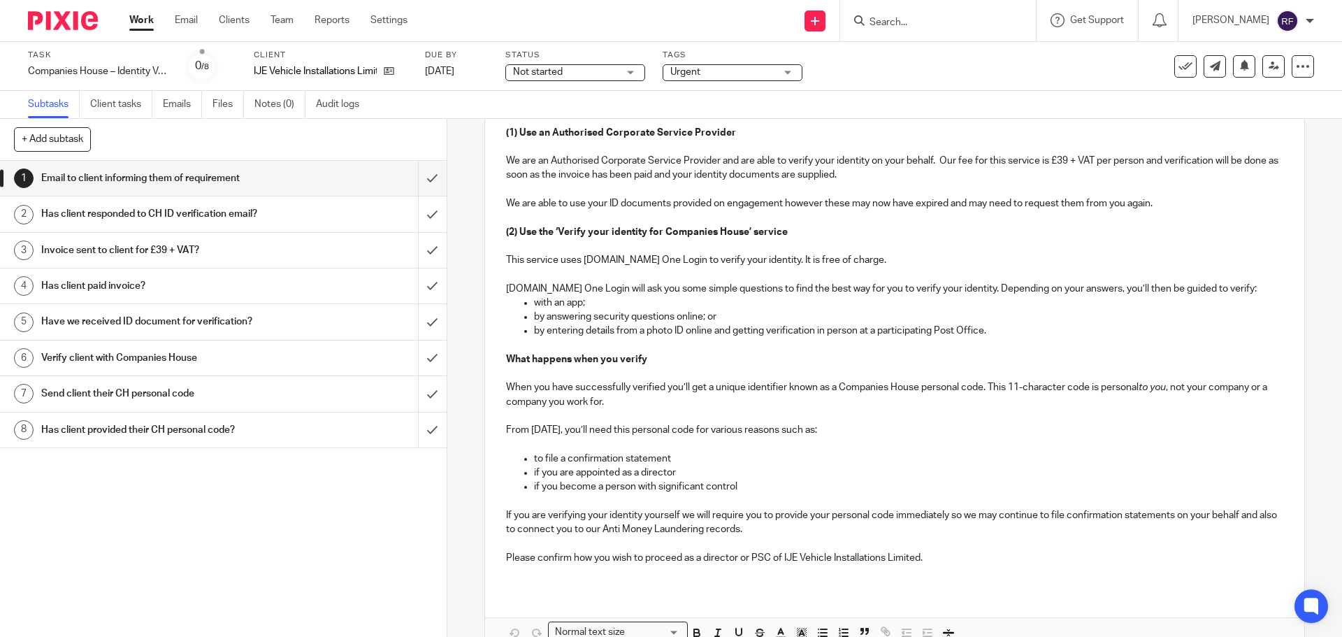
scroll to position [742, 0]
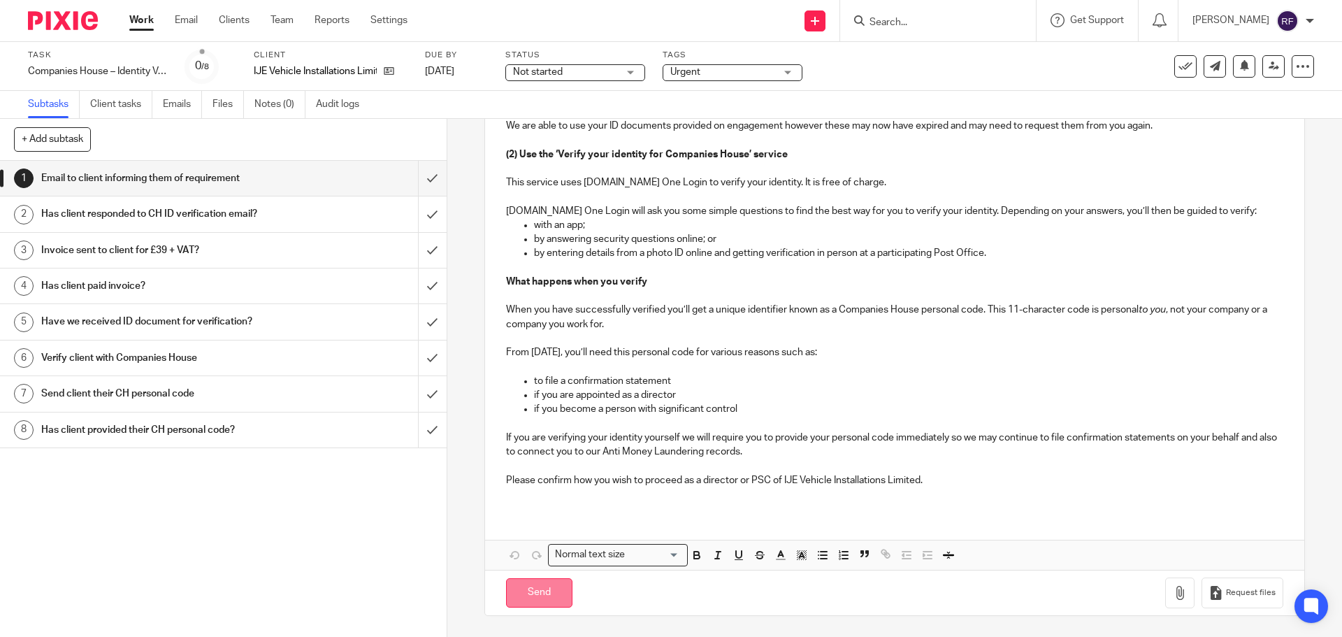
click at [529, 585] on input "Send" at bounding box center [539, 593] width 66 height 30
type input "Sent"
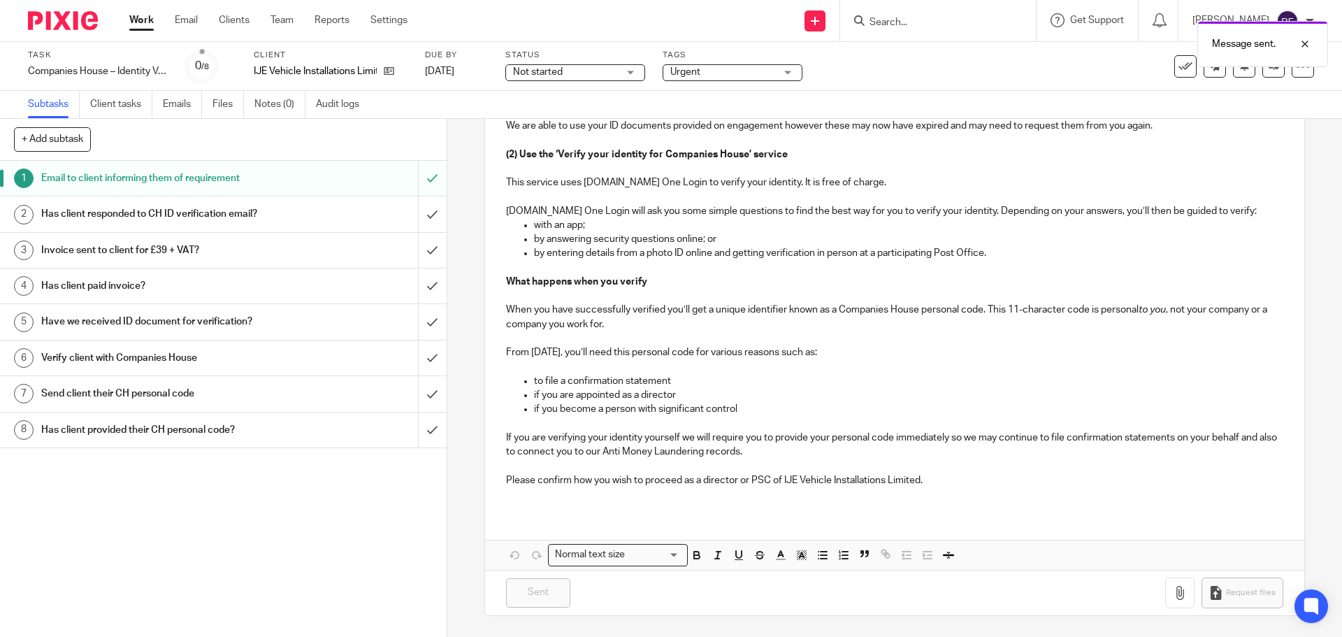
click at [494, 74] on div "Task Companies House – Identity Verification Save Companies House – Identity Ve…" at bounding box center [564, 67] width 1072 height 34
click at [483, 70] on link "[DATE]" at bounding box center [456, 71] width 63 height 15
click at [131, 15] on link "Work" at bounding box center [141, 20] width 24 height 14
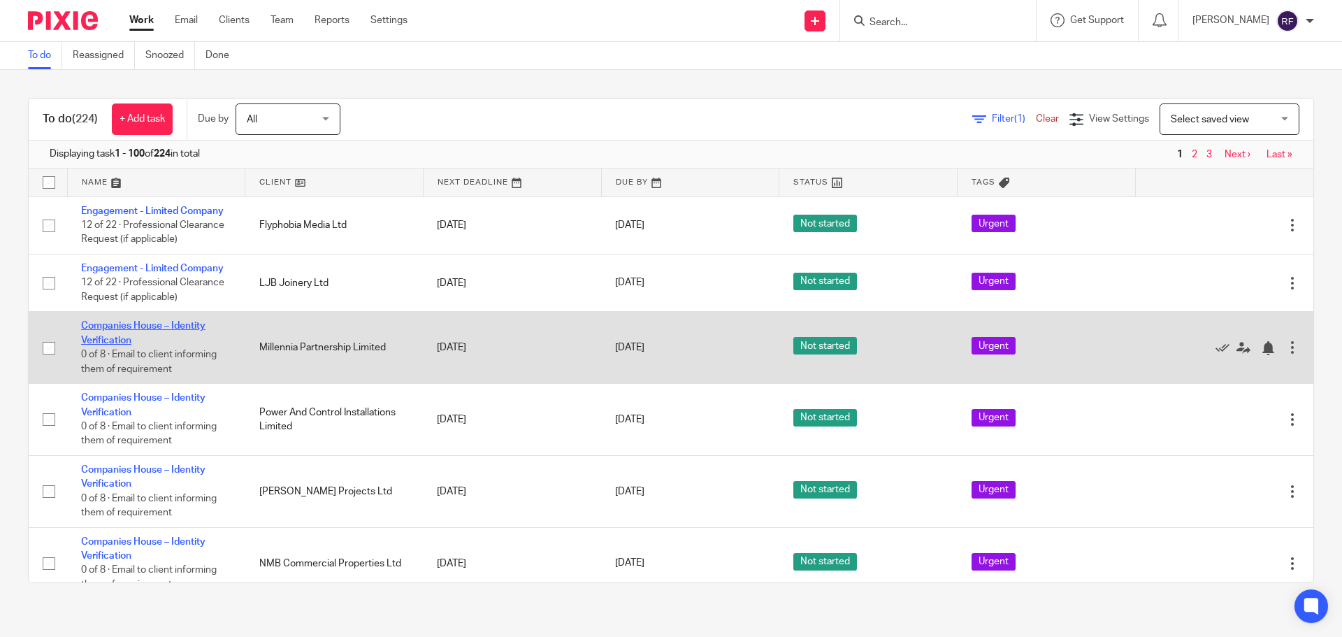
click at [92, 322] on link "Companies House – Identity Verification" at bounding box center [143, 333] width 124 height 24
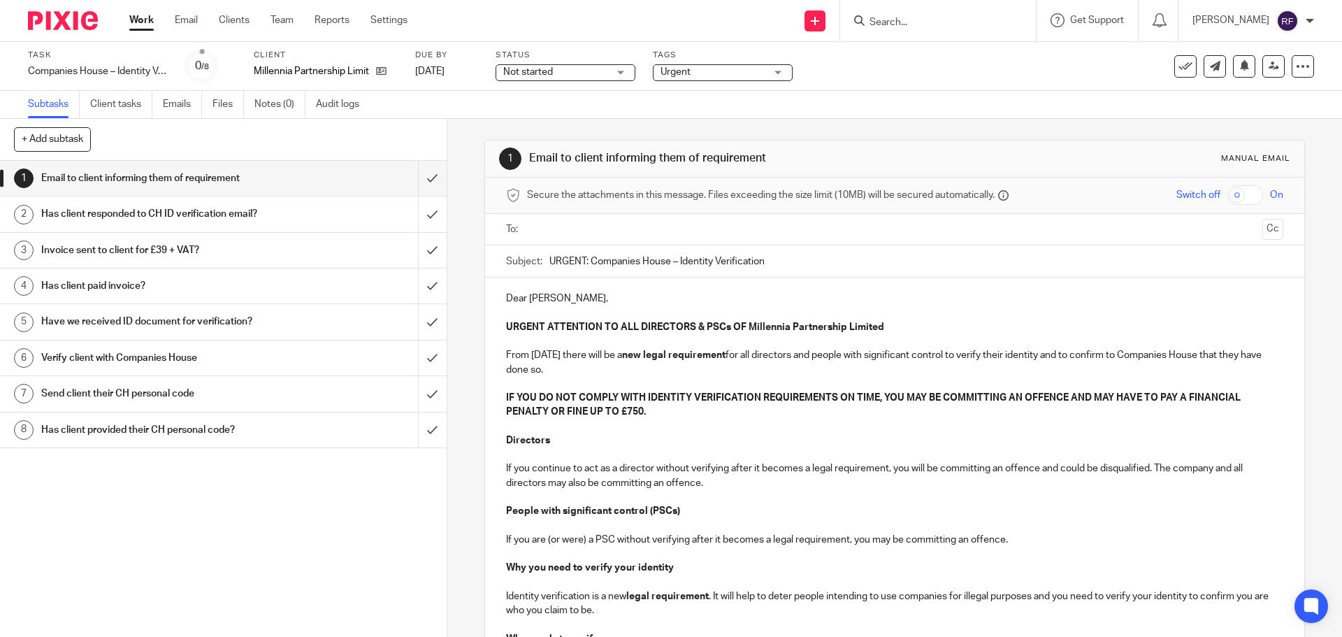
click at [557, 218] on ul at bounding box center [895, 229] width 733 height 23
click at [566, 227] on input "text" at bounding box center [894, 230] width 724 height 16
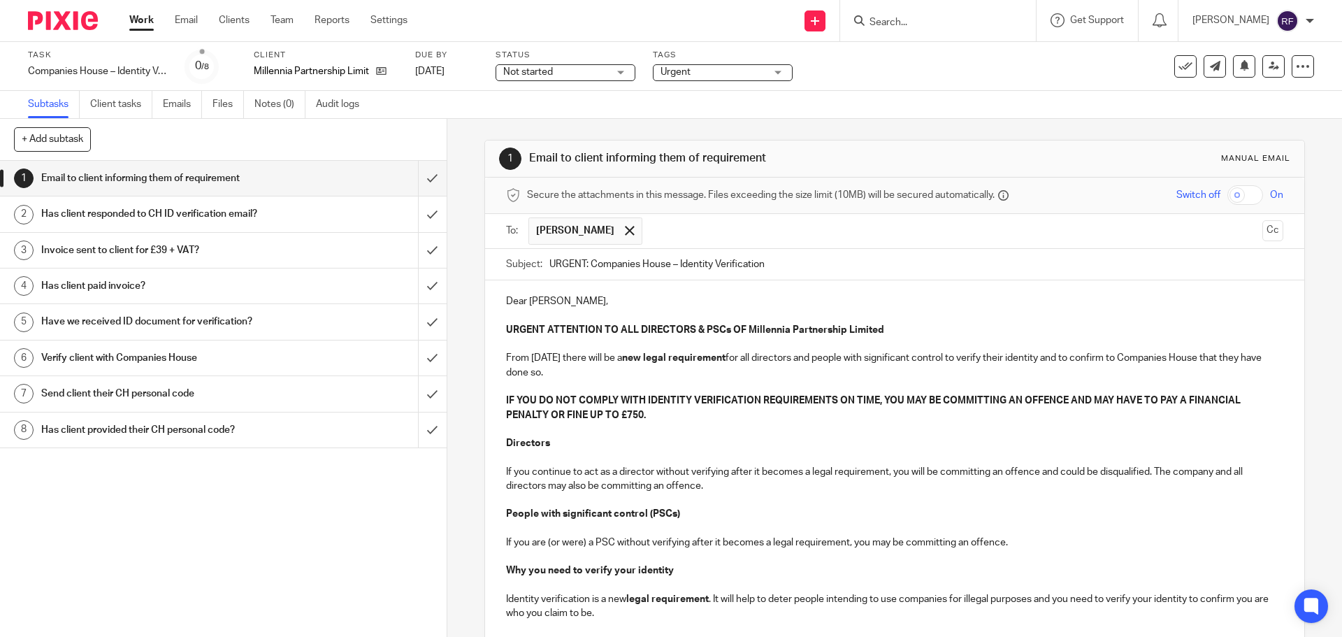
click at [680, 303] on p "Dear David," at bounding box center [894, 301] width 777 height 14
click at [751, 220] on input "text" at bounding box center [954, 230] width 608 height 27
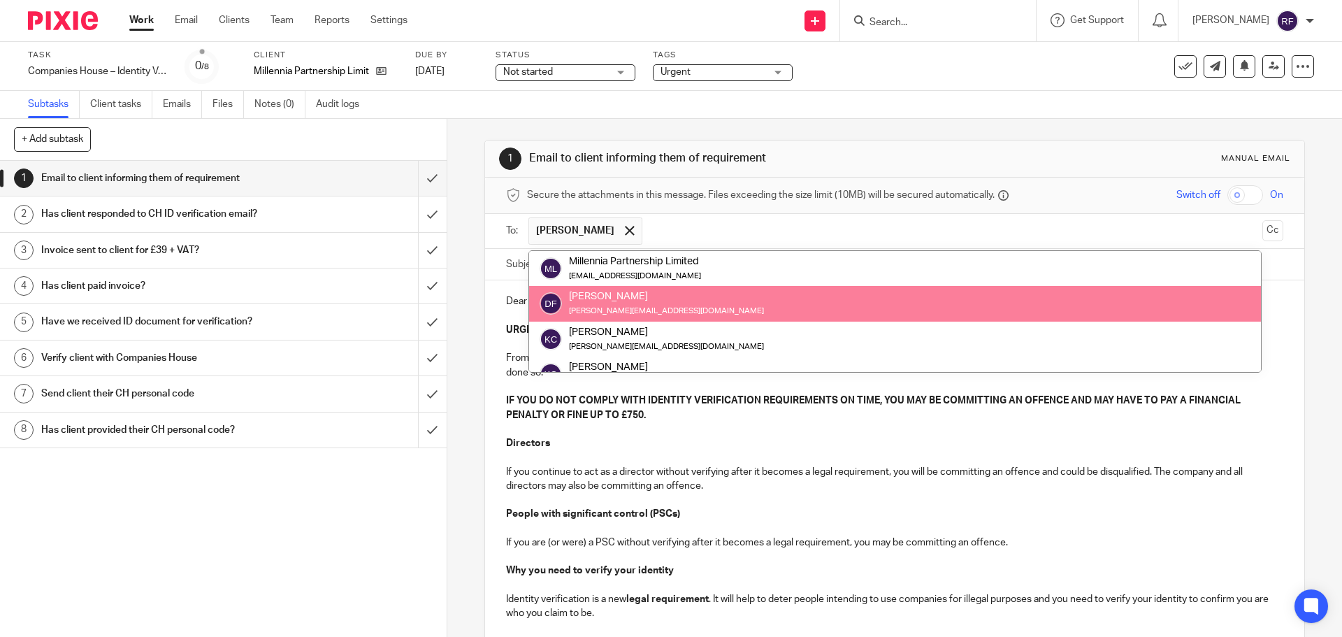
click at [752, 219] on input "text" at bounding box center [954, 230] width 608 height 27
click at [1314, 436] on div "1 Email to client informing them of requirement Manual email Secure the attachm…" at bounding box center [894, 378] width 895 height 518
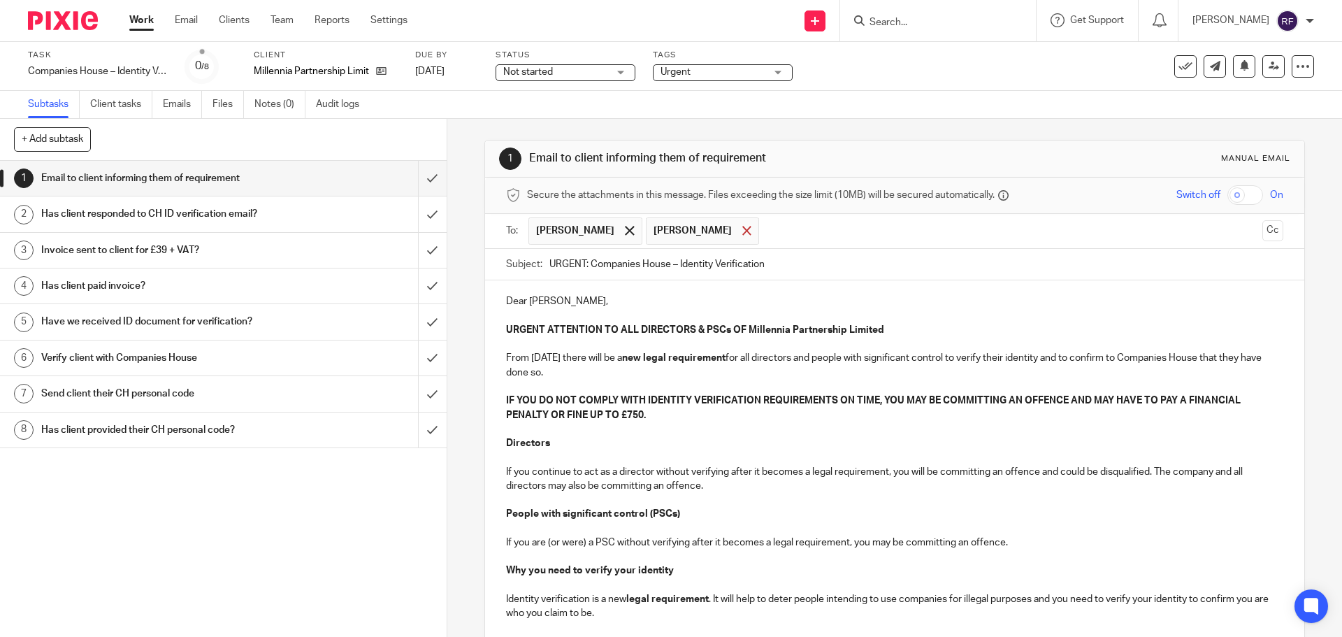
click at [751, 224] on div at bounding box center [747, 230] width 16 height 21
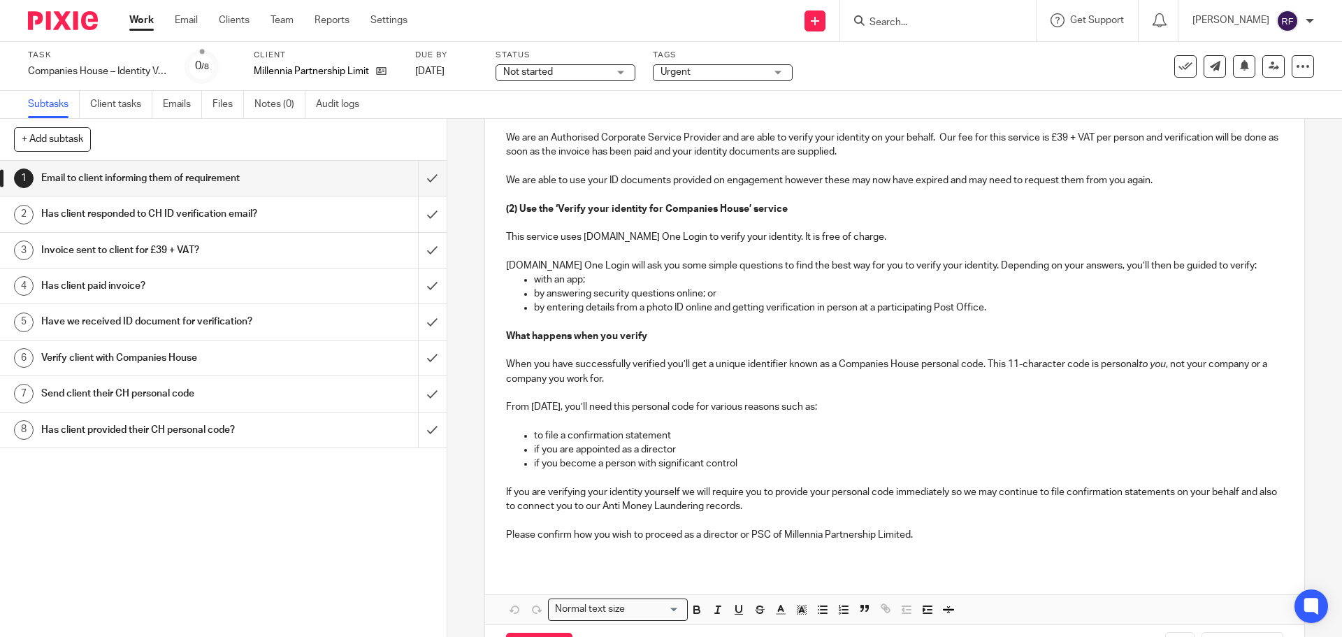
scroll to position [742, 0]
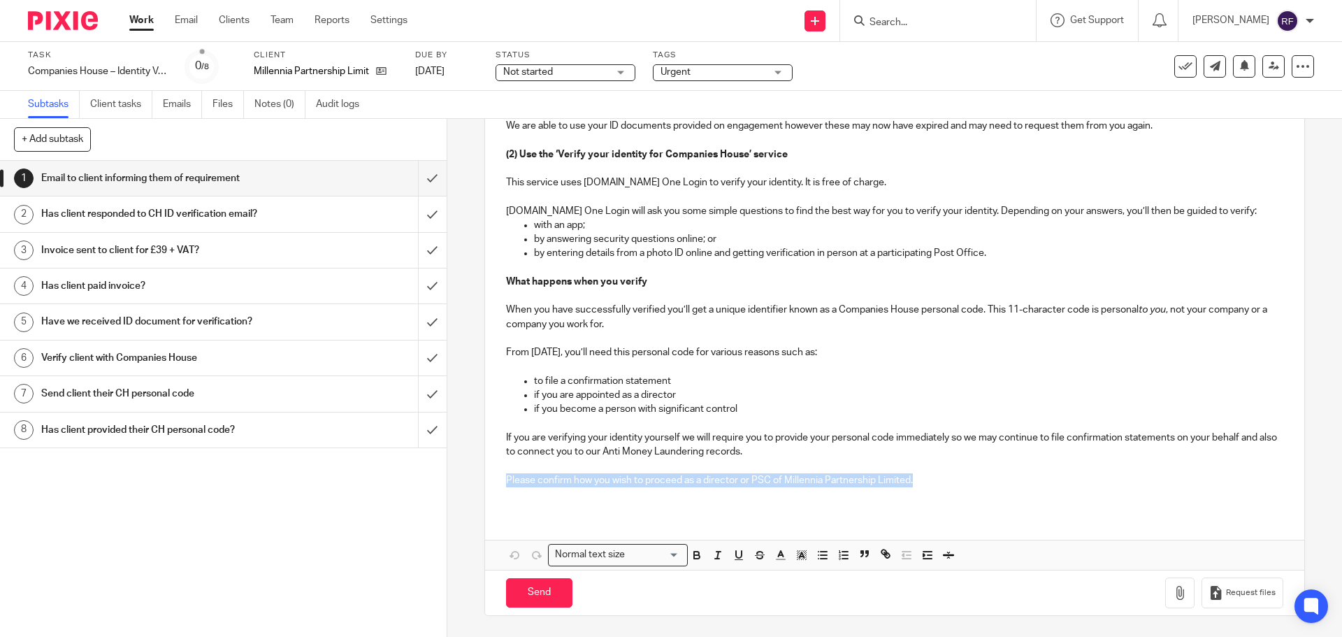
drag, startPoint x: 933, startPoint y: 478, endPoint x: 495, endPoint y: 480, distance: 438.4
click at [495, 480] on div "Dear David, URGENT ATTENTION TO ALL DIRECTORS & PSCs OF Millennia Partnership L…" at bounding box center [894, 25] width 819 height 974
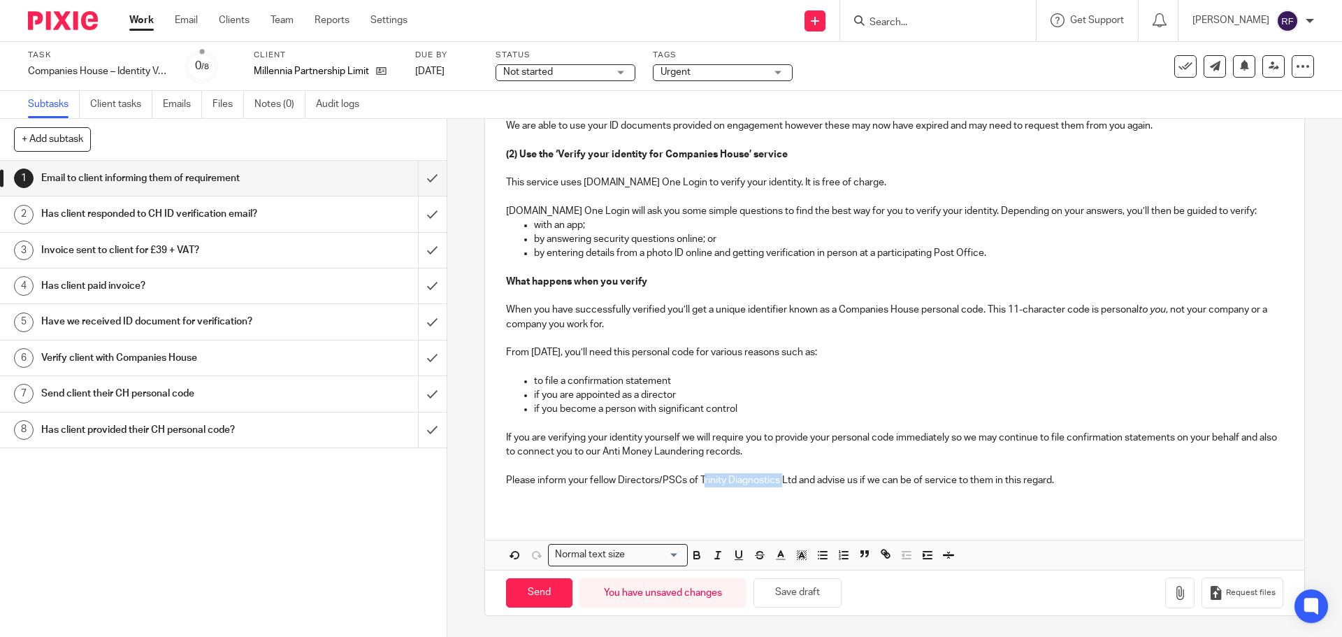
drag, startPoint x: 698, startPoint y: 482, endPoint x: 779, endPoint y: 480, distance: 80.4
click at [779, 480] on p "Please inform your fellow Directors/PSCs of Trinity Diagnostics Ltd and advise …" at bounding box center [894, 480] width 777 height 14
click at [540, 598] on input "Send" at bounding box center [539, 593] width 66 height 30
type input "Sent"
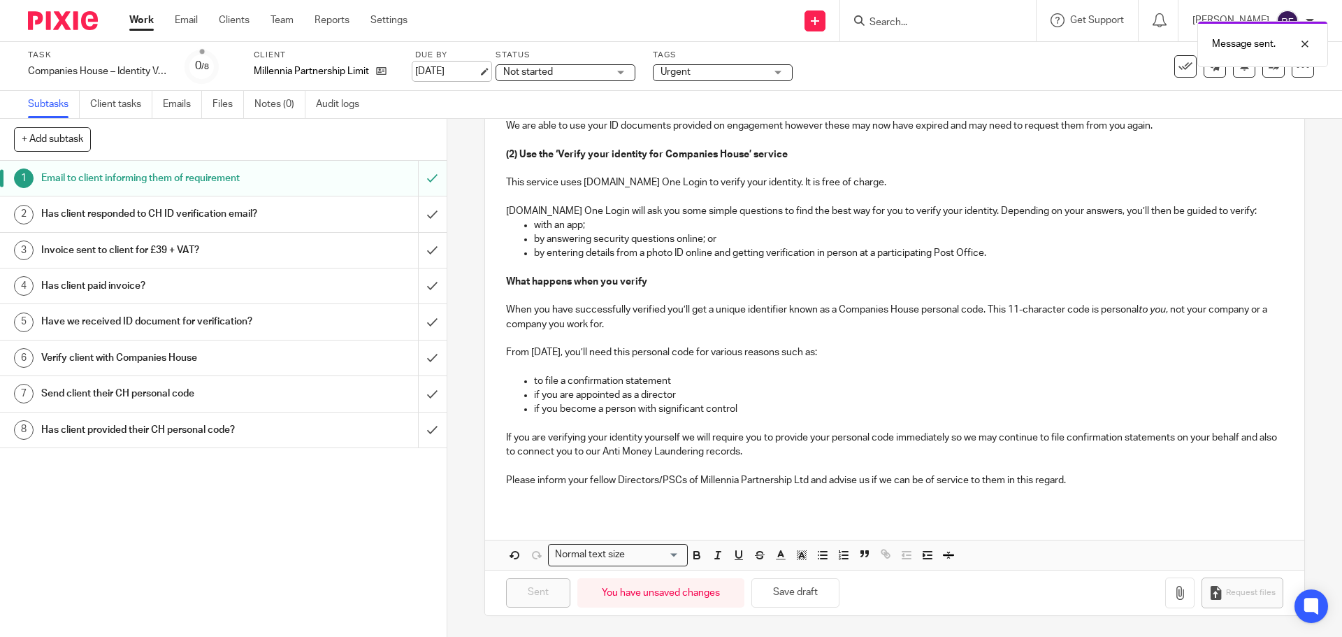
click at [449, 71] on link "[DATE]" at bounding box center [446, 71] width 63 height 15
click at [144, 18] on link "Work" at bounding box center [141, 20] width 24 height 14
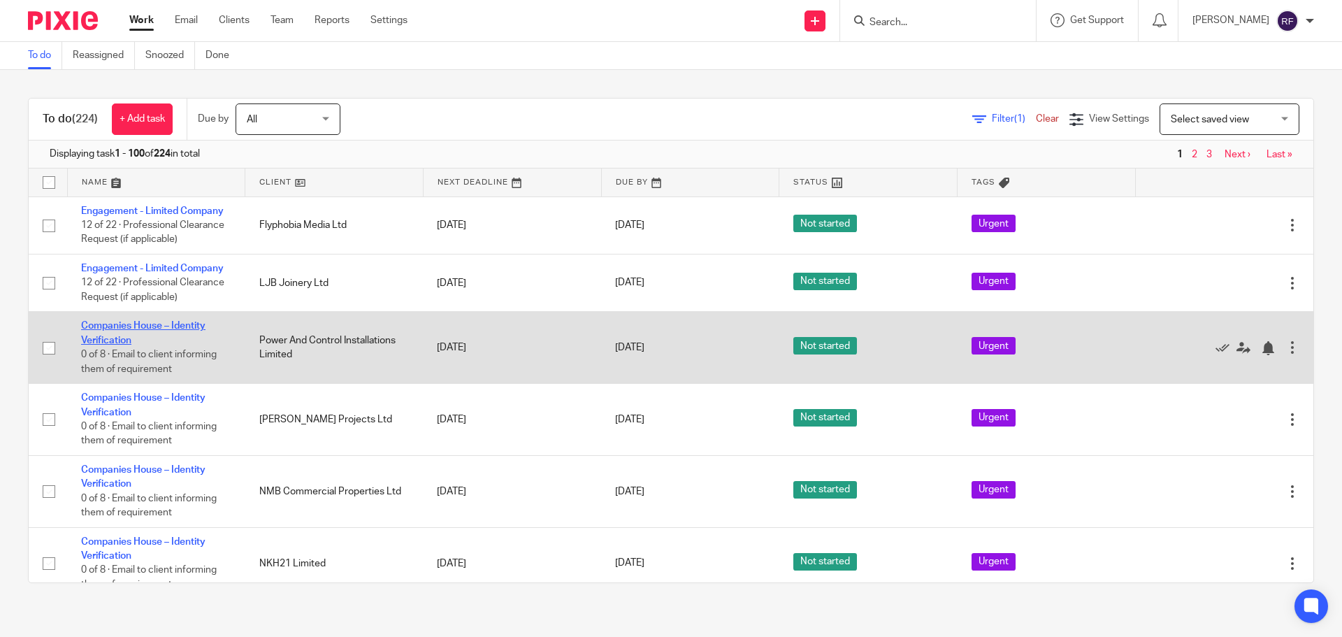
click at [101, 329] on link "Companies House – Identity Verification" at bounding box center [143, 333] width 124 height 24
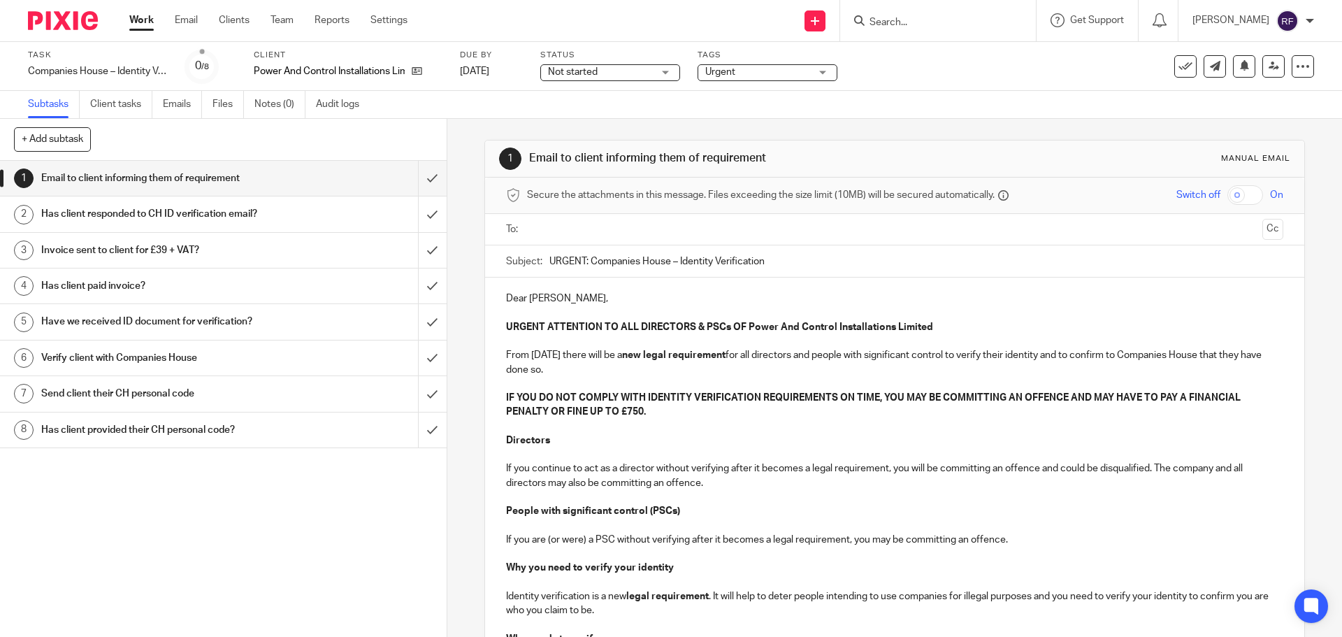
click at [922, 22] on input "Search" at bounding box center [931, 23] width 126 height 13
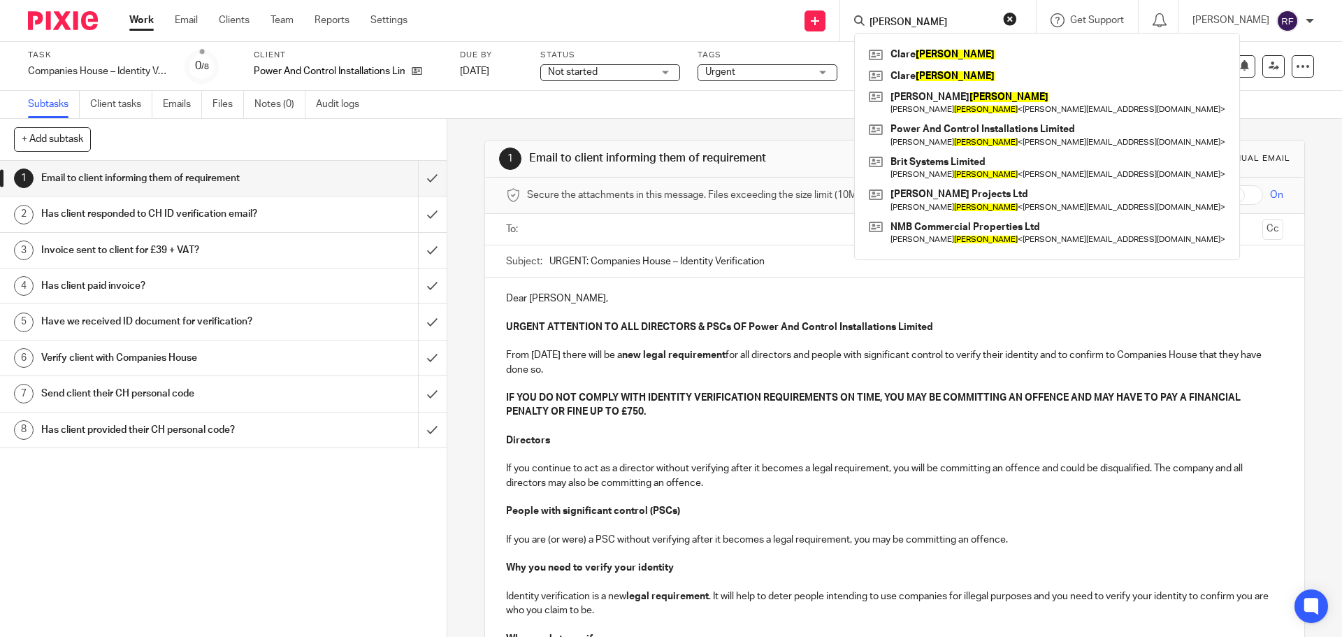
type input "[PERSON_NAME]"
click at [926, 326] on p "URGENT ATTENTION TO ALL DIRECTORS & PSCs OF Power And Control Installations Lim…" at bounding box center [894, 327] width 777 height 14
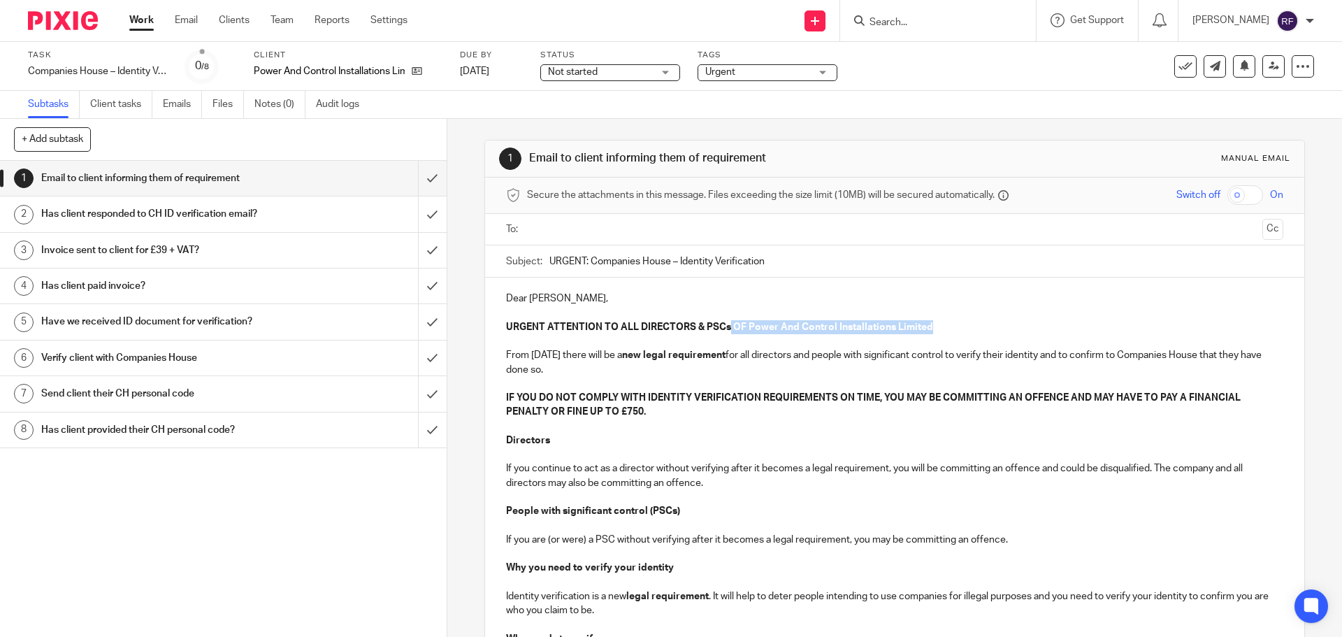
drag, startPoint x: 928, startPoint y: 326, endPoint x: 726, endPoint y: 331, distance: 202.1
click at [726, 330] on p "URGENT ATTENTION TO ALL DIRECTORS & PSCs OF Power And Control Installations Lim…" at bounding box center [894, 327] width 777 height 14
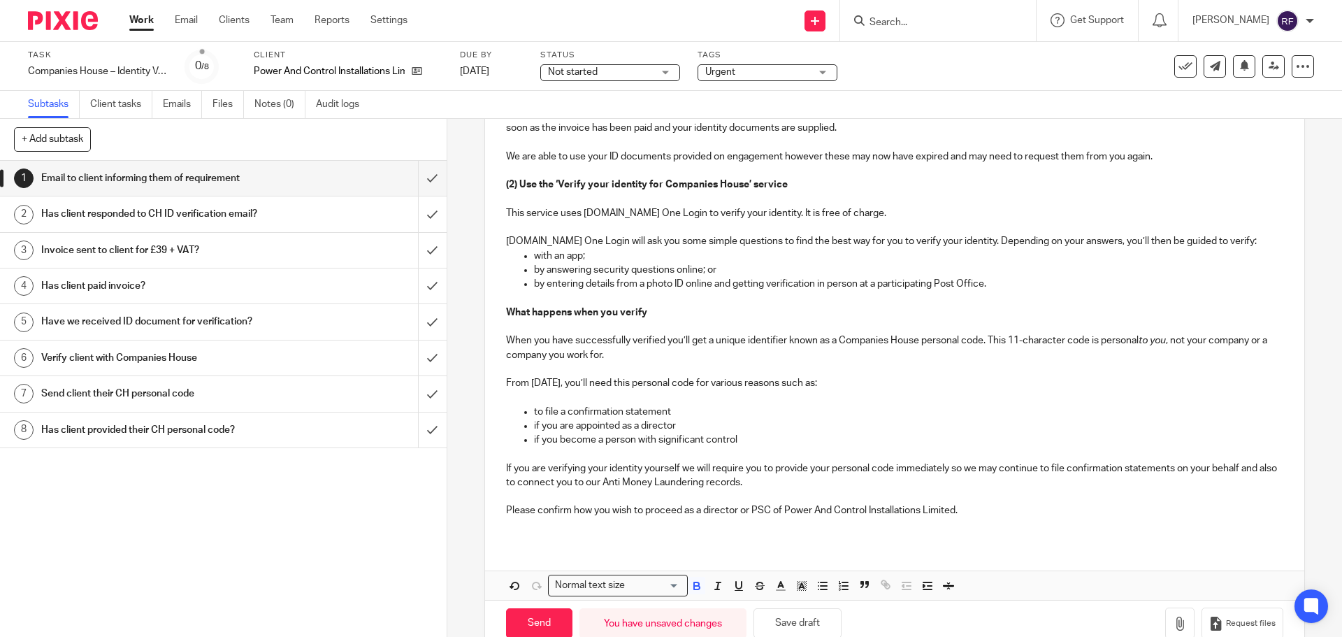
scroll to position [740, 0]
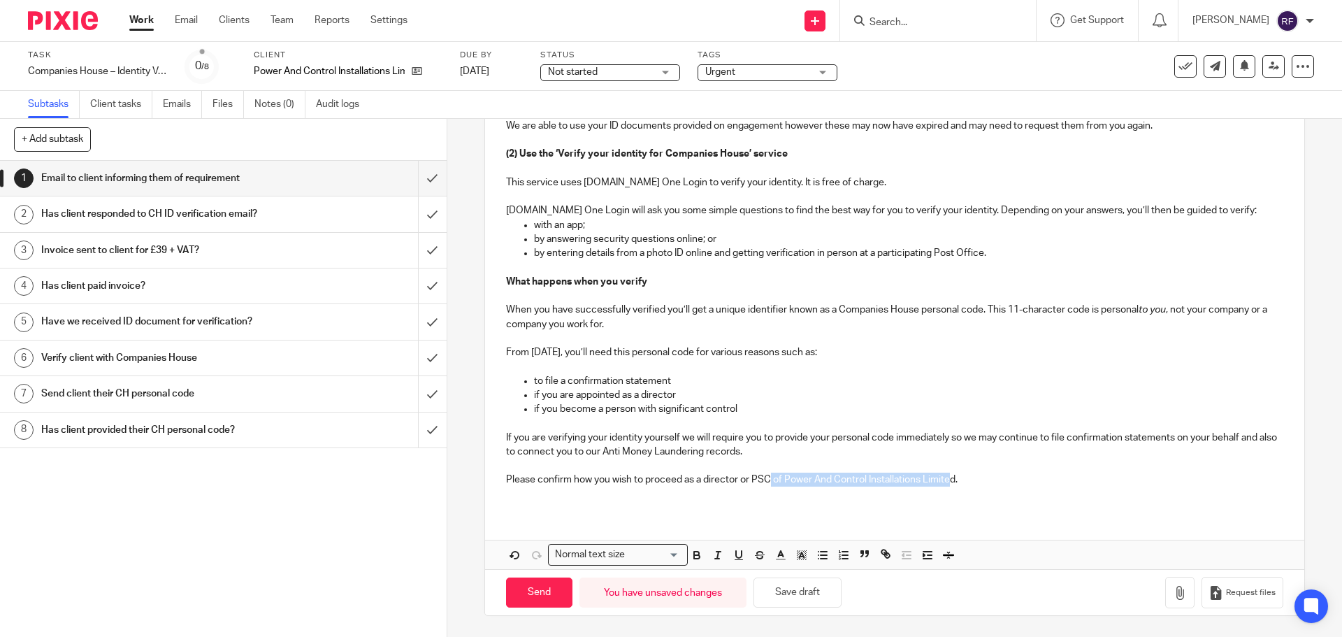
drag, startPoint x: 951, startPoint y: 478, endPoint x: 773, endPoint y: 483, distance: 178.3
click at [769, 481] on p "Please confirm how you wish to proceed as a director or PSC of Power And Contro…" at bounding box center [894, 480] width 777 height 14
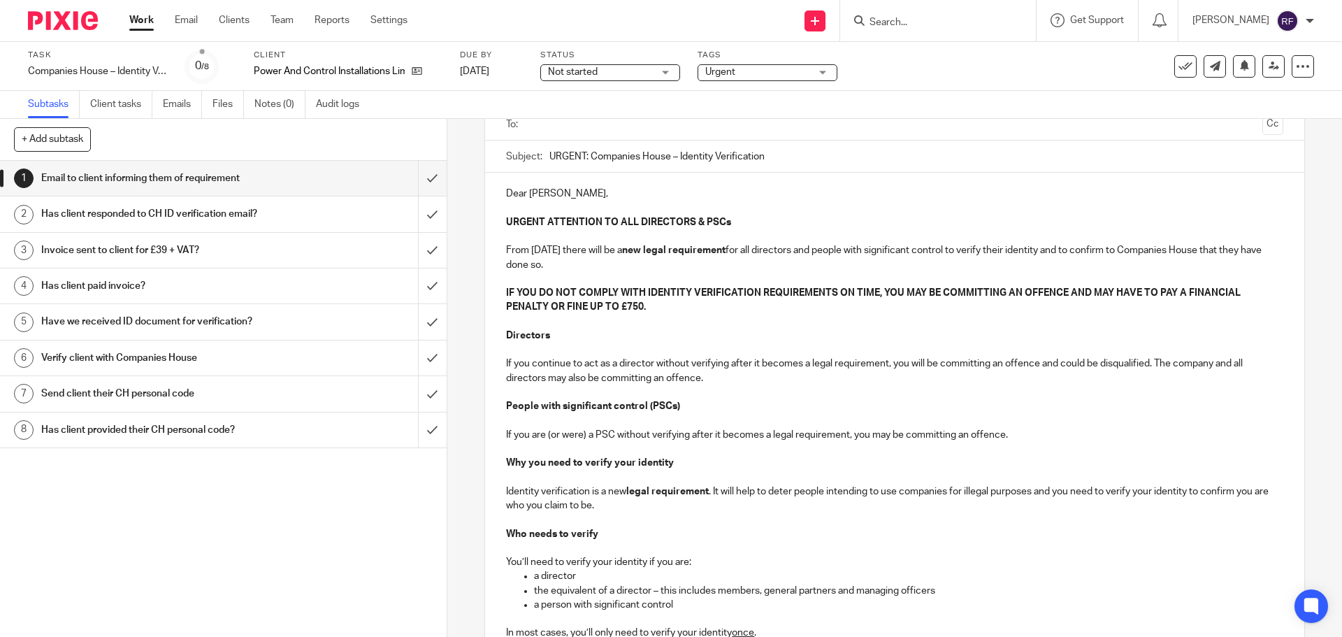
scroll to position [0, 0]
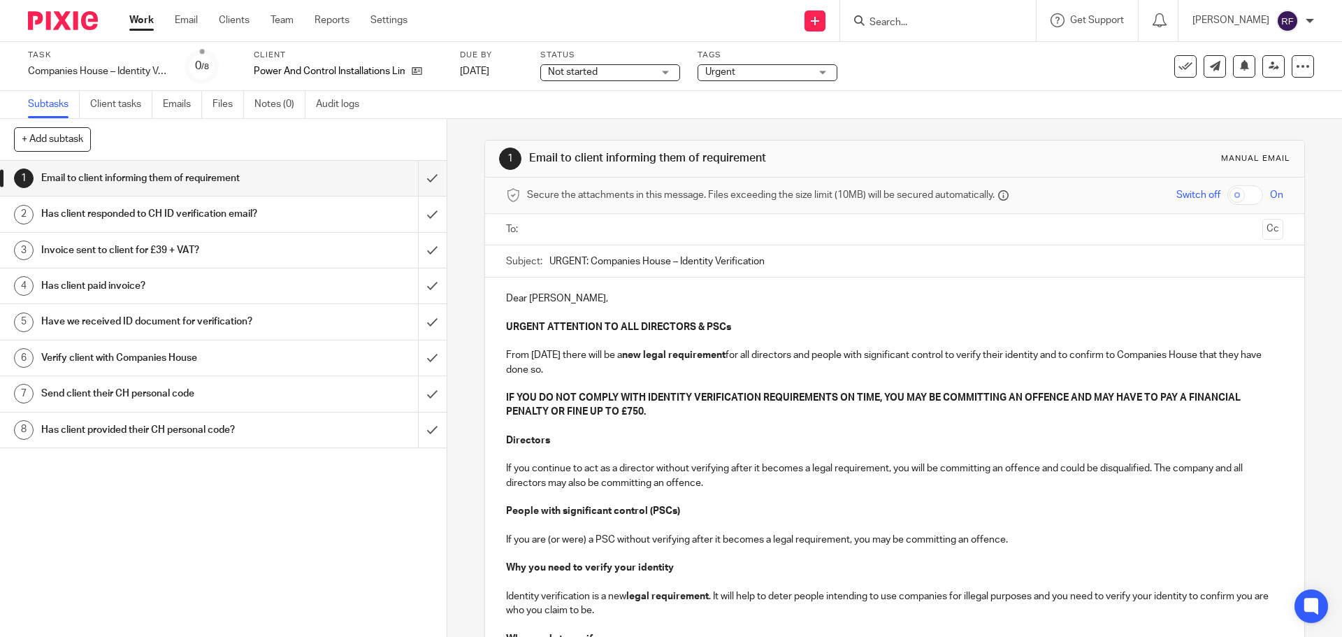
click at [895, 220] on ul at bounding box center [895, 229] width 733 height 23
click at [883, 231] on input "text" at bounding box center [894, 230] width 724 height 16
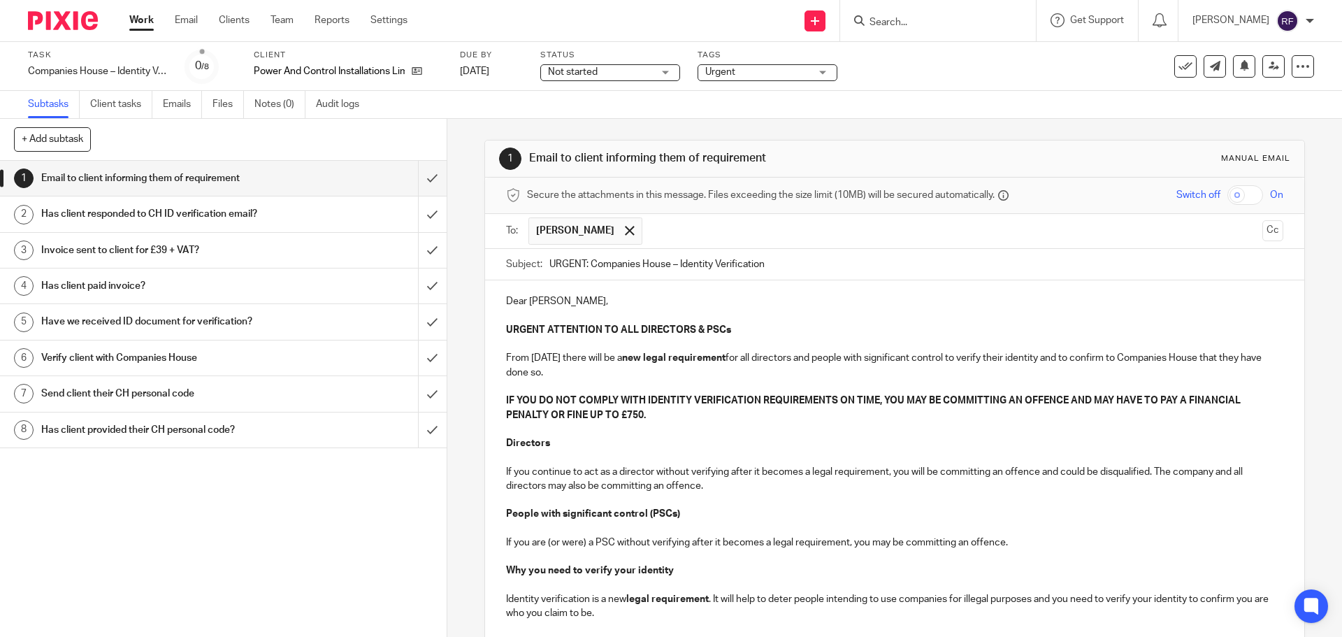
click at [576, 301] on p "Dear [PERSON_NAME]," at bounding box center [894, 301] width 777 height 14
click at [796, 431] on p at bounding box center [894, 429] width 777 height 14
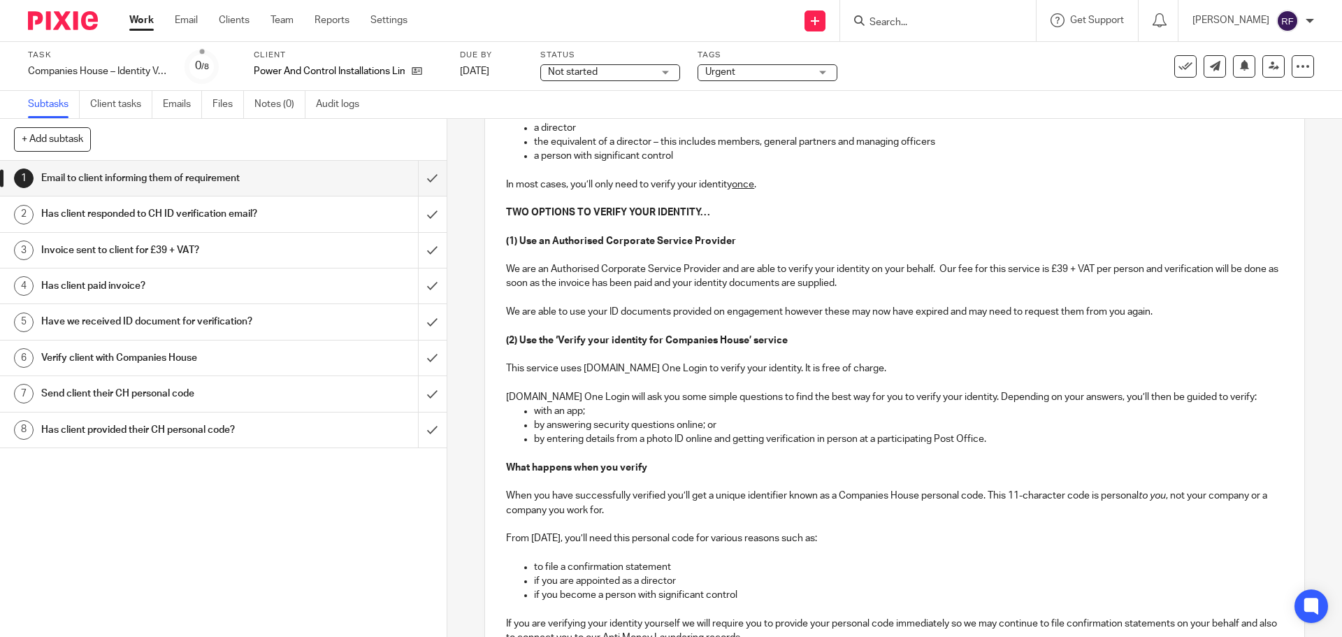
scroll to position [742, 0]
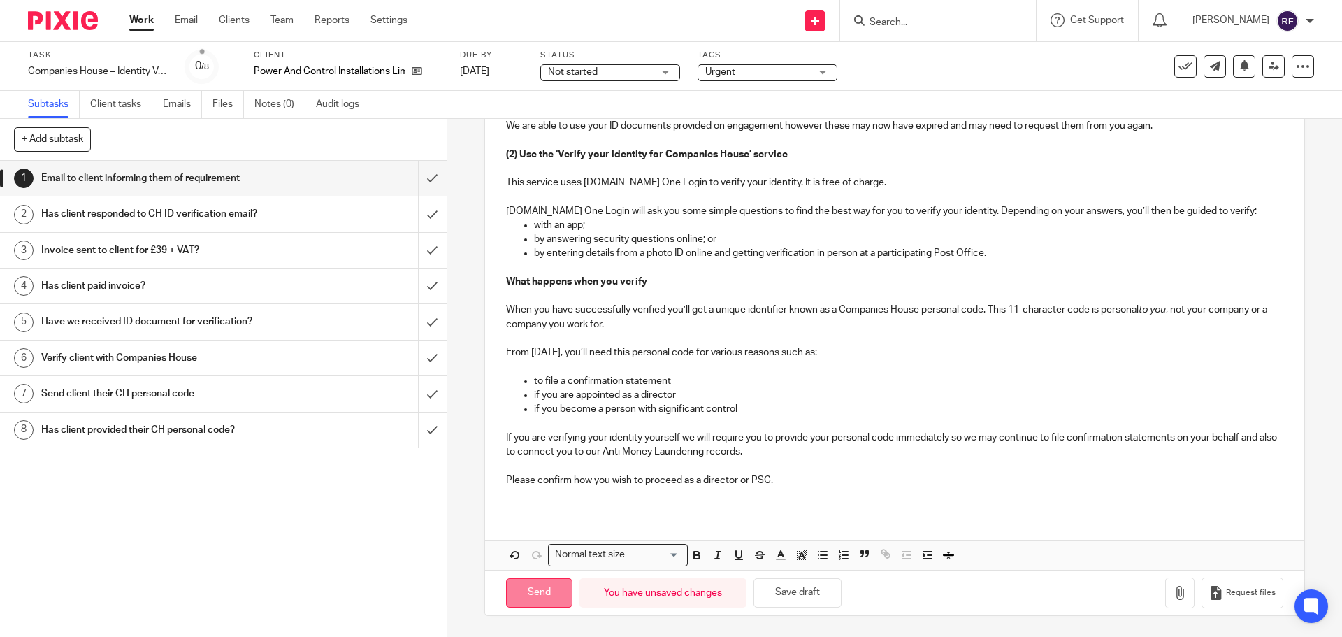
click at [537, 593] on input "Send" at bounding box center [539, 593] width 66 height 30
type input "Sent"
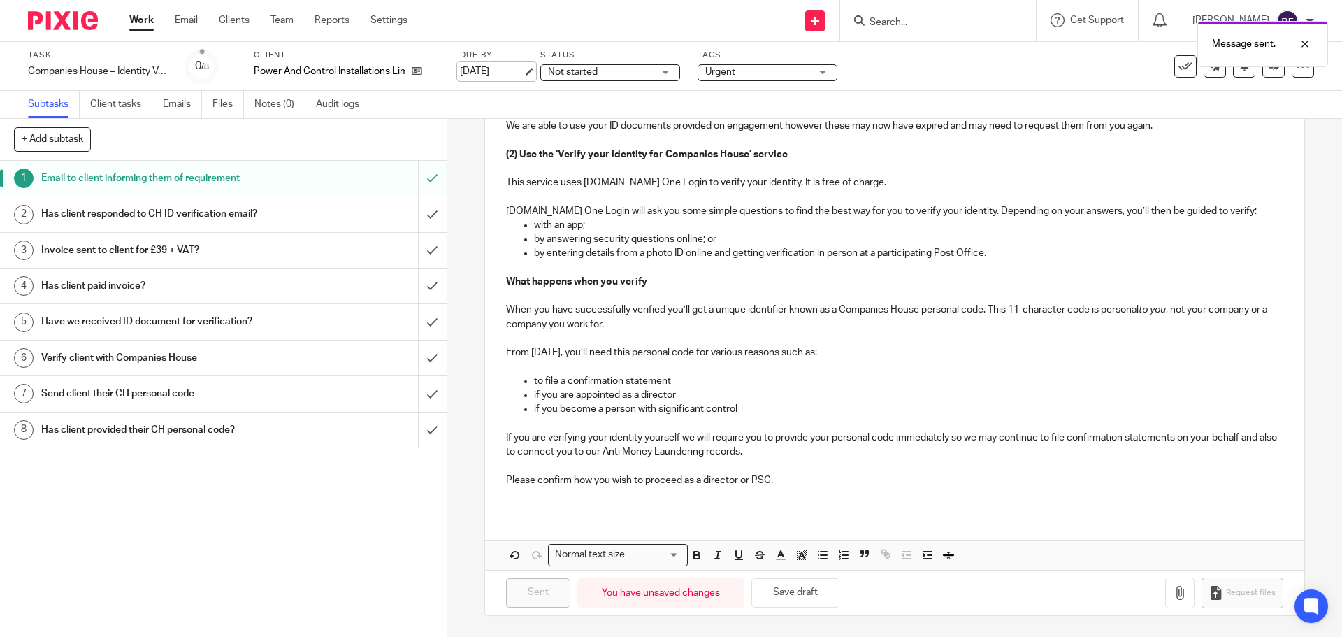
click at [523, 64] on link "[DATE]" at bounding box center [491, 71] width 63 height 15
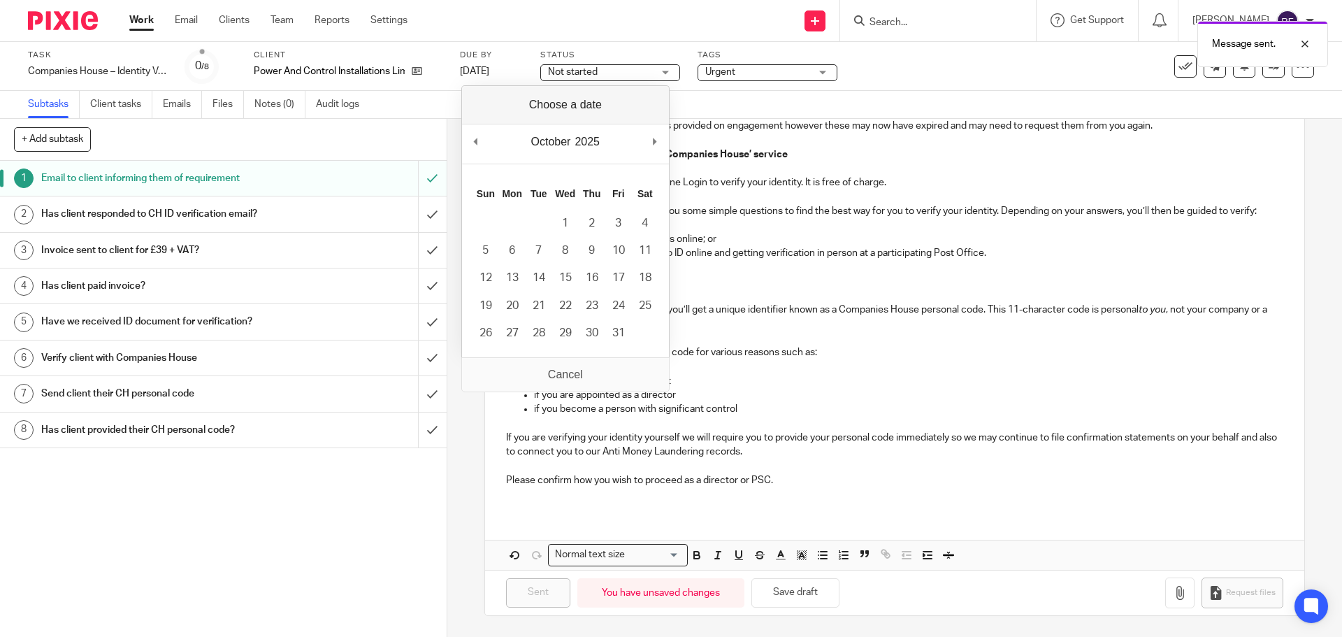
drag, startPoint x: 656, startPoint y: 139, endPoint x: 638, endPoint y: 150, distance: 21.3
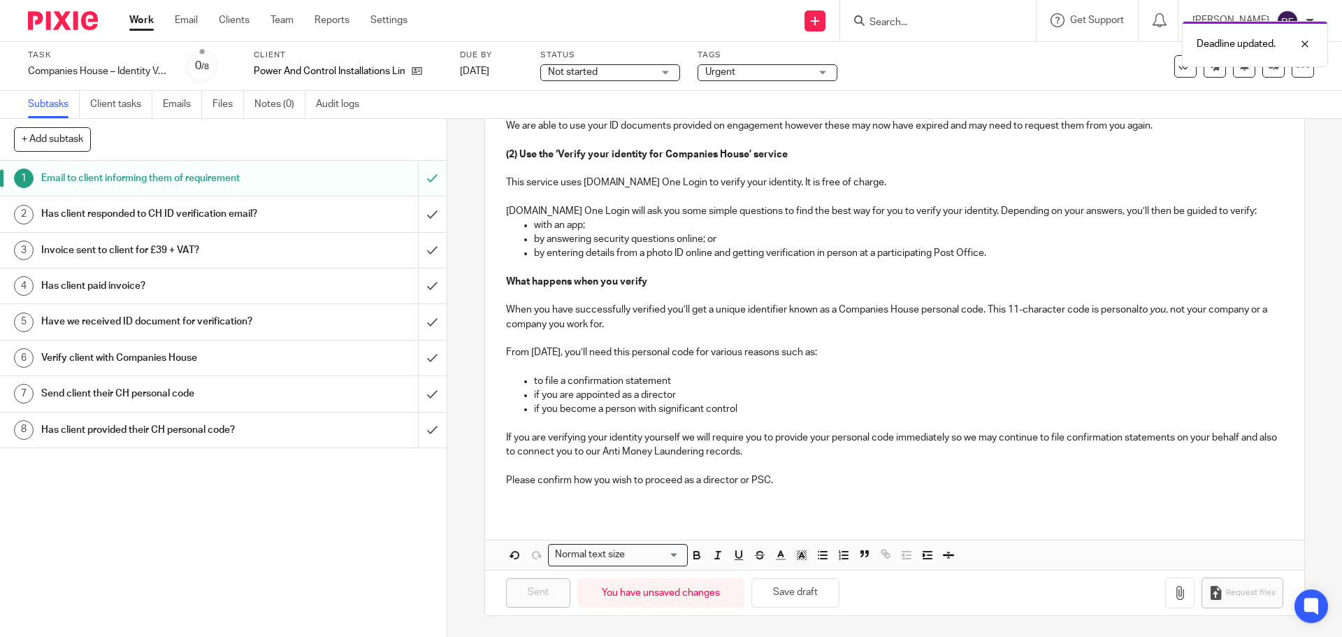
click at [943, 31] on div "Deadline updated." at bounding box center [999, 40] width 657 height 53
click at [138, 16] on link "Work" at bounding box center [141, 20] width 24 height 14
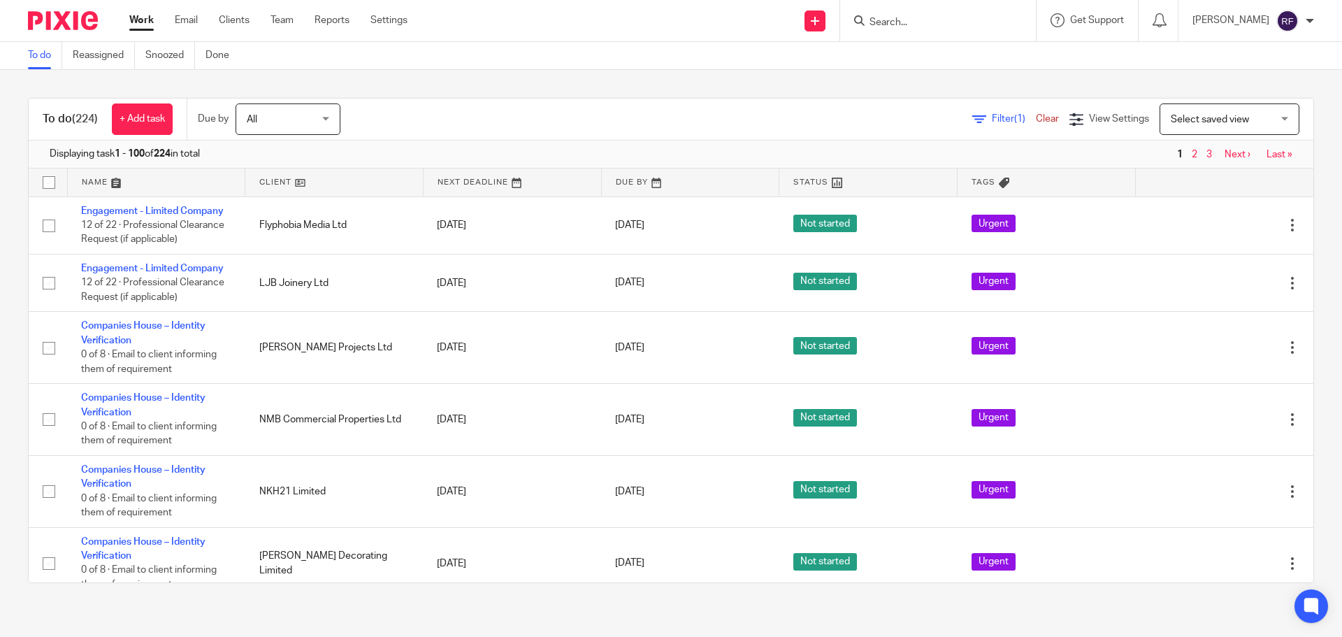
drag, startPoint x: 0, startPoint y: 0, endPoint x: 918, endPoint y: 22, distance: 918.2
click at [918, 22] on input "Search" at bounding box center [931, 23] width 126 height 13
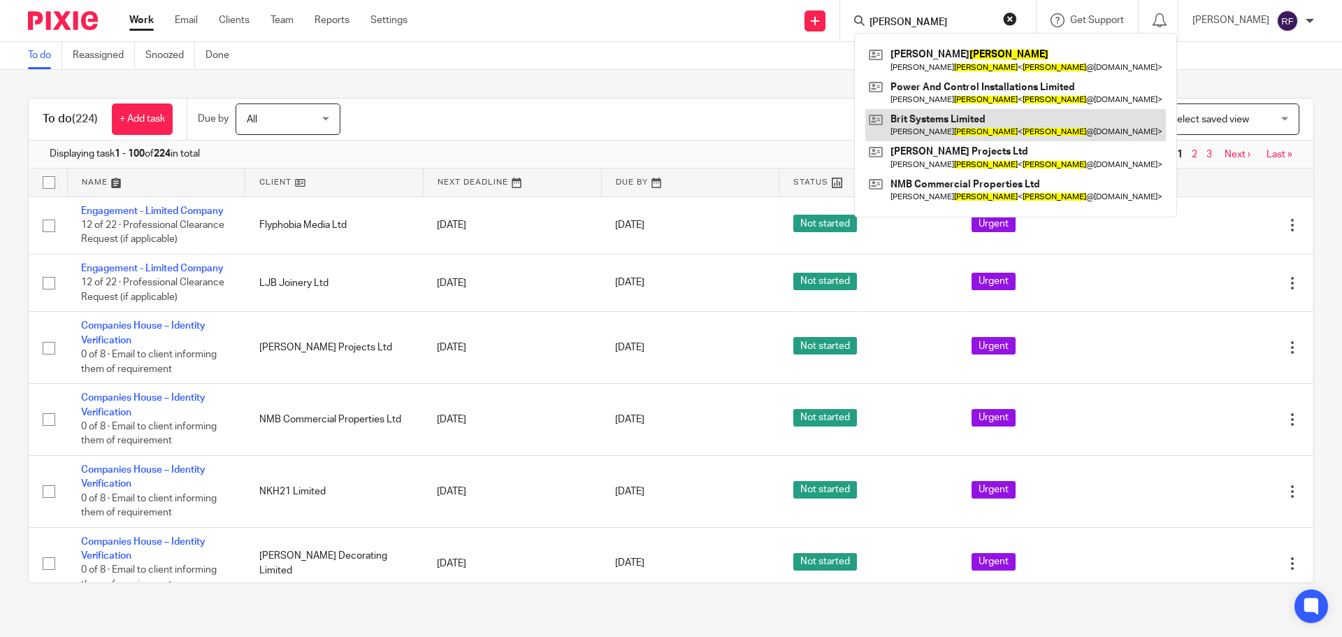
type input "[PERSON_NAME]"
click at [954, 122] on link at bounding box center [1016, 125] width 301 height 32
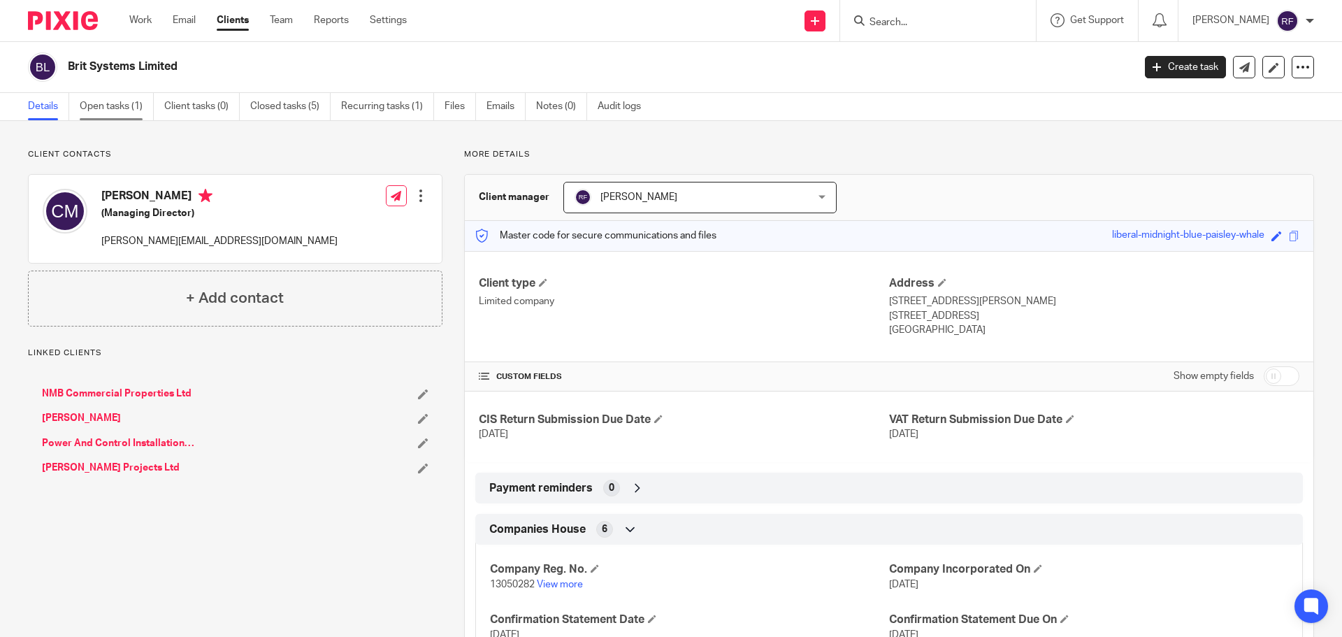
click at [121, 106] on link "Open tasks (1)" at bounding box center [117, 106] width 74 height 27
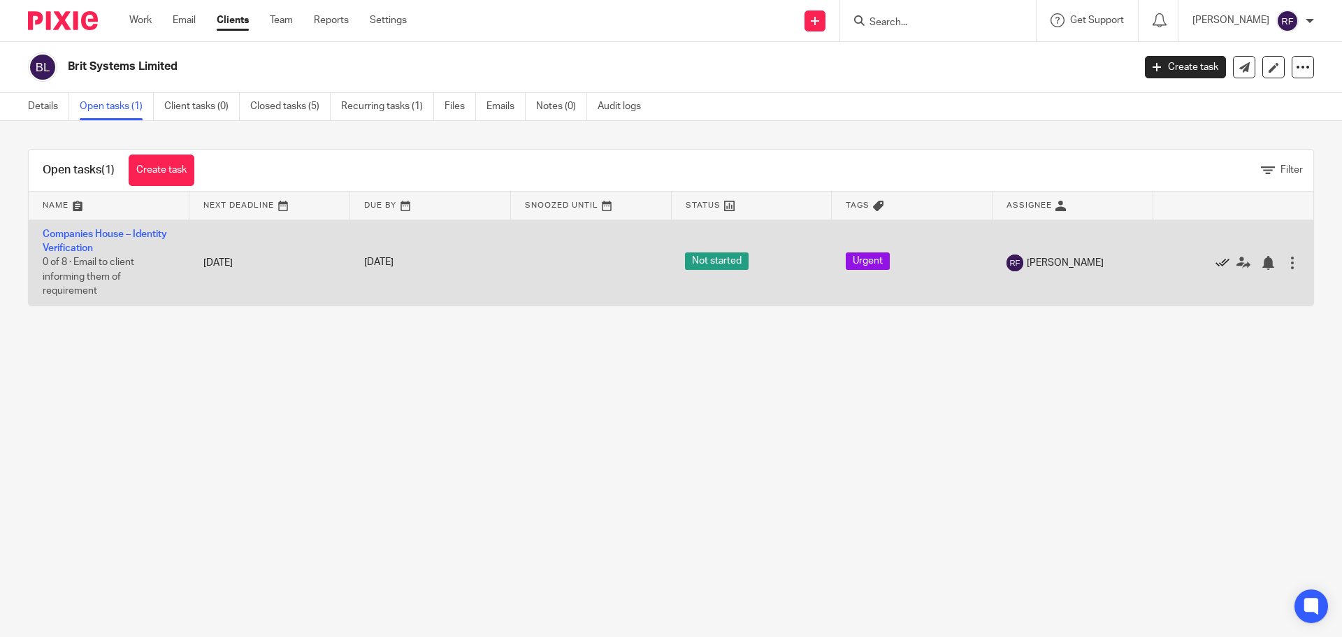
click at [1216, 264] on icon at bounding box center [1223, 263] width 14 height 14
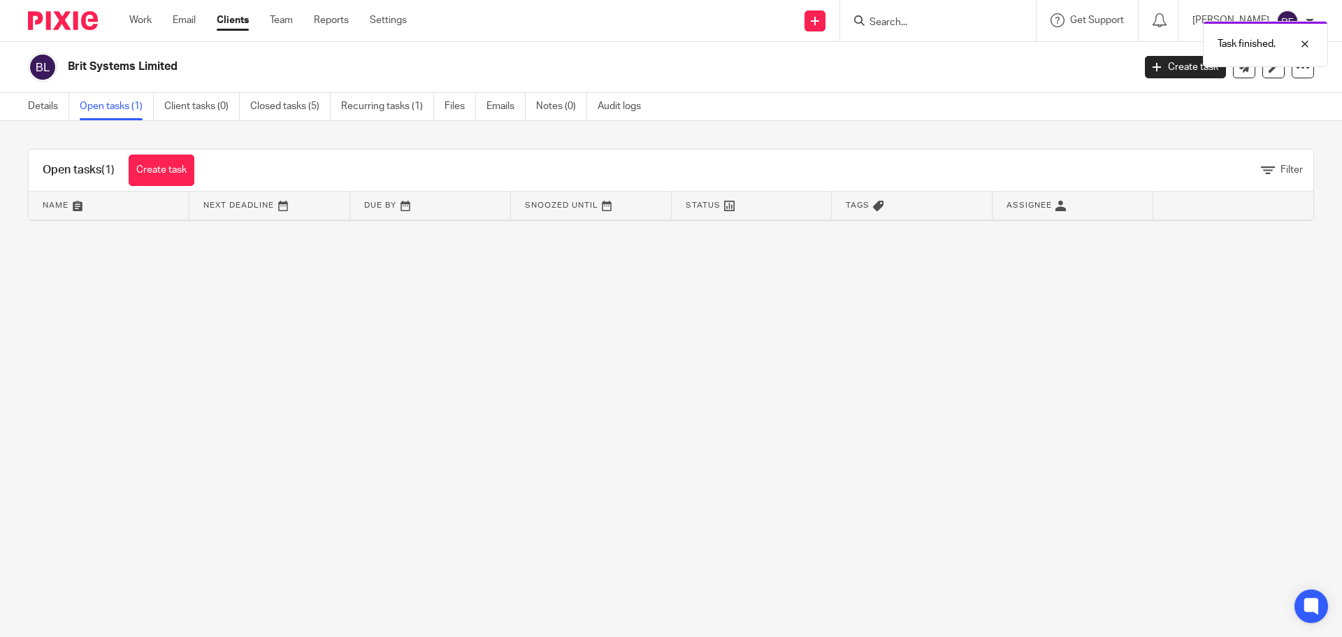
drag, startPoint x: 948, startPoint y: 6, endPoint x: 951, endPoint y: 17, distance: 10.9
click at [949, 7] on div at bounding box center [938, 20] width 196 height 41
click at [949, 18] on div "Task finished." at bounding box center [999, 40] width 657 height 53
click at [131, 23] on link "Work" at bounding box center [140, 20] width 22 height 14
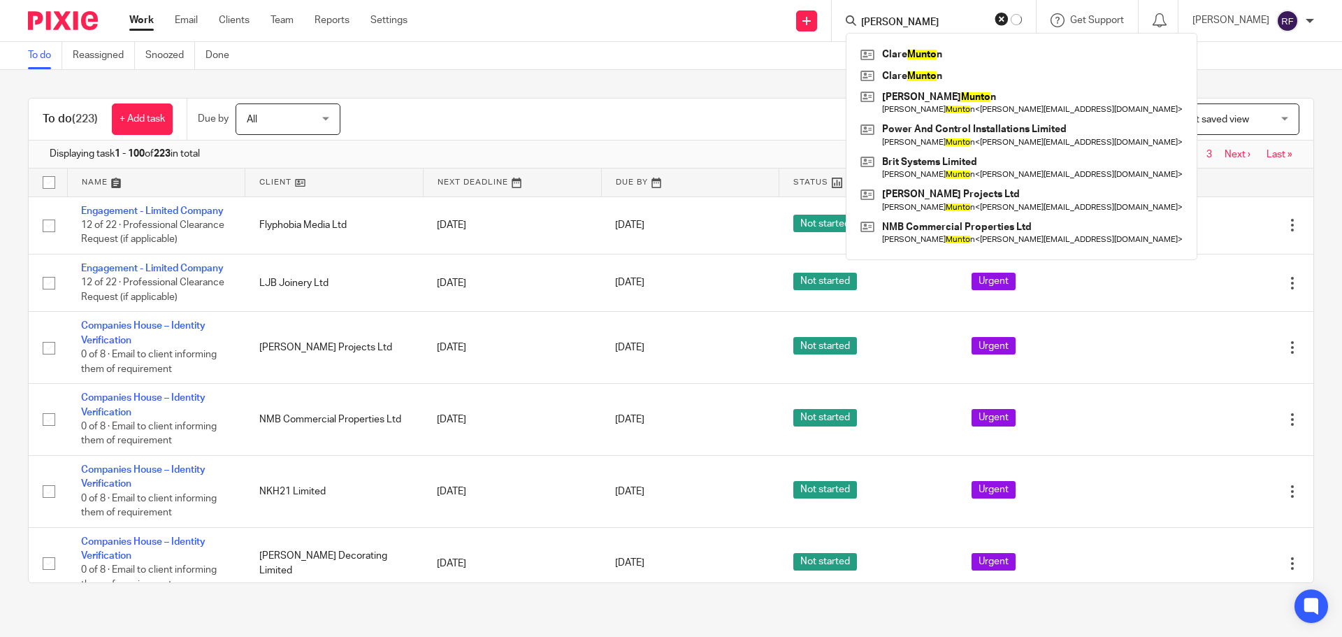
type input "[PERSON_NAME]"
click button "submit" at bounding box center [0, 0] width 0 height 0
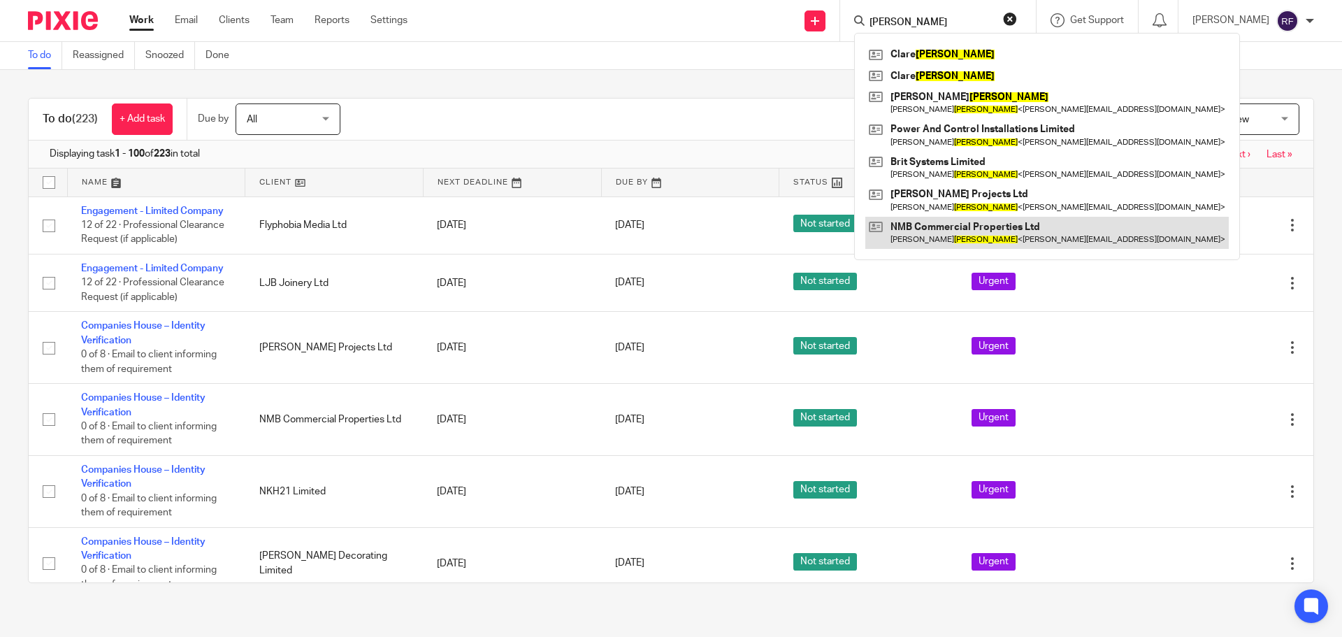
click at [1005, 231] on link at bounding box center [1048, 233] width 364 height 32
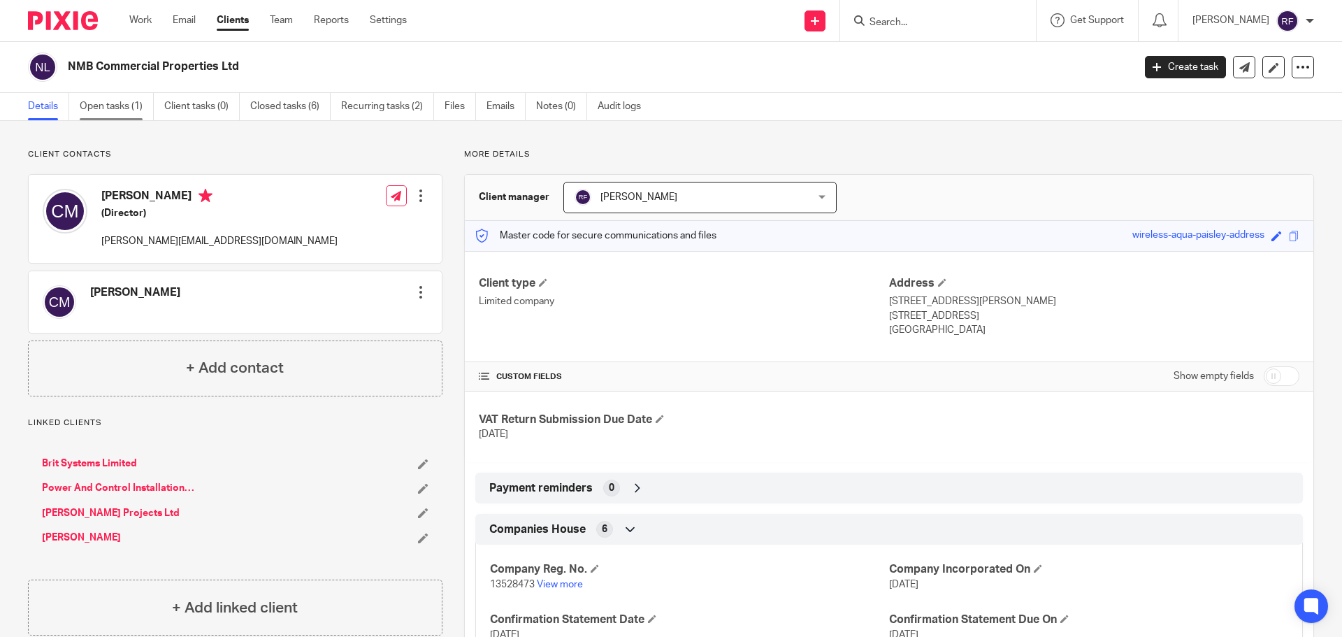
drag, startPoint x: 119, startPoint y: 108, endPoint x: 124, endPoint y: 137, distance: 29.1
click at [118, 108] on link "Open tasks (1)" at bounding box center [117, 106] width 74 height 27
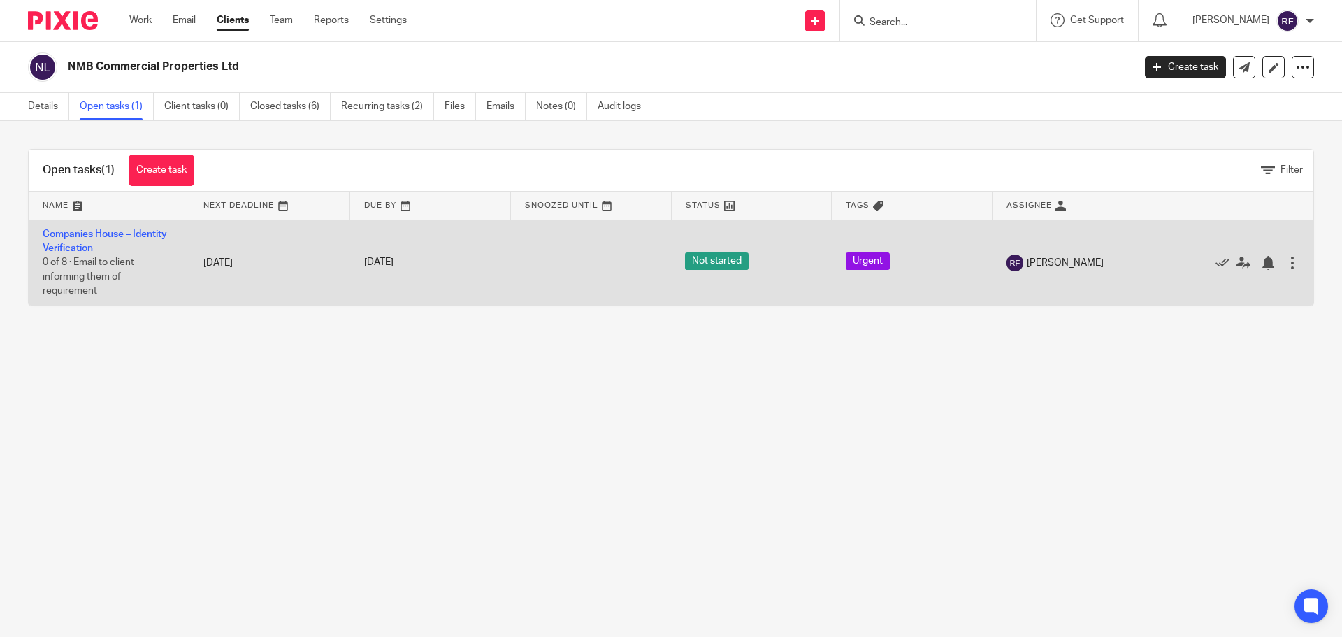
click at [68, 231] on link "Companies House – Identity Verification" at bounding box center [105, 241] width 124 height 24
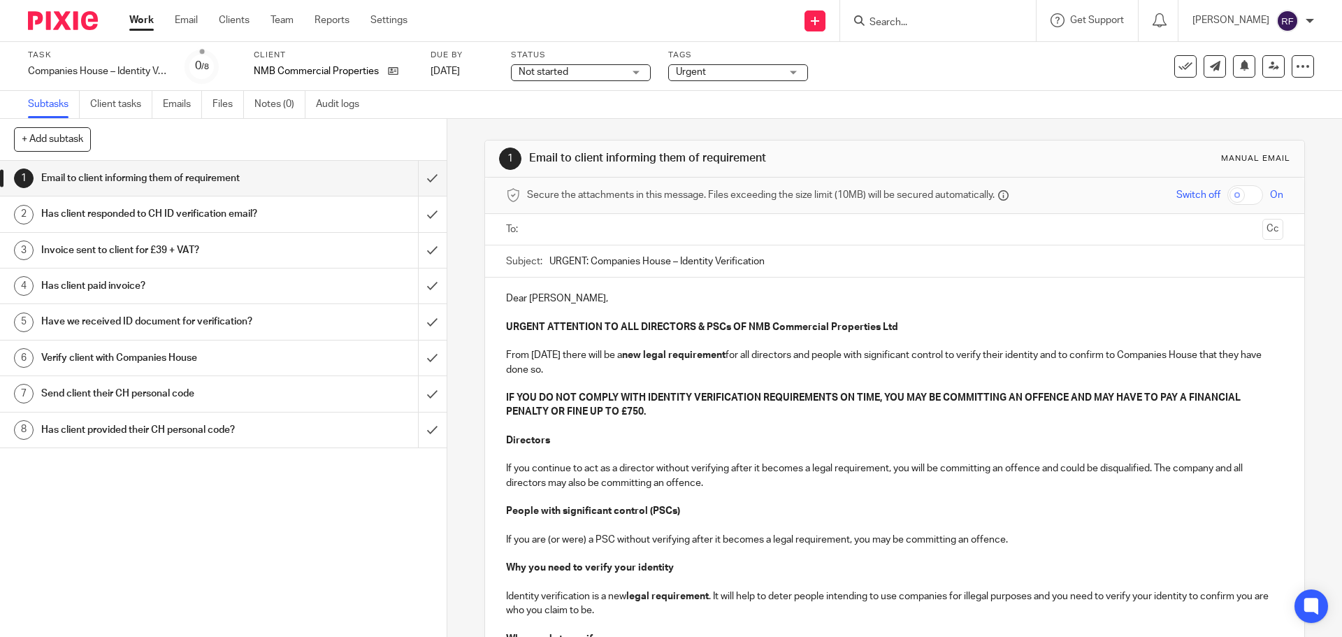
click at [647, 234] on input "text" at bounding box center [894, 230] width 724 height 16
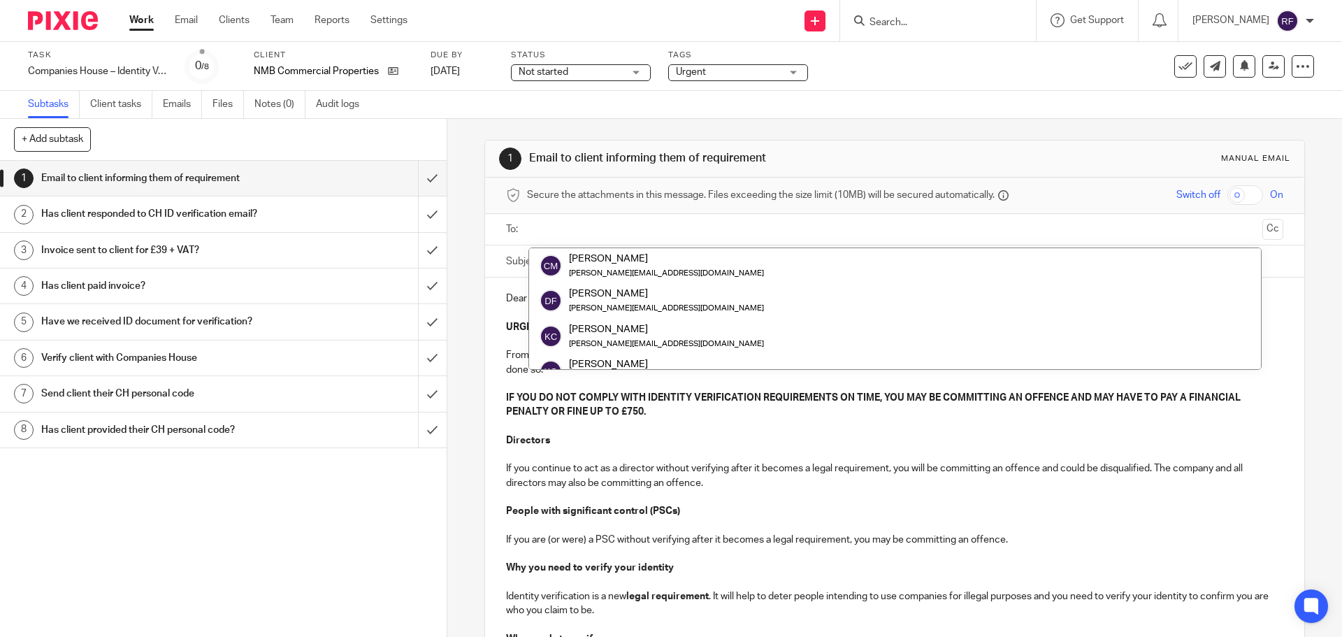
click at [648, 229] on input "text" at bounding box center [894, 230] width 724 height 16
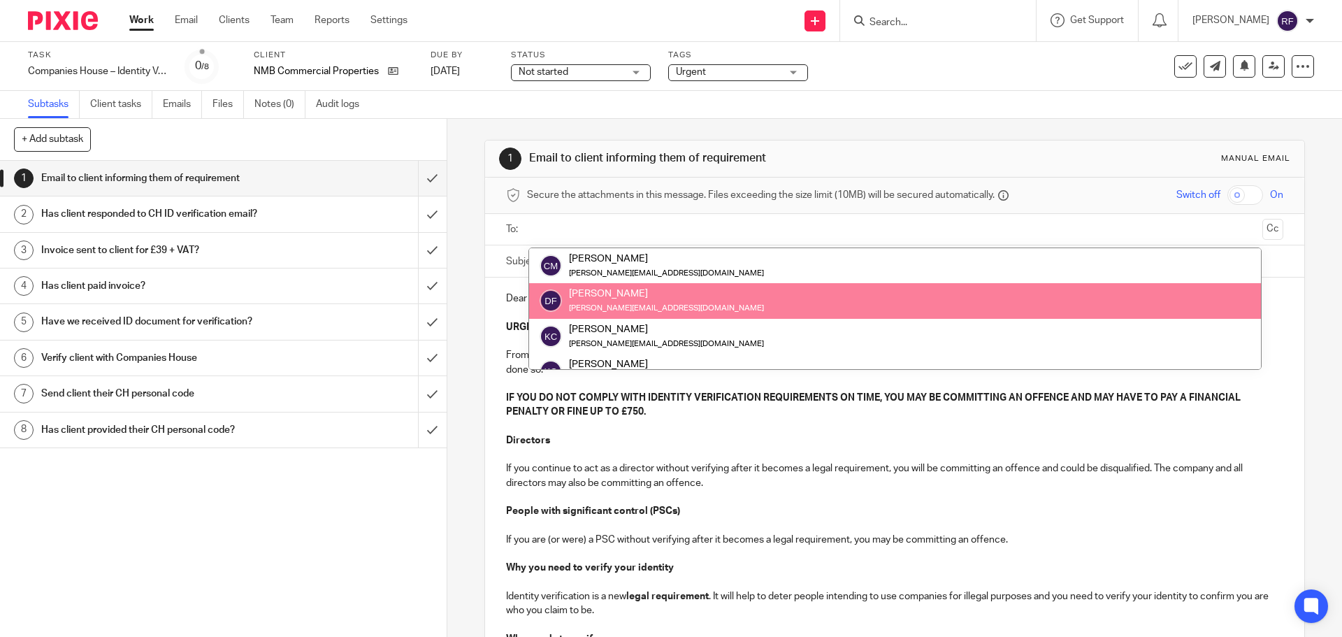
click at [457, 229] on div "1 Email to client informing them of requirement Manual email Secure the attachm…" at bounding box center [894, 378] width 895 height 518
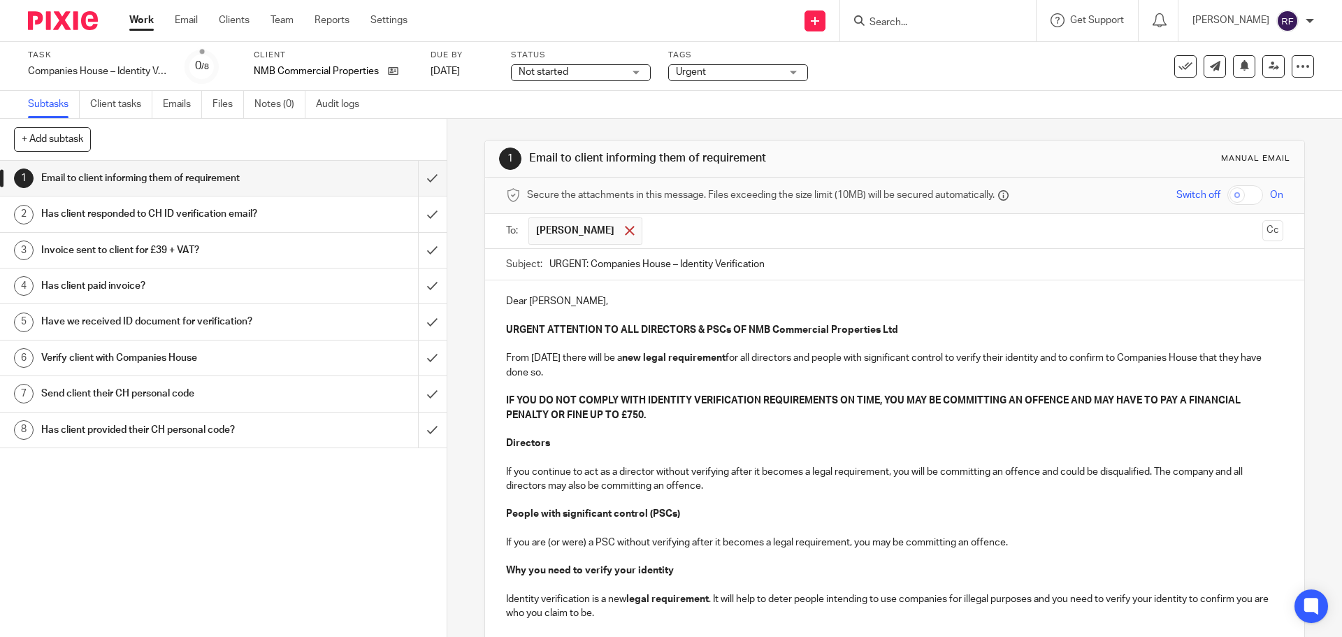
click at [625, 232] on span at bounding box center [629, 230] width 9 height 9
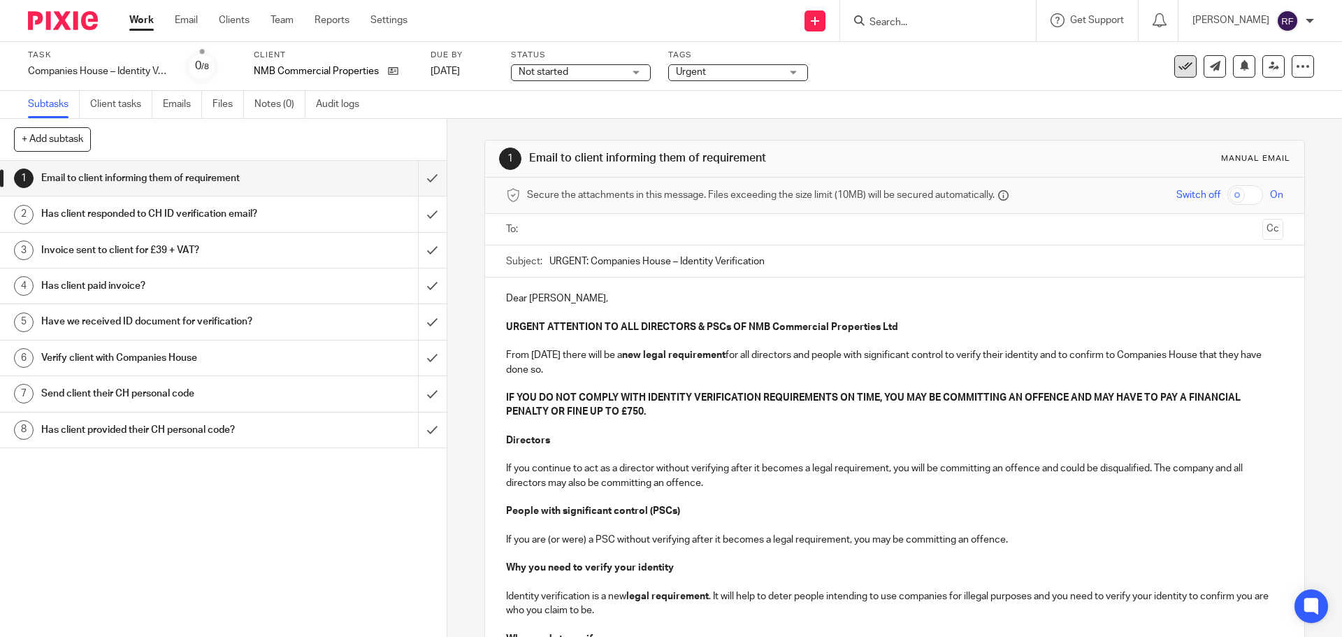
click at [1163, 71] on div "See template in use Advanced task editor Copy task Change schedule Delete" at bounding box center [1207, 66] width 215 height 22
click at [1179, 69] on icon at bounding box center [1186, 66] width 14 height 14
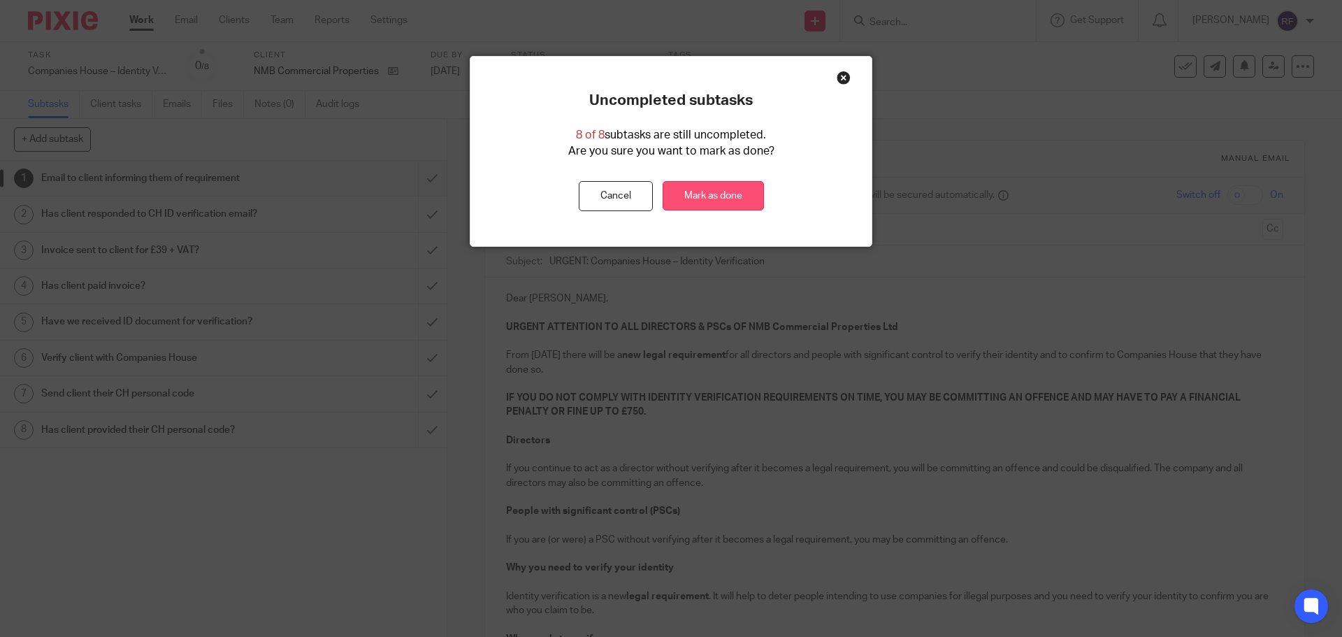
click at [720, 193] on link "Mark as done" at bounding box center [713, 196] width 101 height 30
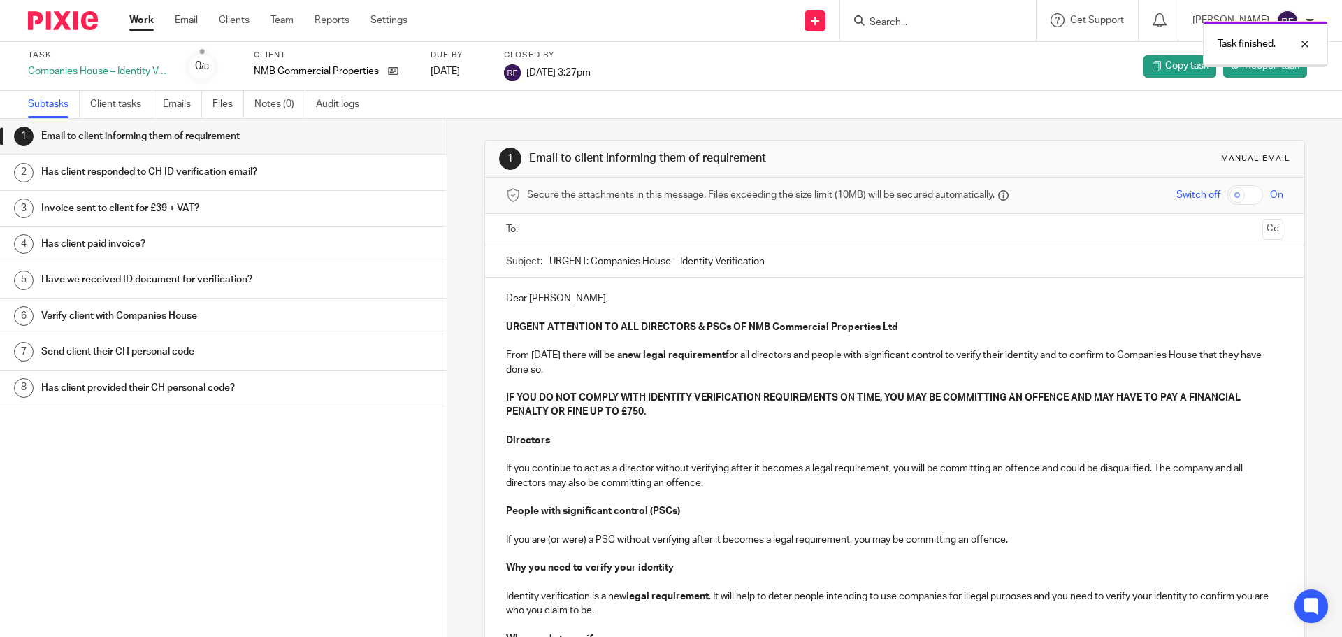
click at [931, 26] on div "Task finished." at bounding box center [999, 40] width 657 height 53
click at [136, 17] on link "Work" at bounding box center [141, 20] width 24 height 14
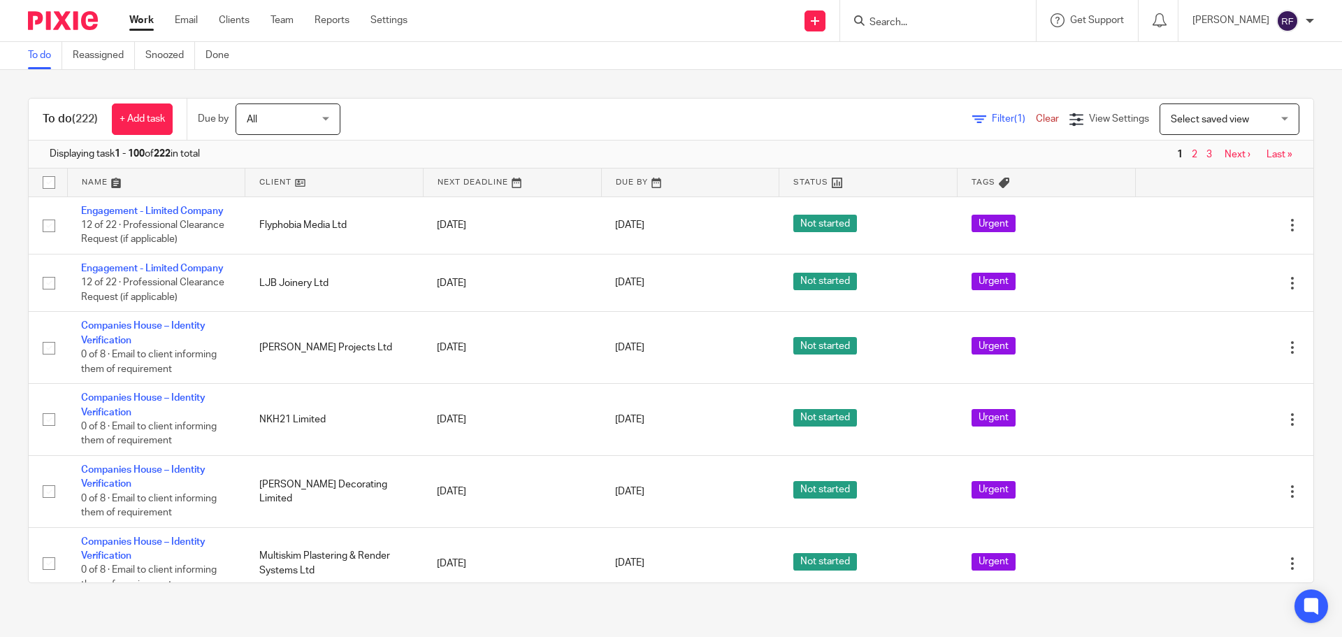
click at [968, 27] on input "Search" at bounding box center [931, 23] width 126 height 13
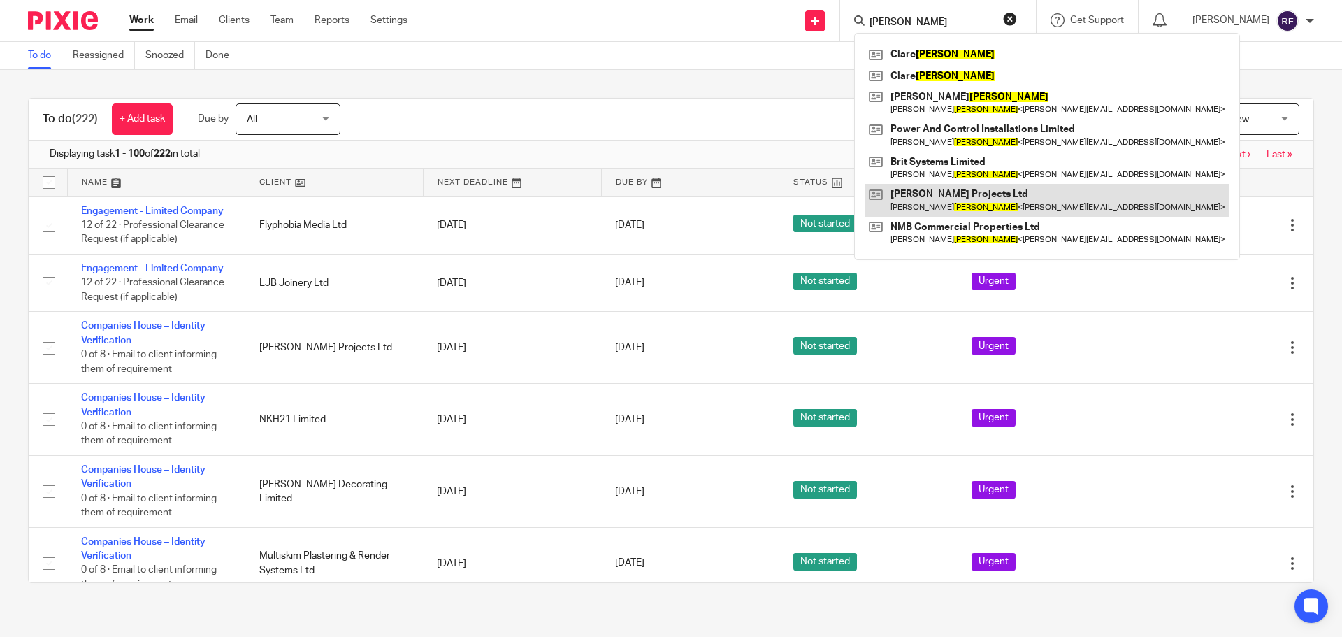
type input "[PERSON_NAME]"
click at [1013, 193] on link at bounding box center [1048, 200] width 364 height 32
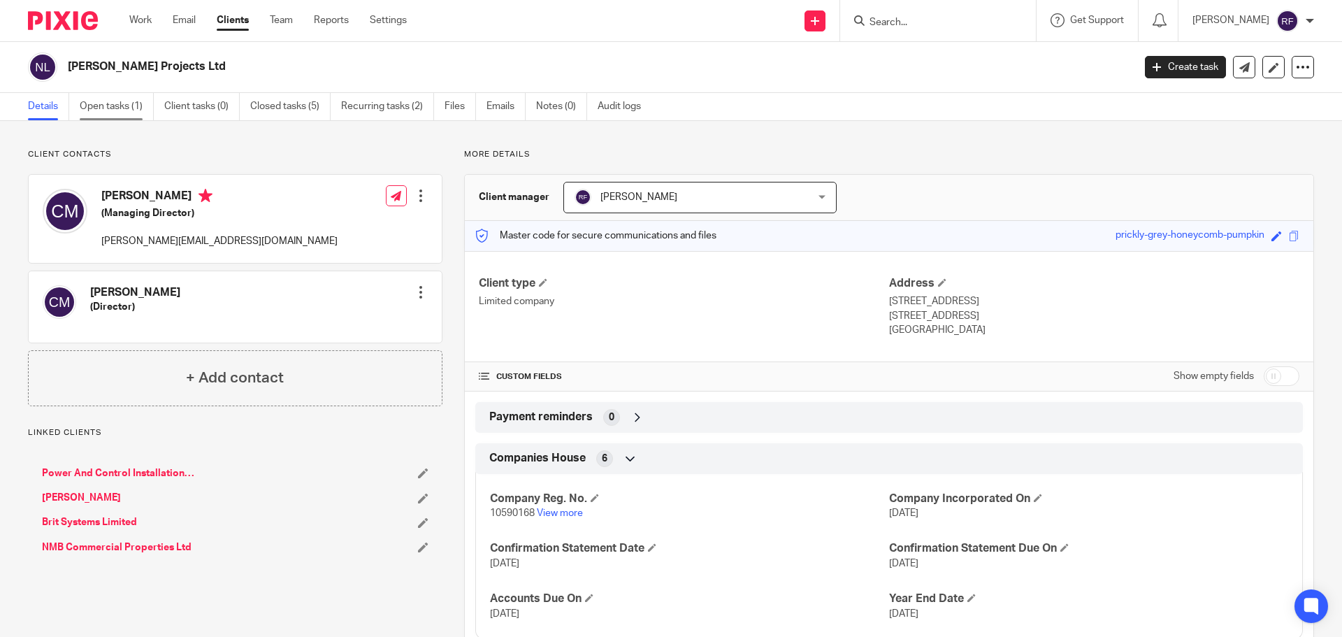
click at [108, 103] on link "Open tasks (1)" at bounding box center [117, 106] width 74 height 27
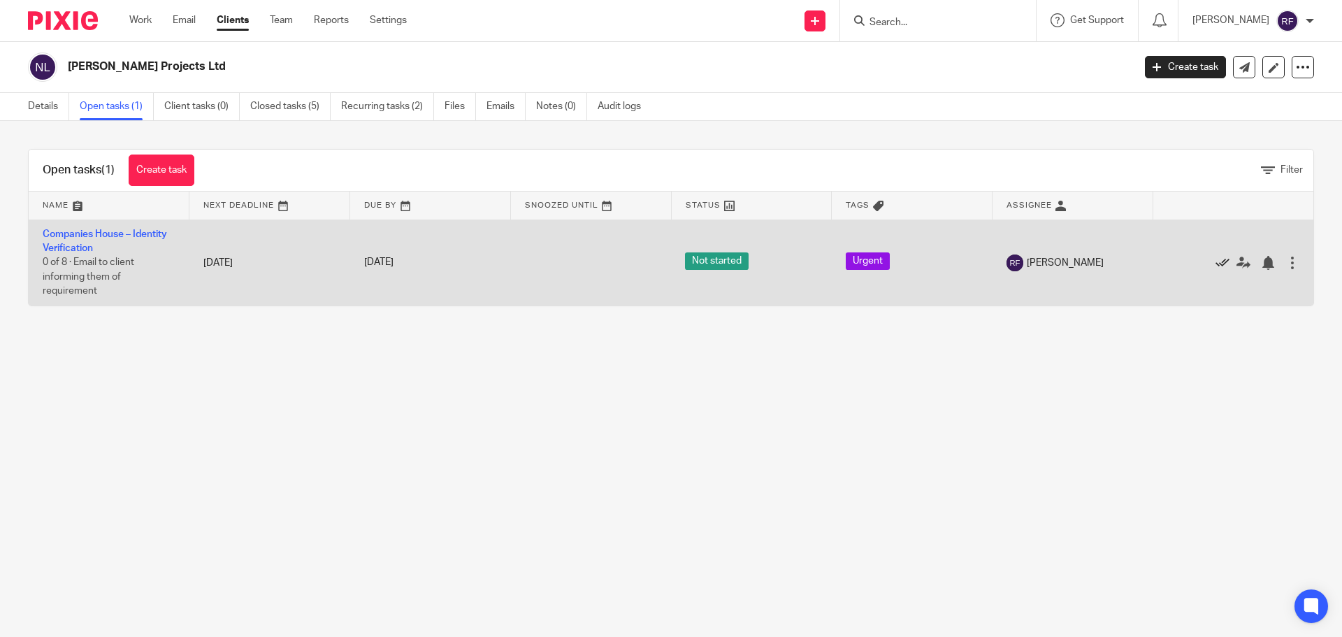
click at [1216, 260] on icon at bounding box center [1223, 263] width 14 height 14
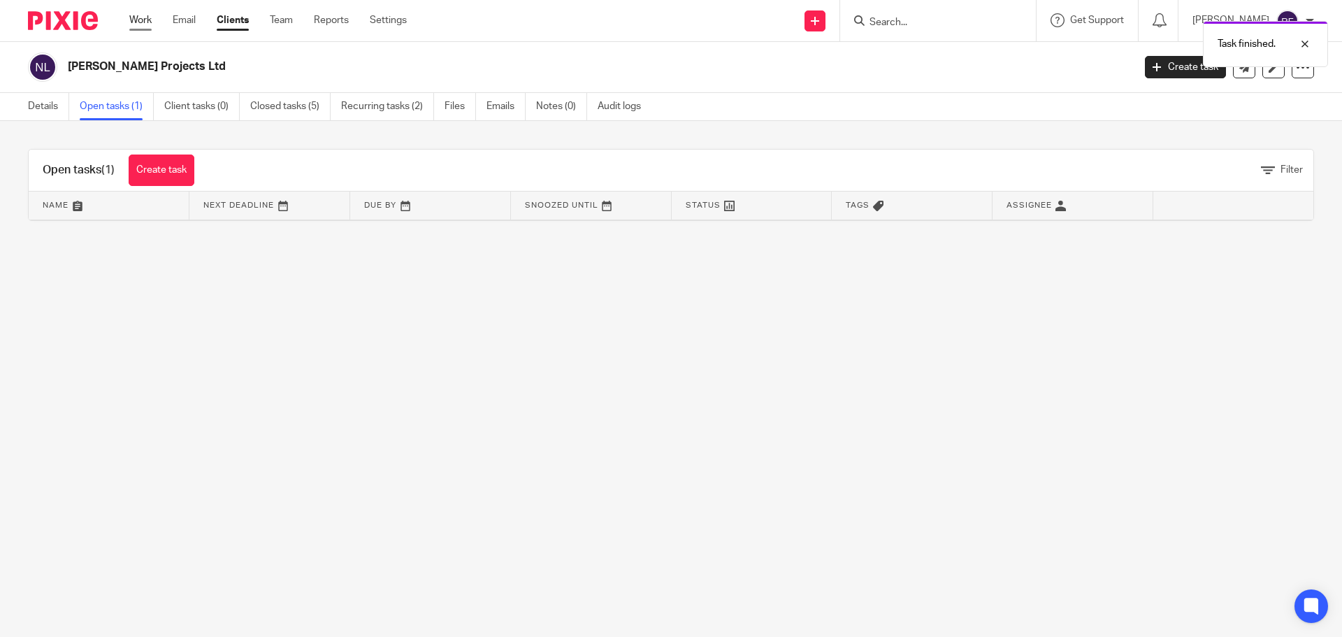
click at [139, 18] on link "Work" at bounding box center [140, 20] width 22 height 14
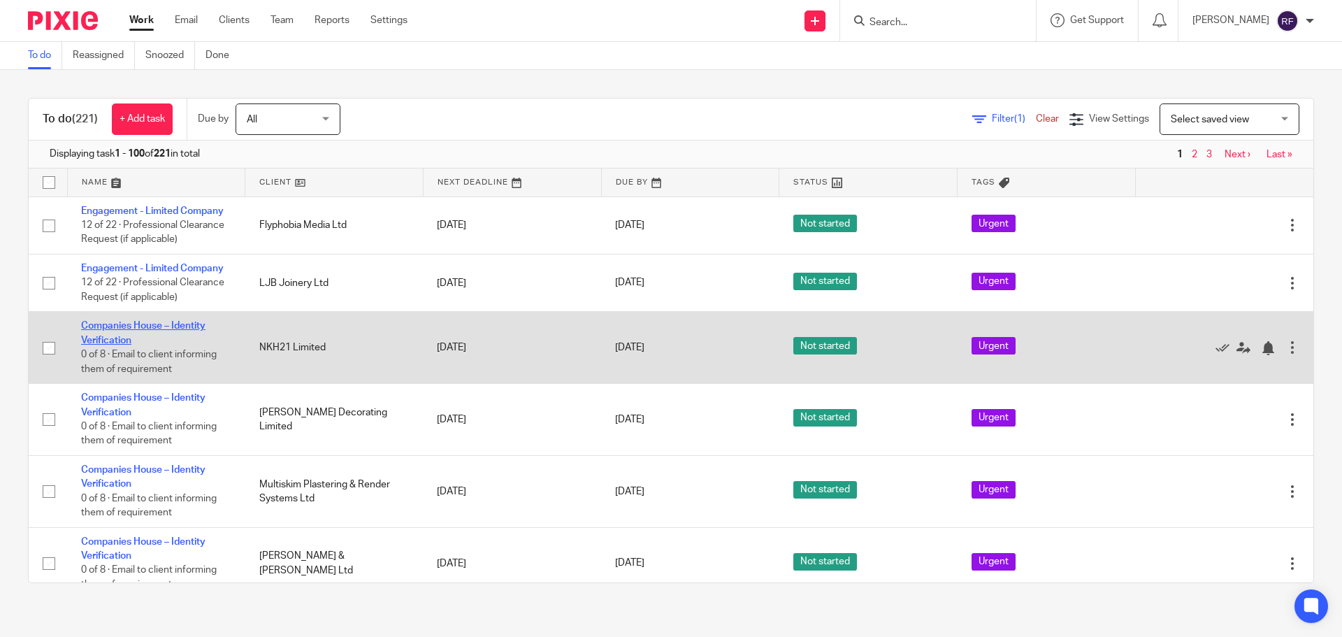
click at [98, 325] on link "Companies House – Identity Verification" at bounding box center [143, 333] width 124 height 24
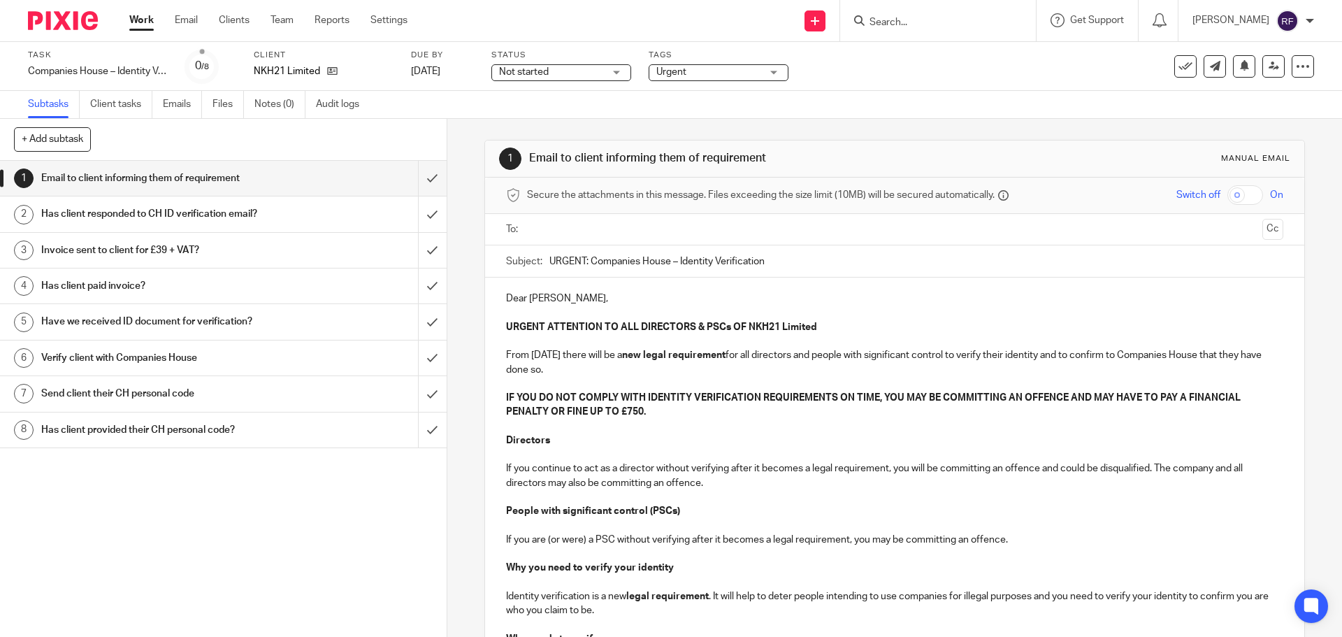
click at [569, 234] on input "text" at bounding box center [894, 230] width 724 height 16
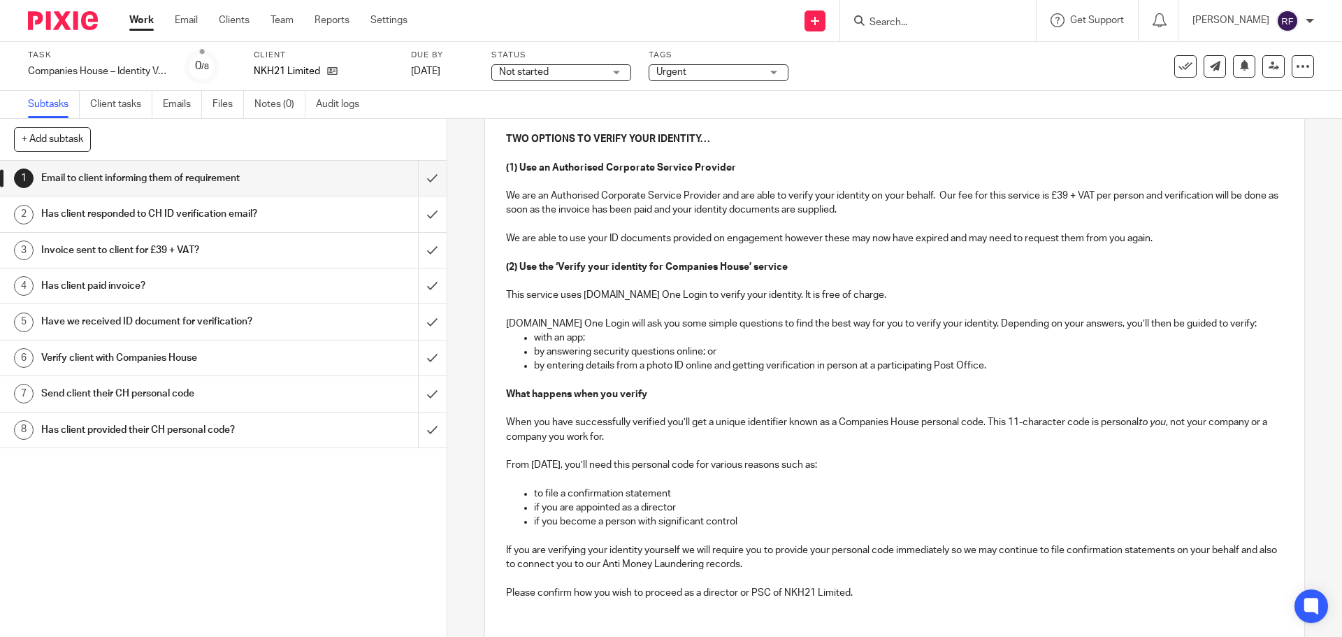
scroll to position [742, 0]
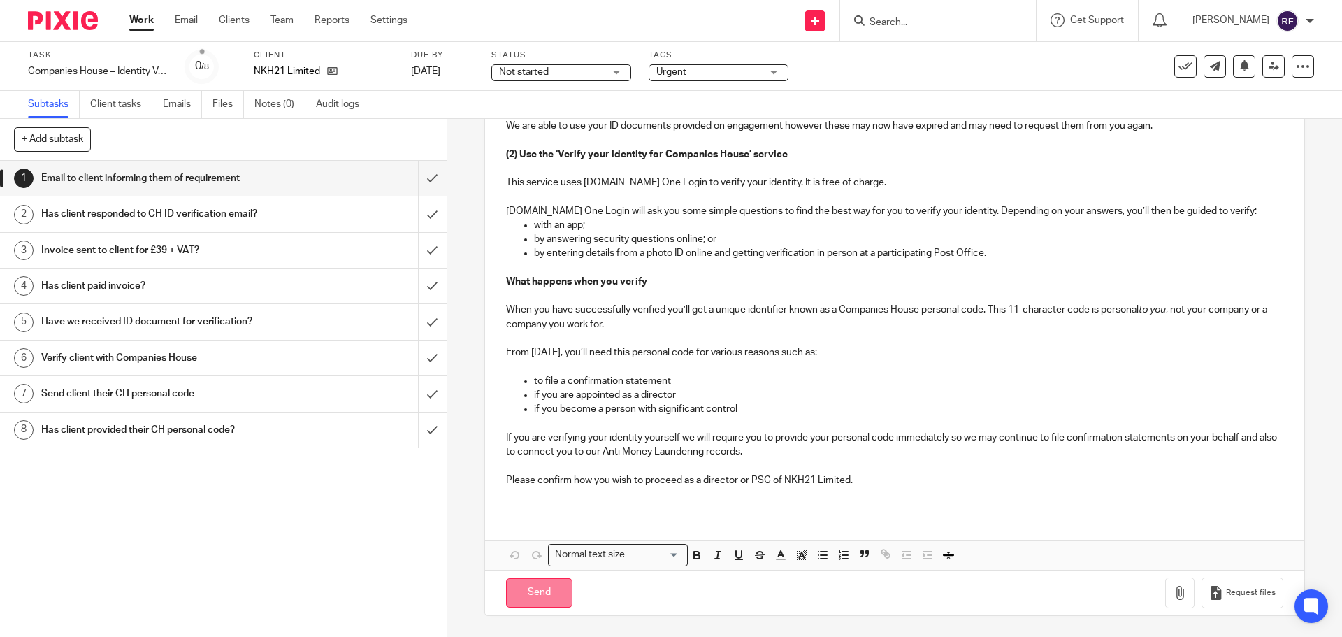
click at [549, 599] on input "Send" at bounding box center [539, 593] width 66 height 30
type input "Sent"
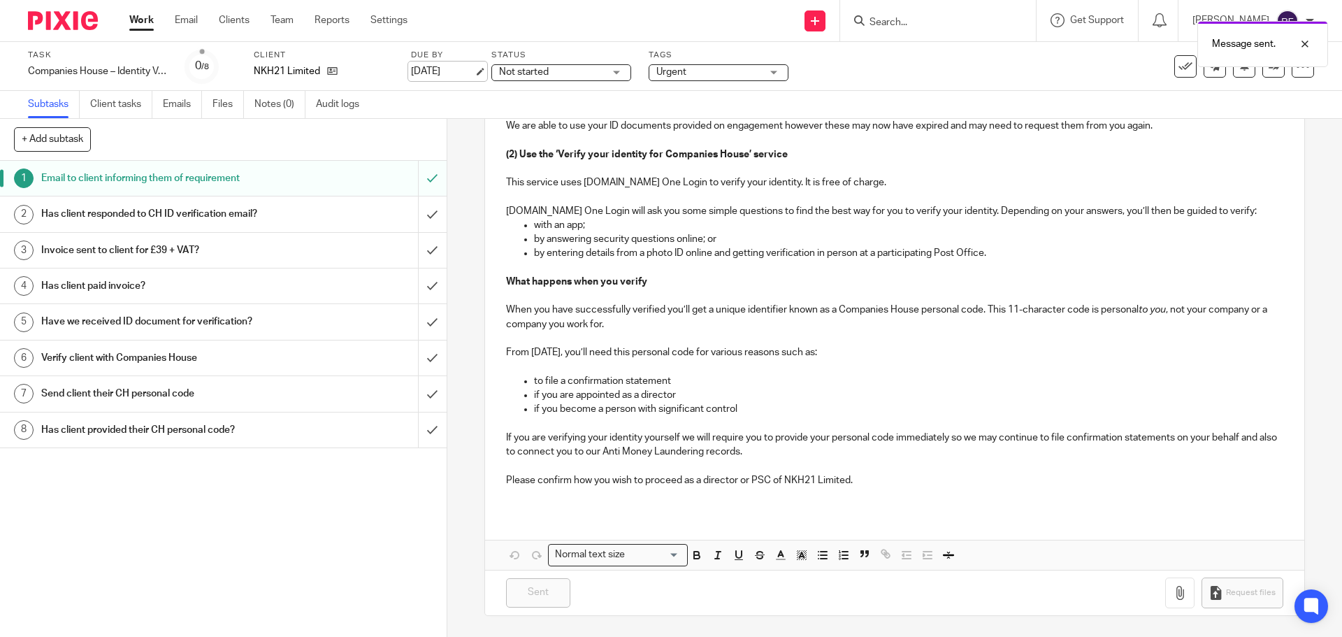
click at [464, 76] on link "[DATE]" at bounding box center [442, 71] width 63 height 15
click at [142, 20] on link "Work" at bounding box center [141, 20] width 24 height 14
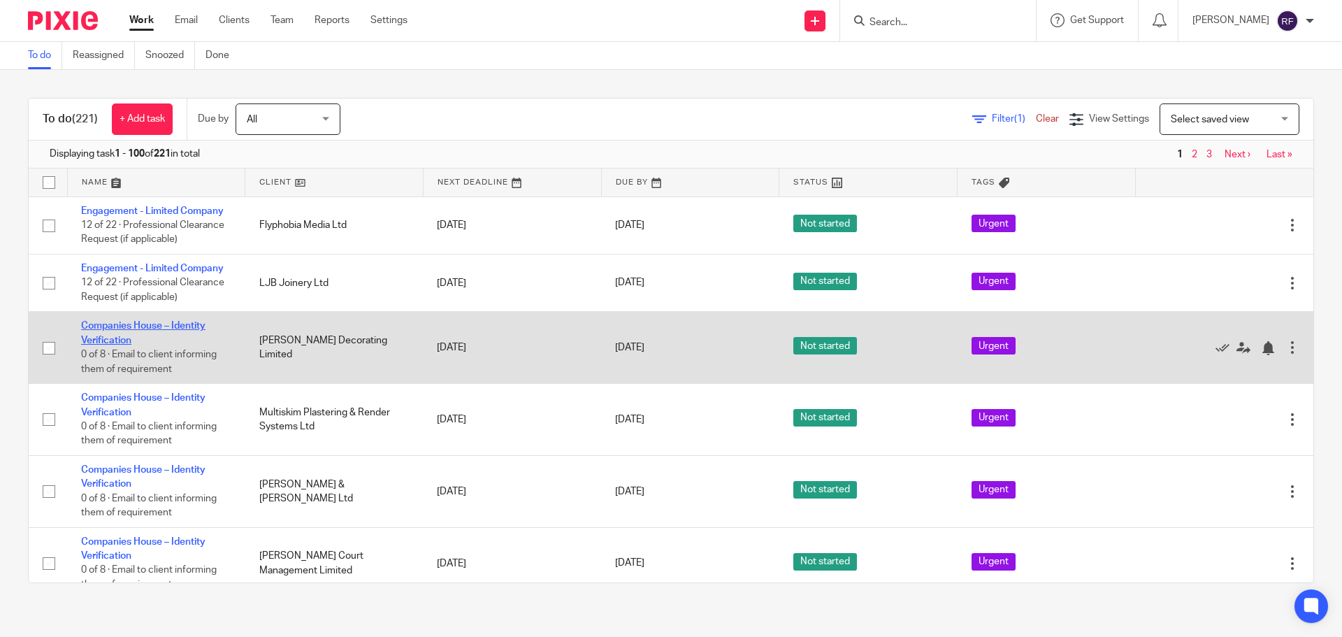
click at [101, 331] on link "Companies House – Identity Verification" at bounding box center [143, 333] width 124 height 24
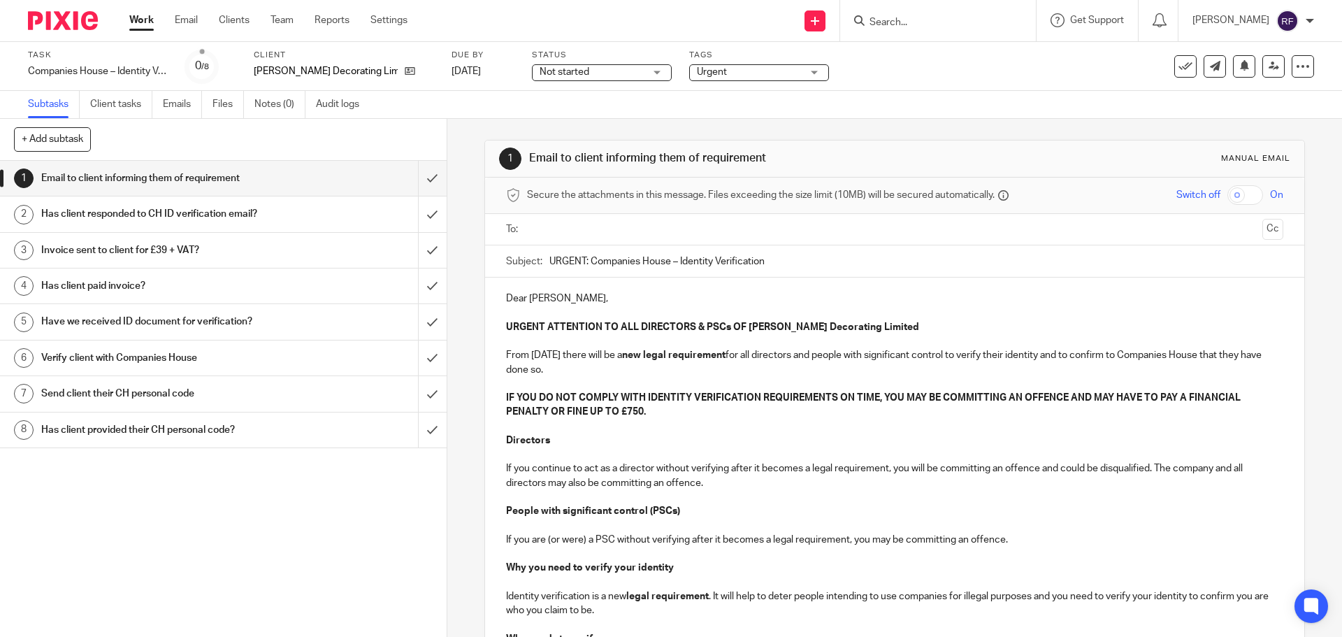
click at [384, 76] on div "[PERSON_NAME] Decorating Limited" at bounding box center [344, 71] width 180 height 14
click at [405, 69] on icon at bounding box center [410, 71] width 10 height 10
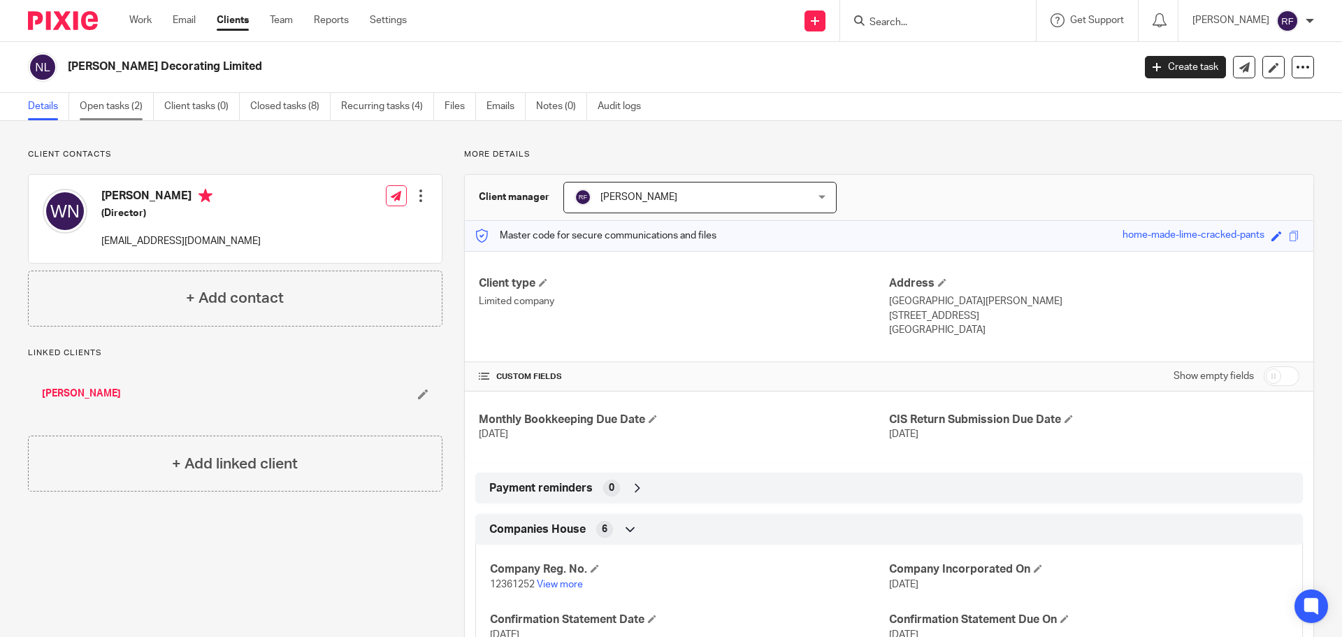
click at [126, 110] on link "Open tasks (2)" at bounding box center [117, 106] width 74 height 27
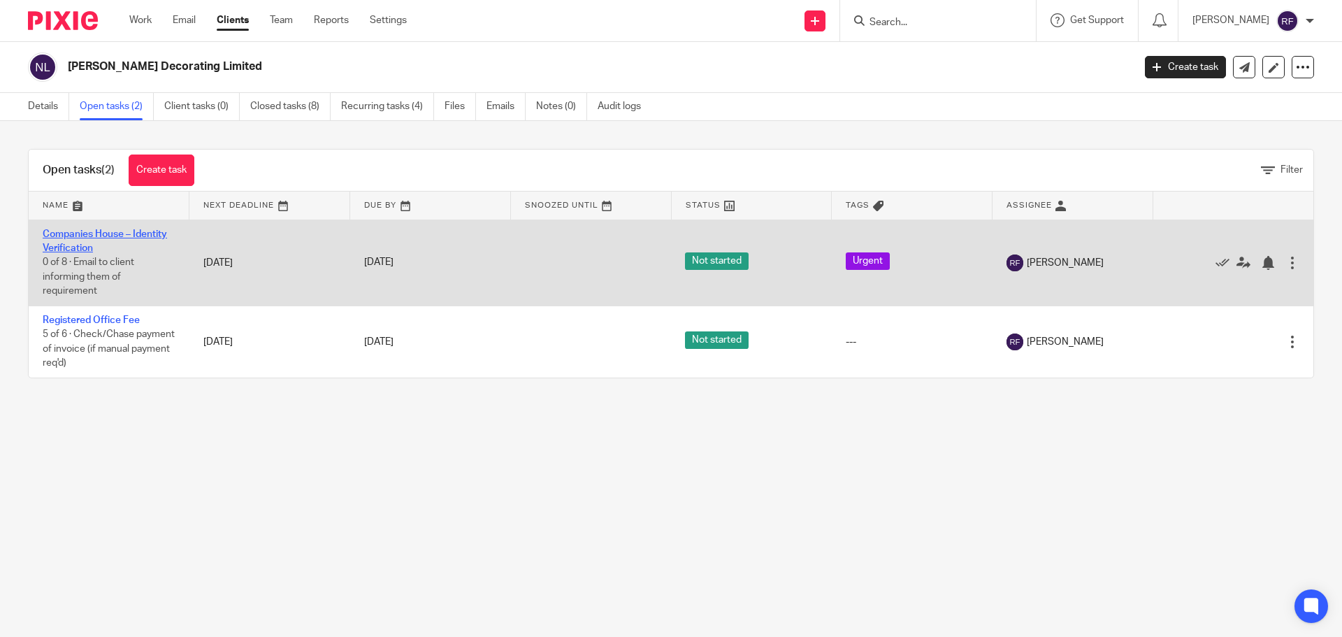
click at [82, 234] on link "Companies House – Identity Verification" at bounding box center [105, 241] width 124 height 24
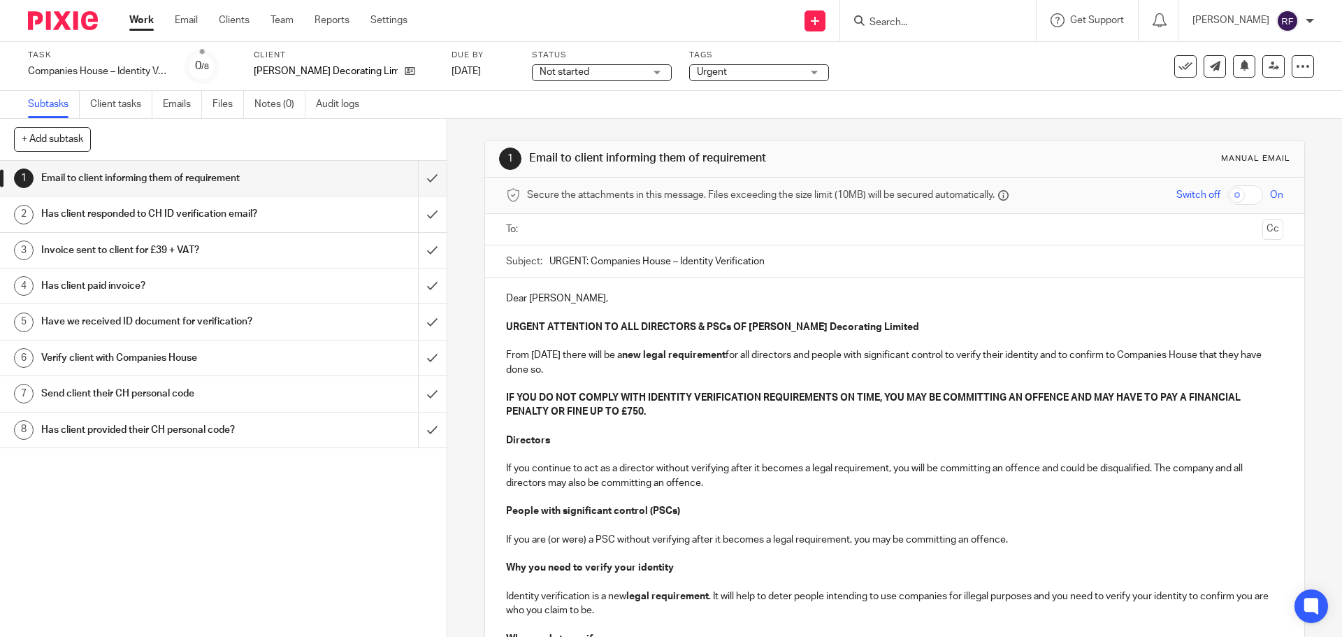
click at [552, 303] on p "Dear [PERSON_NAME]," at bounding box center [894, 299] width 777 height 14
click at [667, 229] on input "text" at bounding box center [894, 230] width 724 height 16
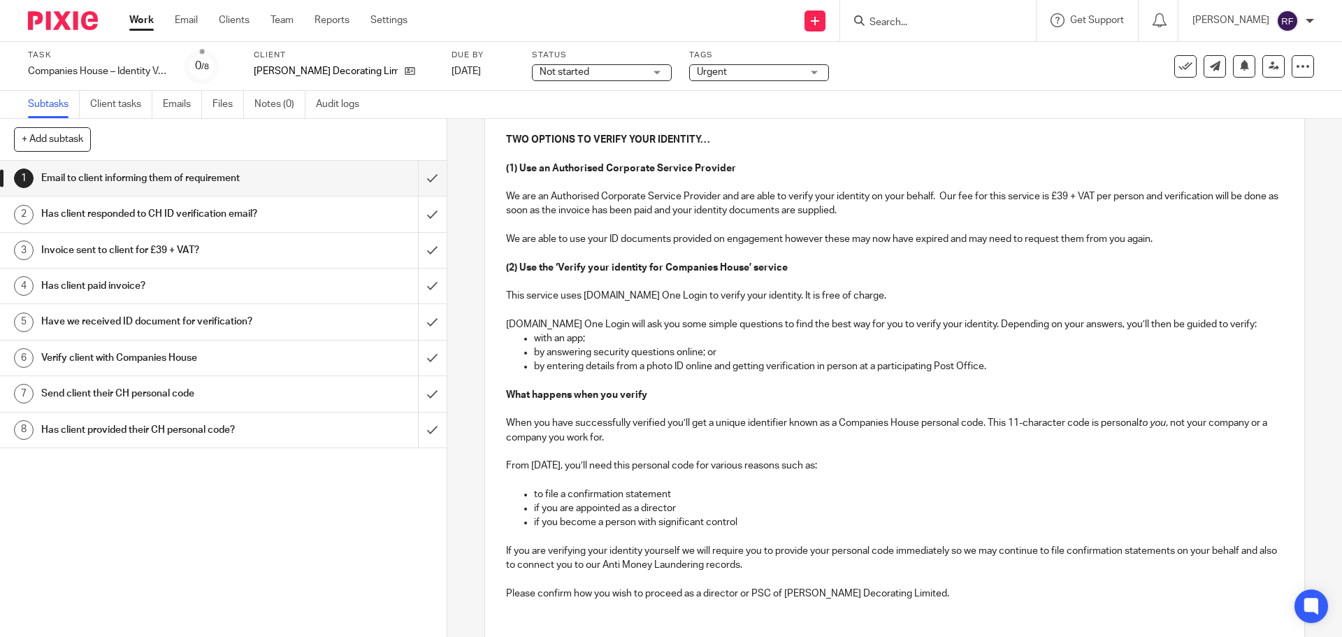
scroll to position [742, 0]
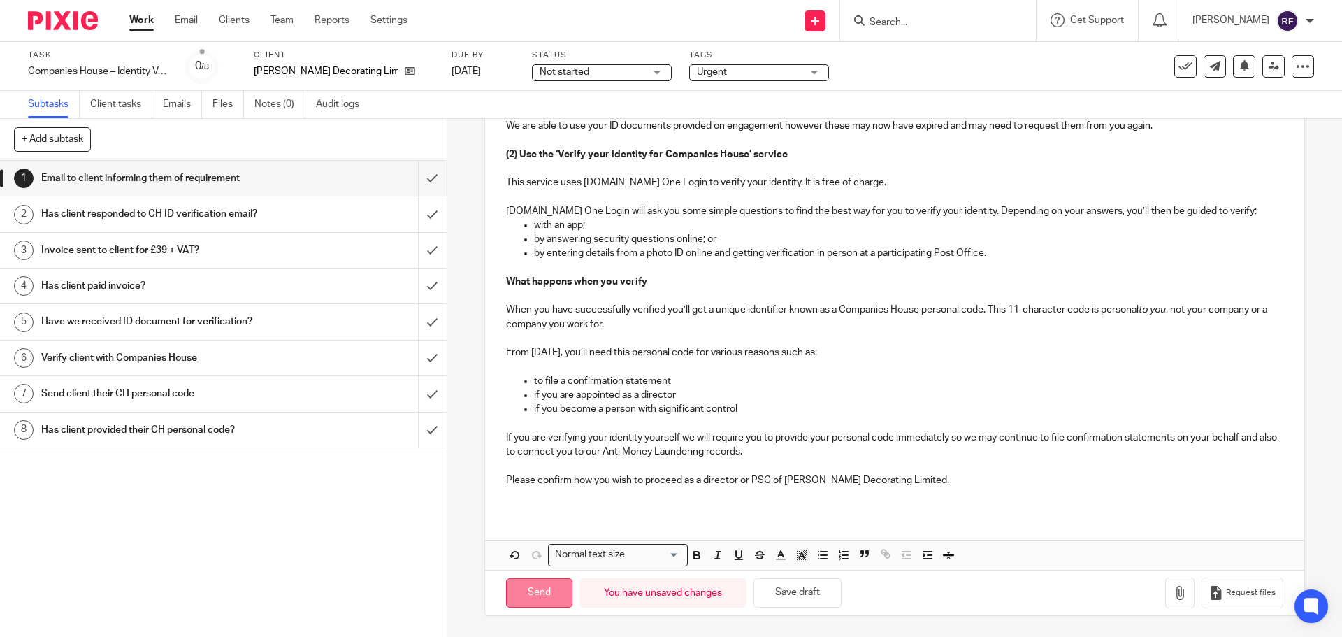
click at [536, 603] on input "Send" at bounding box center [539, 593] width 66 height 30
type input "Sent"
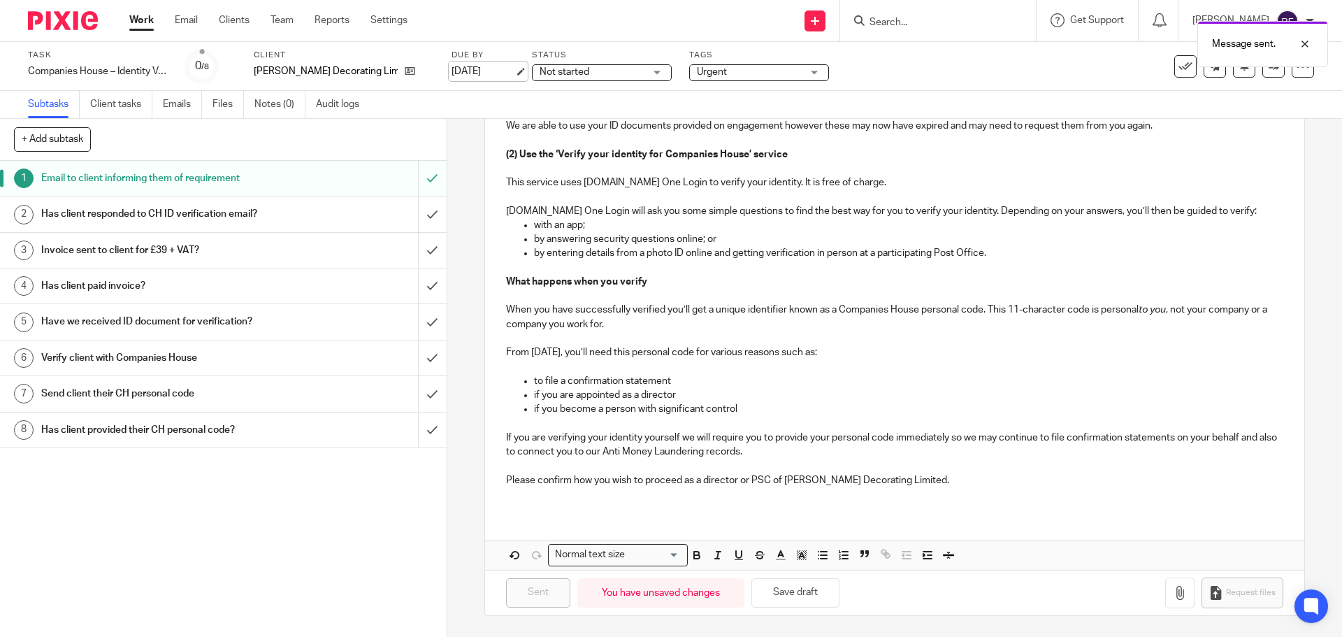
click at [482, 72] on link "[DATE]" at bounding box center [483, 71] width 63 height 15
click at [141, 24] on link "Work" at bounding box center [141, 20] width 24 height 14
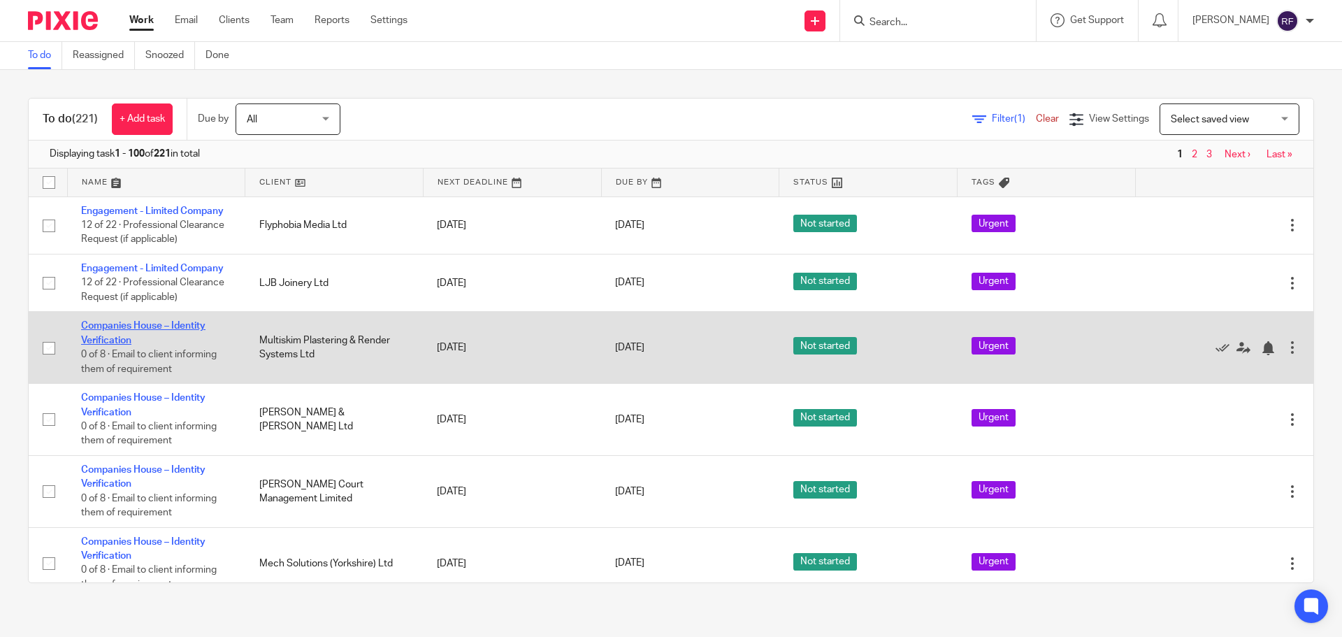
click at [101, 330] on link "Companies House – Identity Verification" at bounding box center [143, 333] width 124 height 24
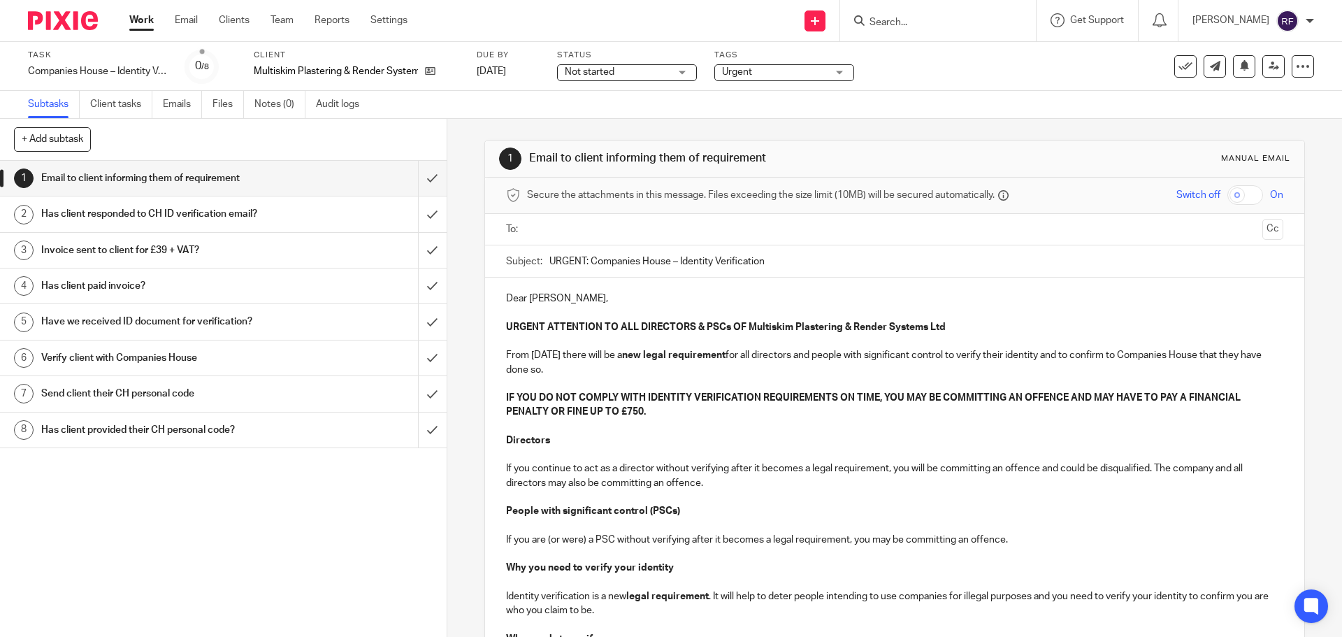
click at [566, 232] on input "text" at bounding box center [894, 230] width 724 height 16
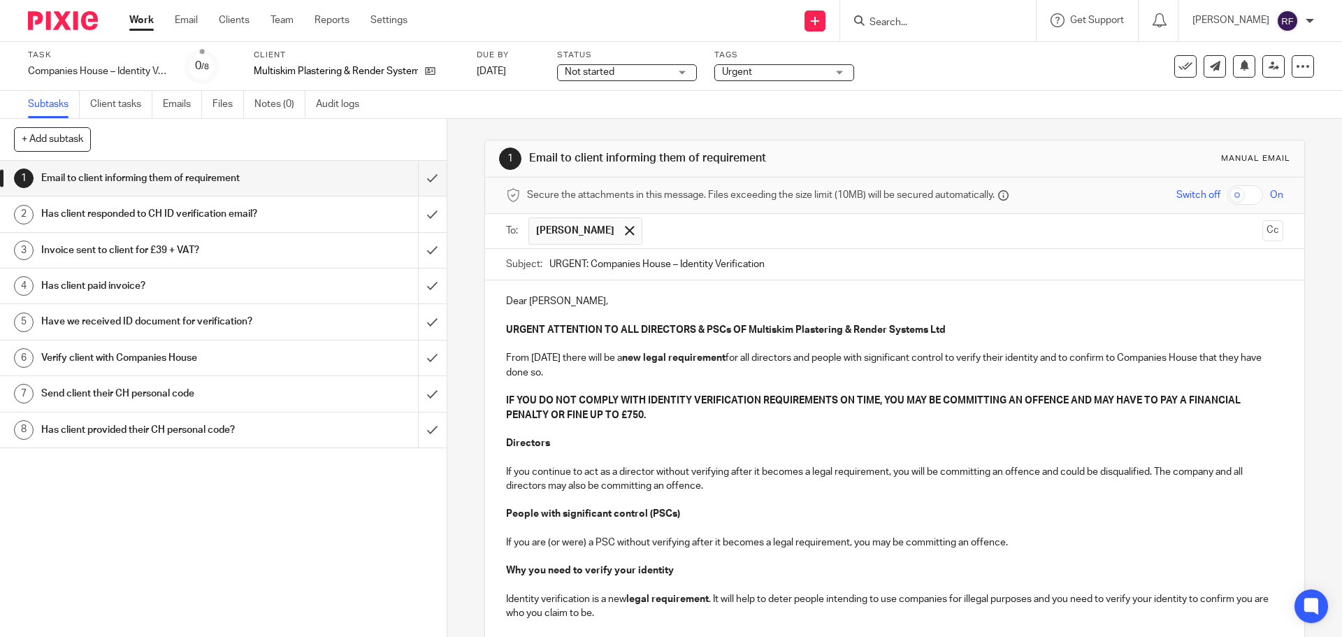
drag, startPoint x: 547, startPoint y: 299, endPoint x: 637, endPoint y: 411, distance: 143.7
click at [547, 299] on p "Dear [PERSON_NAME]," at bounding box center [894, 301] width 777 height 14
click at [683, 414] on p "IF YOU DO NOT COMPLY WITH IDENTITY VERIFICATION REQUIREMENTS ON TIME, YOU MAY B…" at bounding box center [894, 408] width 777 height 29
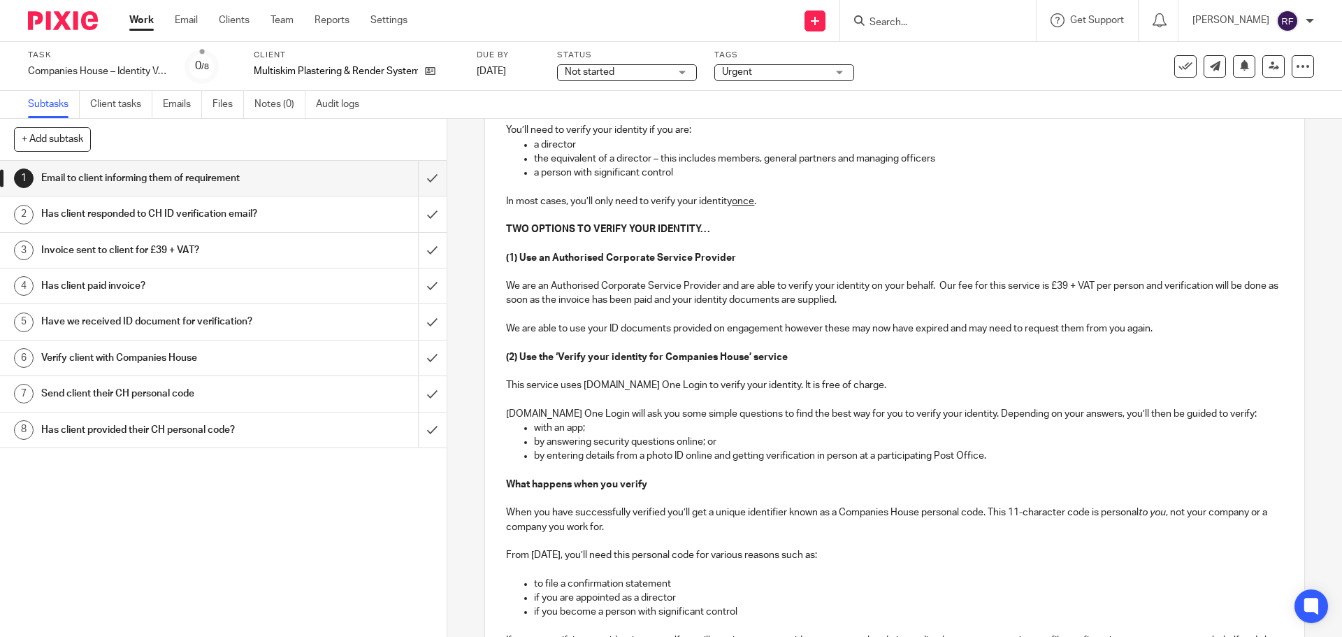
scroll to position [742, 0]
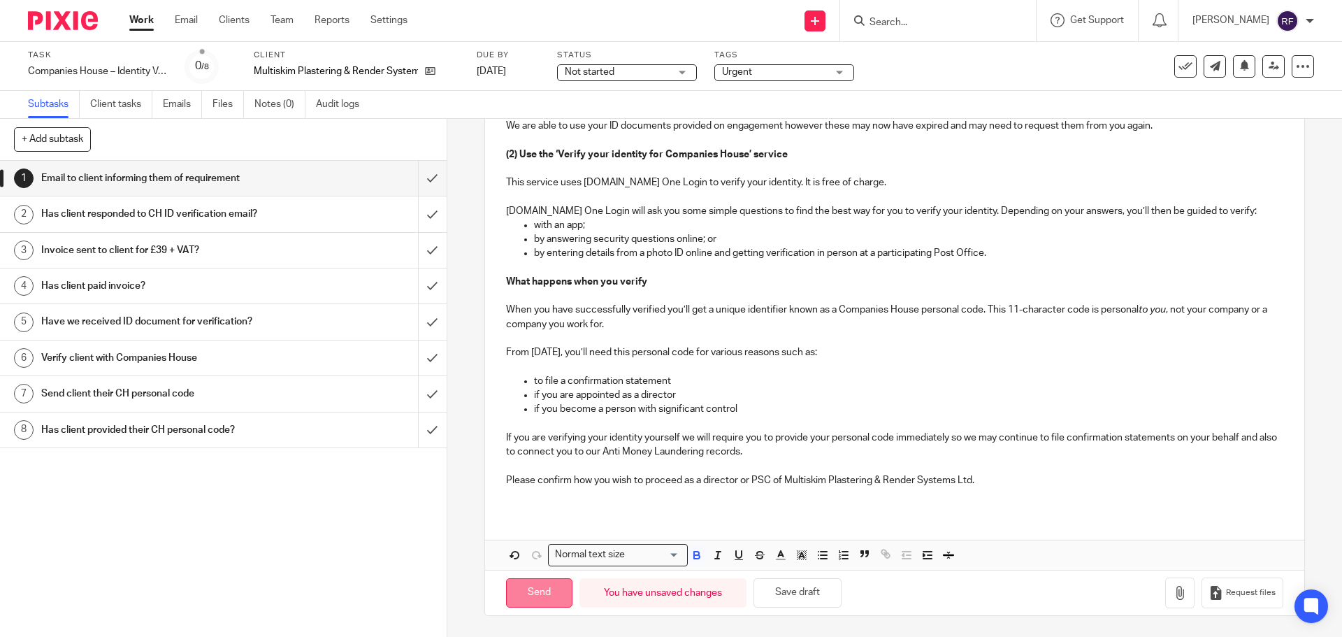
click at [525, 601] on input "Send" at bounding box center [539, 593] width 66 height 30
type input "Sent"
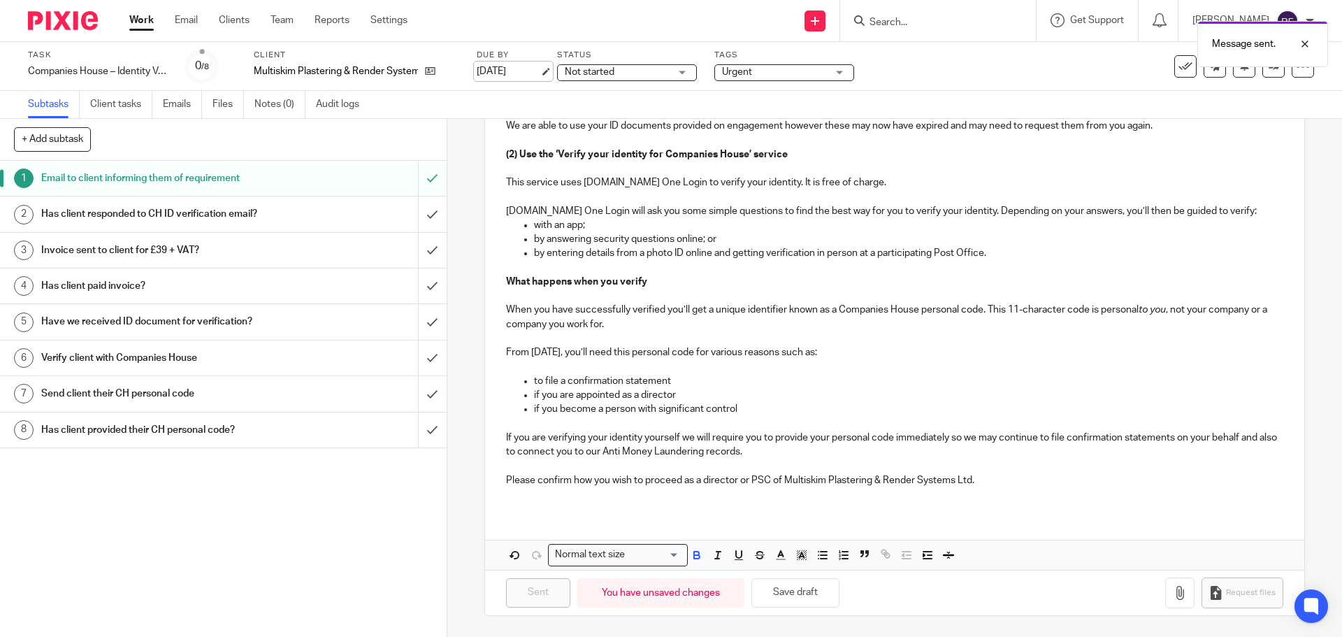
click at [526, 64] on link "[DATE]" at bounding box center [508, 71] width 63 height 15
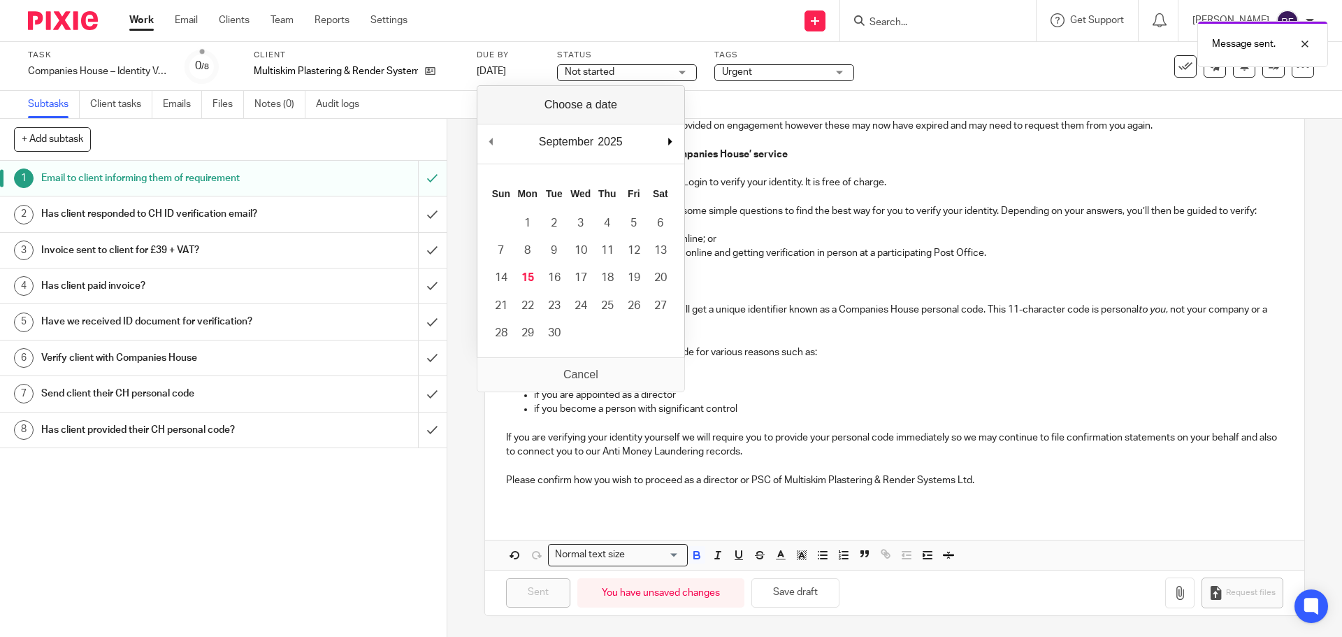
click at [666, 144] on div "September January February March April May June July August September October N…" at bounding box center [581, 144] width 207 height 40
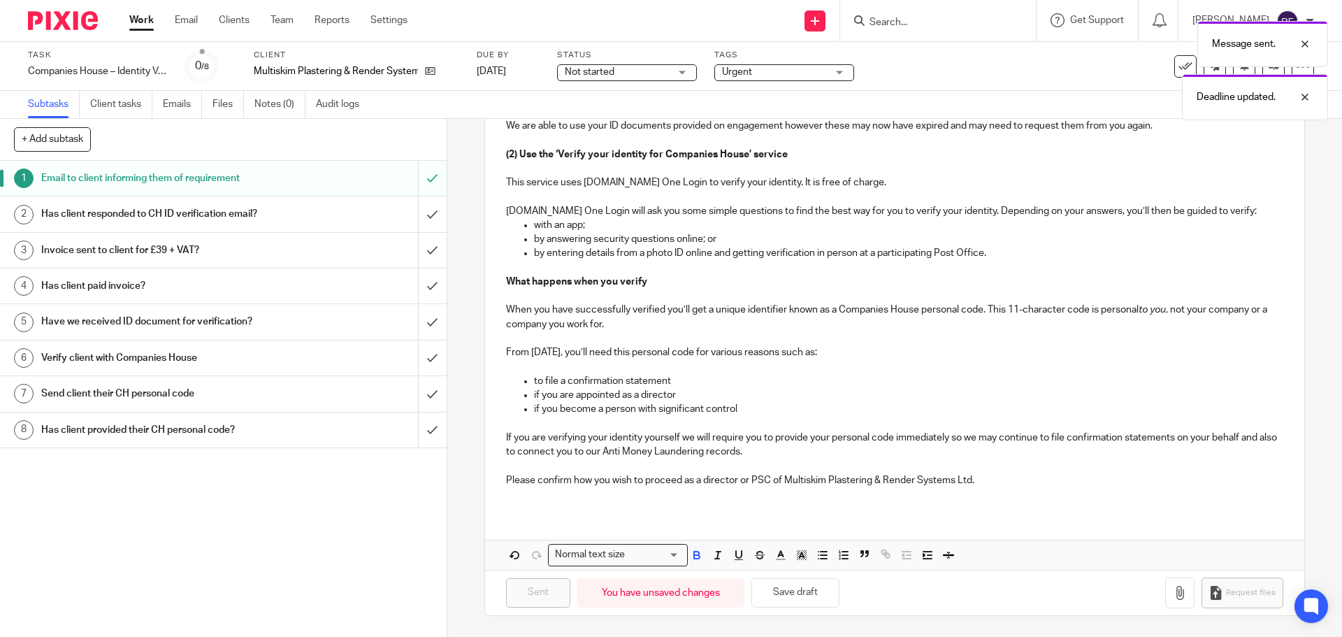
click at [138, 20] on link "Work" at bounding box center [141, 20] width 24 height 14
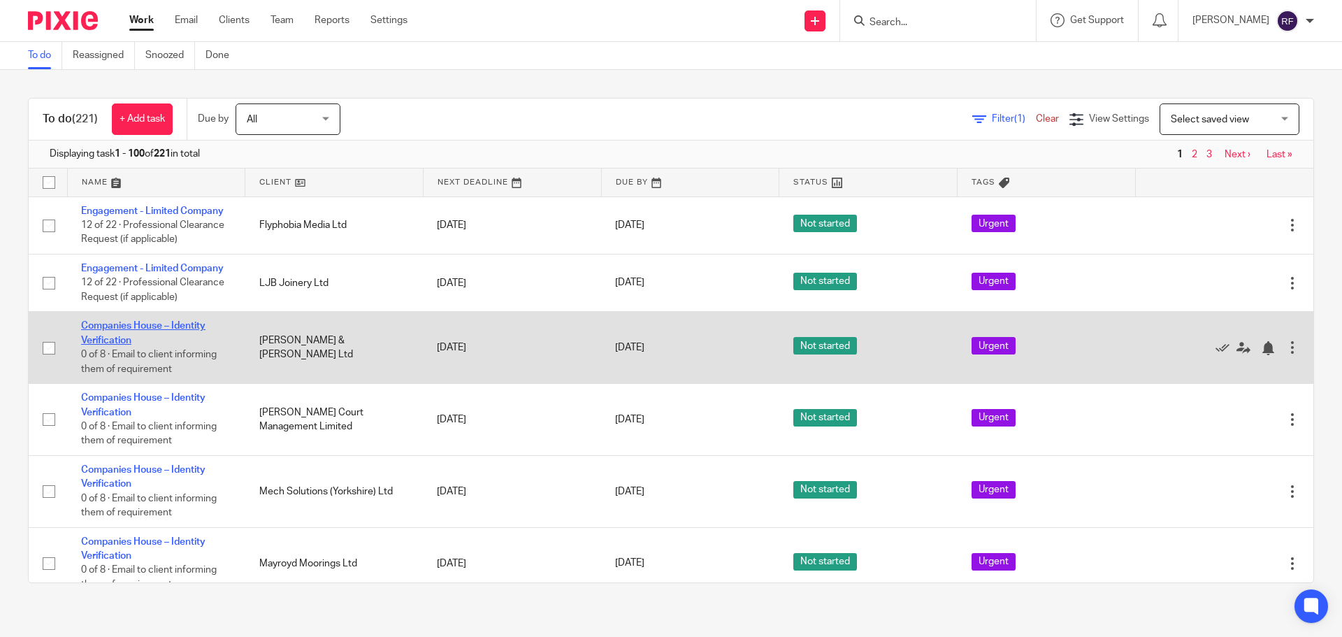
click at [99, 331] on link "Companies House – Identity Verification" at bounding box center [143, 333] width 124 height 24
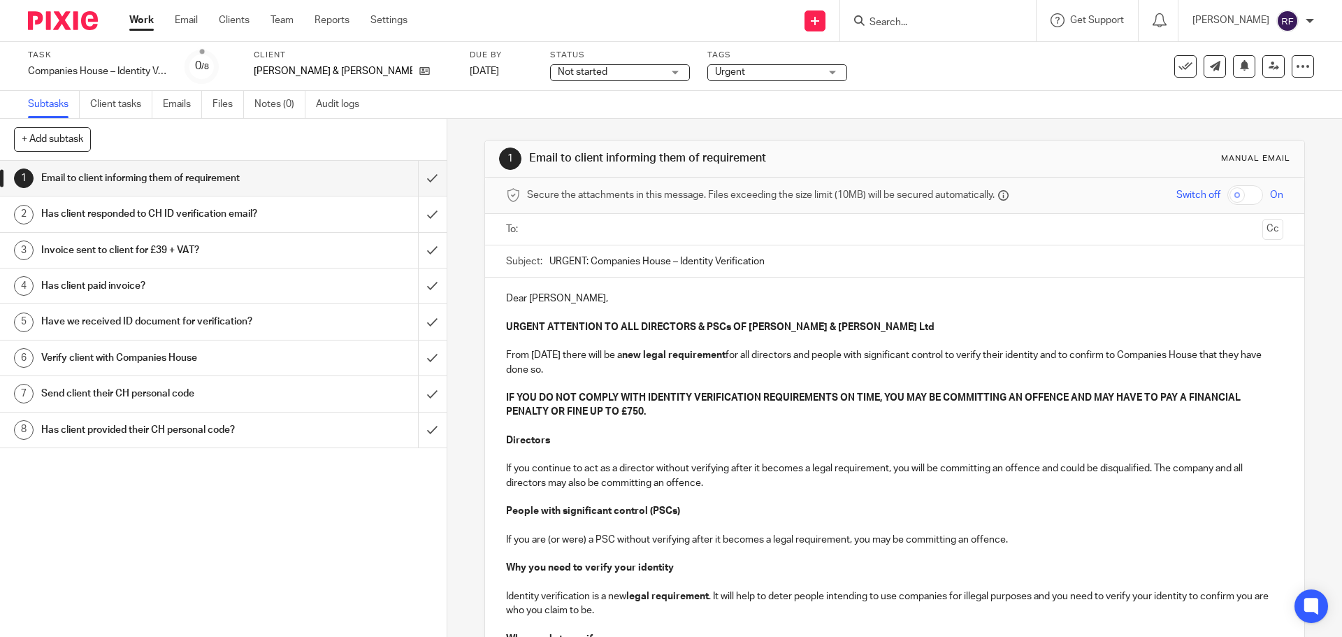
click at [707, 229] on input "text" at bounding box center [894, 230] width 724 height 16
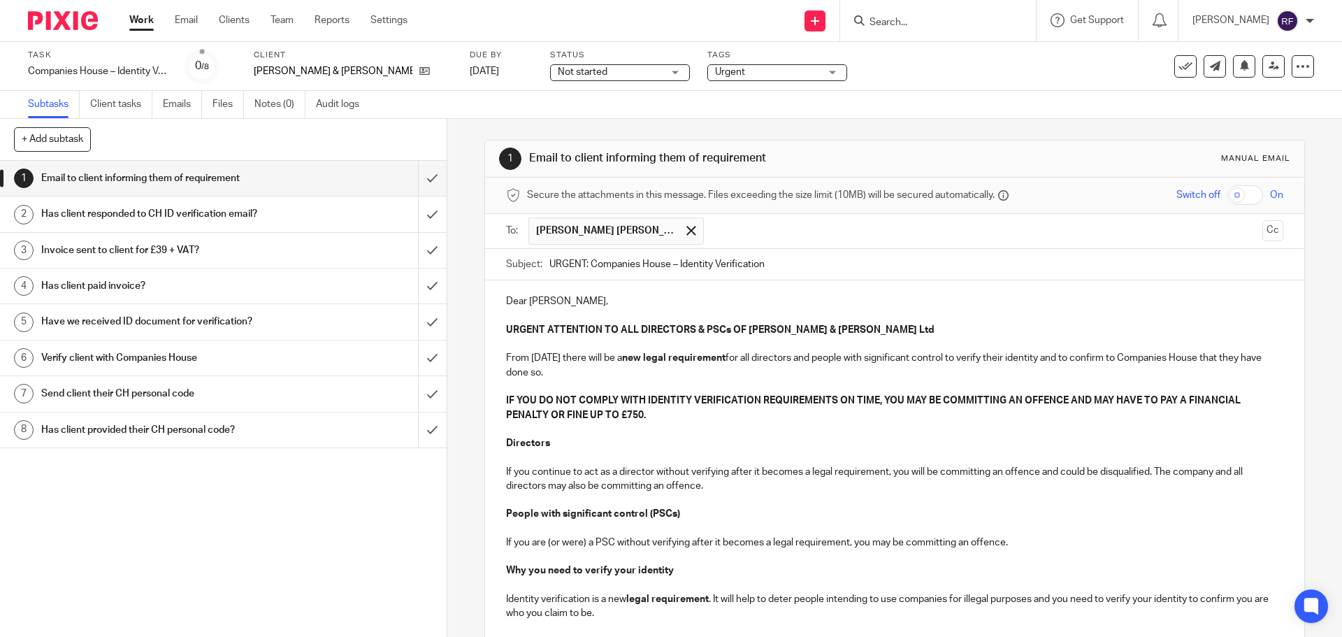
click at [584, 301] on p "Dear [PERSON_NAME]," at bounding box center [894, 301] width 777 height 14
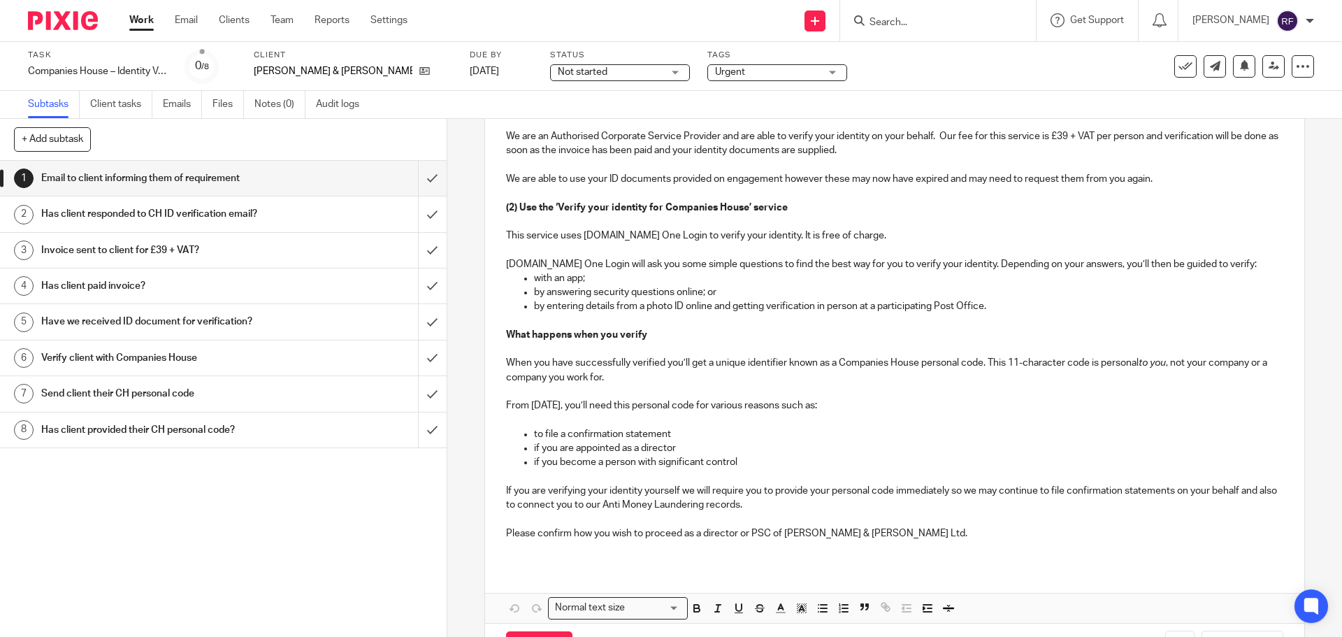
scroll to position [742, 0]
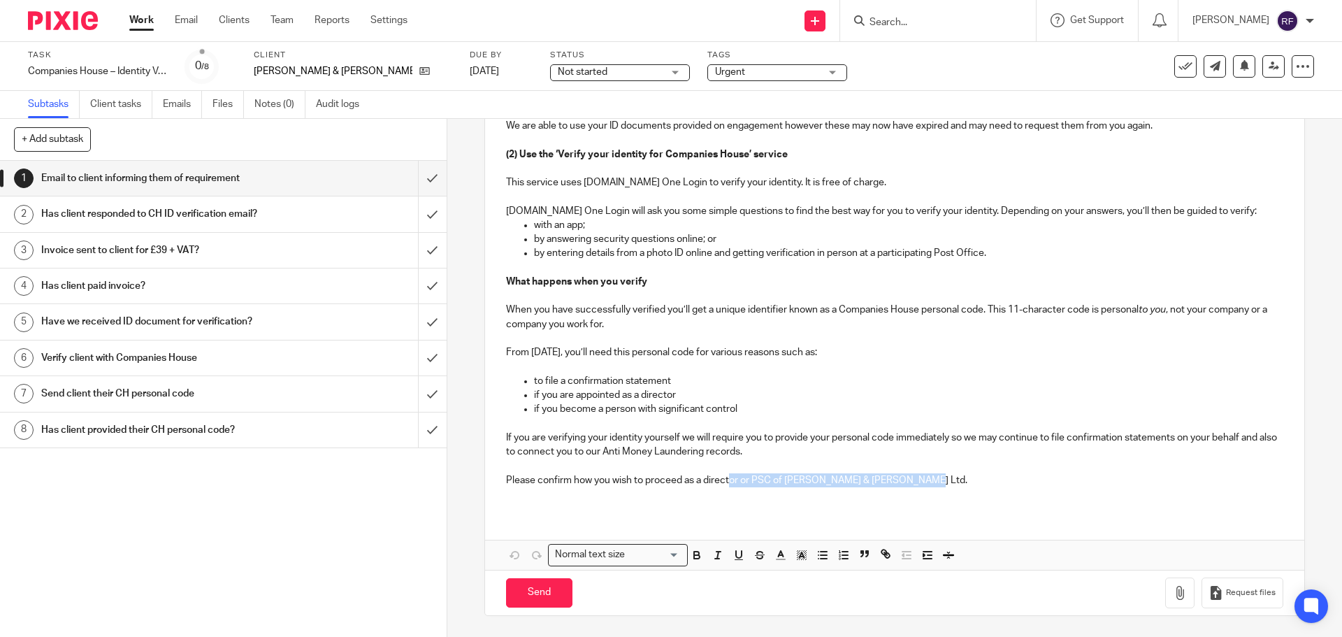
drag, startPoint x: 934, startPoint y: 482, endPoint x: 746, endPoint y: 478, distance: 188.1
click at [730, 476] on p "Please confirm how you wish to proceed as a director or PSC of Moynihan Davis &…" at bounding box center [894, 480] width 777 height 14
click at [746, 478] on p "Please confirm how you wish to proceed as a director or PSC of Moynihan Davis &…" at bounding box center [894, 480] width 777 height 14
drag, startPoint x: 929, startPoint y: 482, endPoint x: 498, endPoint y: 480, distance: 431.4
click at [498, 480] on div "Dear Victoria, URGENT ATTENTION TO ALL DIRECTORS & PSCs OF Moynihan Davis & Clo…" at bounding box center [894, 25] width 819 height 974
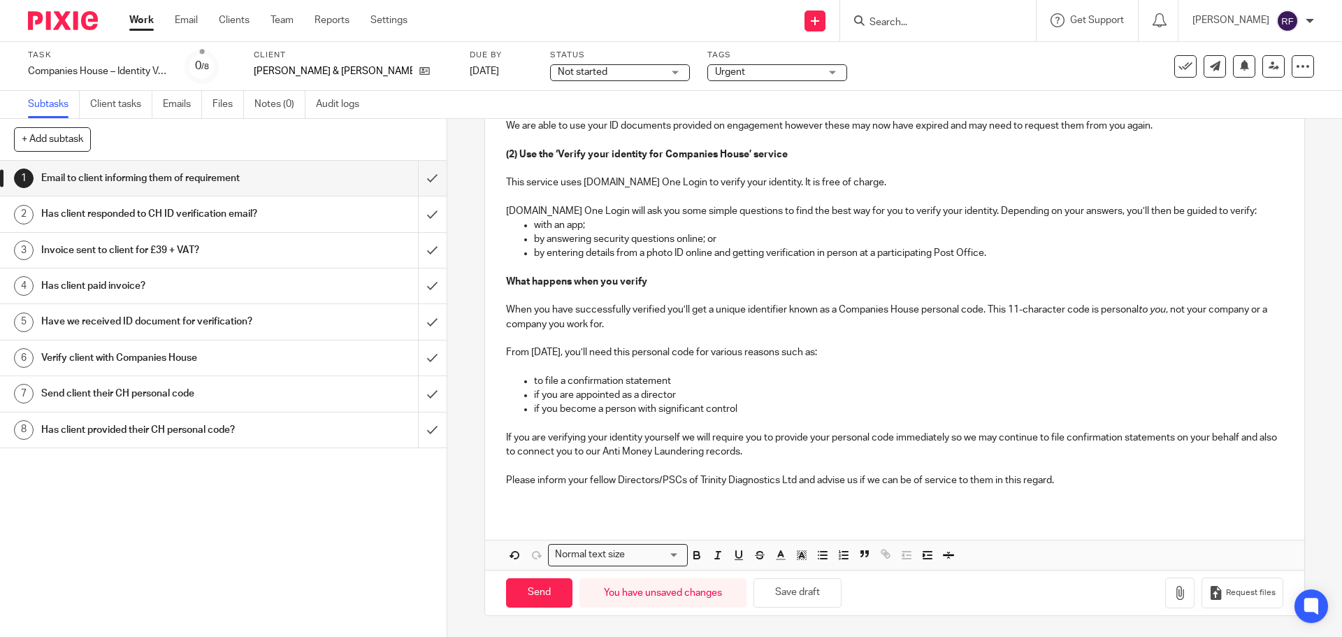
click at [698, 482] on p "Please inform your fellow Directors/PSCs of Trinity Diagnostics Ltd and advise …" at bounding box center [894, 480] width 777 height 14
click at [942, 357] on p "From 18 November 2025, you’ll need this personal code for various reasons such …" at bounding box center [894, 352] width 777 height 14
click at [540, 593] on input "Send" at bounding box center [539, 593] width 66 height 30
type input "Sent"
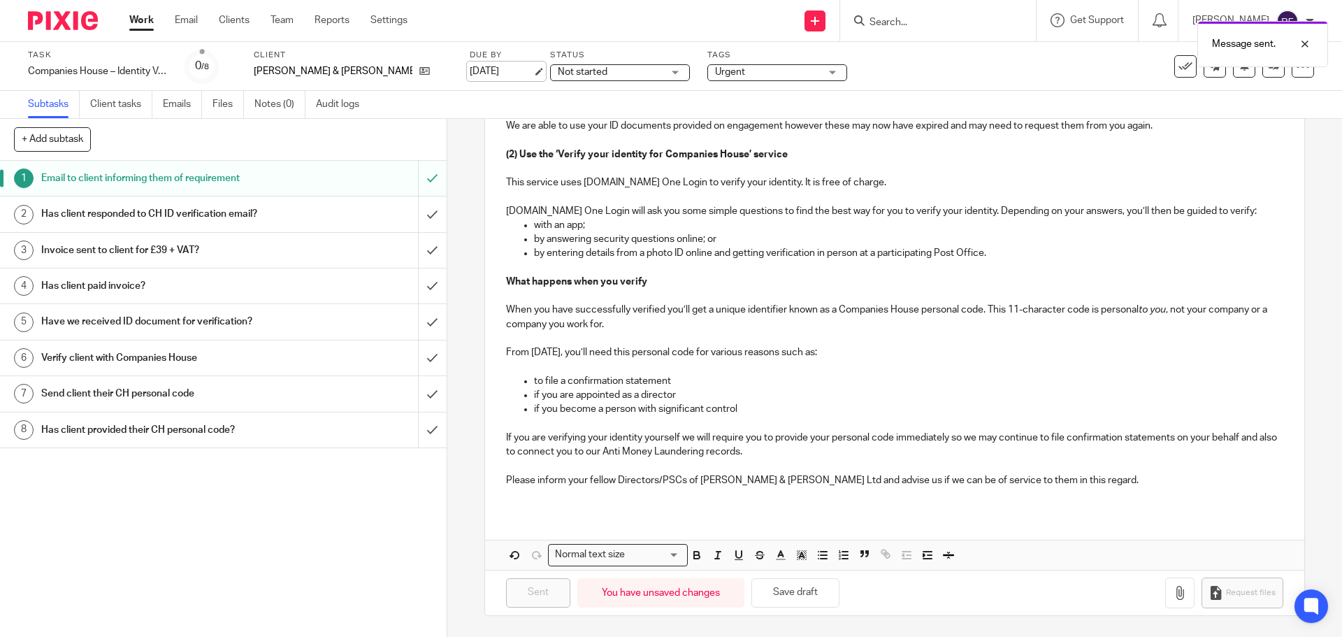
click at [483, 75] on link "[DATE]" at bounding box center [501, 71] width 63 height 15
click at [141, 19] on link "Work" at bounding box center [141, 20] width 24 height 14
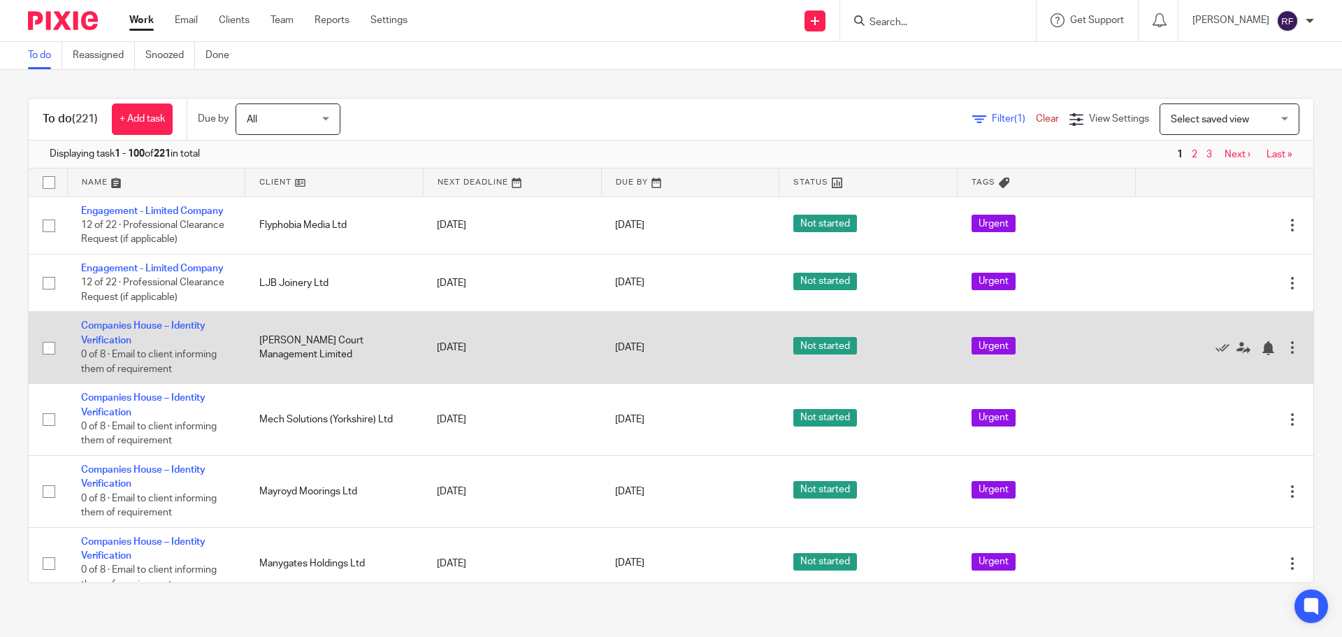
click at [108, 333] on td "Companies House – Identity Verification 0 of 8 · Email to client informing them…" at bounding box center [156, 348] width 178 height 72
click at [110, 340] on link "Companies House – Identity Verification" at bounding box center [143, 333] width 124 height 24
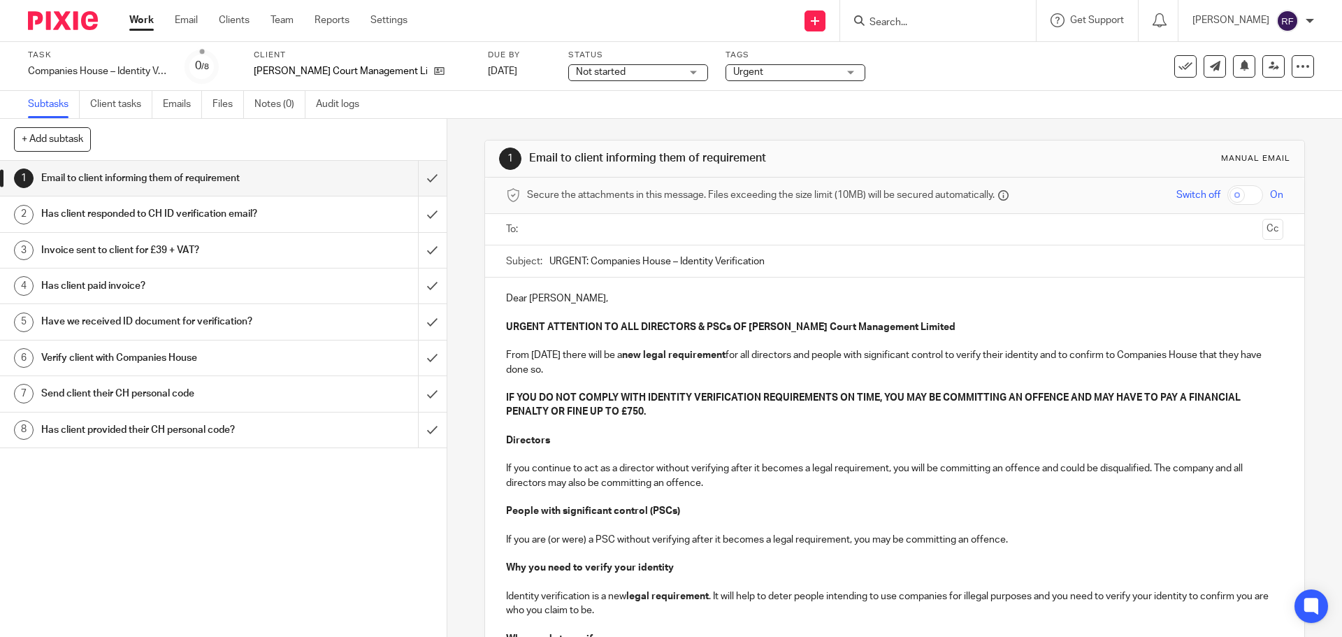
click at [554, 227] on input "text" at bounding box center [894, 230] width 724 height 16
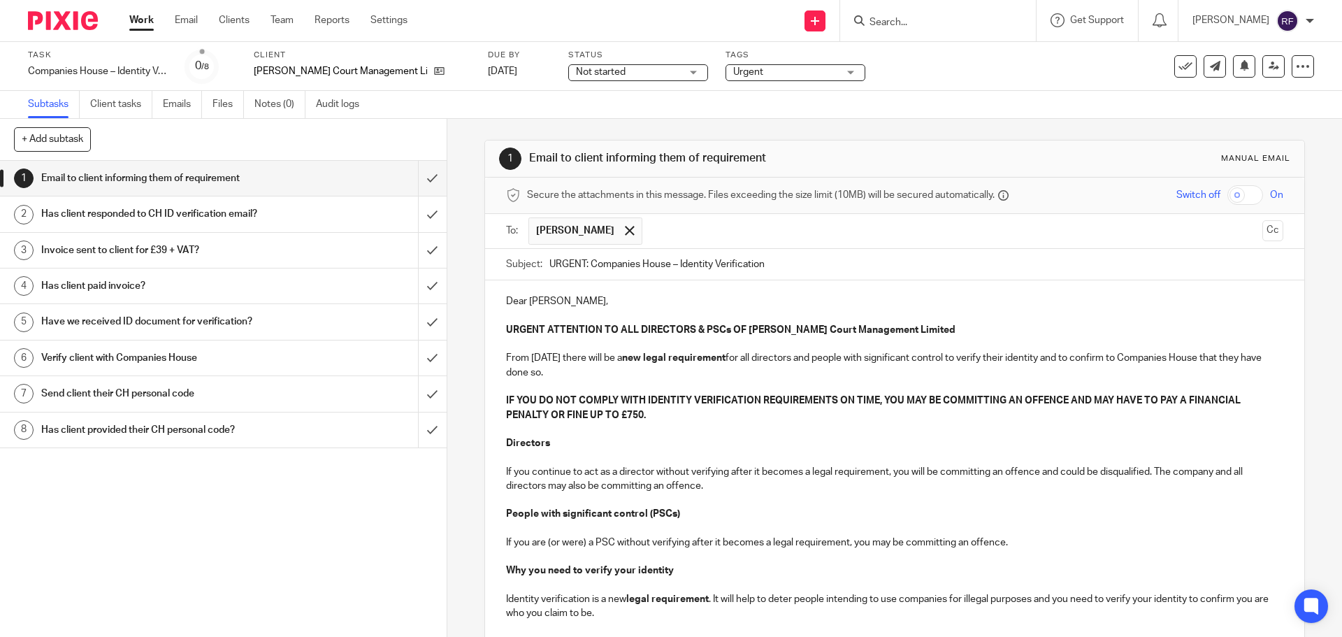
click at [611, 322] on p at bounding box center [894, 316] width 777 height 14
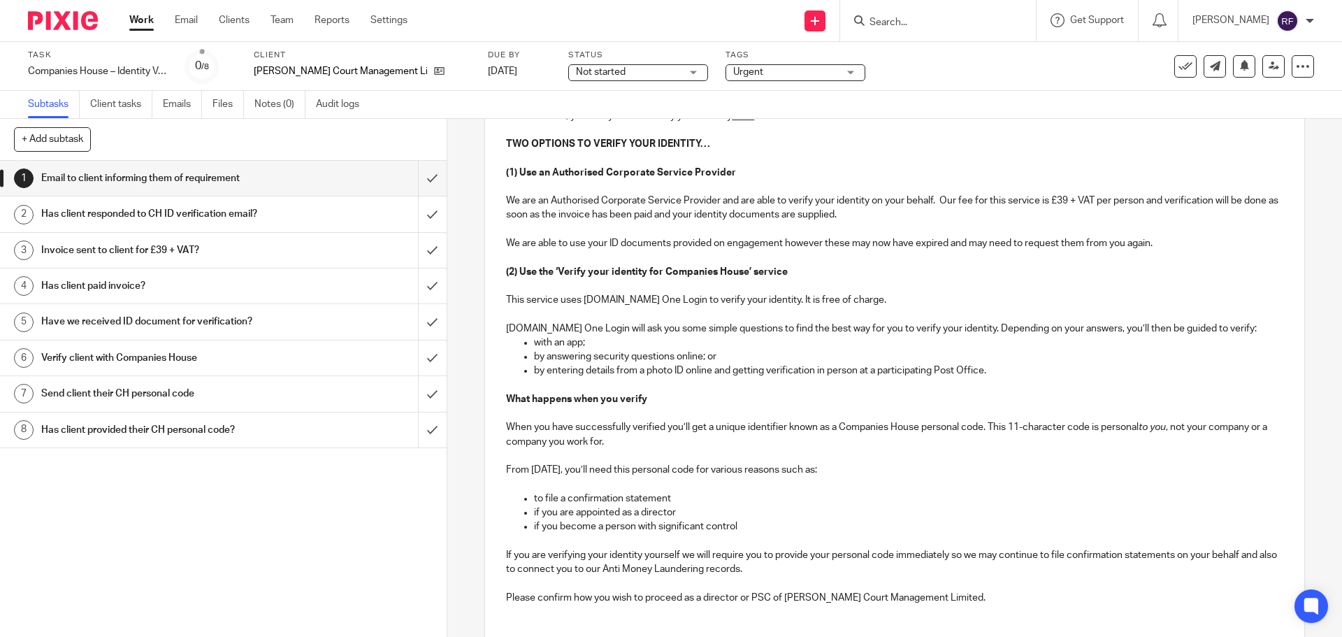
scroll to position [742, 0]
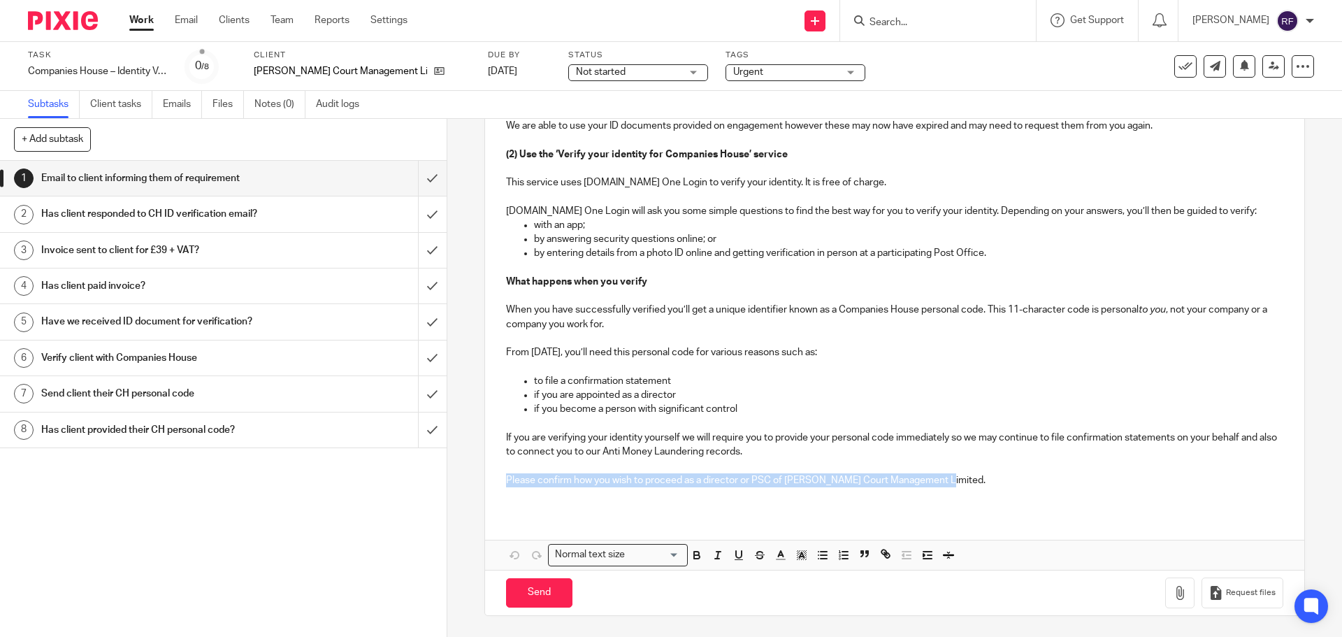
drag, startPoint x: 938, startPoint y: 480, endPoint x: 565, endPoint y: 458, distance: 373.3
click at [565, 458] on div "Dear David, URGENT ATTENTION TO ALL DIRECTORS & PSCs OF Miller Court Management…" at bounding box center [894, 25] width 819 height 974
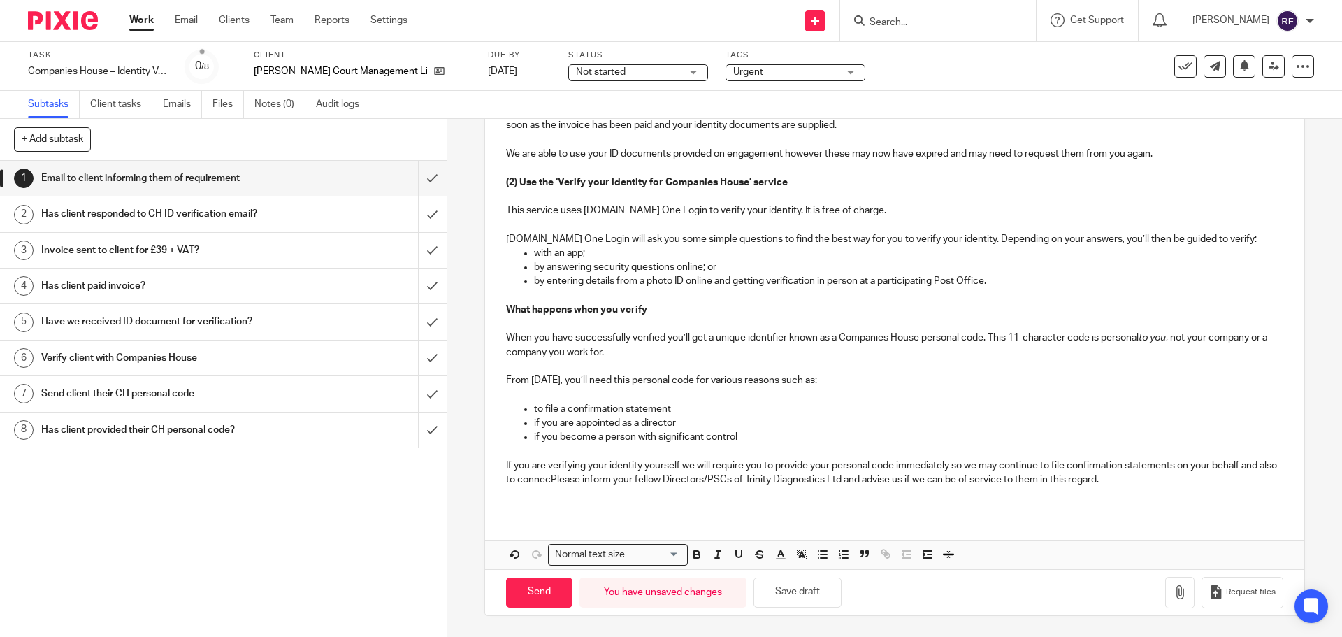
drag, startPoint x: 566, startPoint y: 478, endPoint x: 573, endPoint y: 482, distance: 8.2
click at [568, 479] on p "If you are verifying your identity yourself we will require you to provide your…" at bounding box center [894, 473] width 777 height 29
click at [57, 173] on h1 "Email to client informing them of requirement" at bounding box center [162, 178] width 242 height 21
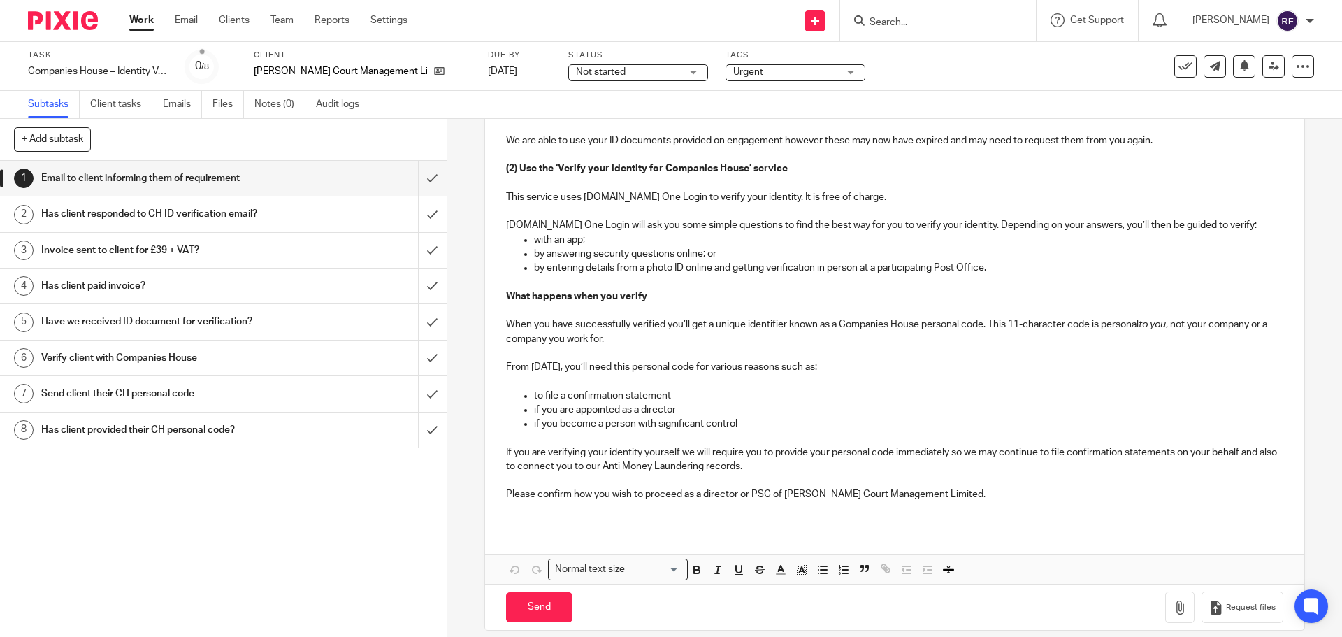
scroll to position [740, 0]
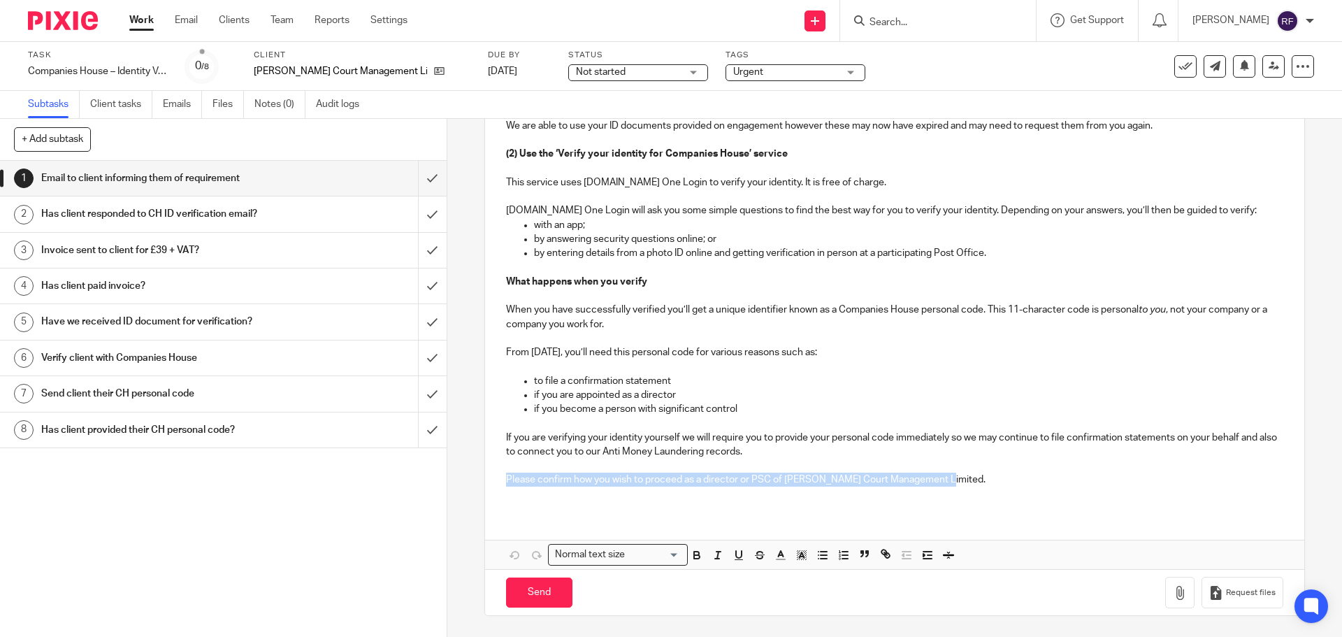
drag, startPoint x: 933, startPoint y: 478, endPoint x: 494, endPoint y: 491, distance: 439.2
click at [497, 482] on div "Dear [PERSON_NAME], URGENT ATTENTION TO ALL DIRECTORS & PSCs OF [PERSON_NAME] C…" at bounding box center [894, 25] width 819 height 974
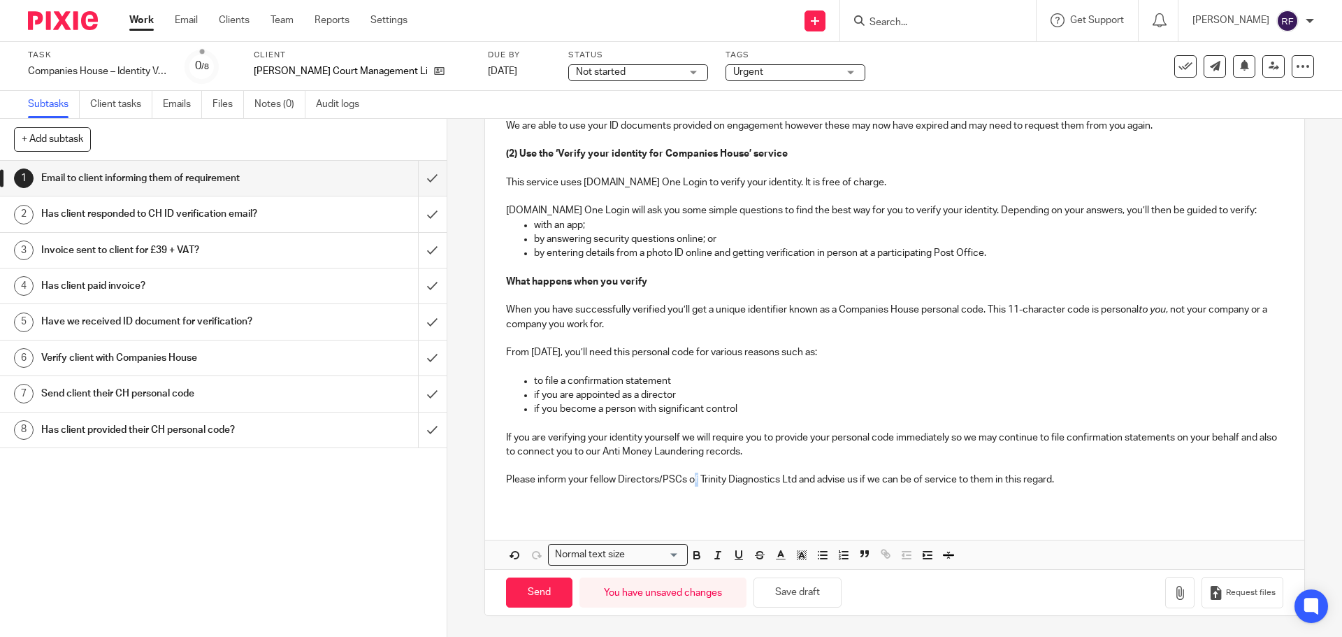
drag, startPoint x: 691, startPoint y: 475, endPoint x: 708, endPoint y: 483, distance: 17.8
click at [701, 478] on p "Please inform your fellow Directors/PSCs of Trinity Diagnostics Ltd and advise …" at bounding box center [894, 480] width 777 height 14
click at [1002, 539] on div "Dear David, URGENT ATTENTION TO ALL DIRECTORS & PSCs OF Miller Court Management…" at bounding box center [894, 53] width 819 height 1031
click at [986, 508] on div "Dear David, URGENT ATTENTION TO ALL DIRECTORS & PSCs OF Miller Court Management…" at bounding box center [894, 25] width 819 height 974
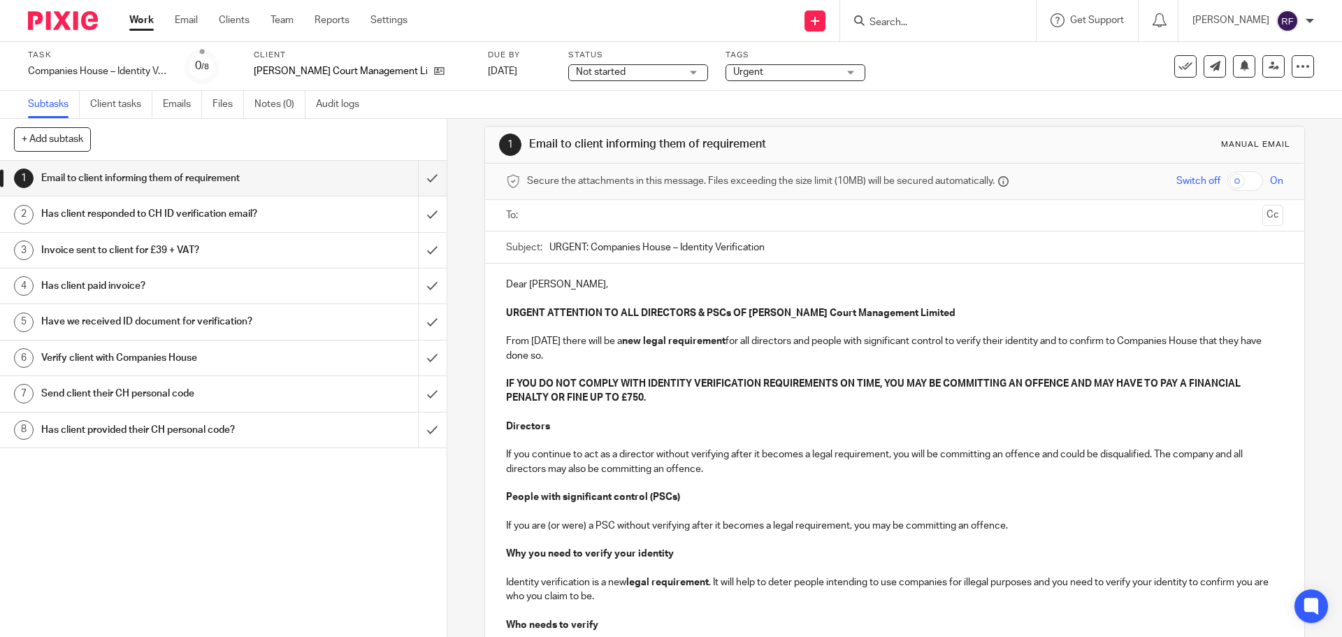
scroll to position [0, 0]
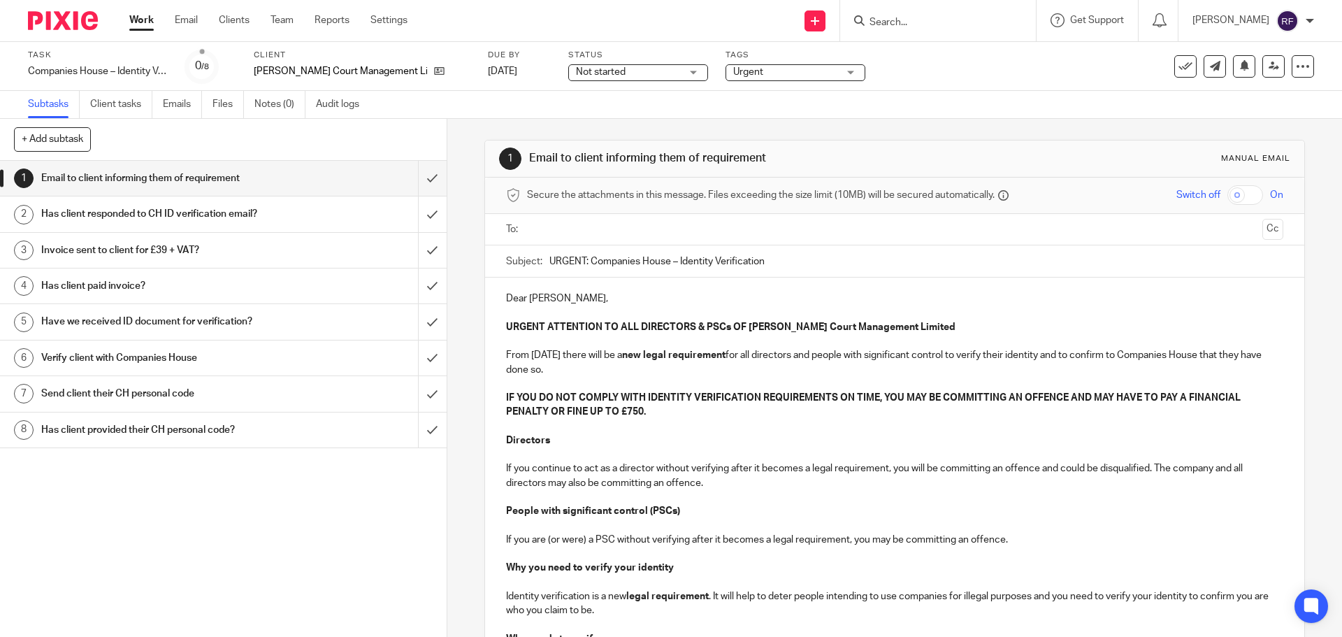
click at [715, 225] on input "text" at bounding box center [894, 230] width 724 height 16
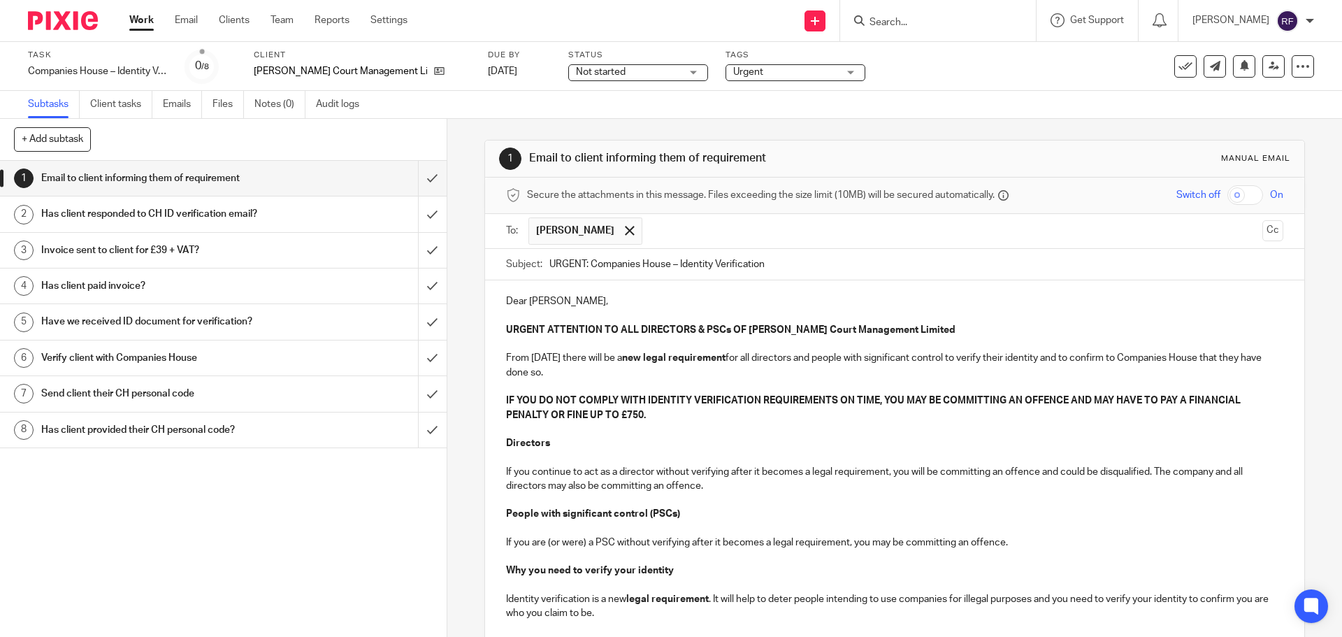
click at [702, 385] on p at bounding box center [894, 387] width 777 height 14
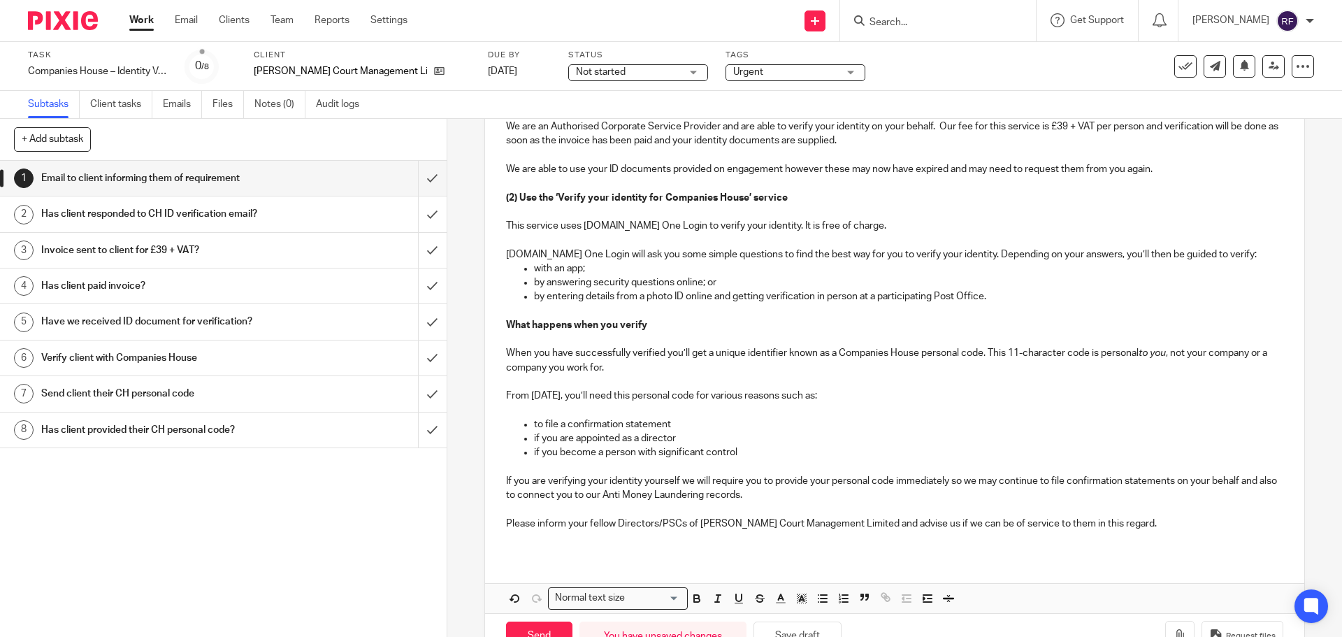
scroll to position [742, 0]
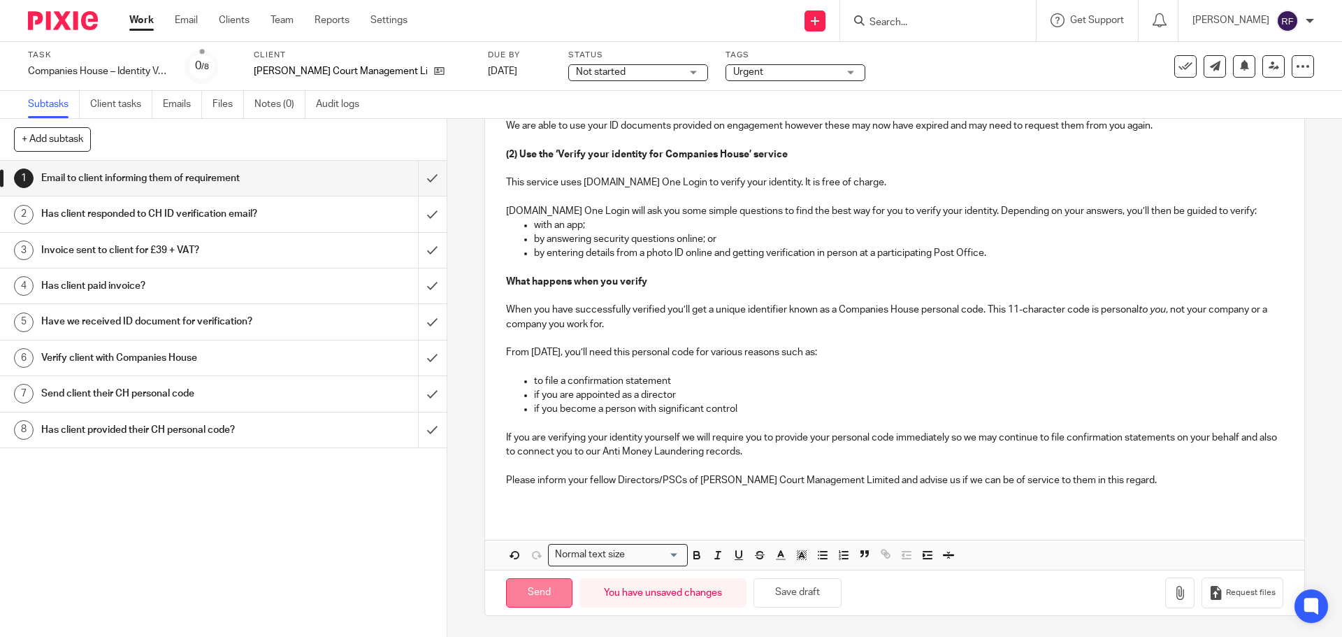
click at [536, 596] on input "Send" at bounding box center [539, 593] width 66 height 30
type input "Sent"
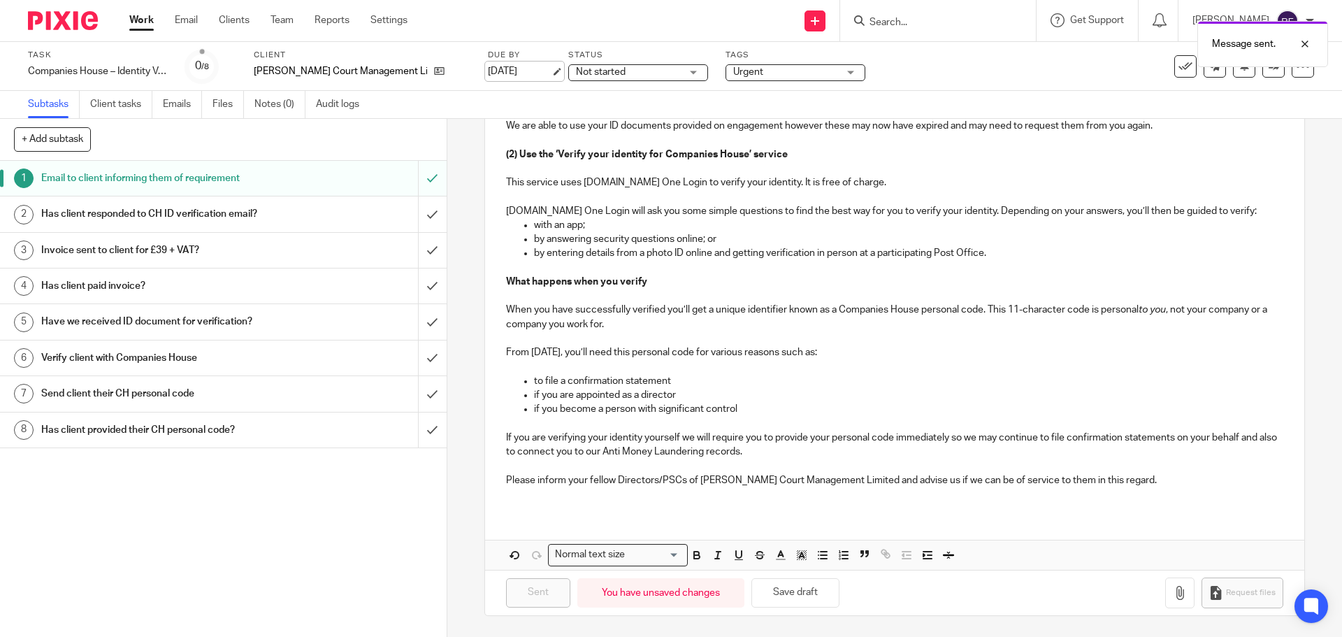
click at [488, 69] on link "[DATE]" at bounding box center [519, 71] width 63 height 15
click at [144, 15] on link "Work" at bounding box center [141, 20] width 24 height 14
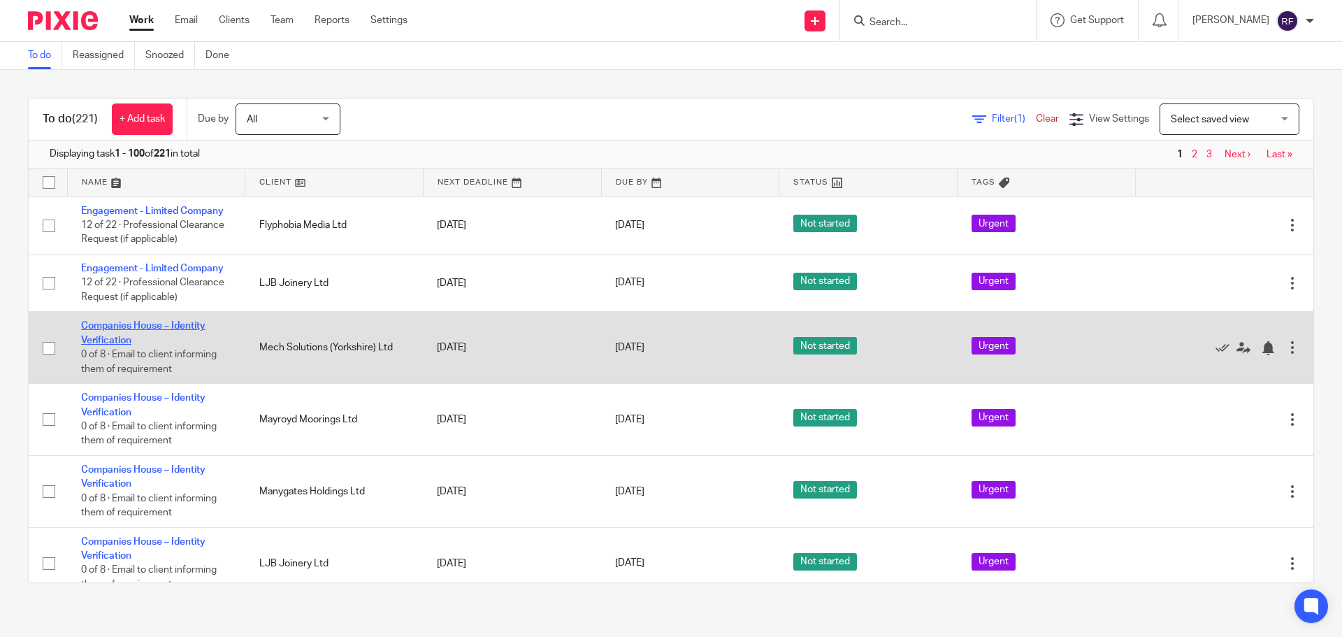
click at [101, 324] on link "Companies House – Identity Verification" at bounding box center [143, 333] width 124 height 24
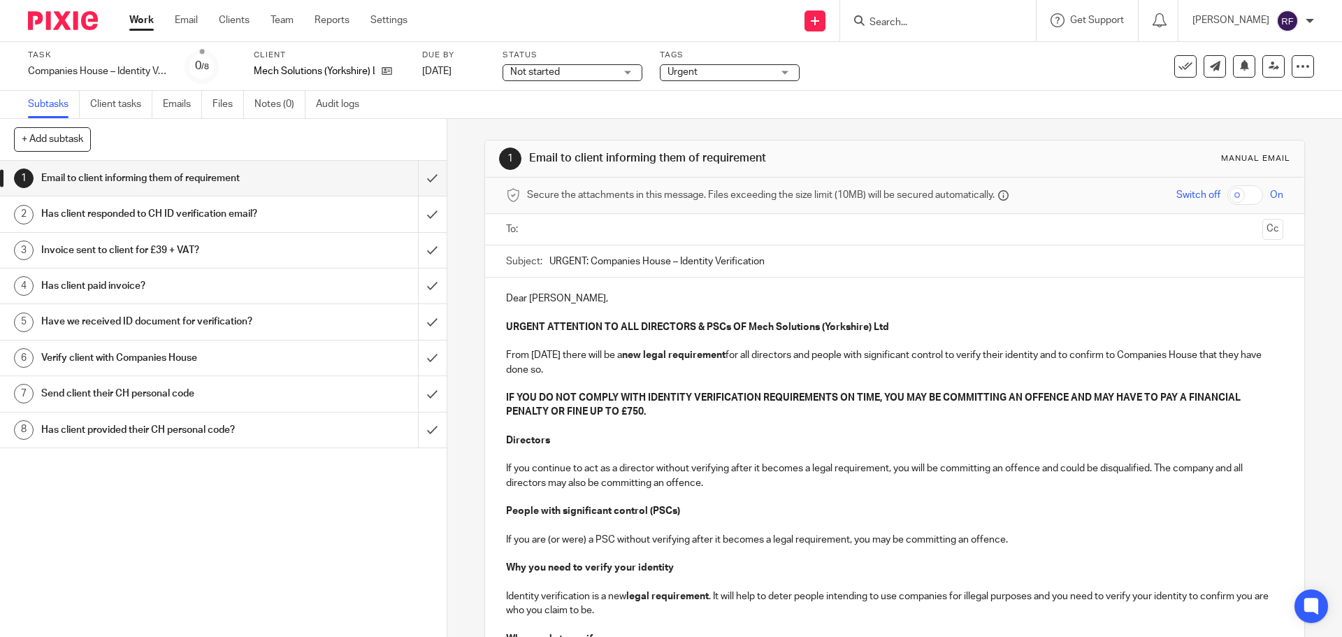
click at [558, 232] on input "text" at bounding box center [894, 230] width 724 height 16
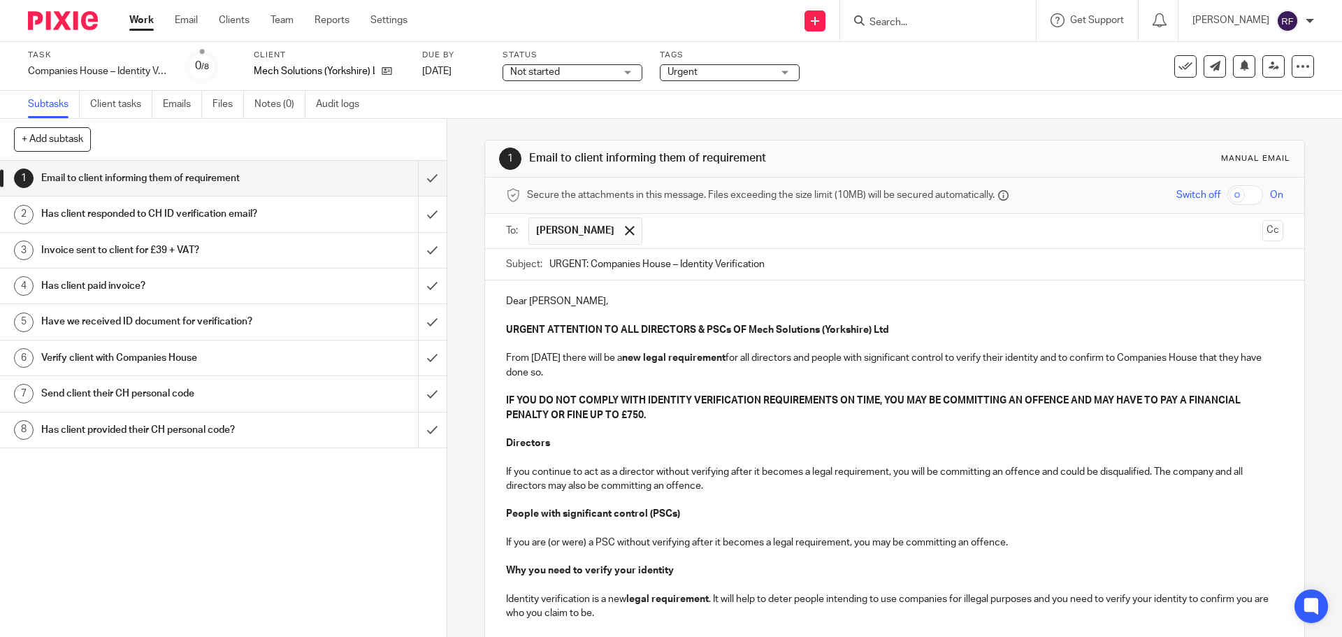
click at [605, 302] on p "Dear [PERSON_NAME]," at bounding box center [894, 301] width 777 height 14
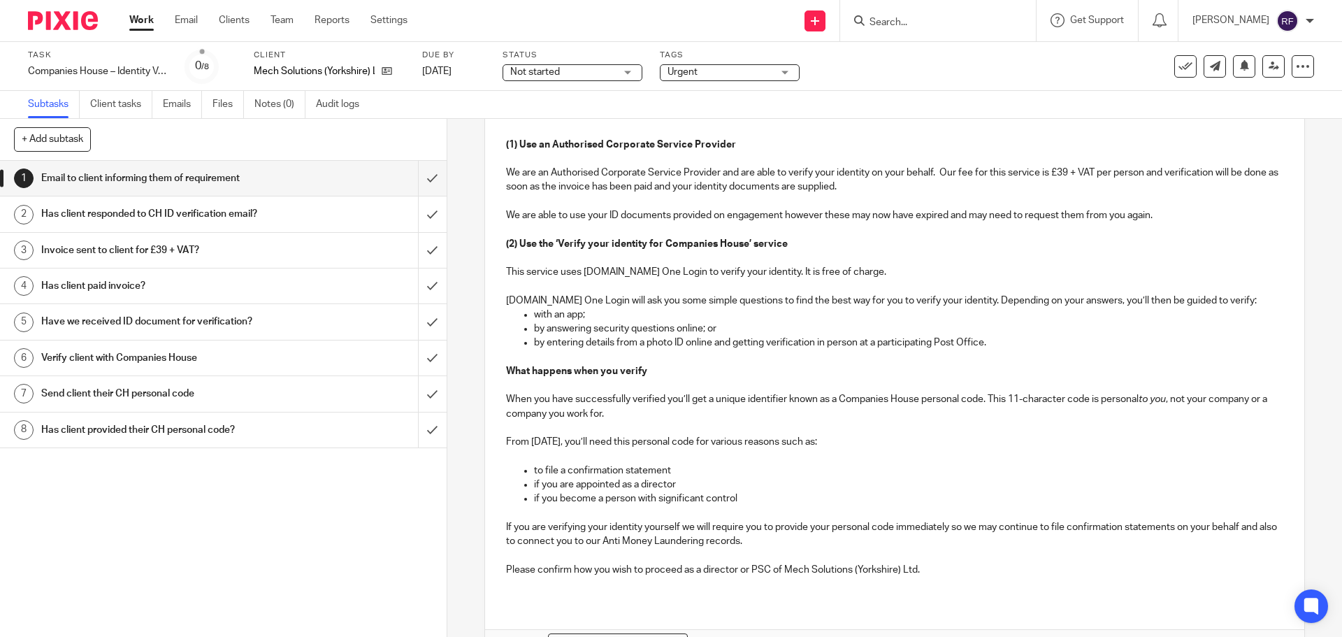
scroll to position [742, 0]
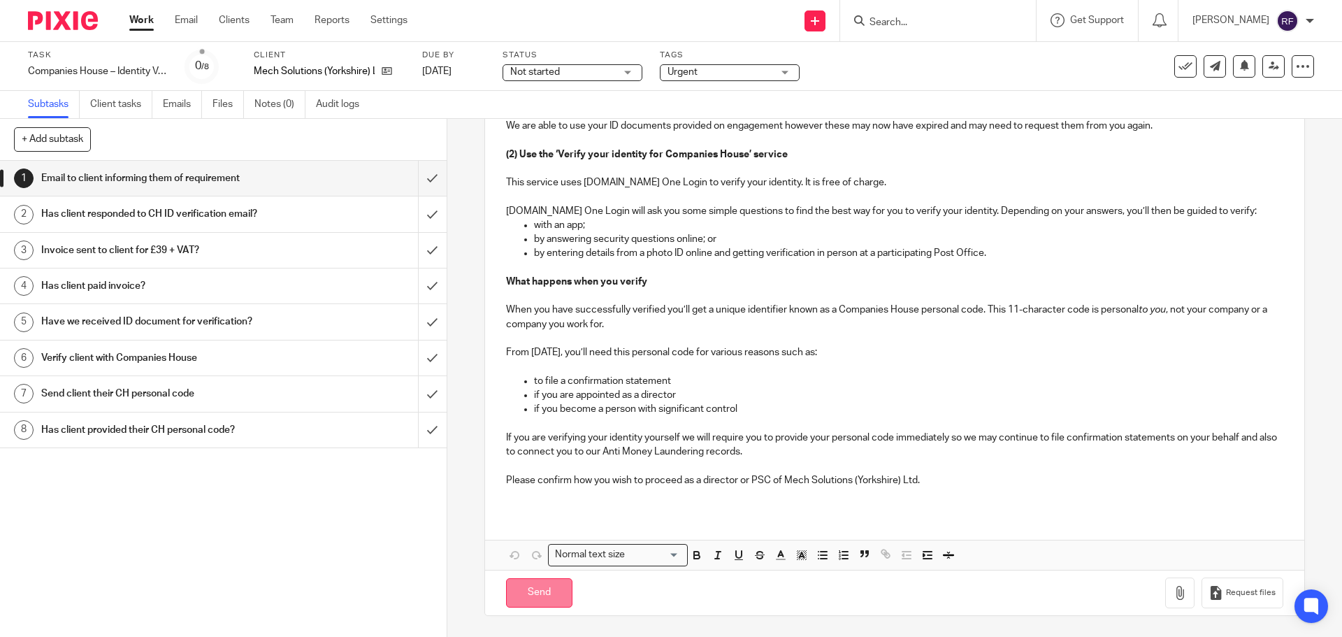
click at [529, 596] on input "Send" at bounding box center [539, 593] width 66 height 30
type input "Sent"
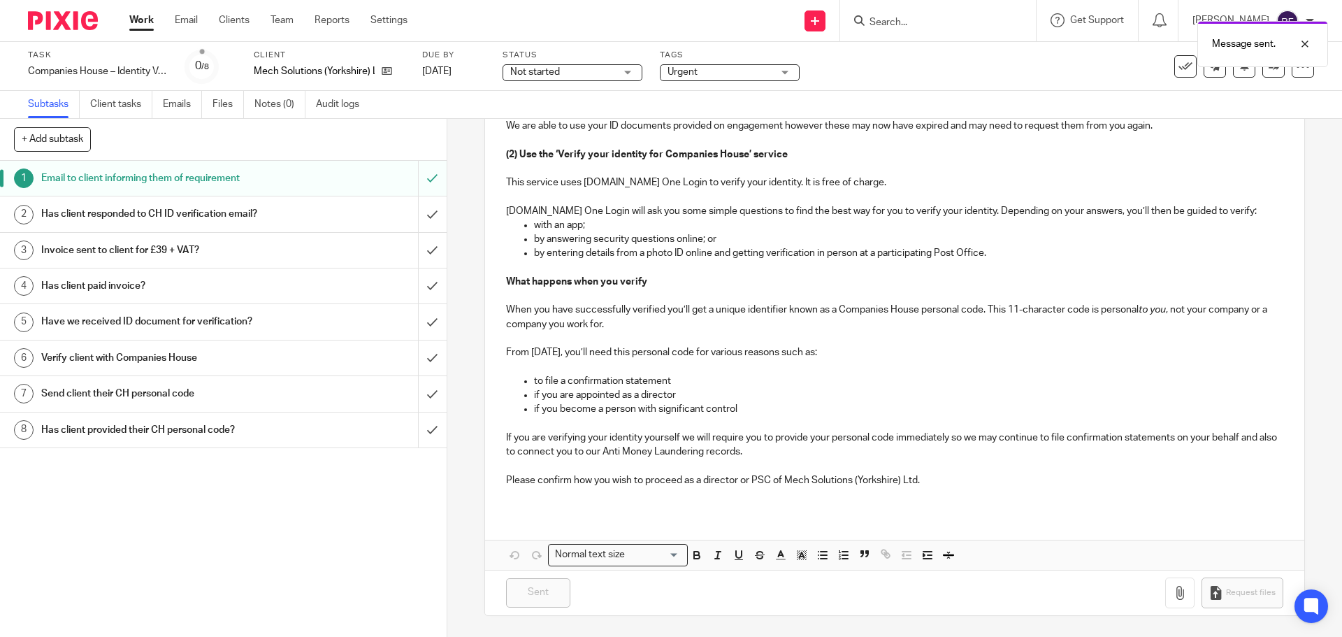
click at [459, 59] on label "Due by" at bounding box center [453, 55] width 63 height 11
click at [464, 67] on link "[DATE]" at bounding box center [453, 71] width 63 height 15
click at [136, 27] on link "Work" at bounding box center [141, 20] width 24 height 14
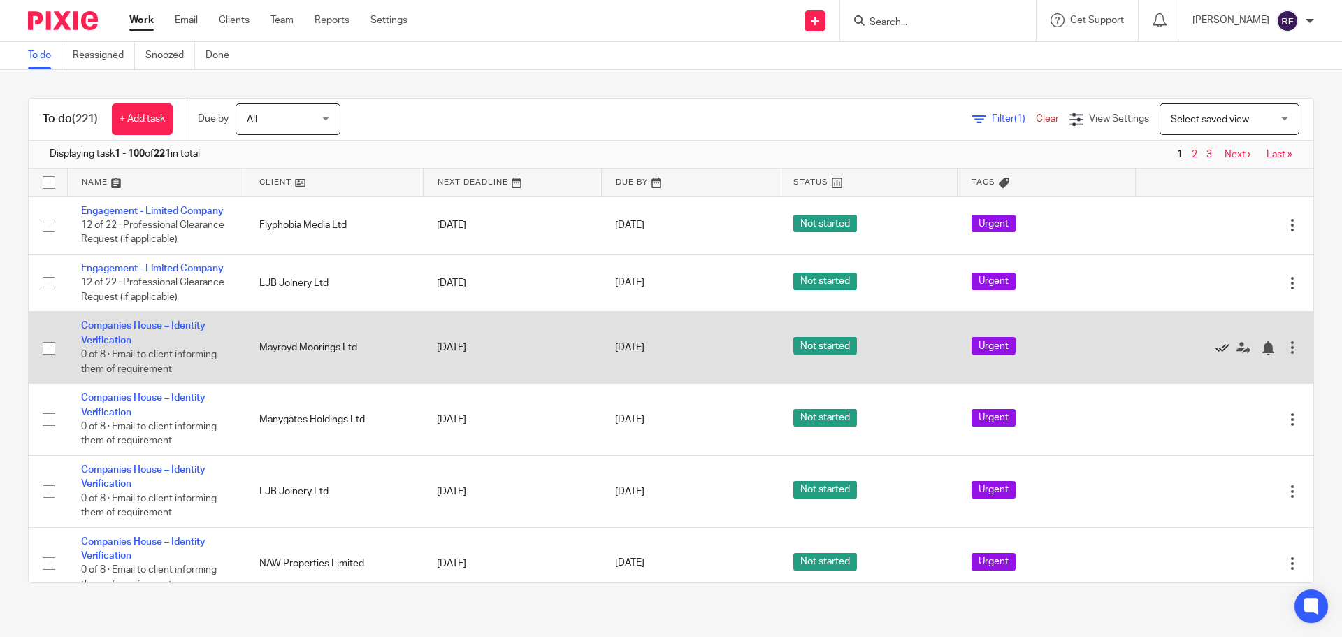
click at [1216, 349] on icon at bounding box center [1223, 348] width 14 height 14
click at [1216, 353] on icon at bounding box center [1223, 348] width 14 height 14
click at [113, 322] on link "Companies House – Identity Verification" at bounding box center [143, 333] width 124 height 24
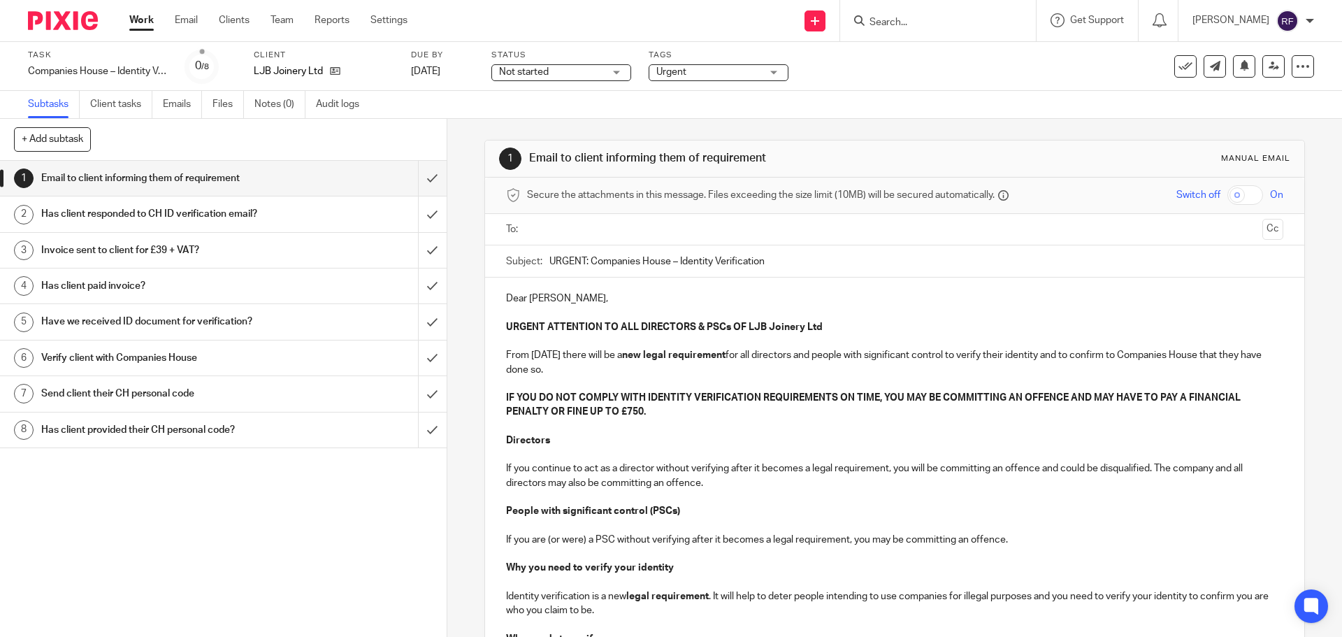
click at [596, 229] on input "text" at bounding box center [894, 230] width 724 height 16
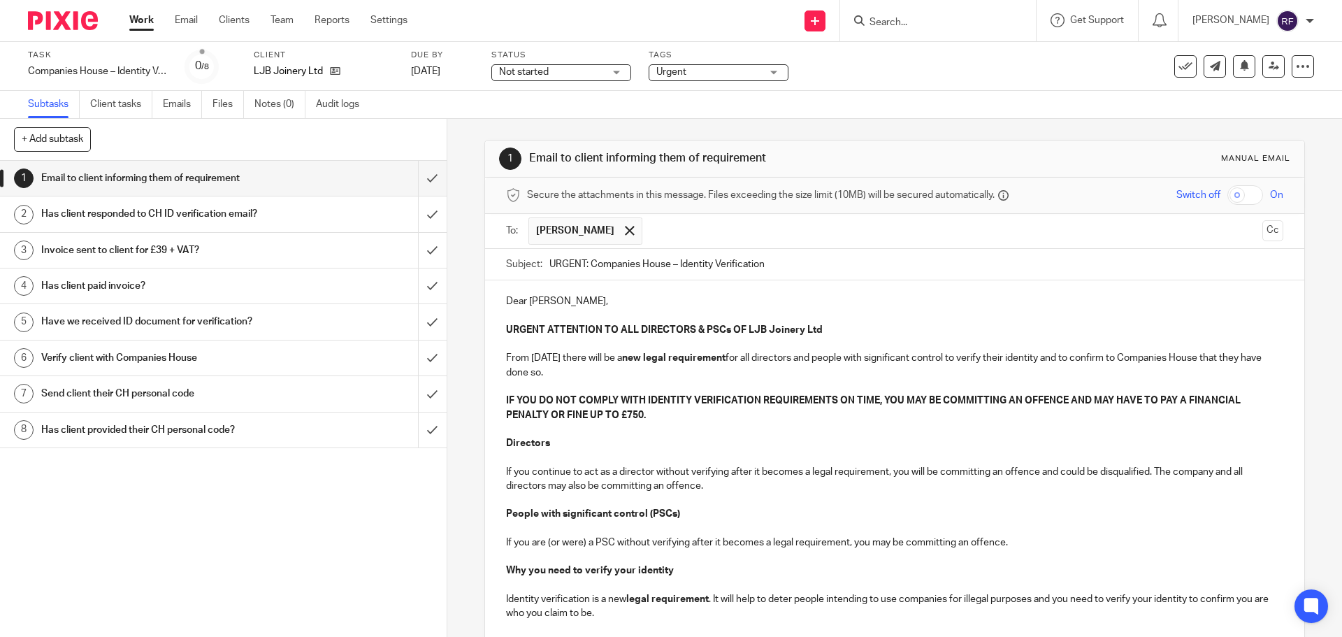
click at [542, 302] on p "Dear [PERSON_NAME]," at bounding box center [894, 301] width 777 height 14
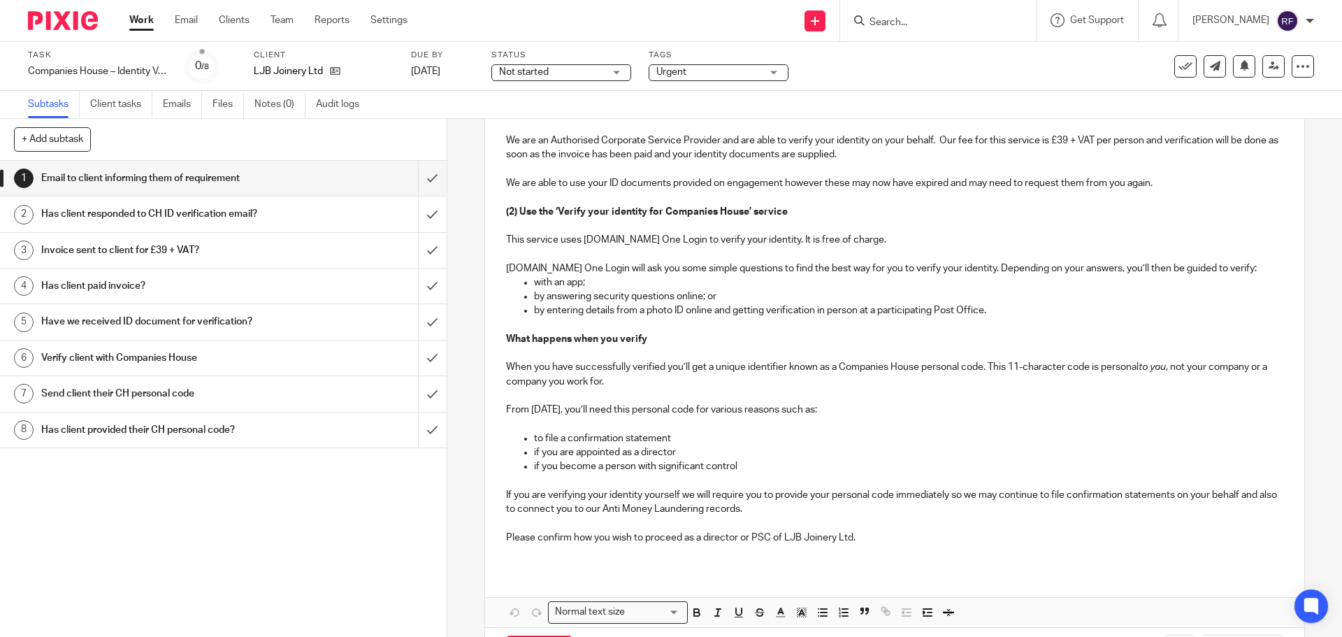
scroll to position [742, 0]
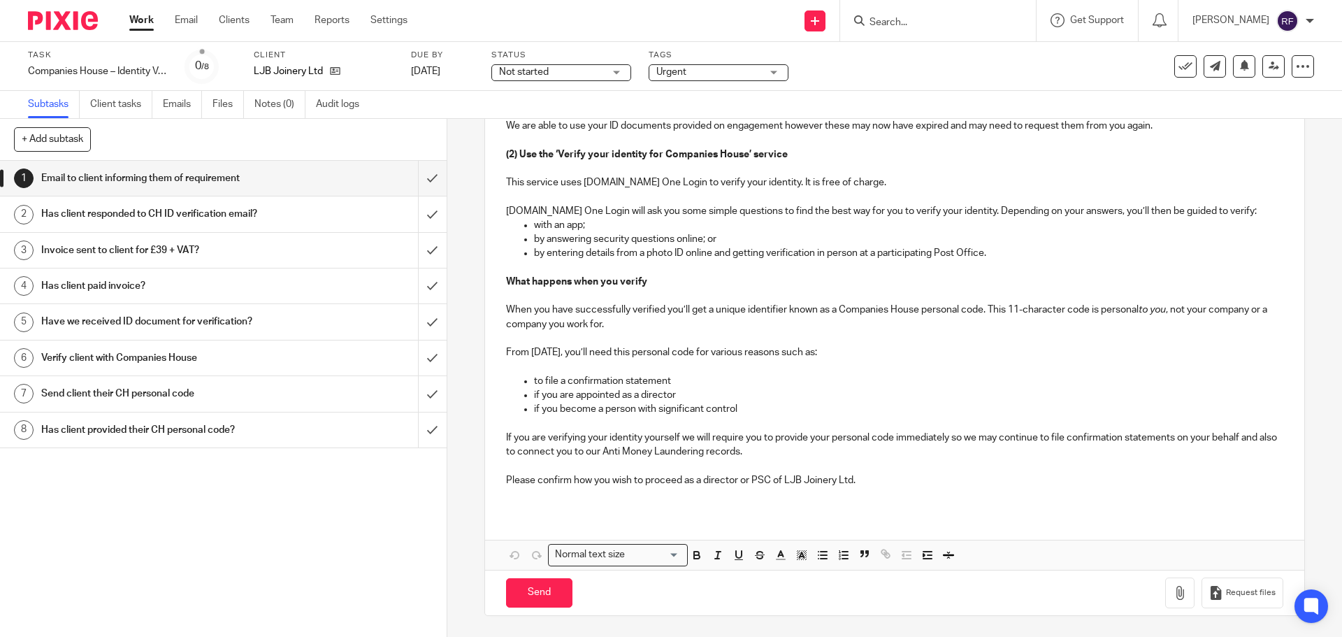
click at [610, 476] on p "Please confirm how you wish to proceed as a director or PSC of LJB Joinery Ltd." at bounding box center [894, 480] width 777 height 14
click at [533, 589] on input "Send" at bounding box center [539, 593] width 66 height 30
type input "Sent"
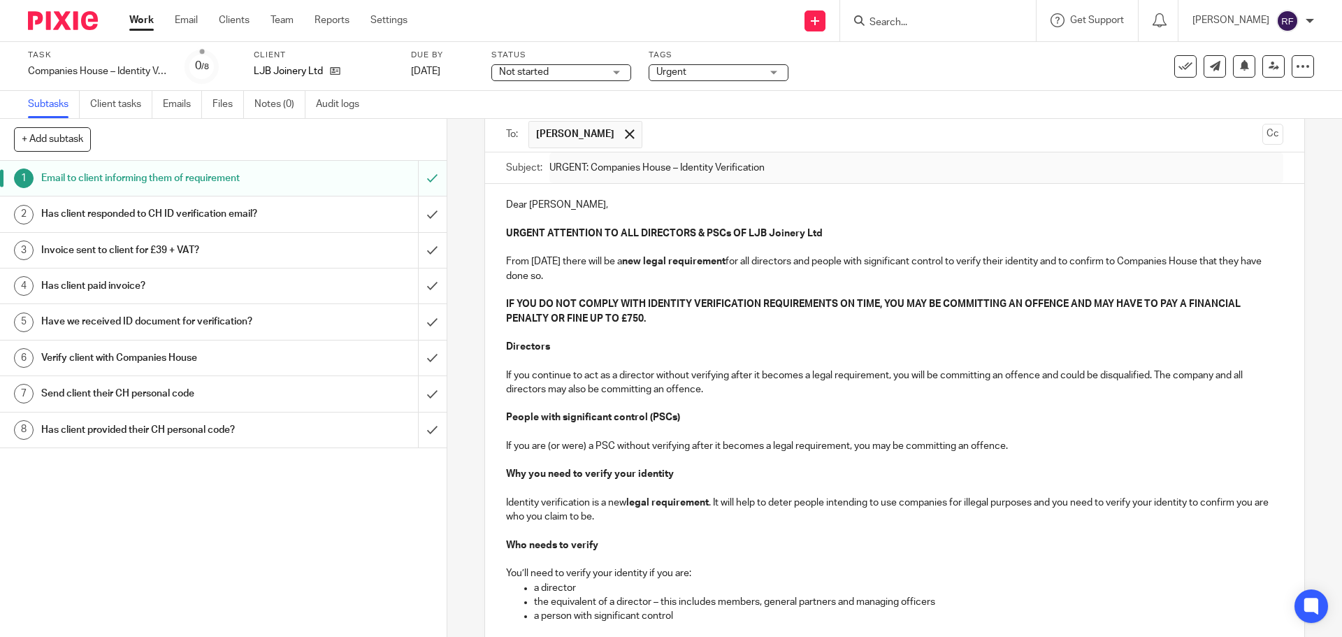
scroll to position [0, 0]
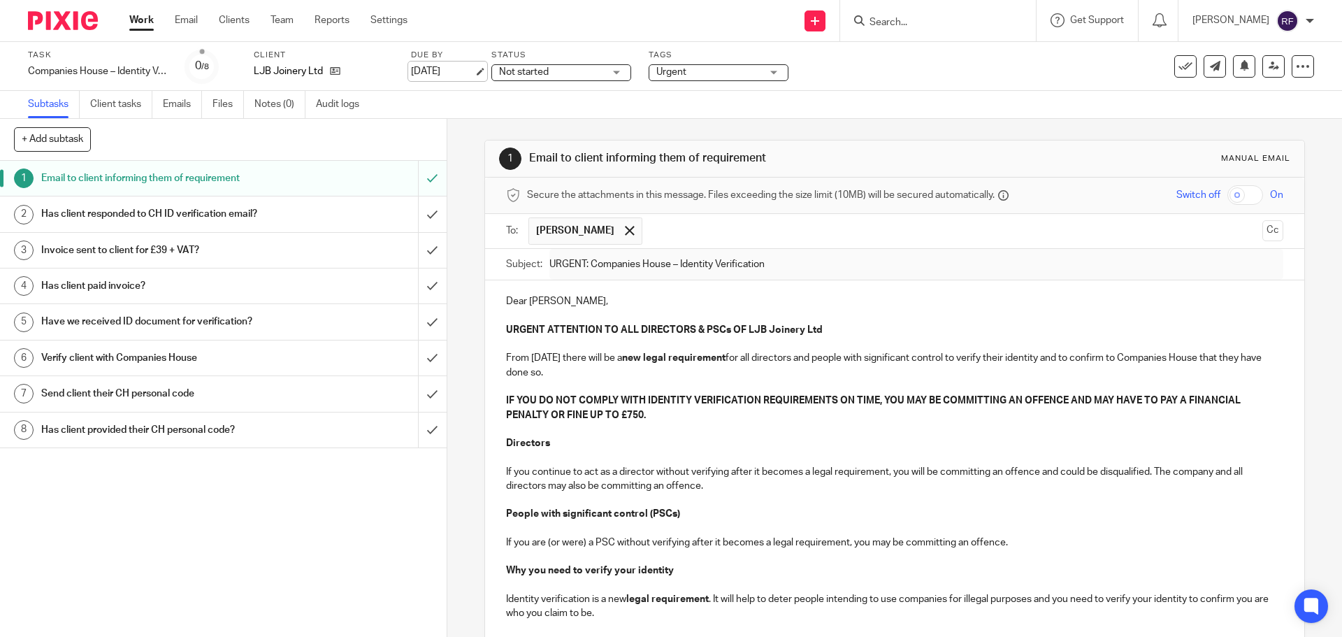
drag, startPoint x: 446, startPoint y: 66, endPoint x: 457, endPoint y: 66, distance: 11.2
click at [446, 66] on link "[DATE]" at bounding box center [442, 71] width 63 height 15
click at [147, 15] on link "Work" at bounding box center [141, 20] width 24 height 14
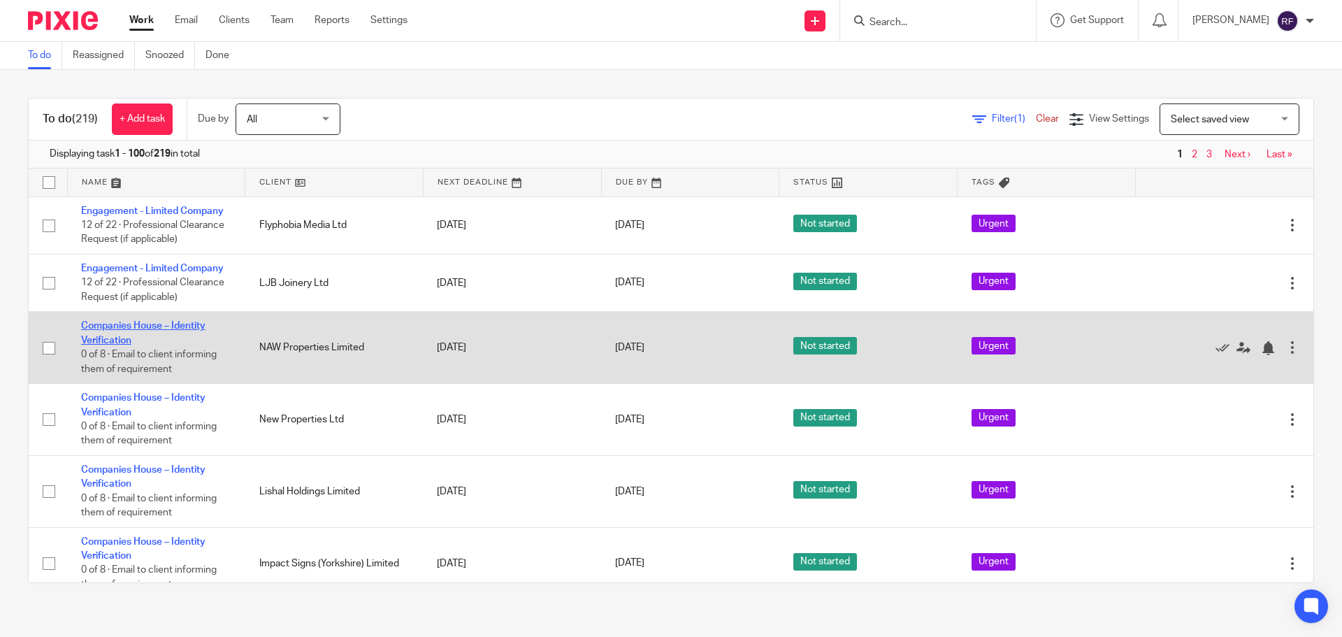
click at [99, 322] on link "Companies House – Identity Verification" at bounding box center [143, 333] width 124 height 24
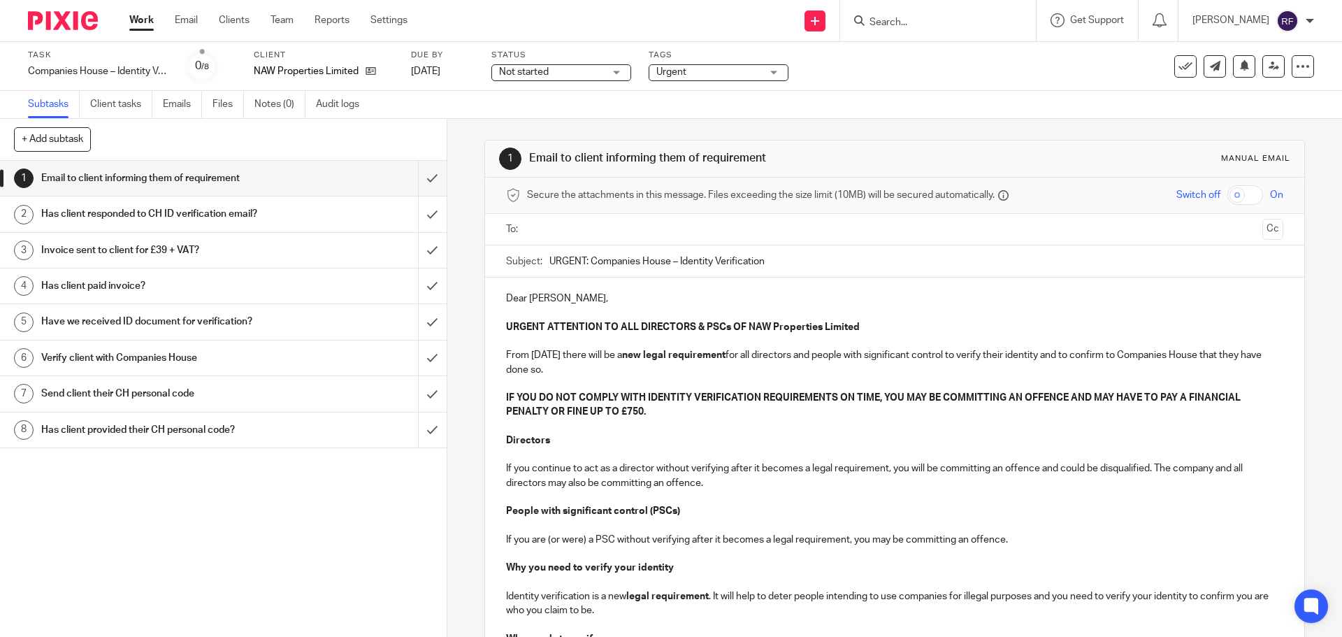
click at [597, 227] on input "text" at bounding box center [894, 230] width 724 height 16
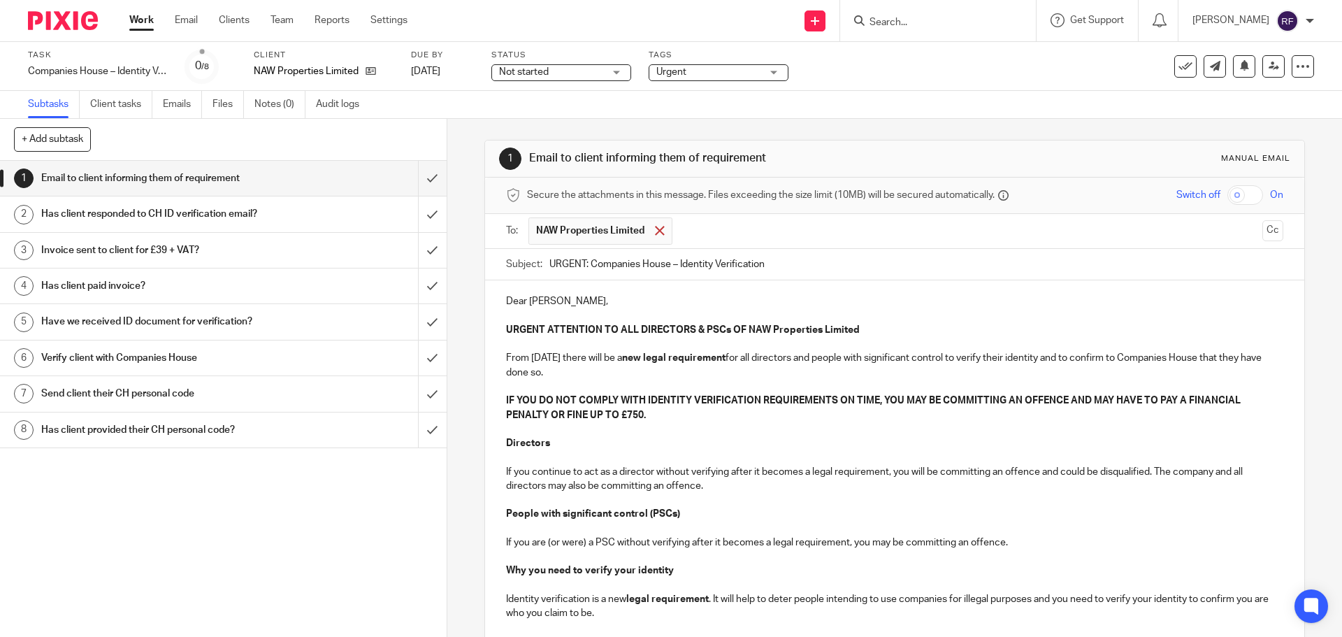
click at [655, 231] on span at bounding box center [659, 230] width 9 height 9
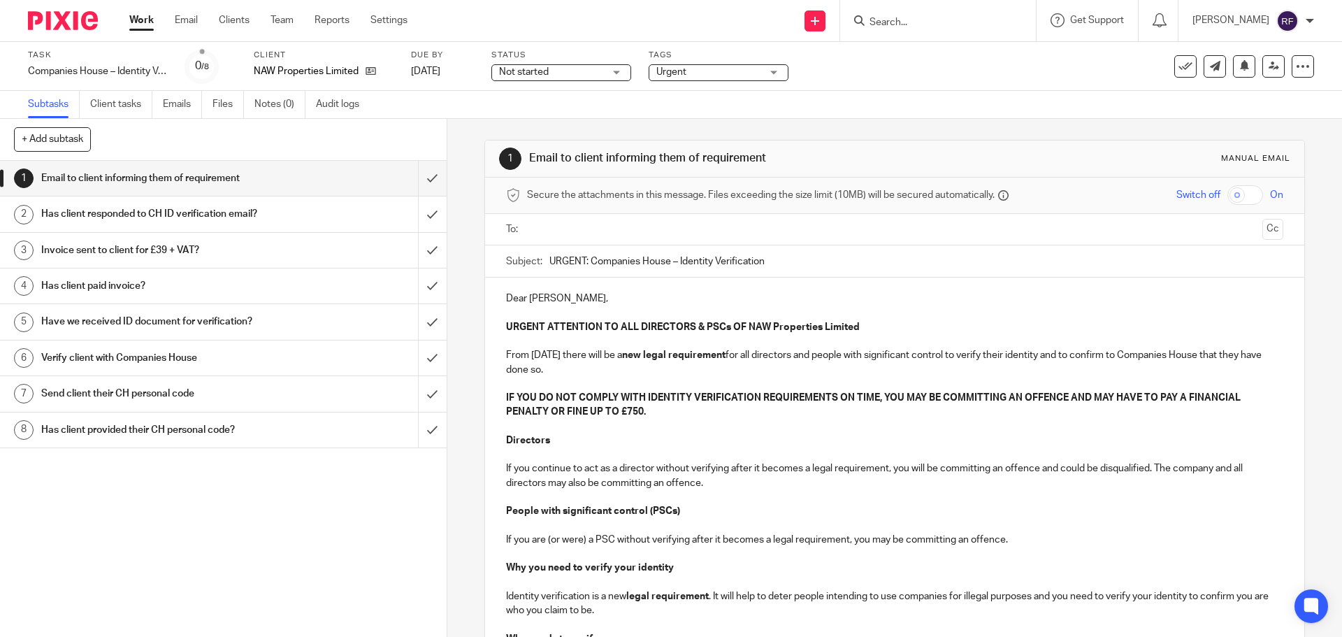
click at [650, 231] on input "text" at bounding box center [894, 230] width 724 height 16
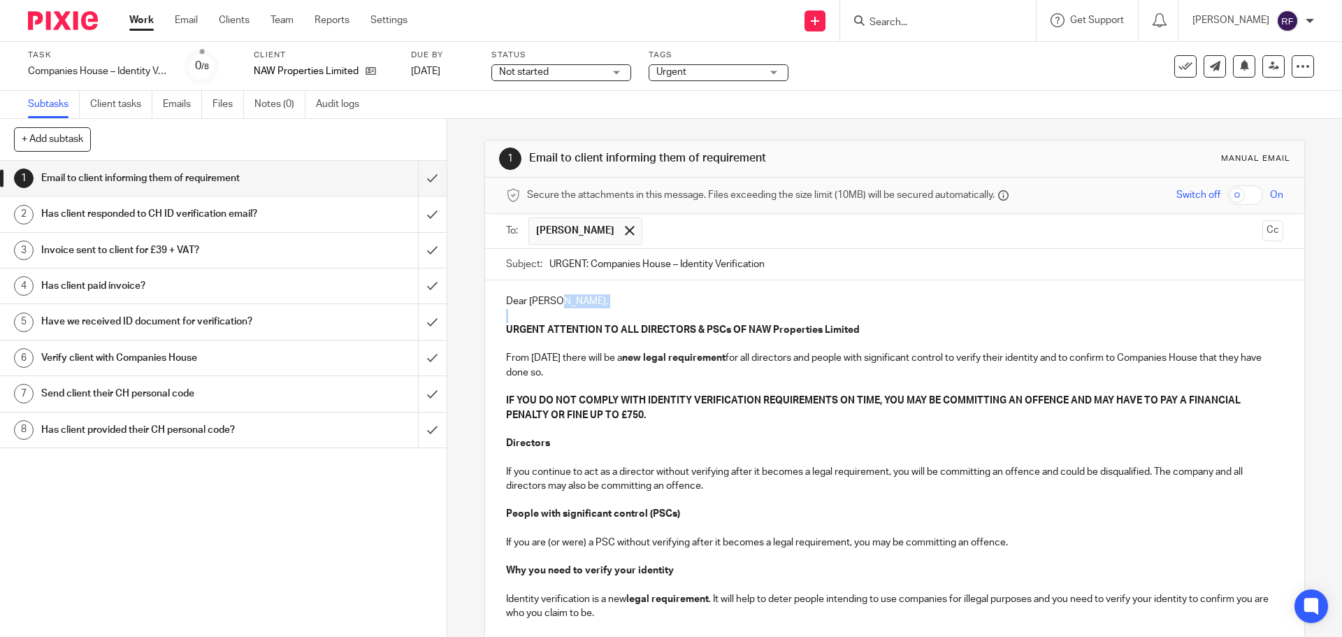
click at [610, 304] on p "Dear [PERSON_NAME]," at bounding box center [894, 301] width 777 height 14
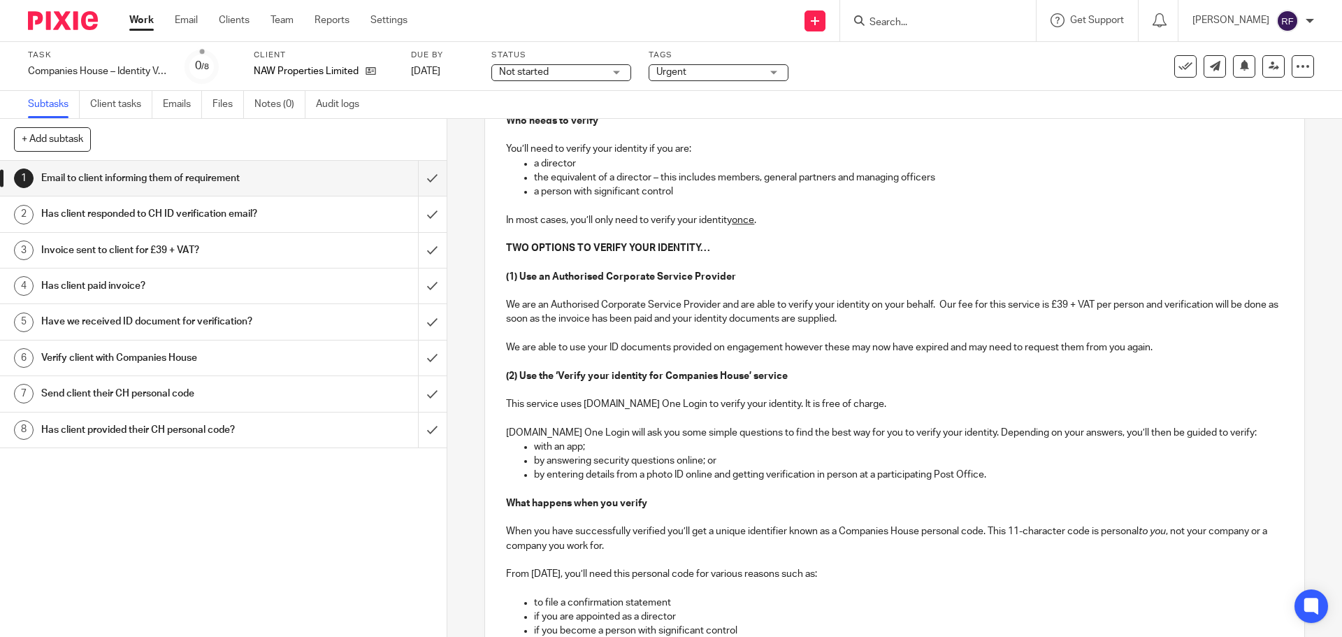
scroll to position [742, 0]
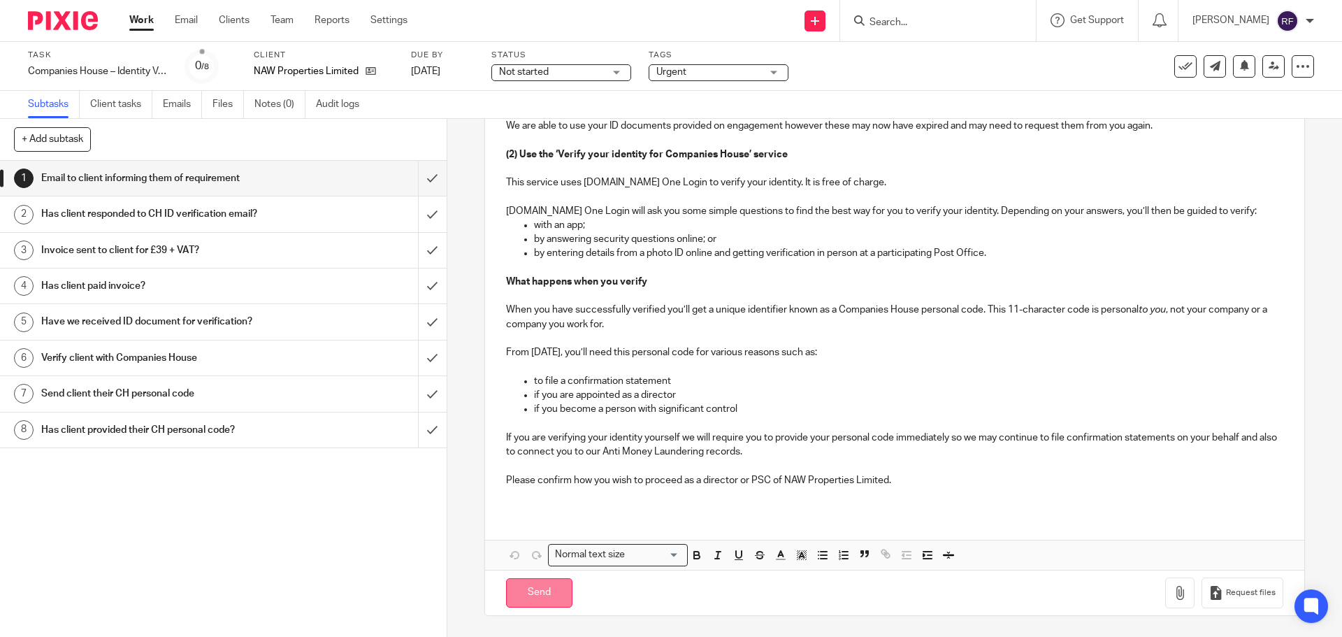
click at [549, 600] on input "Send" at bounding box center [539, 593] width 66 height 30
type input "Sent"
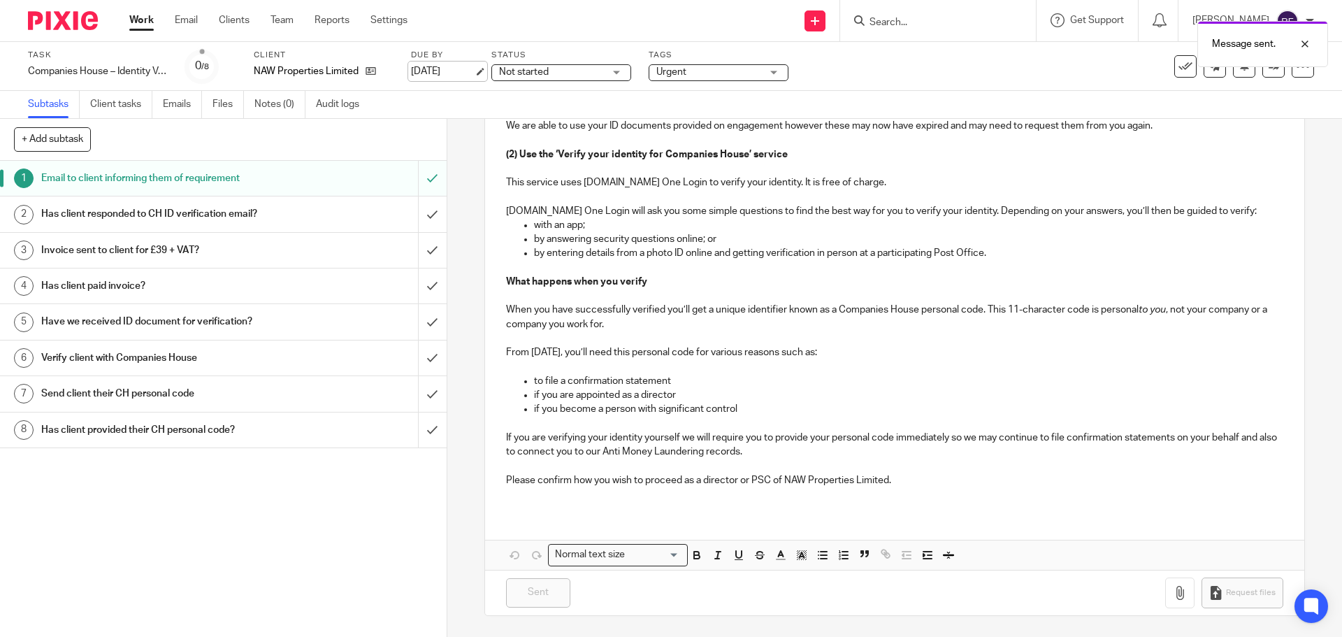
click at [459, 71] on link "[DATE]" at bounding box center [442, 71] width 63 height 15
click at [144, 17] on link "Work" at bounding box center [141, 20] width 24 height 14
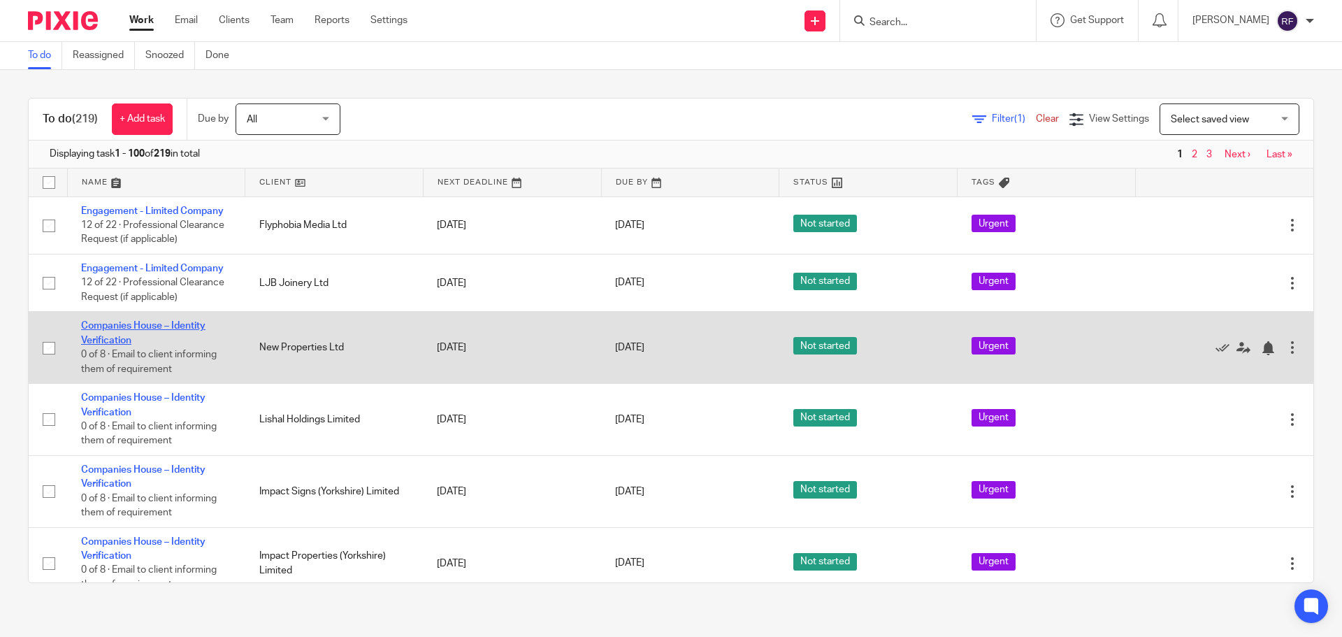
click at [106, 337] on link "Companies House – Identity Verification" at bounding box center [143, 333] width 124 height 24
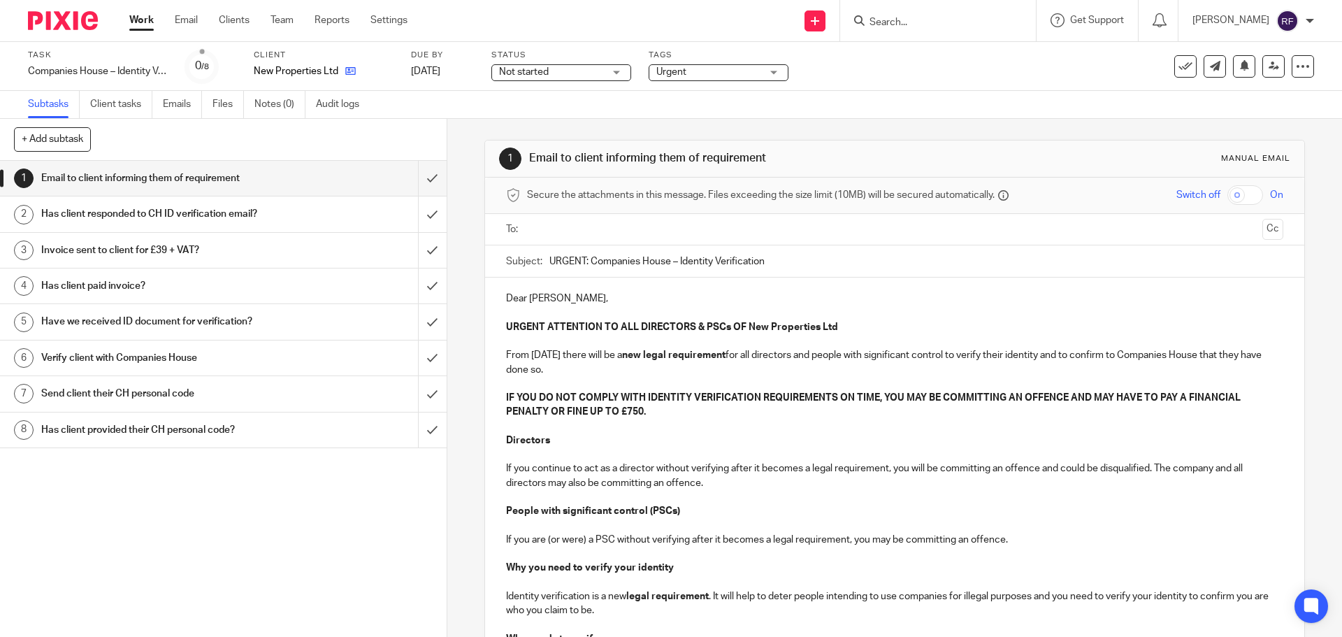
click at [343, 69] on link at bounding box center [346, 71] width 17 height 14
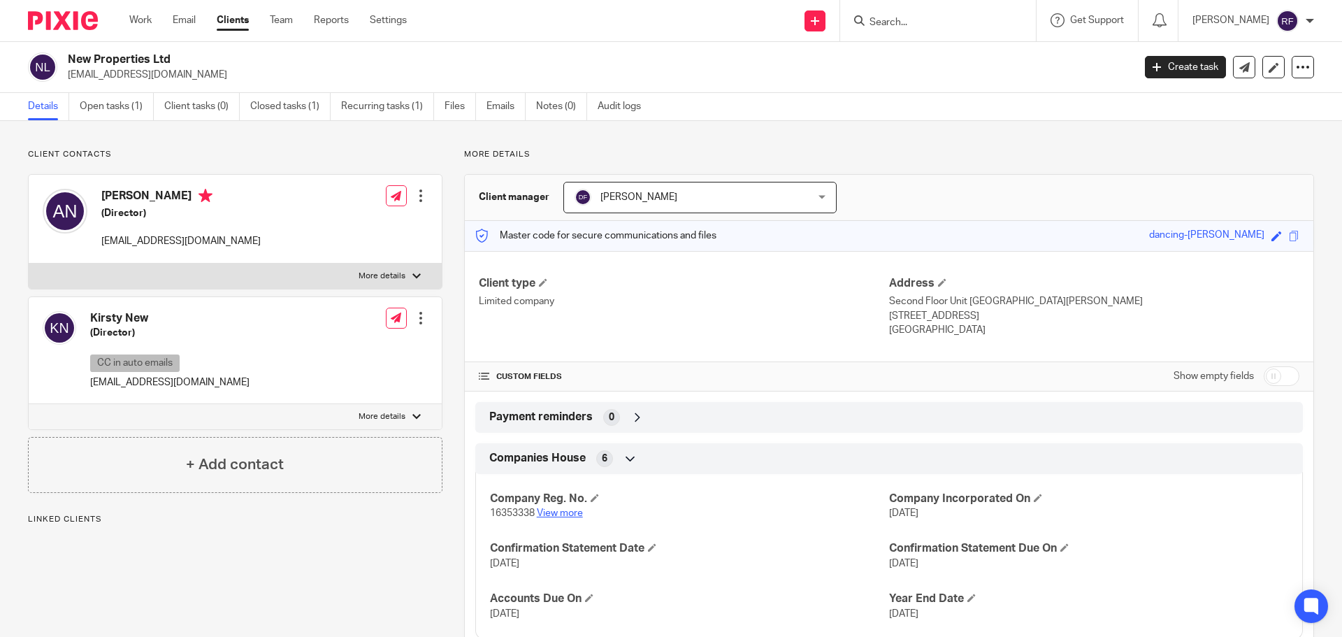
click at [564, 517] on link "View more" at bounding box center [560, 513] width 46 height 10
click at [114, 114] on link "Open tasks (1)" at bounding box center [117, 106] width 74 height 27
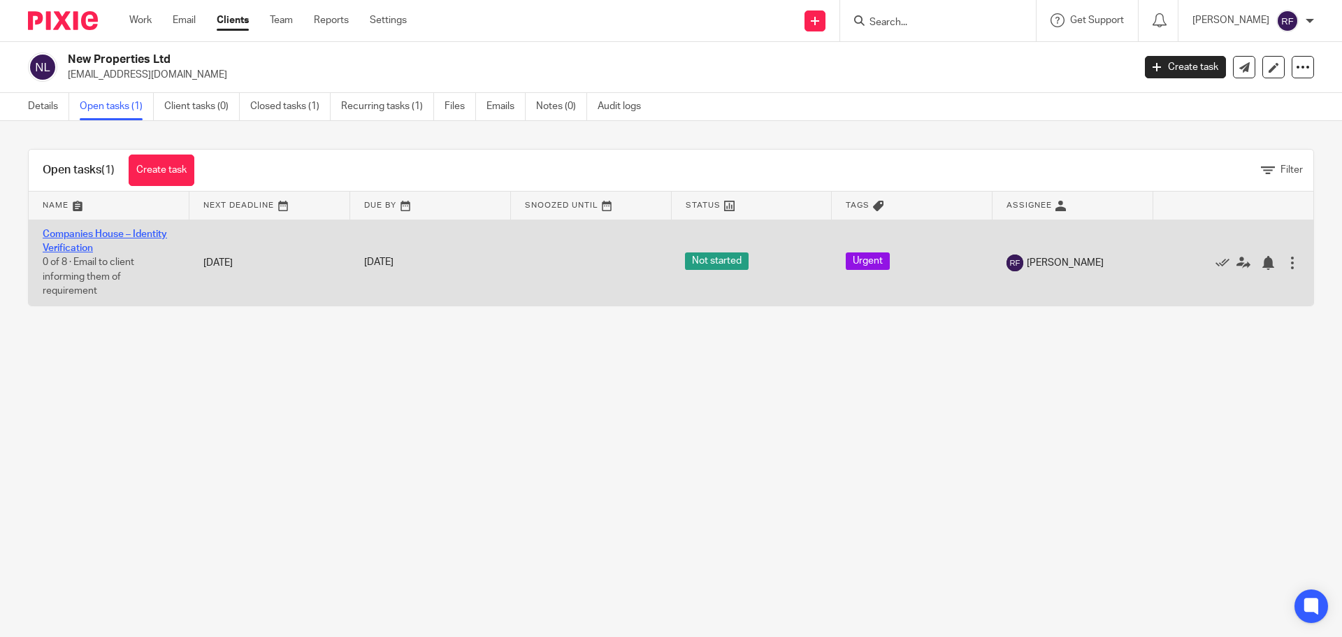
click at [53, 247] on link "Companies House – Identity Verification" at bounding box center [105, 241] width 124 height 24
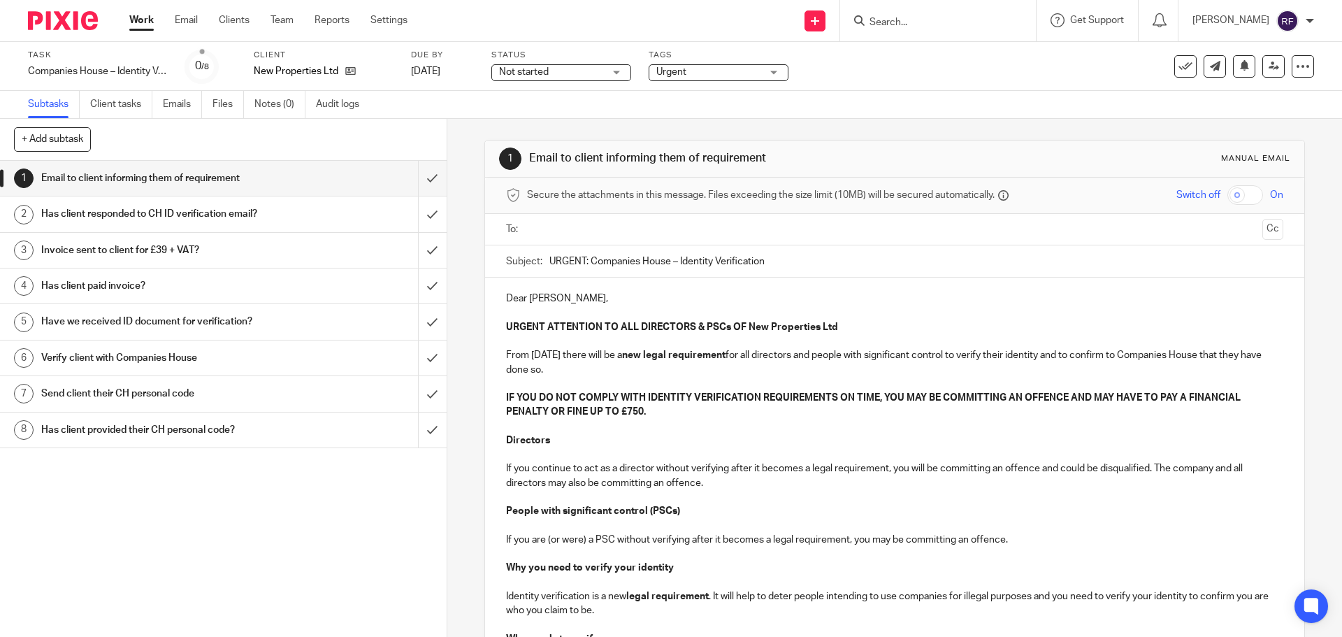
drag, startPoint x: 552, startPoint y: 296, endPoint x: 705, endPoint y: 480, distance: 239.7
click at [554, 301] on p "Dear [PERSON_NAME]," at bounding box center [894, 299] width 777 height 14
click at [710, 227] on input "text" at bounding box center [894, 230] width 724 height 16
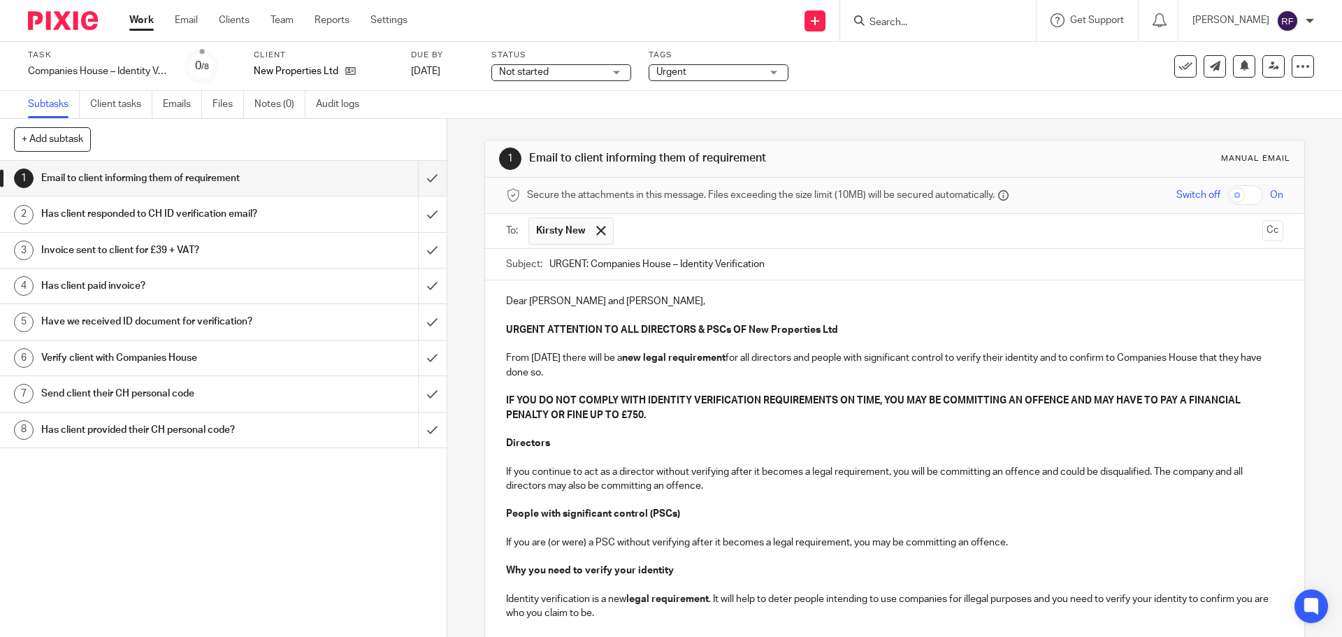
click at [699, 233] on input "text" at bounding box center [939, 230] width 636 height 27
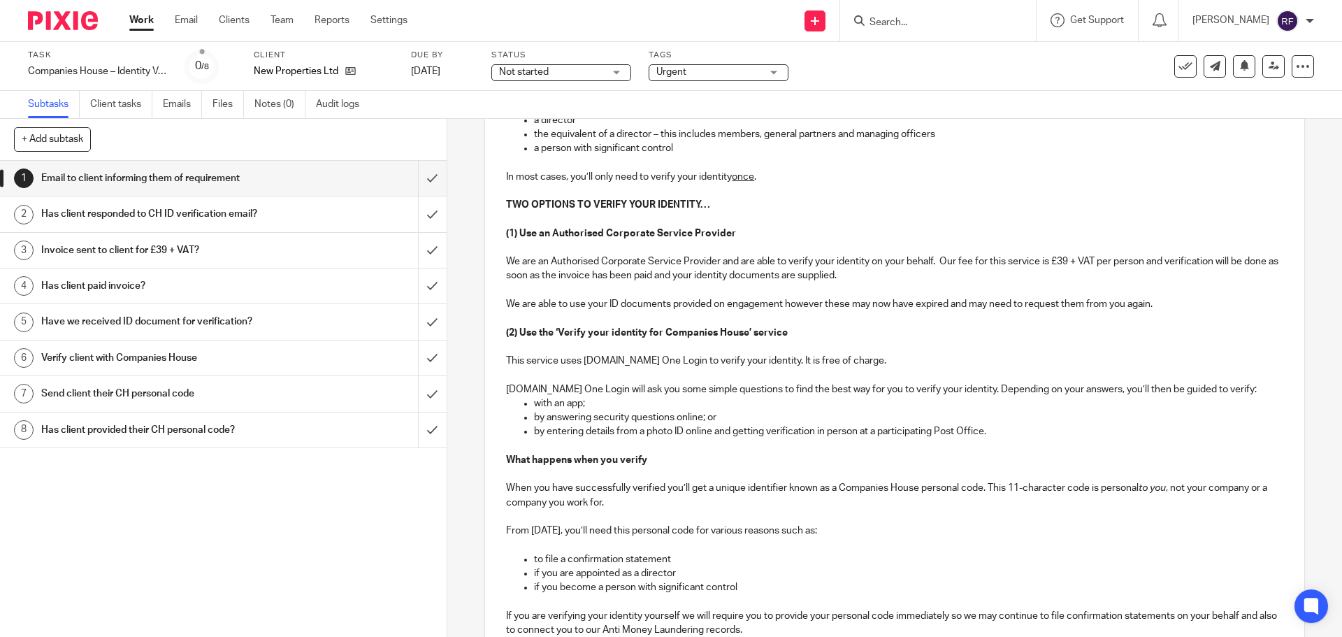
scroll to position [742, 0]
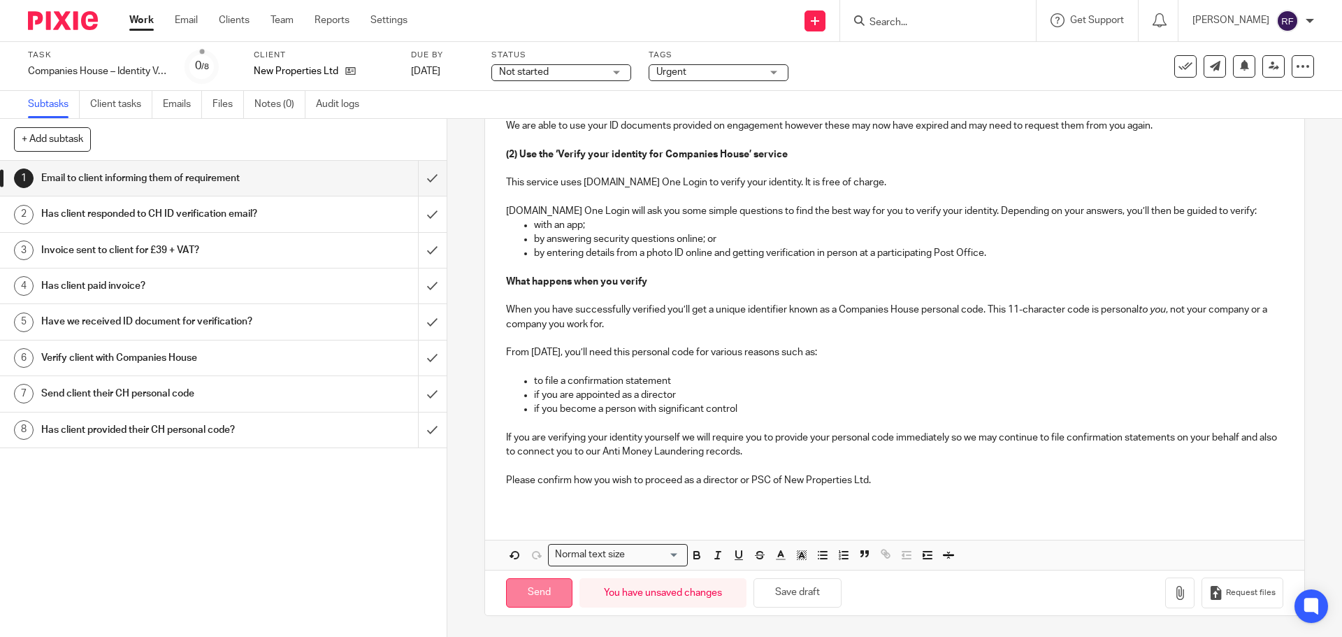
click at [542, 596] on input "Send" at bounding box center [539, 593] width 66 height 30
type input "Sent"
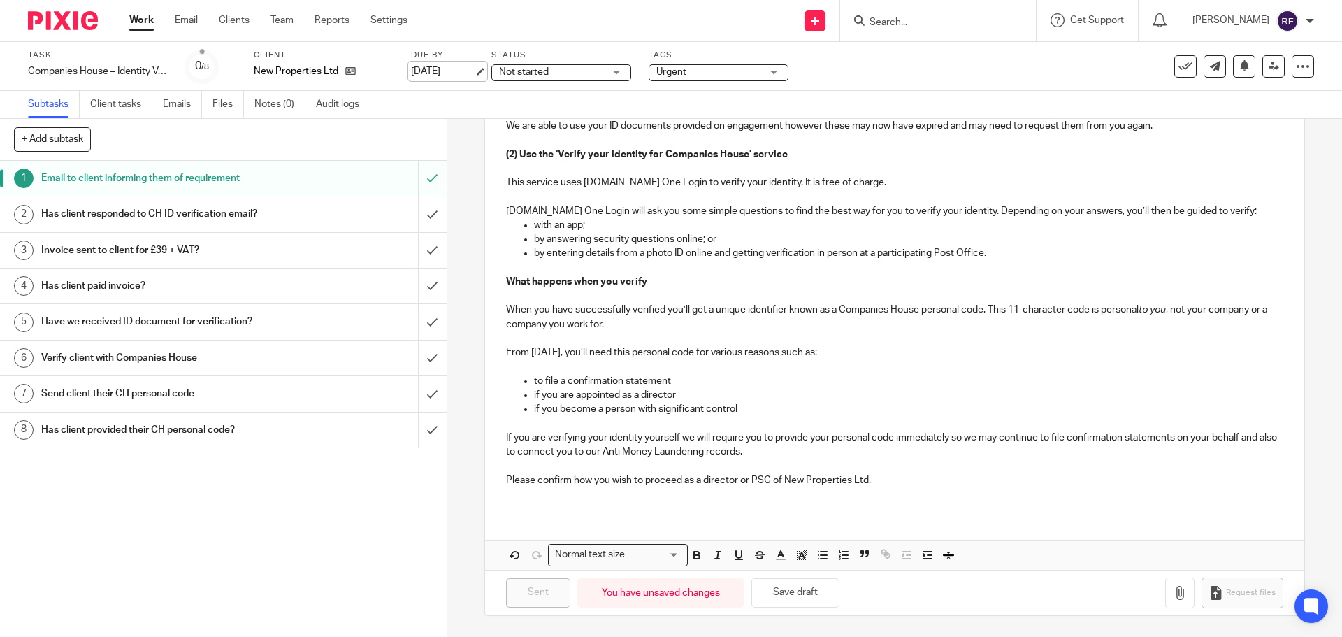
click at [474, 69] on link "[DATE]" at bounding box center [442, 71] width 63 height 15
click at [144, 27] on link "Work" at bounding box center [141, 20] width 24 height 14
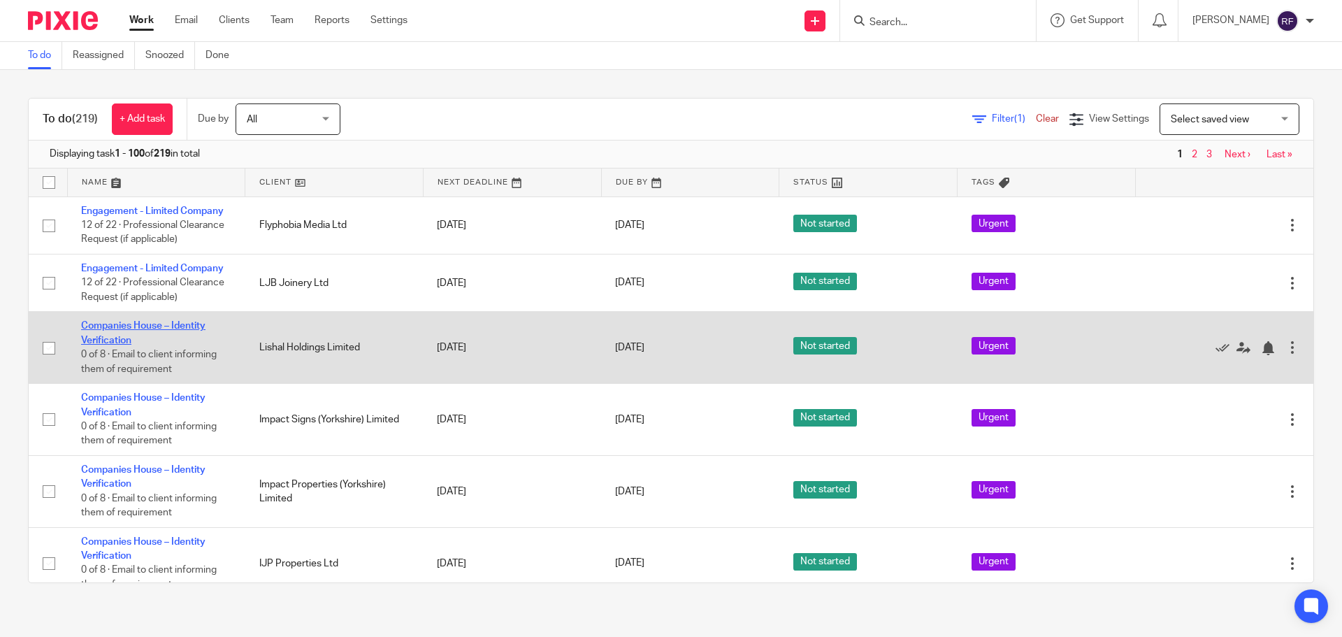
click at [174, 324] on link "Companies House – Identity Verification" at bounding box center [143, 333] width 124 height 24
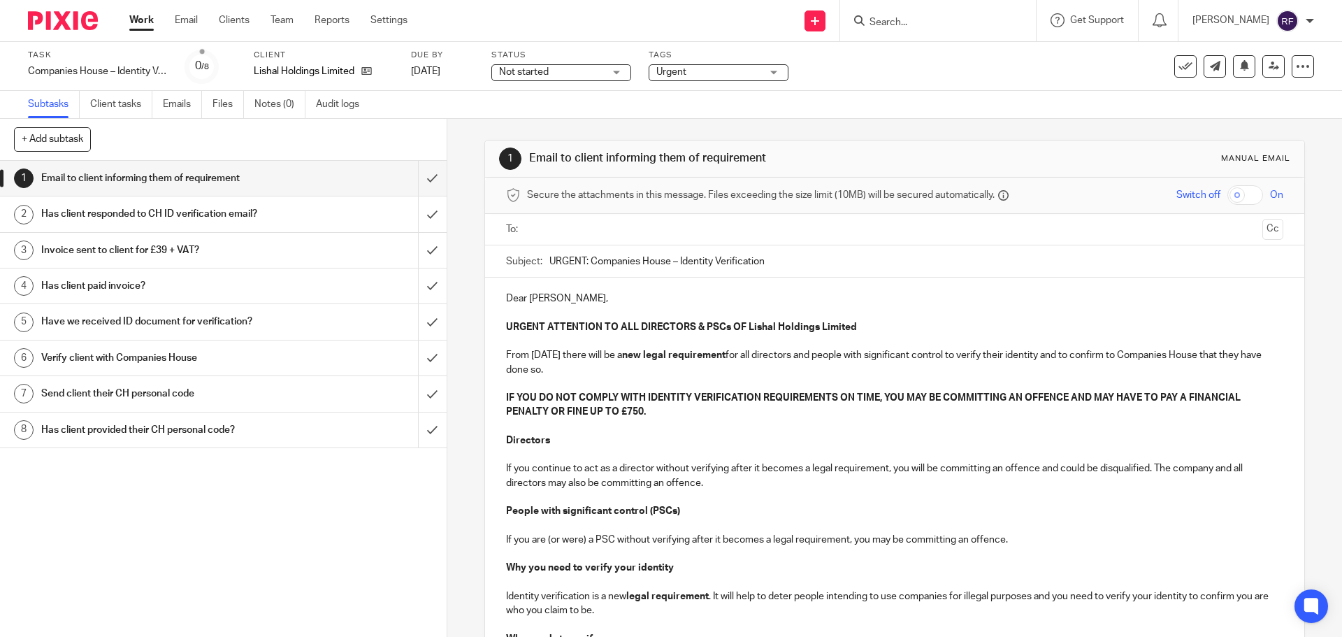
click at [661, 235] on input "text" at bounding box center [894, 230] width 724 height 16
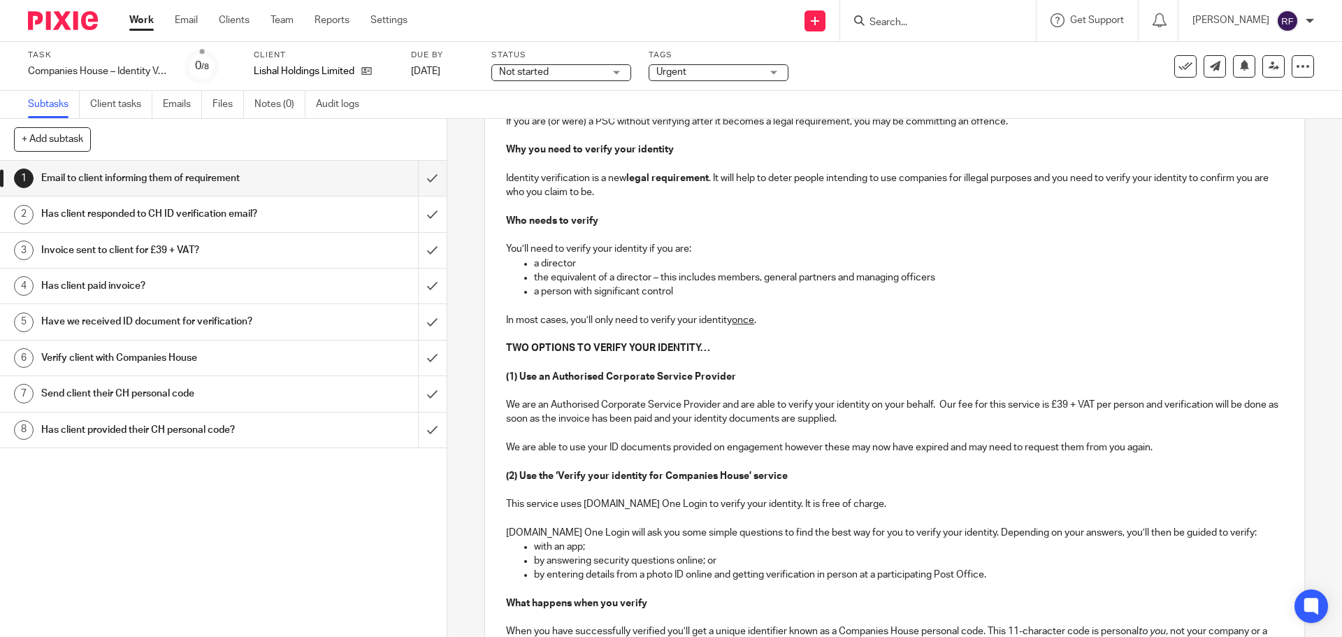
scroll to position [699, 0]
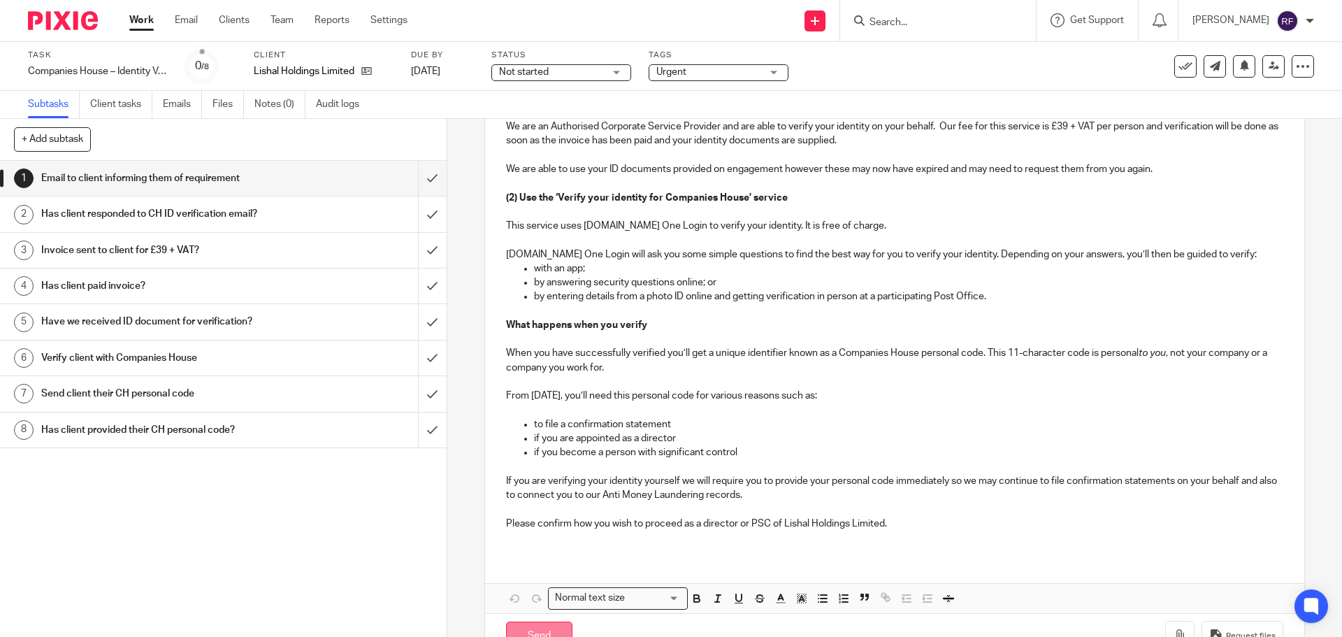
click at [550, 622] on input "Send" at bounding box center [539, 637] width 66 height 30
type input "Sent"
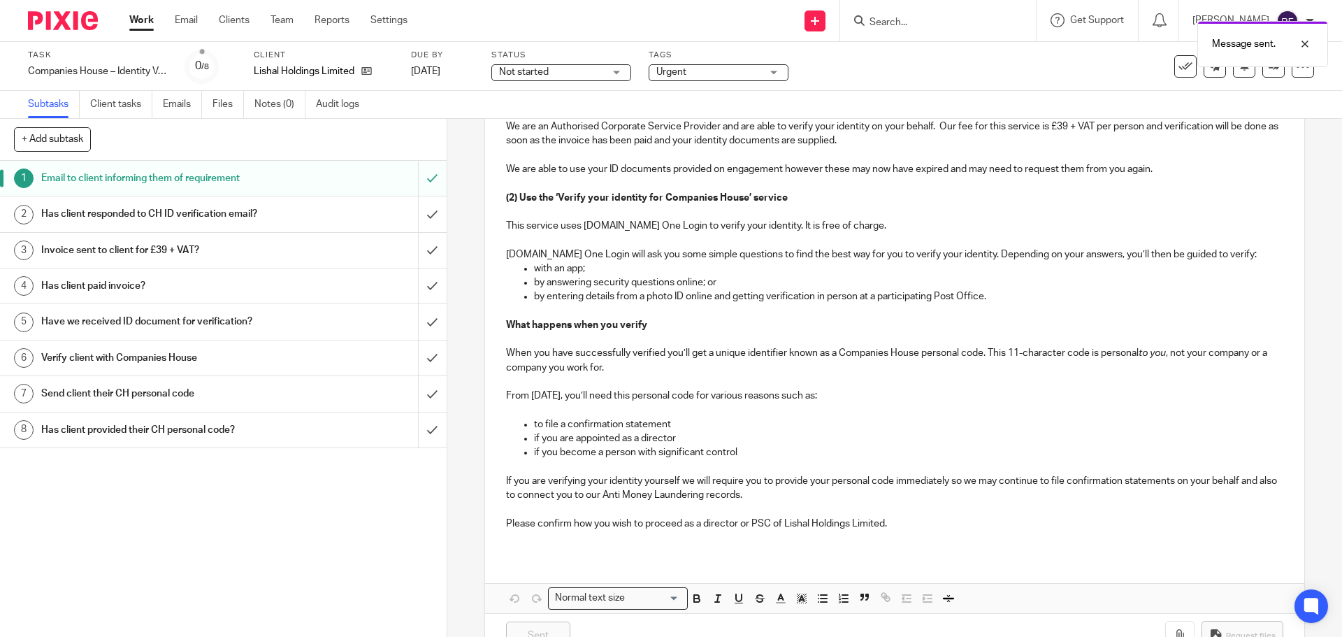
click at [382, 28] on div "Work Email Clients Team Reports Settings Work Email Clients Team Reports Settin…" at bounding box center [271, 20] width 313 height 41
drag, startPoint x: 440, startPoint y: 61, endPoint x: 452, endPoint y: 71, distance: 16.4
click at [440, 62] on div "Due by [DATE]" at bounding box center [442, 67] width 63 height 34
click at [474, 71] on link "[DATE]" at bounding box center [442, 71] width 63 height 15
click at [127, 12] on div "Work Email Clients Team Reports Settings Work Email Clients Team Reports Settin…" at bounding box center [271, 20] width 313 height 41
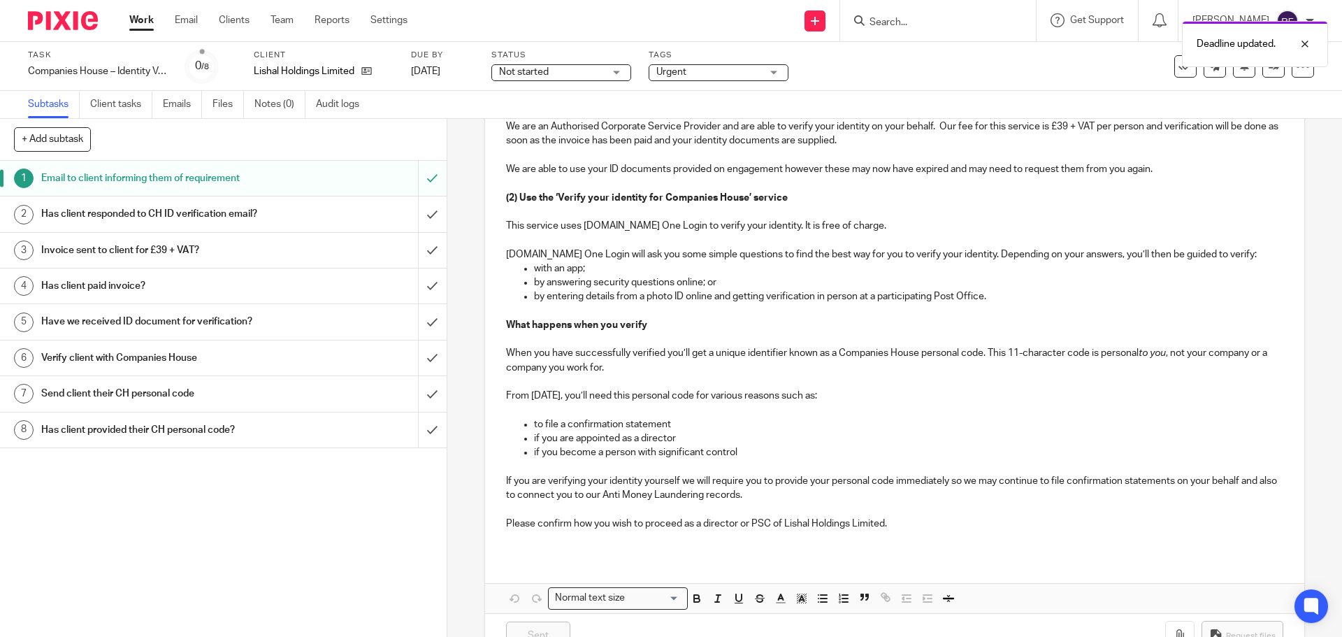
click at [142, 20] on link "Work" at bounding box center [141, 20] width 24 height 14
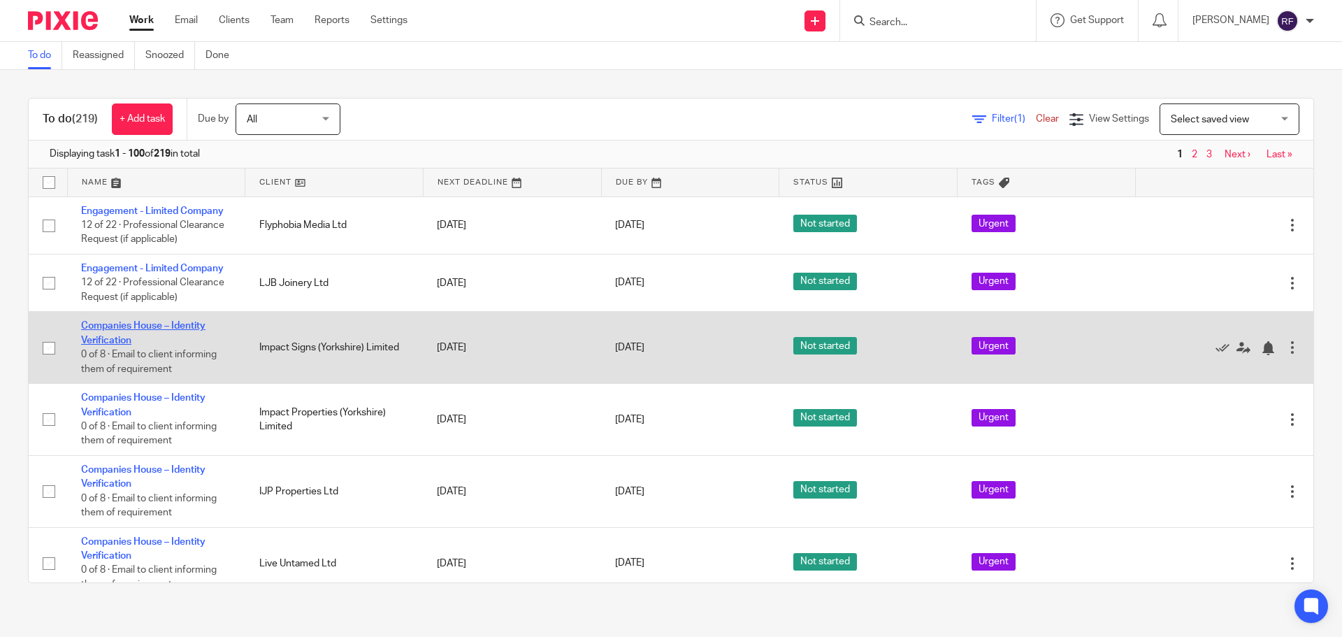
click at [116, 324] on link "Companies House – Identity Verification" at bounding box center [143, 333] width 124 height 24
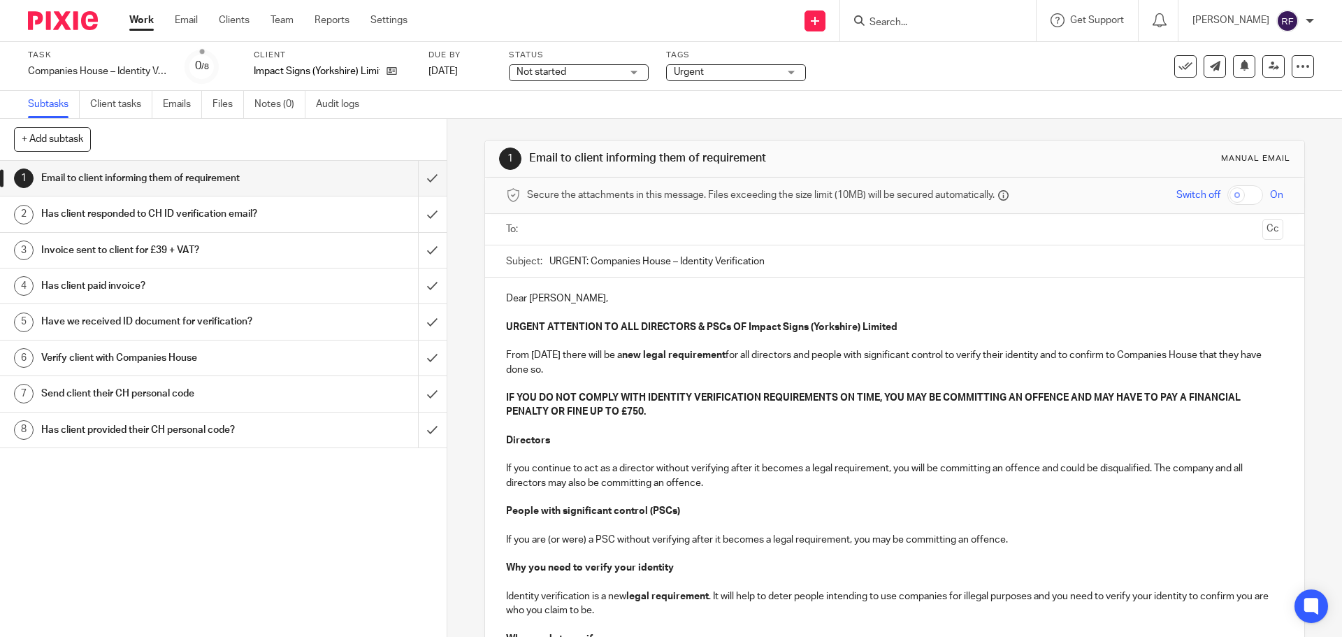
click at [606, 227] on input "text" at bounding box center [894, 230] width 724 height 16
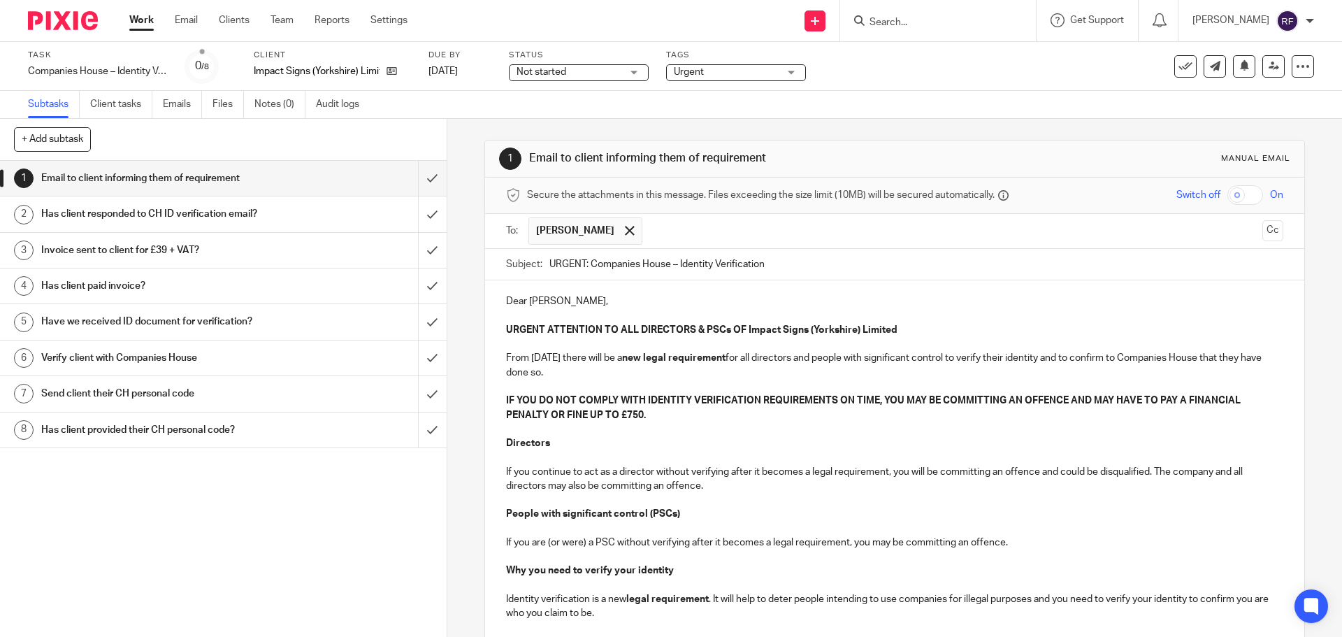
click at [624, 303] on p "Dear Richard," at bounding box center [894, 301] width 777 height 14
drag, startPoint x: 897, startPoint y: 329, endPoint x: 729, endPoint y: 333, distance: 167.8
click at [729, 333] on p "URGENT ATTENTION TO ALL DIRECTORS & PSCs OF Impact Signs (Yorkshire) Limited" at bounding box center [894, 330] width 777 height 14
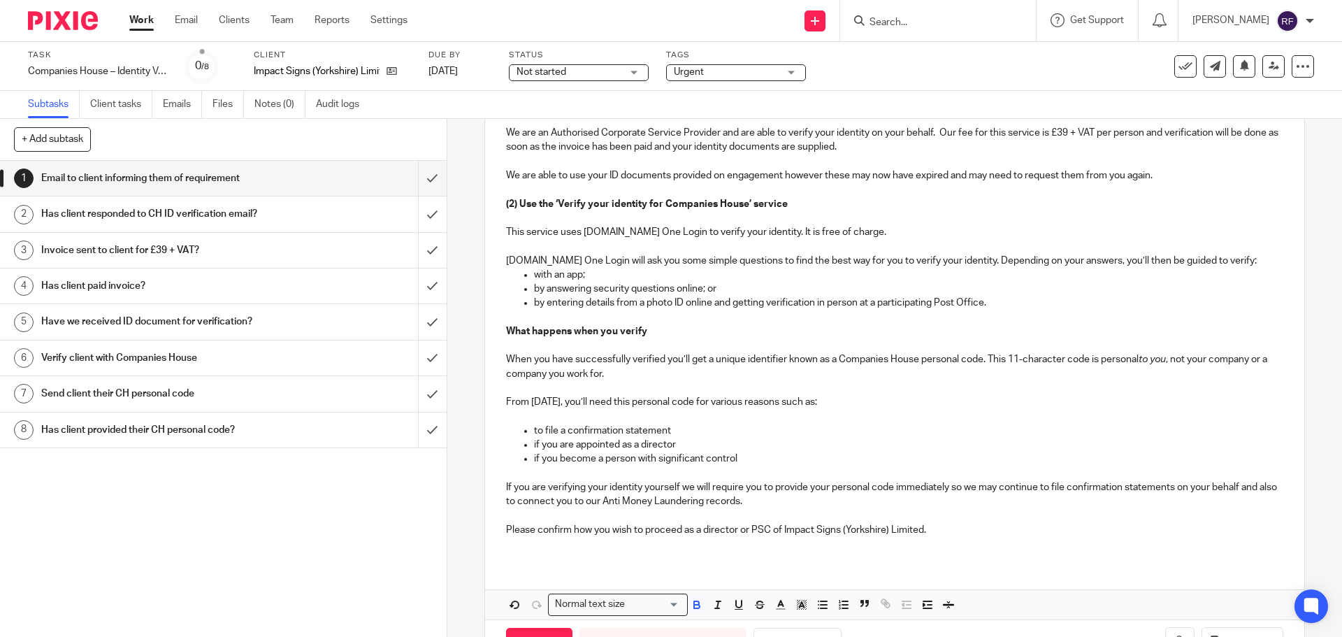
scroll to position [673, 0]
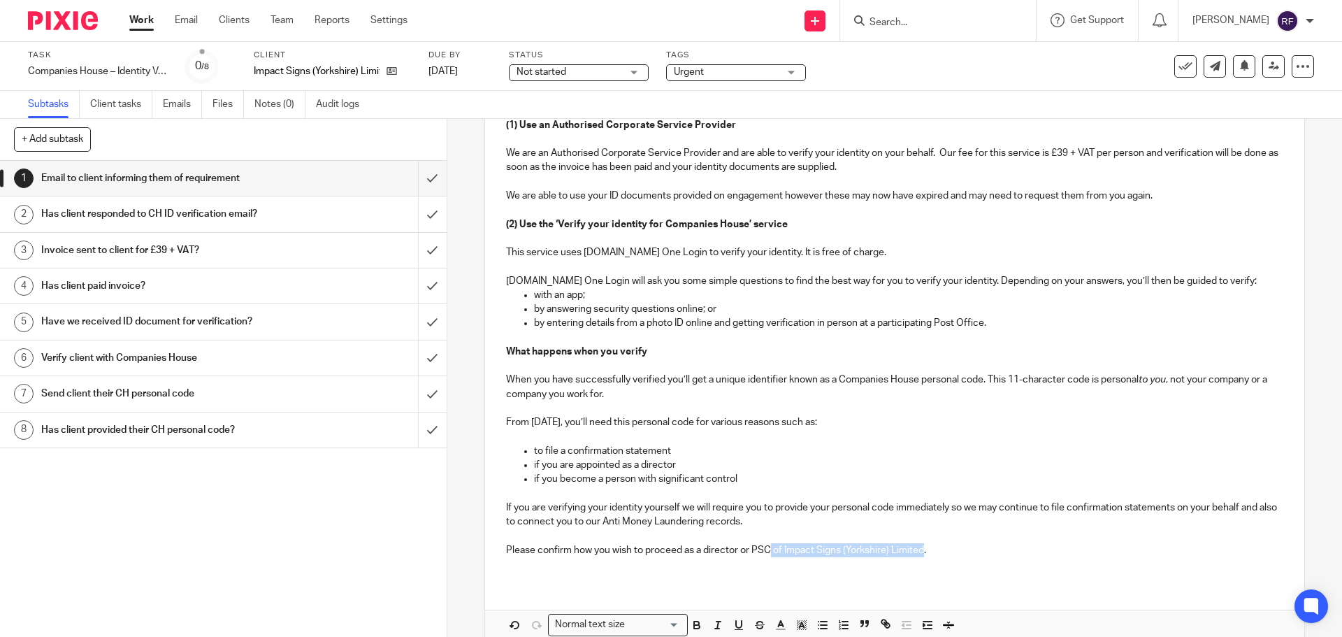
drag, startPoint x: 921, startPoint y: 552, endPoint x: 767, endPoint y: 551, distance: 154.5
click at [767, 551] on p "Please confirm how you wish to proceed as a director or PSC of Impact Signs (Yo…" at bounding box center [894, 550] width 777 height 14
click at [777, 475] on p "if you become a person with significant control" at bounding box center [908, 479] width 749 height 14
click at [816, 550] on p "Please confirm how you wish to proceed as a director or PSC." at bounding box center [894, 550] width 777 height 14
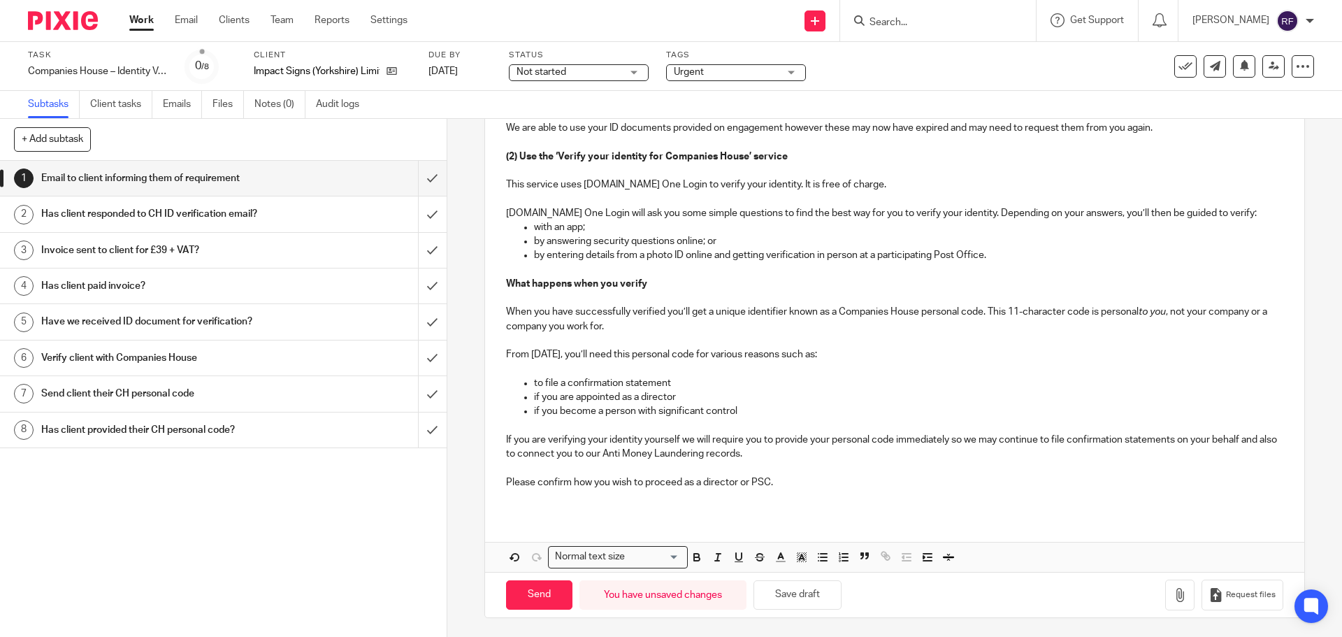
scroll to position [742, 0]
click at [538, 596] on input "Send" at bounding box center [539, 593] width 66 height 30
type input "Sent"
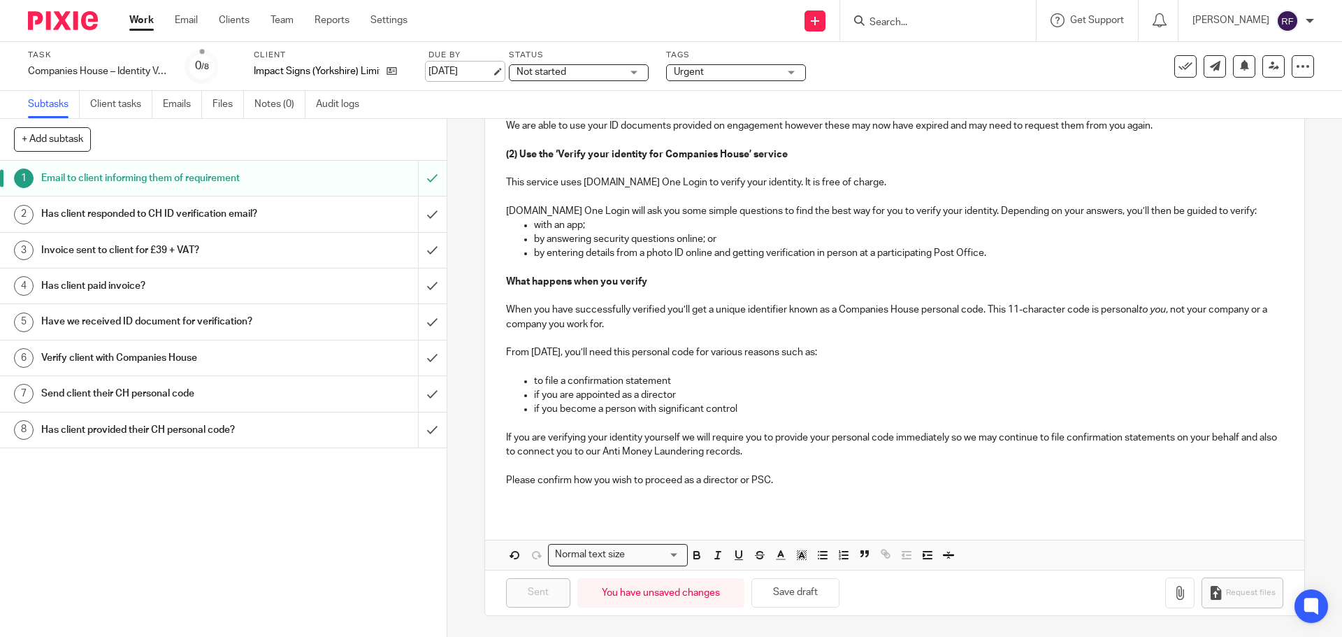
click at [491, 69] on link "[DATE]" at bounding box center [460, 71] width 63 height 15
click at [150, 22] on link "Work" at bounding box center [141, 20] width 24 height 14
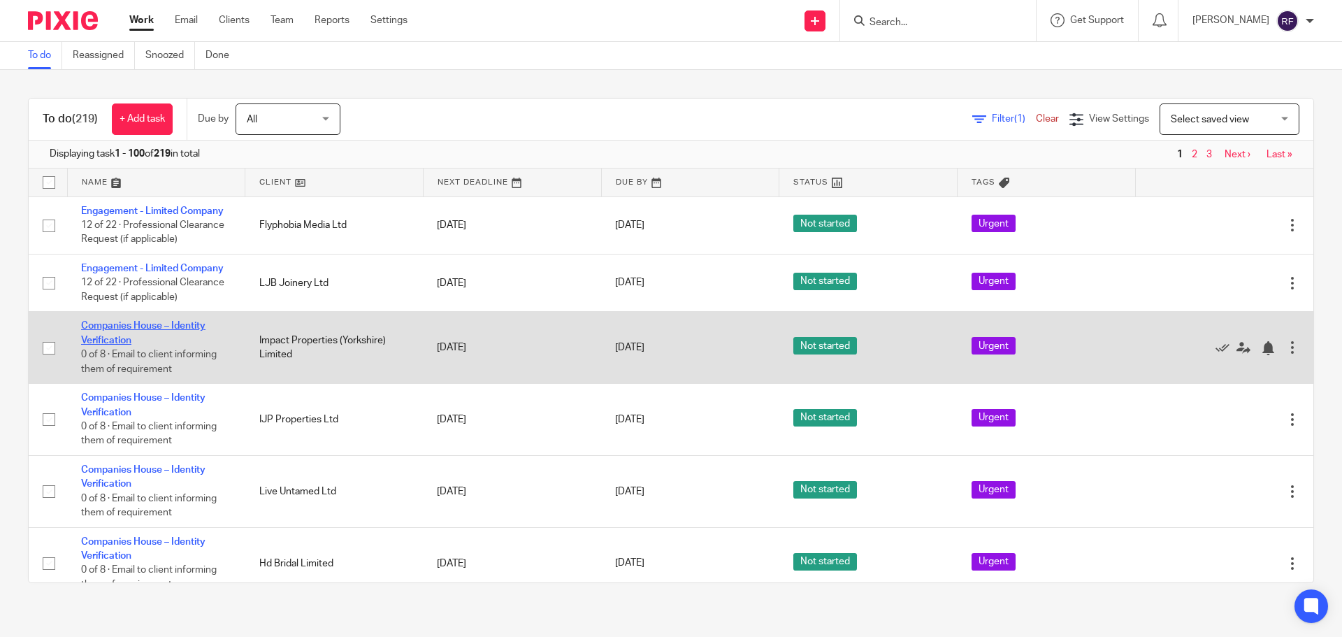
click at [99, 326] on link "Companies House – Identity Verification" at bounding box center [143, 333] width 124 height 24
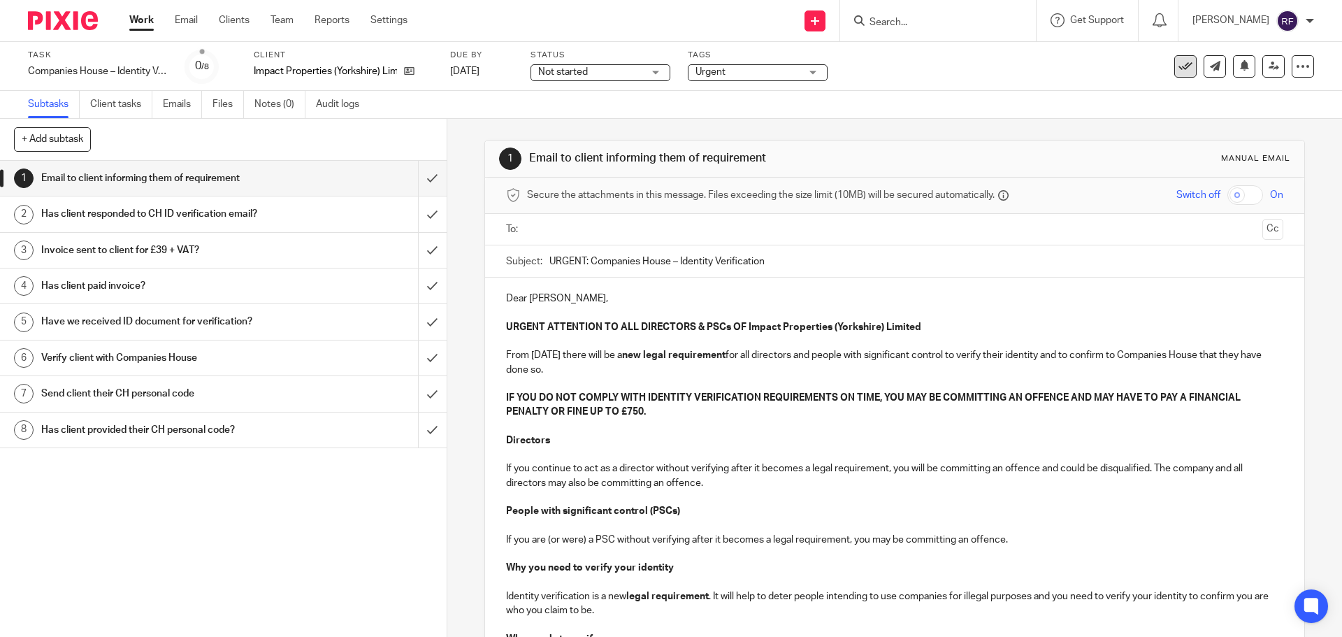
click at [1179, 63] on icon at bounding box center [1186, 66] width 14 height 14
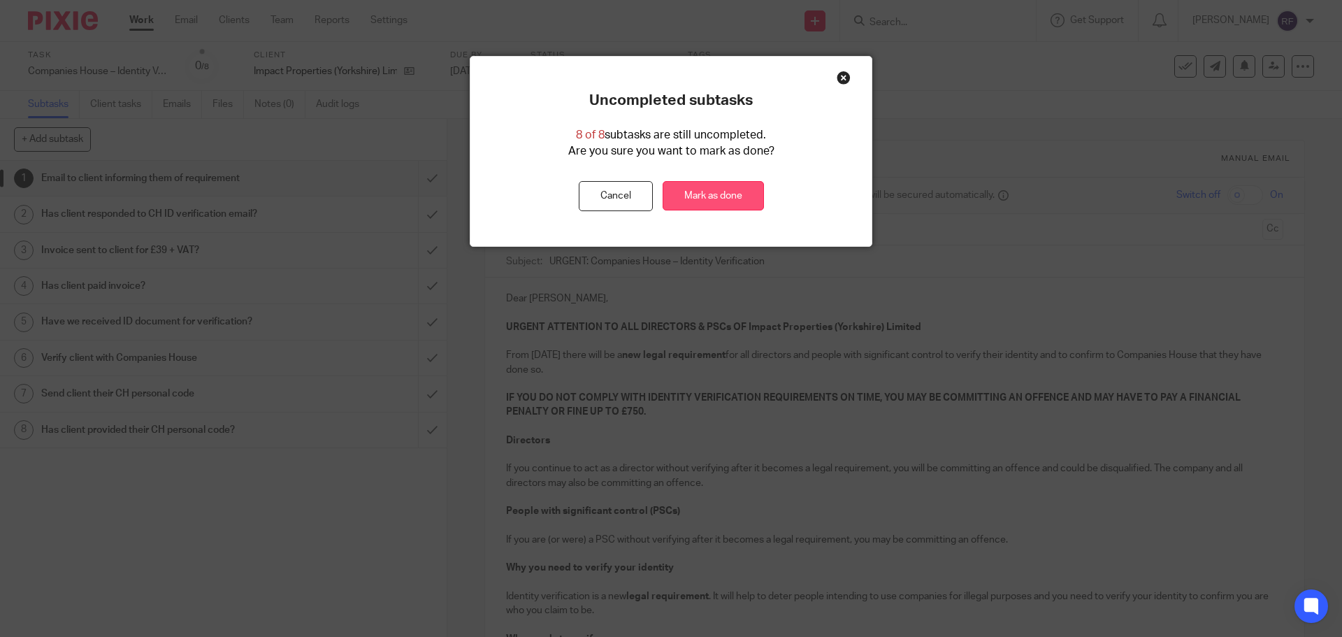
click at [710, 199] on link "Mark as done" at bounding box center [713, 196] width 101 height 30
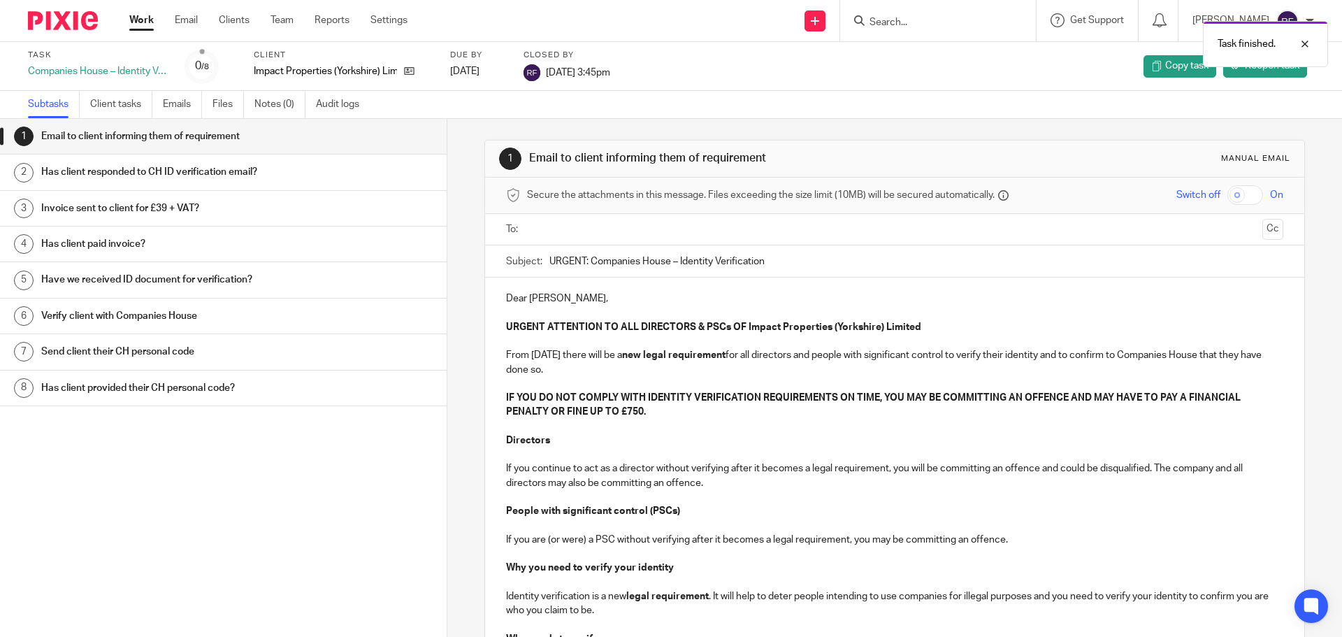
click at [147, 20] on link "Work" at bounding box center [141, 20] width 24 height 14
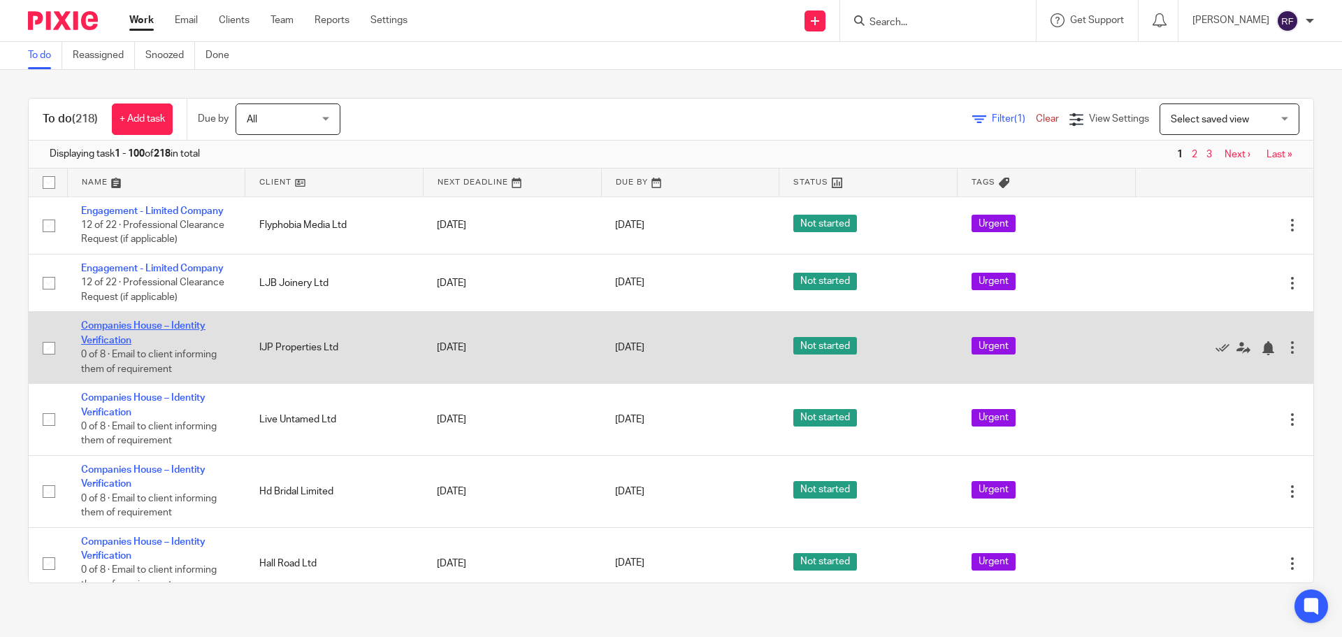
click at [111, 323] on link "Companies House – Identity Verification" at bounding box center [143, 333] width 124 height 24
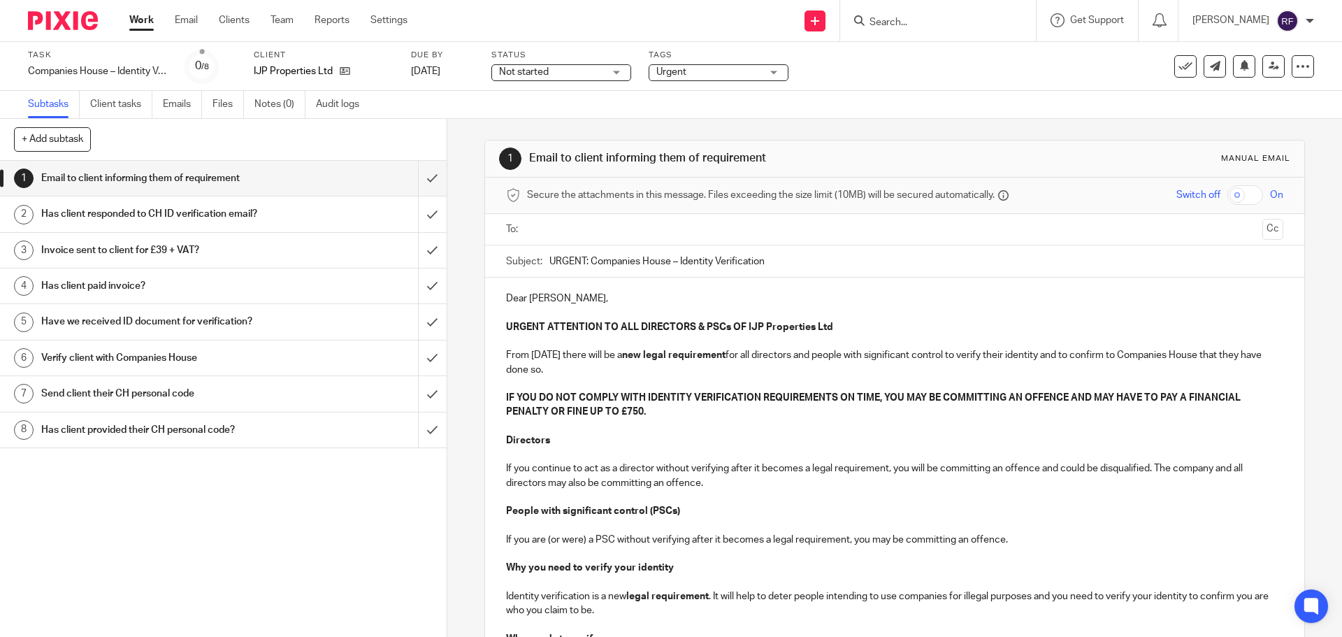
click at [554, 224] on input "text" at bounding box center [894, 230] width 724 height 16
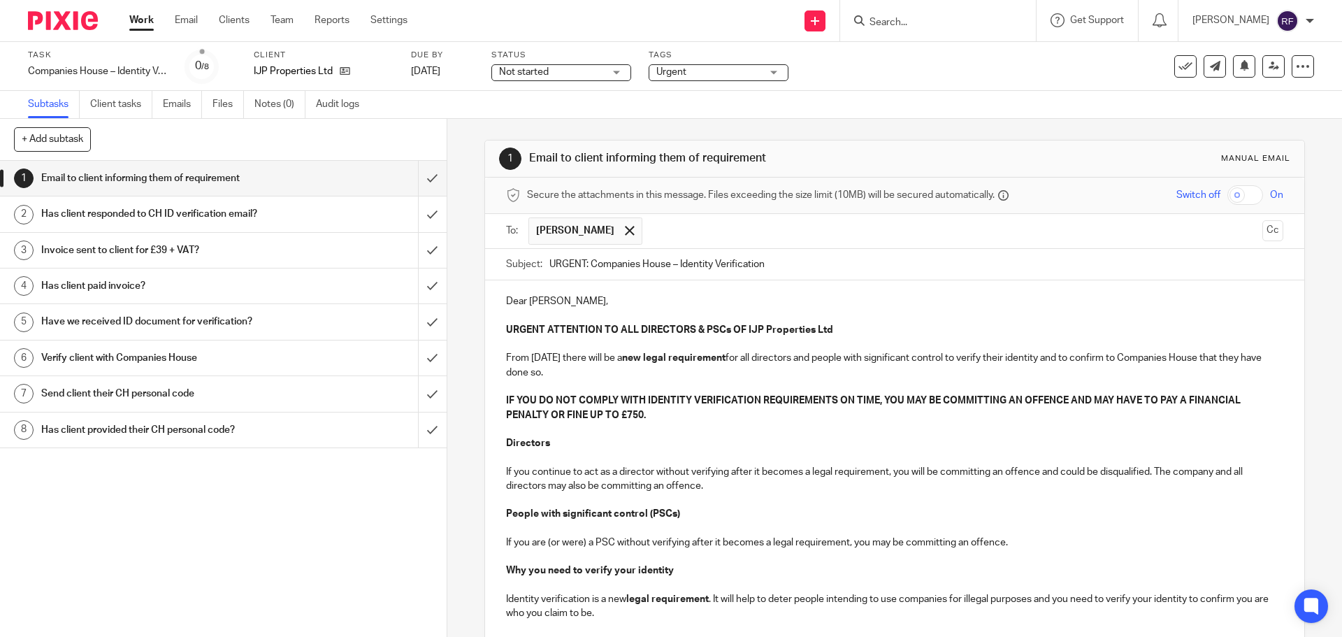
click at [710, 234] on input "text" at bounding box center [954, 230] width 608 height 27
click at [653, 297] on p "Dear Ian," at bounding box center [894, 301] width 777 height 14
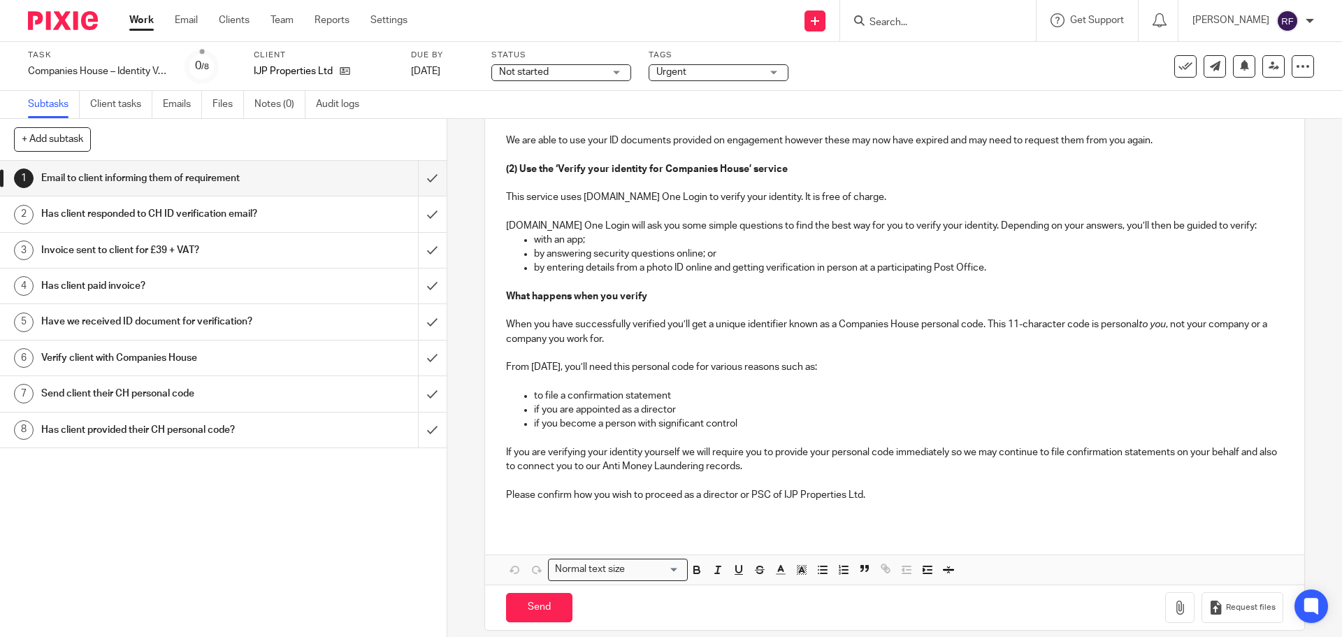
scroll to position [742, 0]
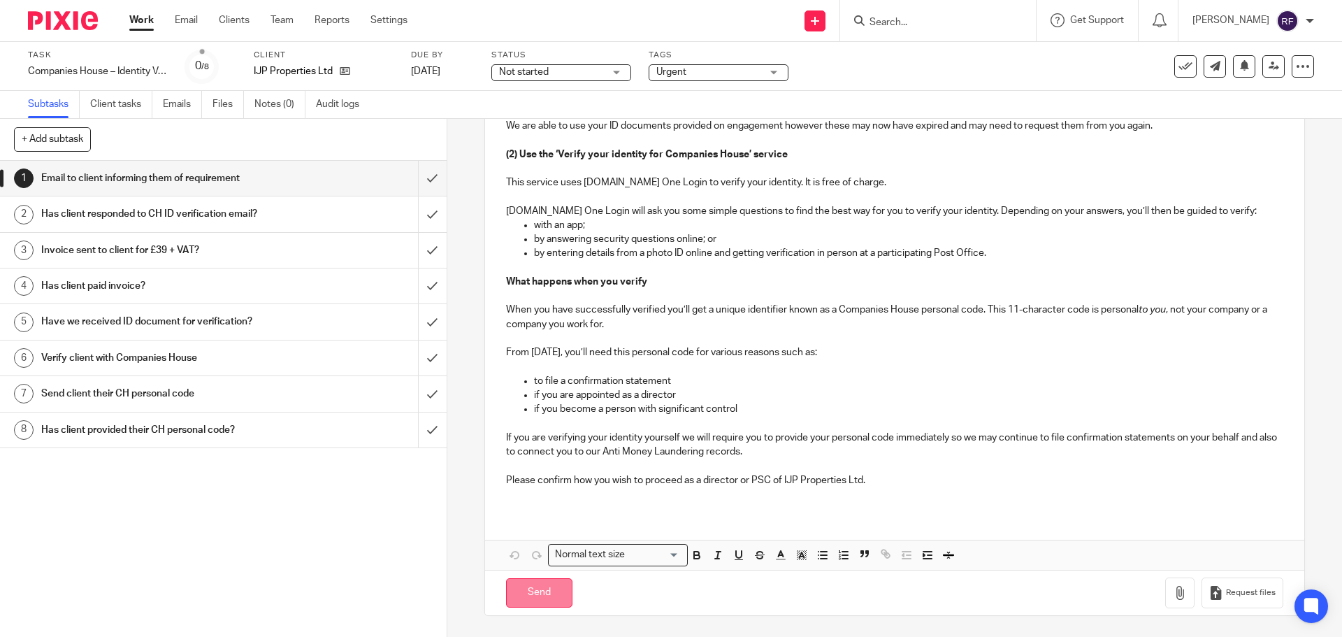
click at [526, 589] on input "Send" at bounding box center [539, 593] width 66 height 30
type input "Sent"
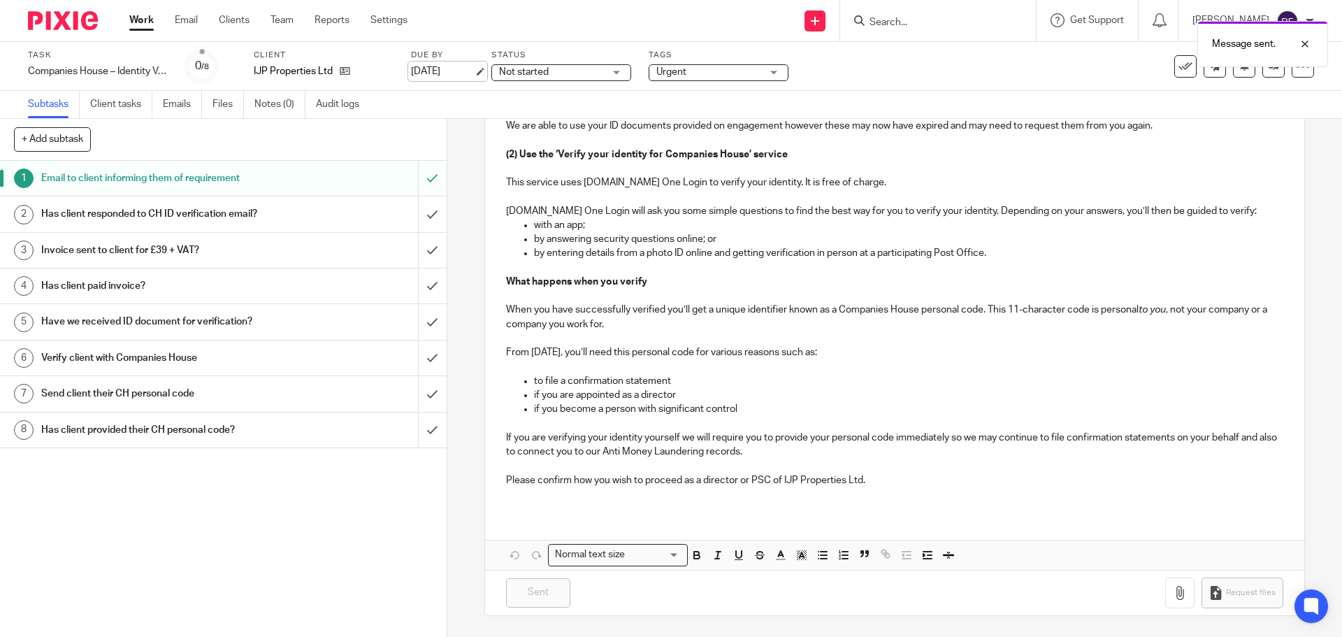
click at [474, 76] on link "[DATE]" at bounding box center [442, 71] width 63 height 15
click at [138, 15] on link "Work" at bounding box center [141, 20] width 24 height 14
click at [142, 21] on link "Work" at bounding box center [141, 20] width 24 height 14
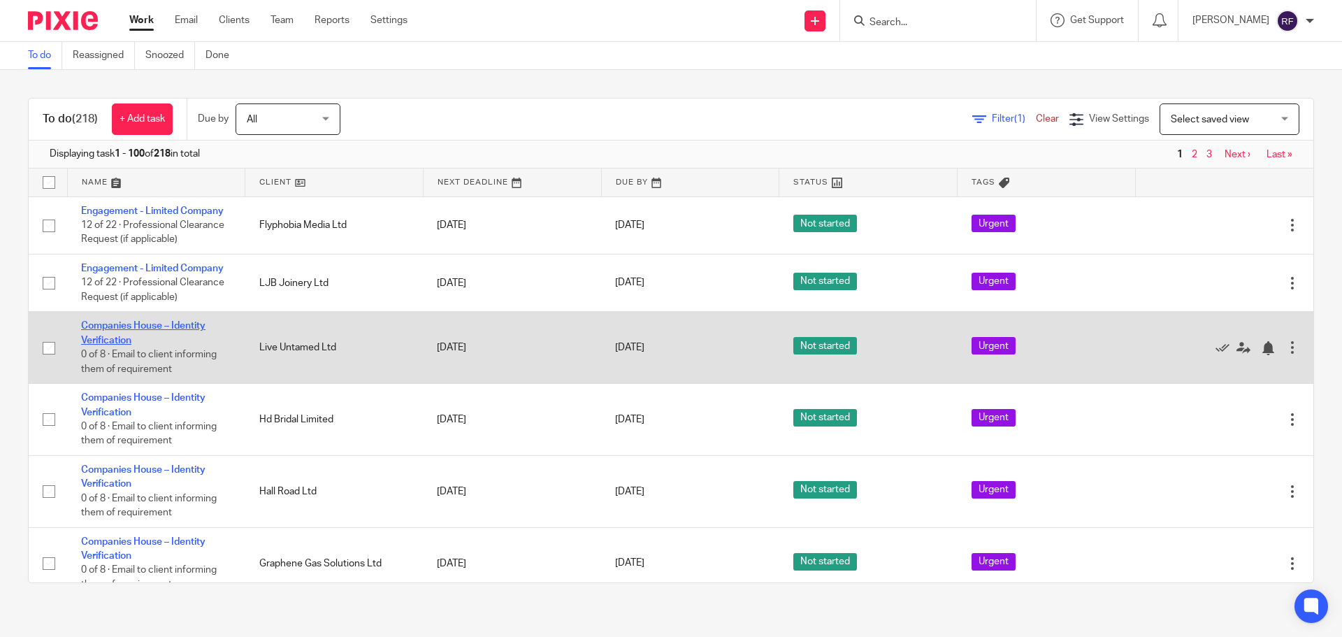
click at [113, 325] on link "Companies House – Identity Verification" at bounding box center [143, 333] width 124 height 24
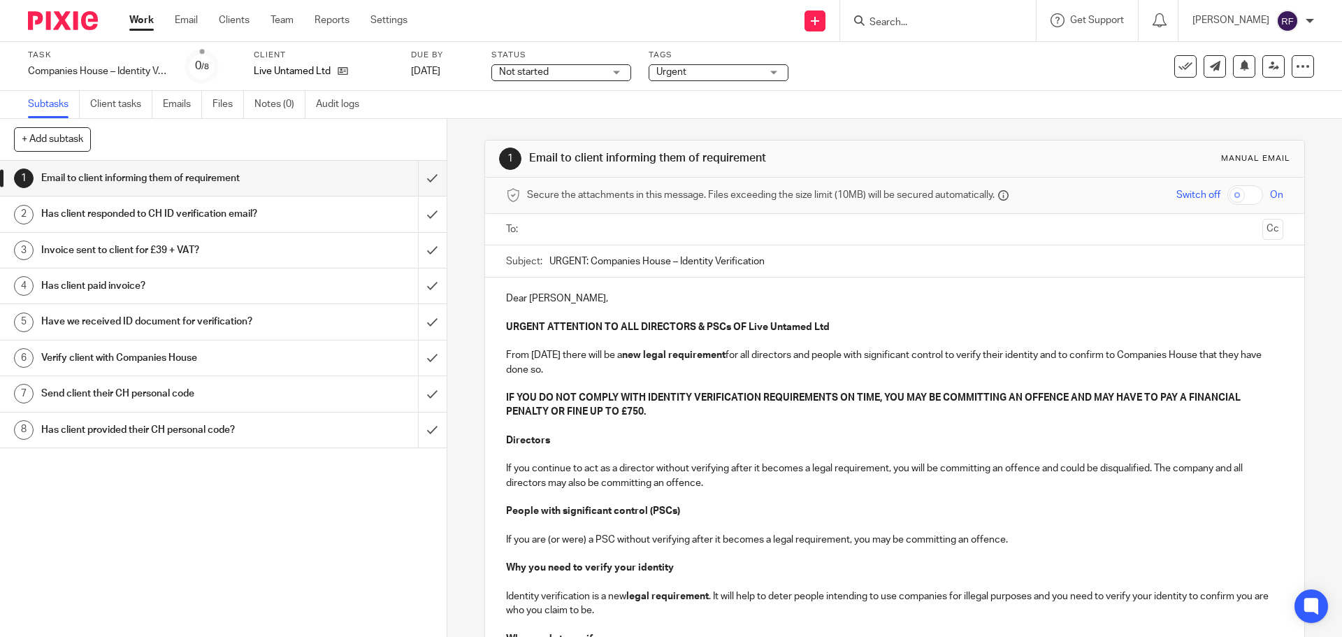
click at [720, 231] on input "text" at bounding box center [894, 230] width 724 height 16
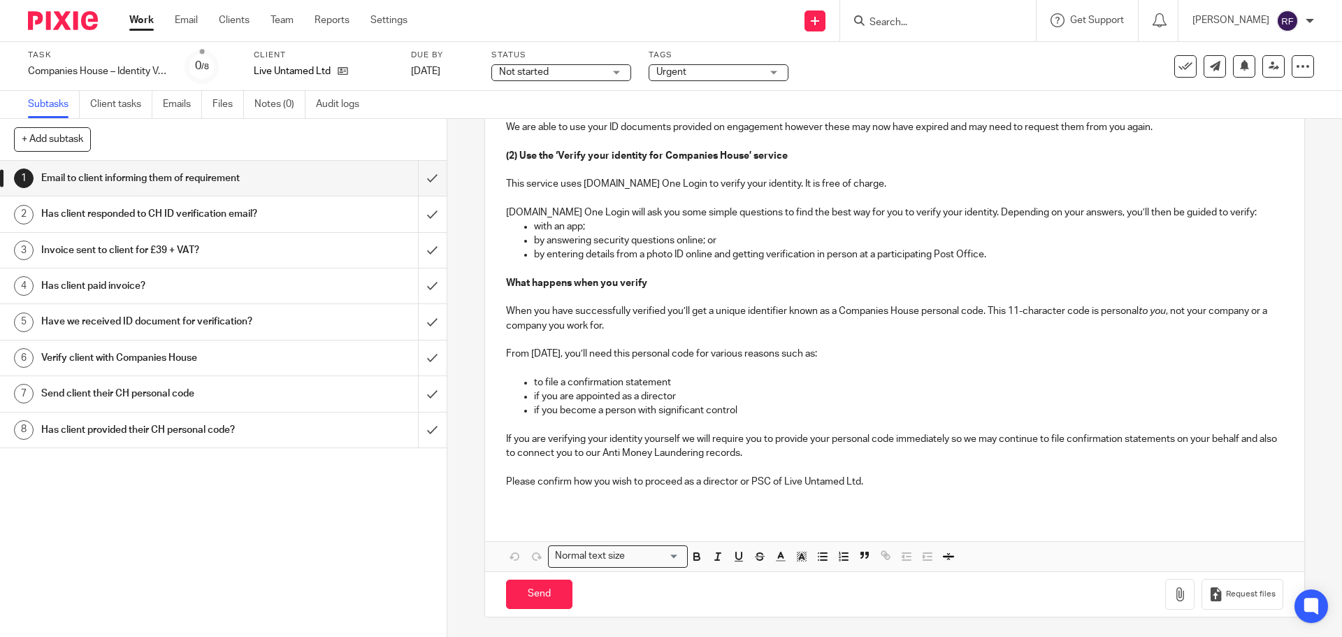
scroll to position [742, 0]
click at [610, 482] on p "Please confirm how you wish to proceed as a director or PSC of Live Untamed Ltd." at bounding box center [894, 480] width 777 height 14
click at [524, 592] on input "Send" at bounding box center [539, 593] width 66 height 30
type input "Sent"
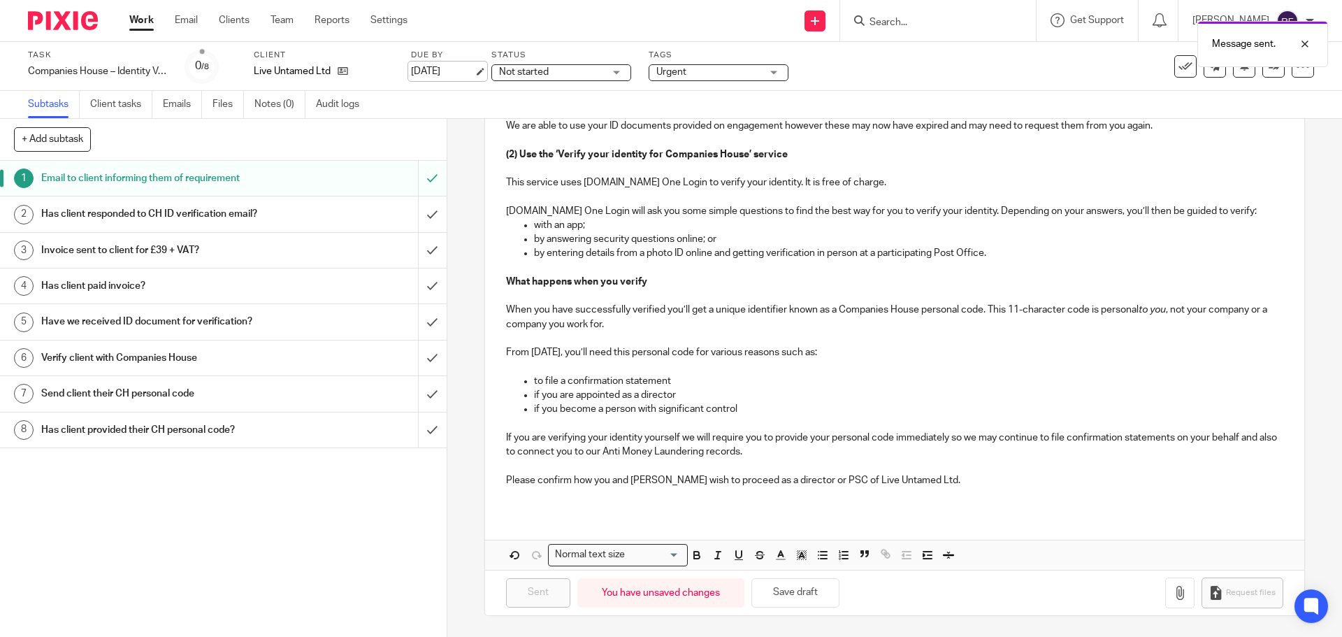
click at [474, 71] on link "[DATE]" at bounding box center [442, 71] width 63 height 15
click at [147, 27] on link "Work" at bounding box center [141, 20] width 24 height 14
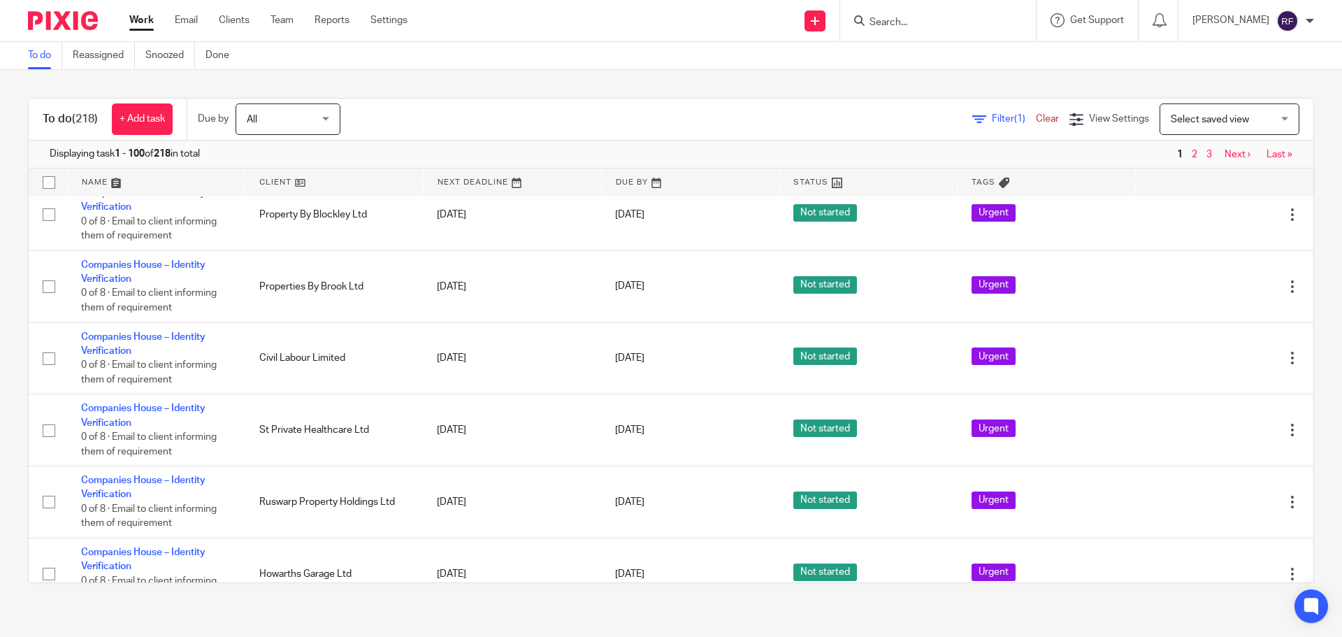
scroll to position [979, 0]
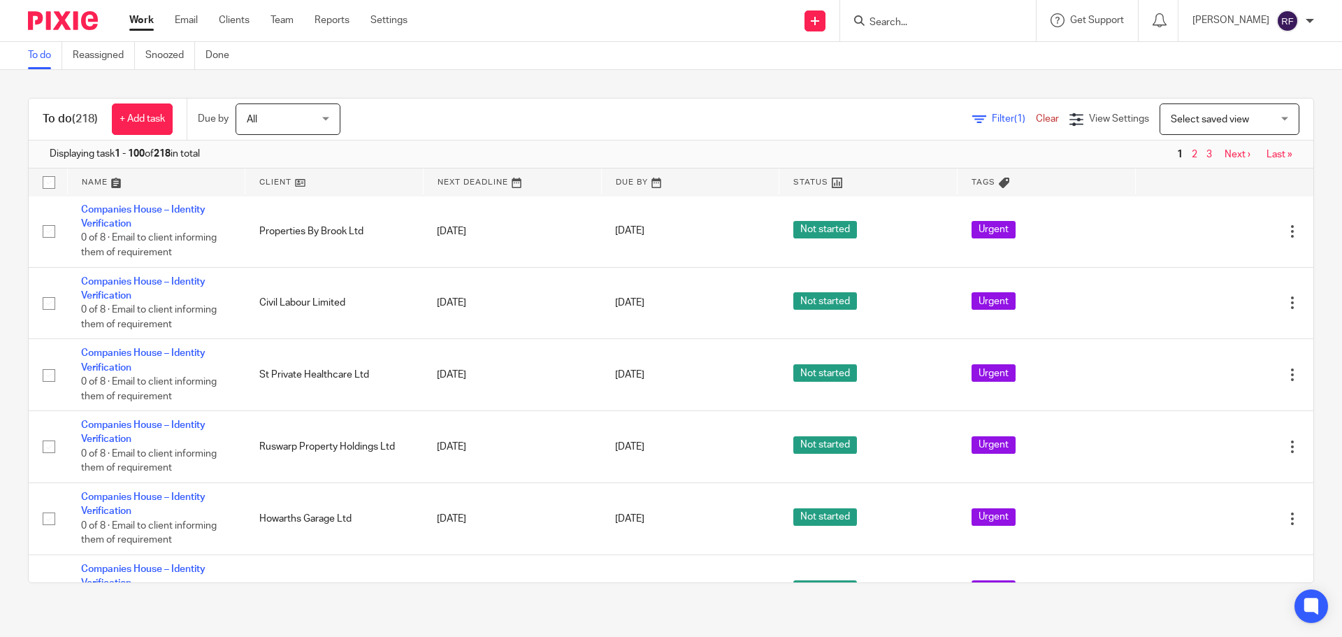
drag, startPoint x: 974, startPoint y: 24, endPoint x: 980, endPoint y: 29, distance: 7.6
click at [974, 25] on input "Search" at bounding box center [931, 23] width 126 height 13
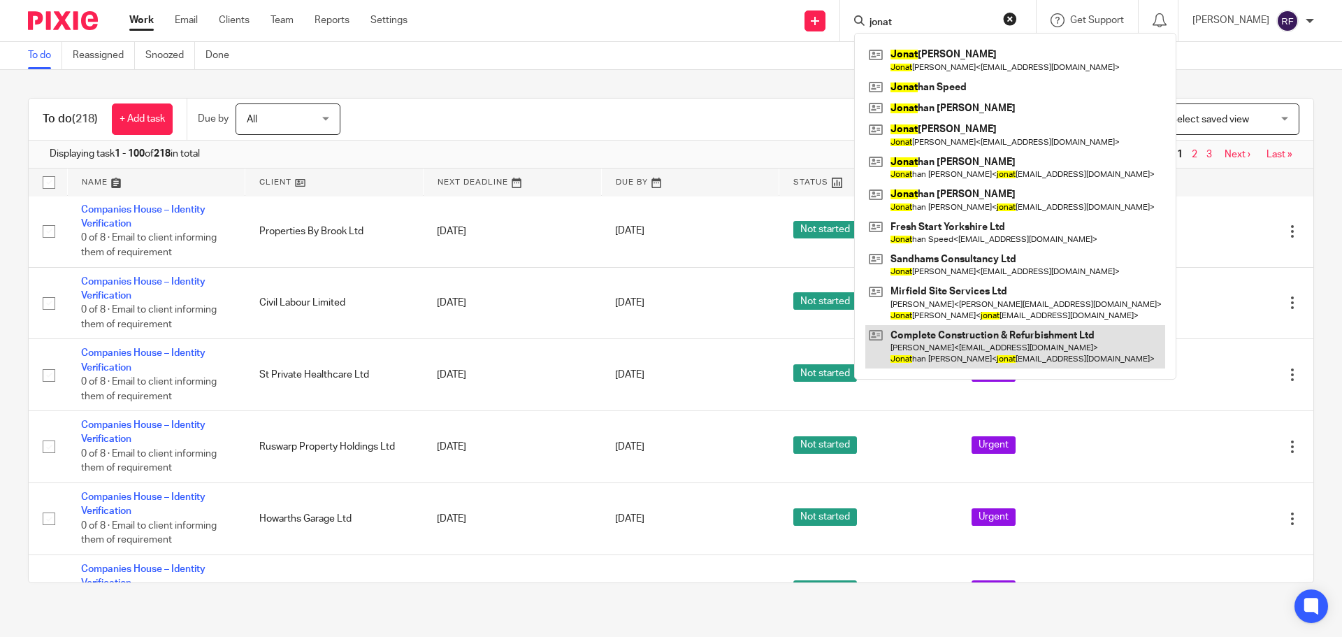
type input "jonat"
click at [978, 338] on link at bounding box center [1016, 346] width 300 height 43
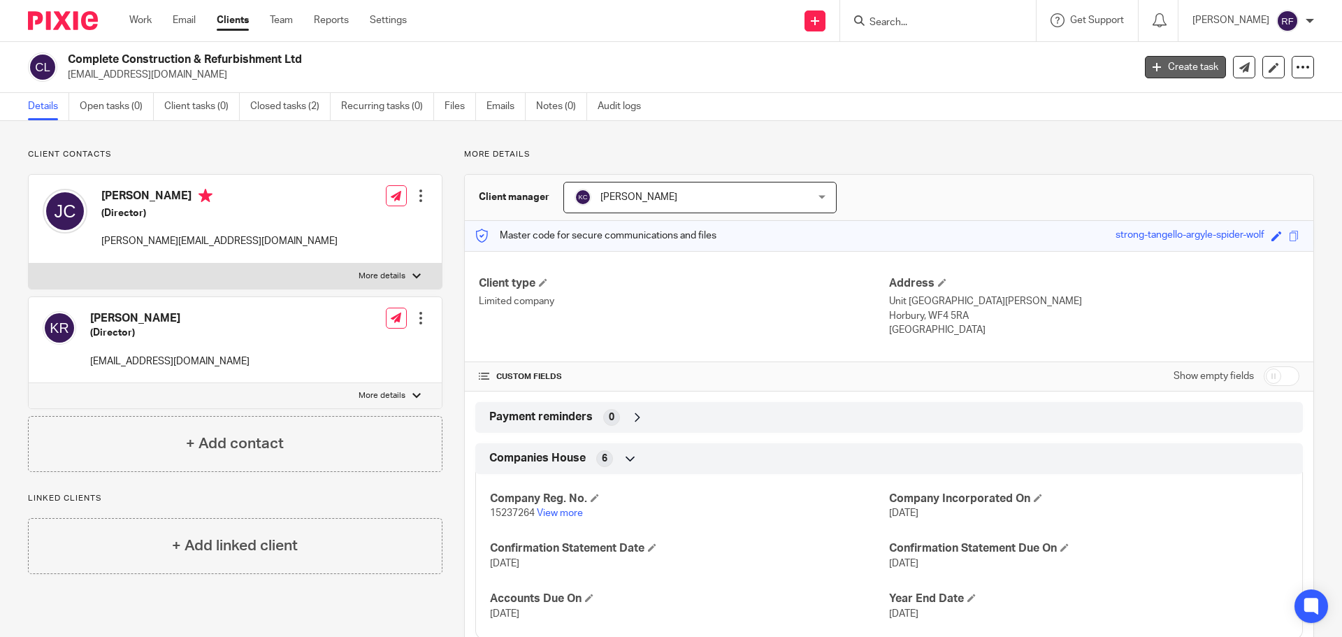
click at [1192, 66] on link "Create task" at bounding box center [1185, 67] width 81 height 22
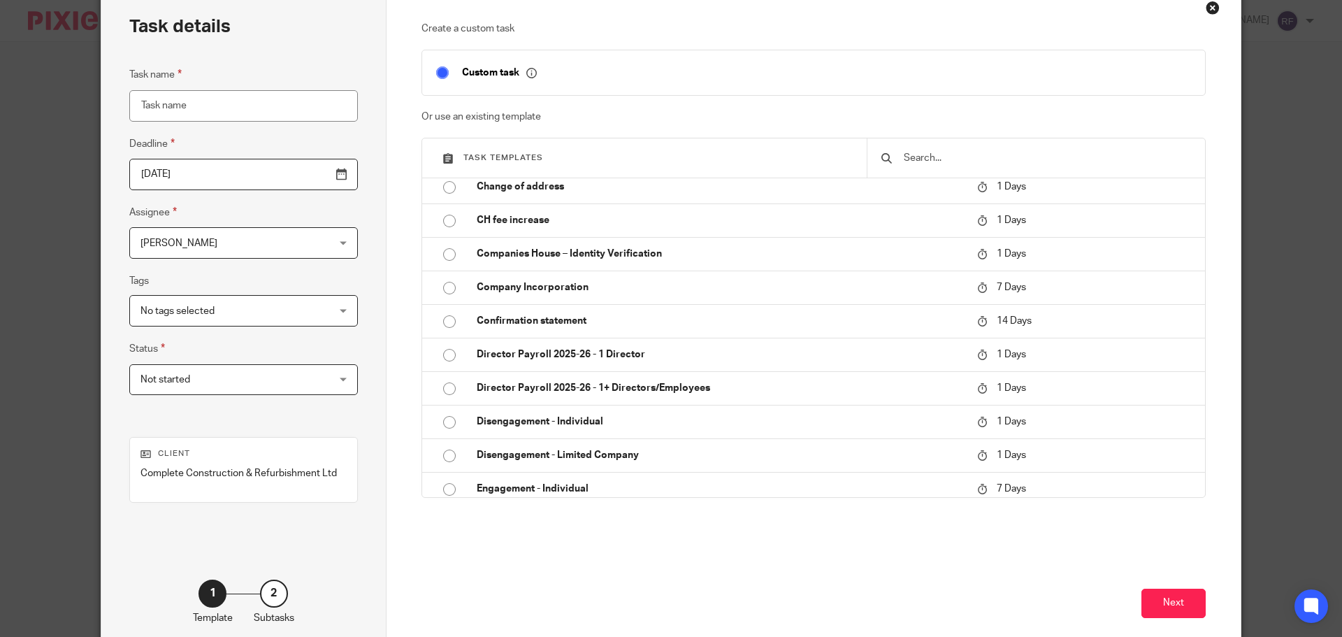
scroll to position [154, 0]
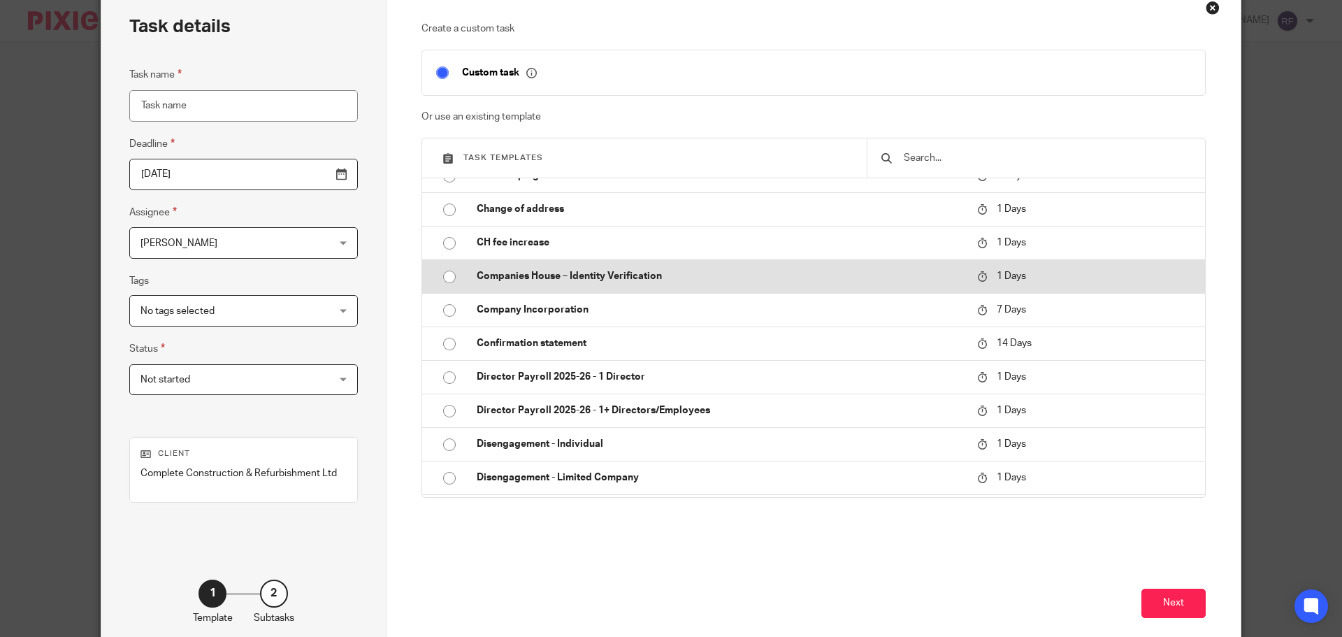
click at [619, 273] on p "Companies House – Identity Verification" at bounding box center [720, 276] width 487 height 14
type input "2025-09-16"
type input "Companies House – Identity Verification"
checkbox input "false"
radio input "true"
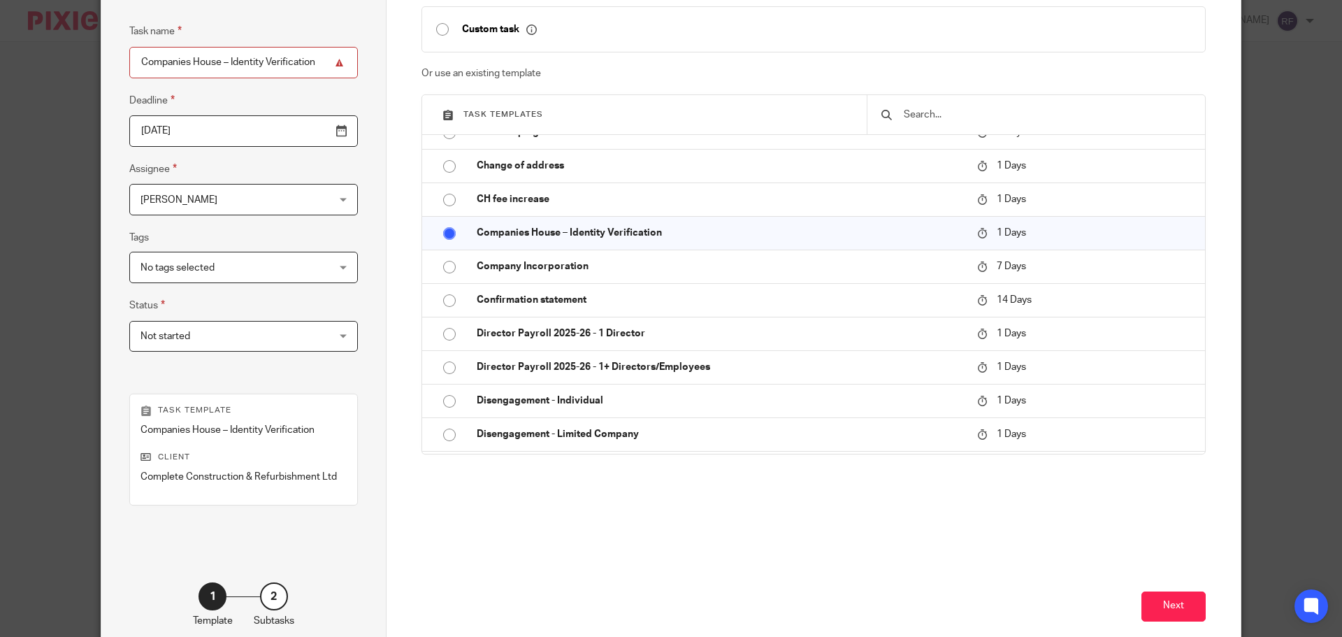
scroll to position [140, 0]
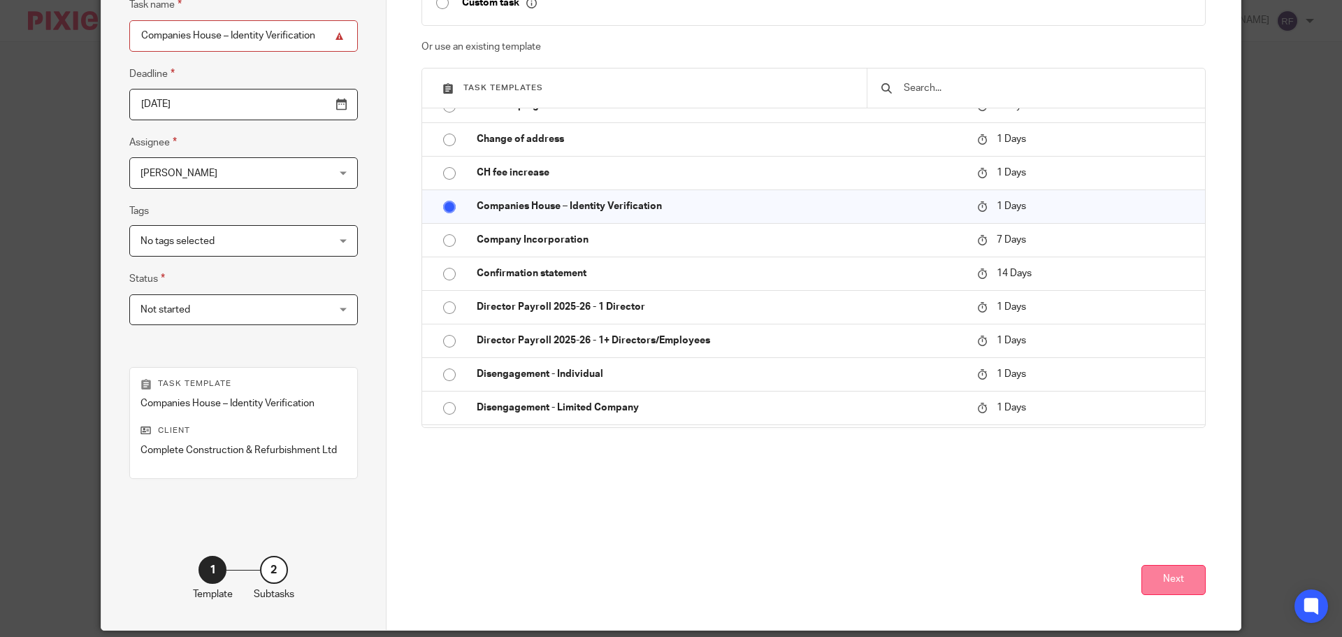
click at [1171, 585] on button "Next" at bounding box center [1174, 580] width 64 height 30
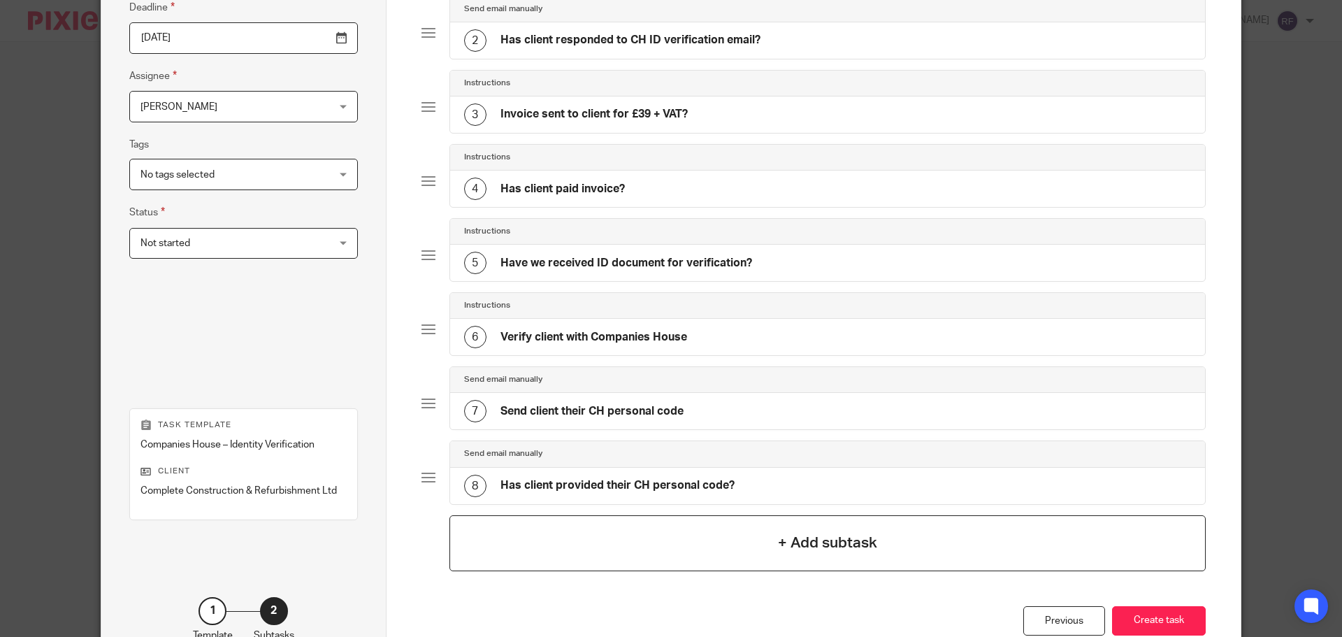
scroll to position [296, 0]
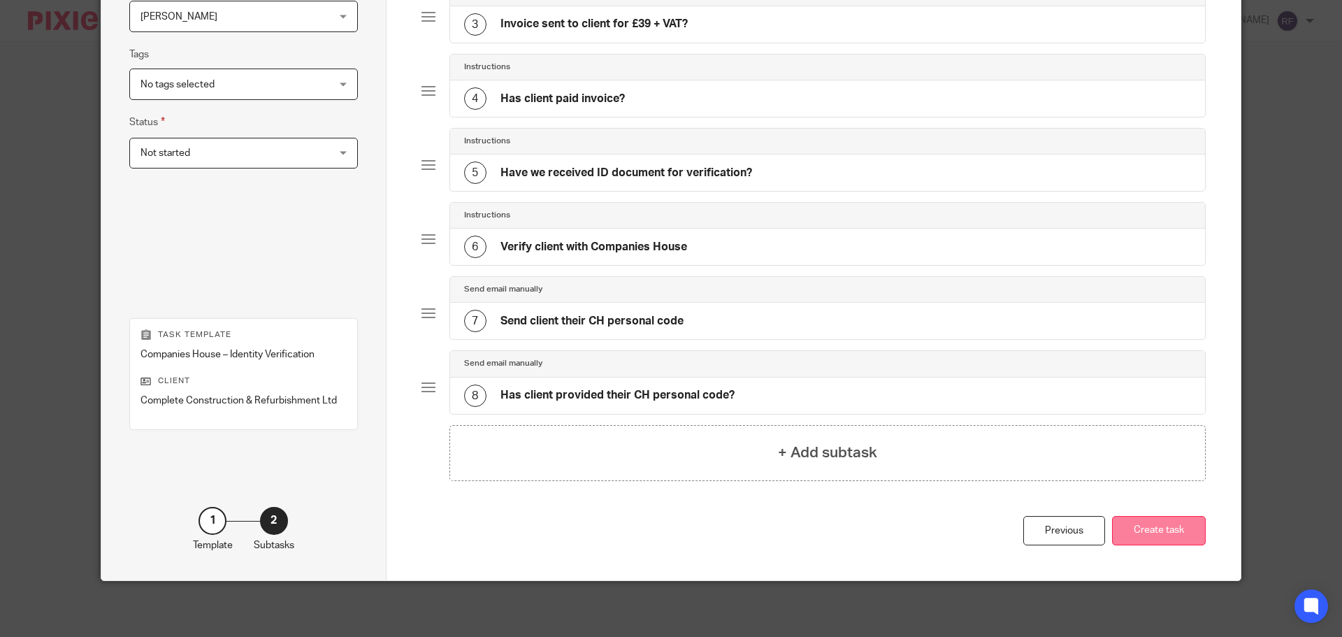
click at [1168, 540] on button "Create task" at bounding box center [1159, 531] width 94 height 30
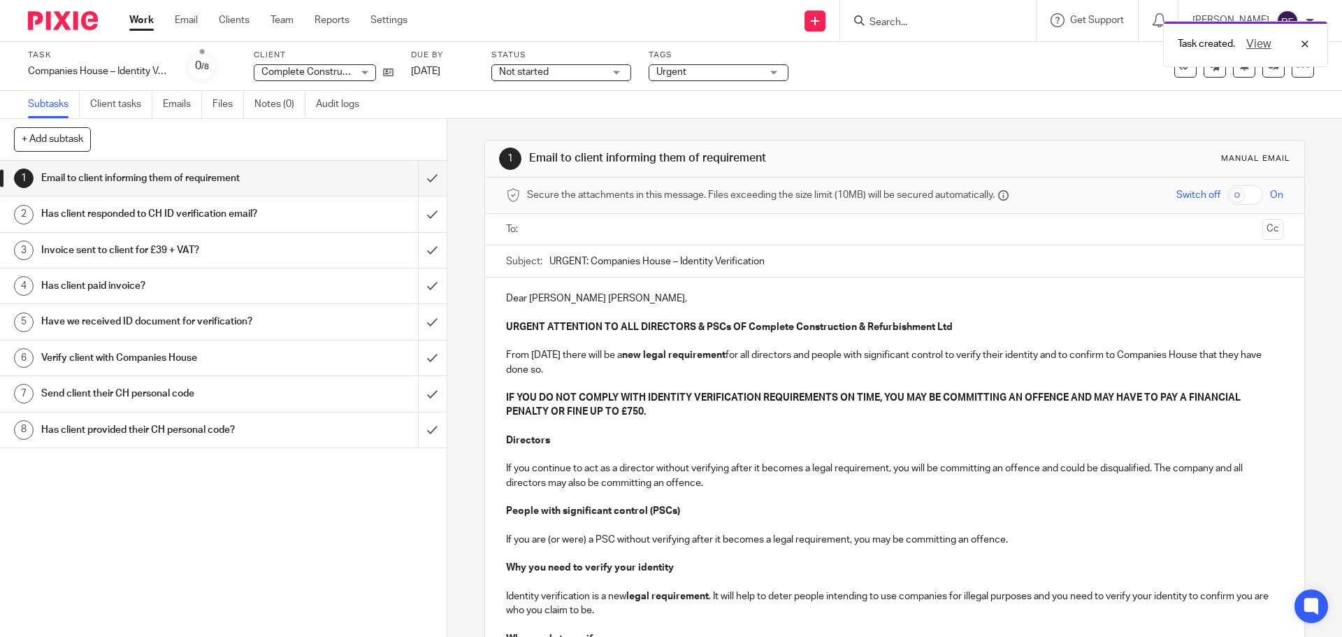
click at [568, 228] on input "text" at bounding box center [894, 230] width 724 height 16
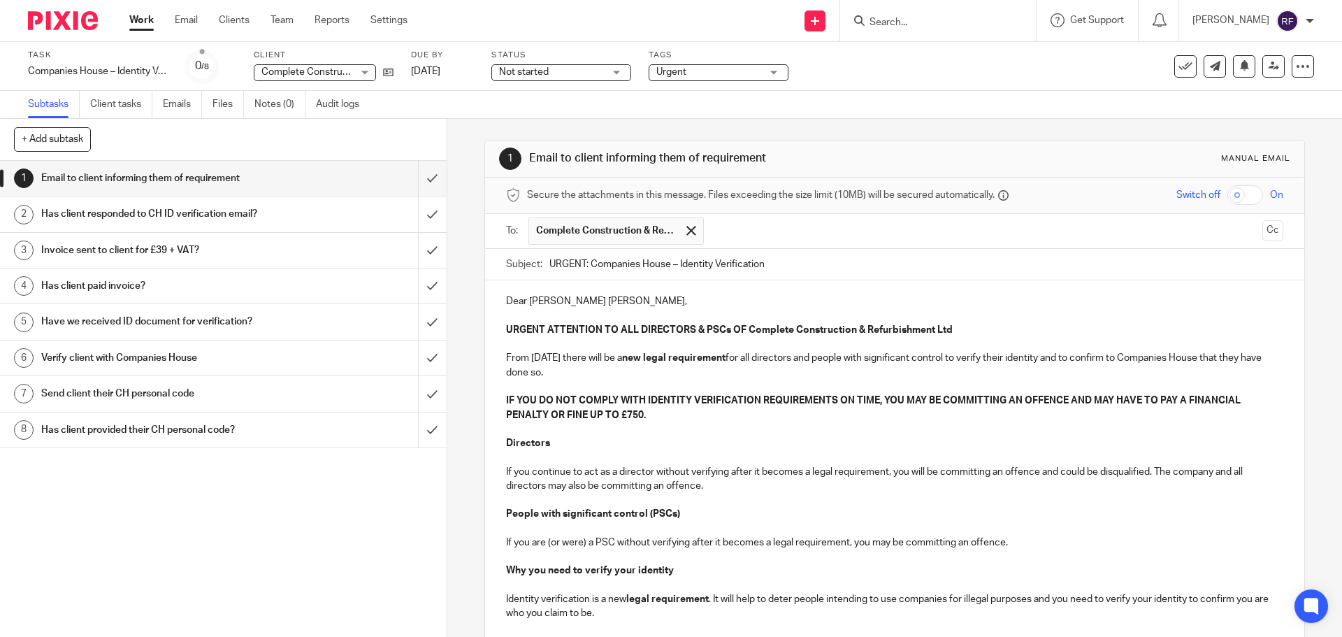
click at [593, 306] on p "Dear Jonathan Mark," at bounding box center [894, 301] width 777 height 14
click at [392, 68] on icon at bounding box center [388, 72] width 10 height 10
click at [389, 73] on icon at bounding box center [388, 72] width 10 height 10
drag, startPoint x: 587, startPoint y: 300, endPoint x: 784, endPoint y: 436, distance: 239.3
click at [594, 304] on p "Dear Jonathan and ," at bounding box center [894, 301] width 777 height 14
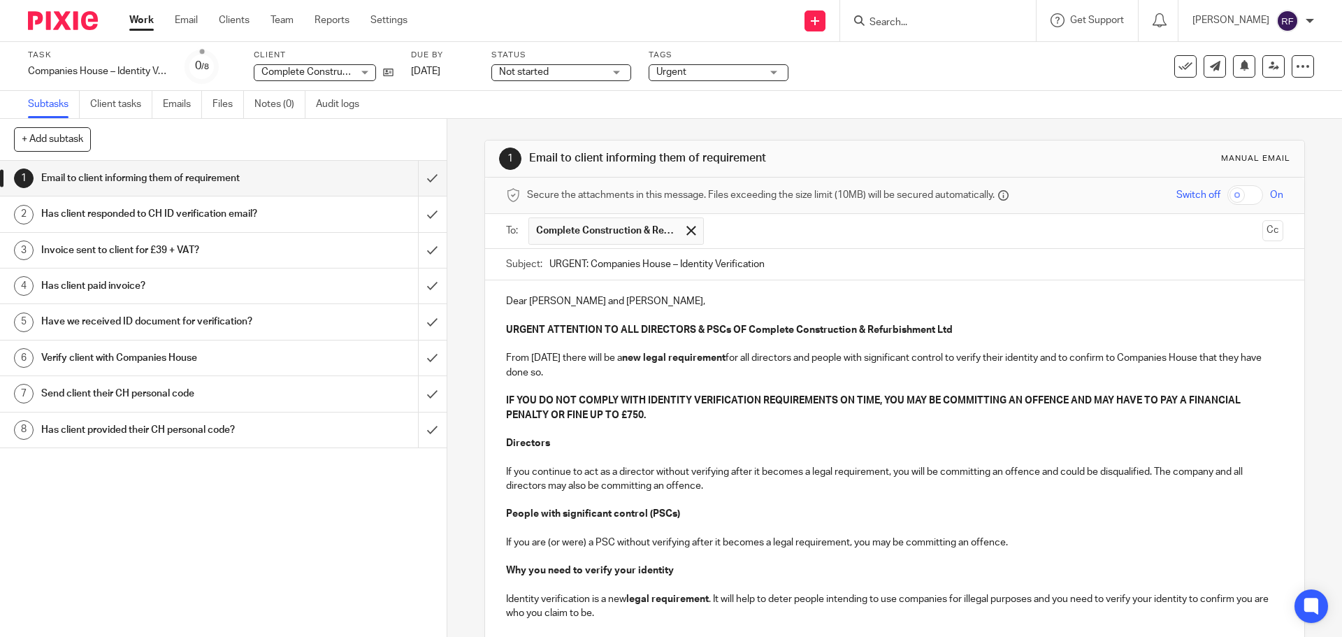
click at [814, 466] on p "If you continue to act as a director without verifying after it becomes a legal…" at bounding box center [894, 479] width 777 height 29
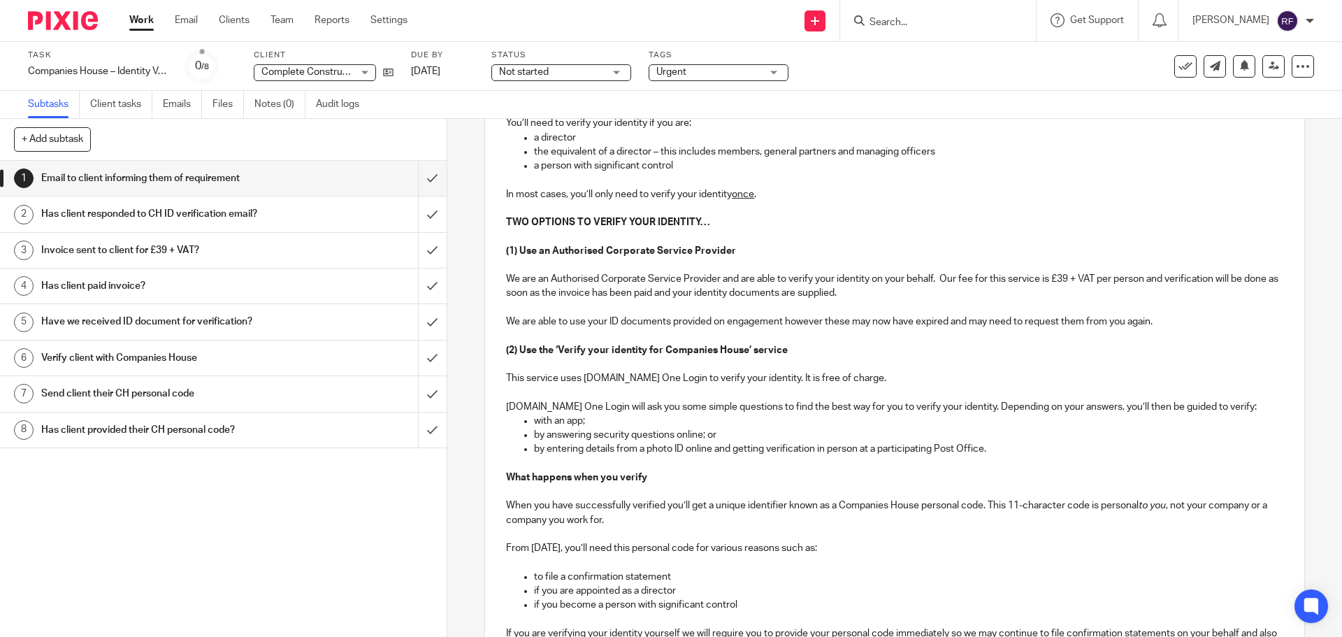
scroll to position [742, 0]
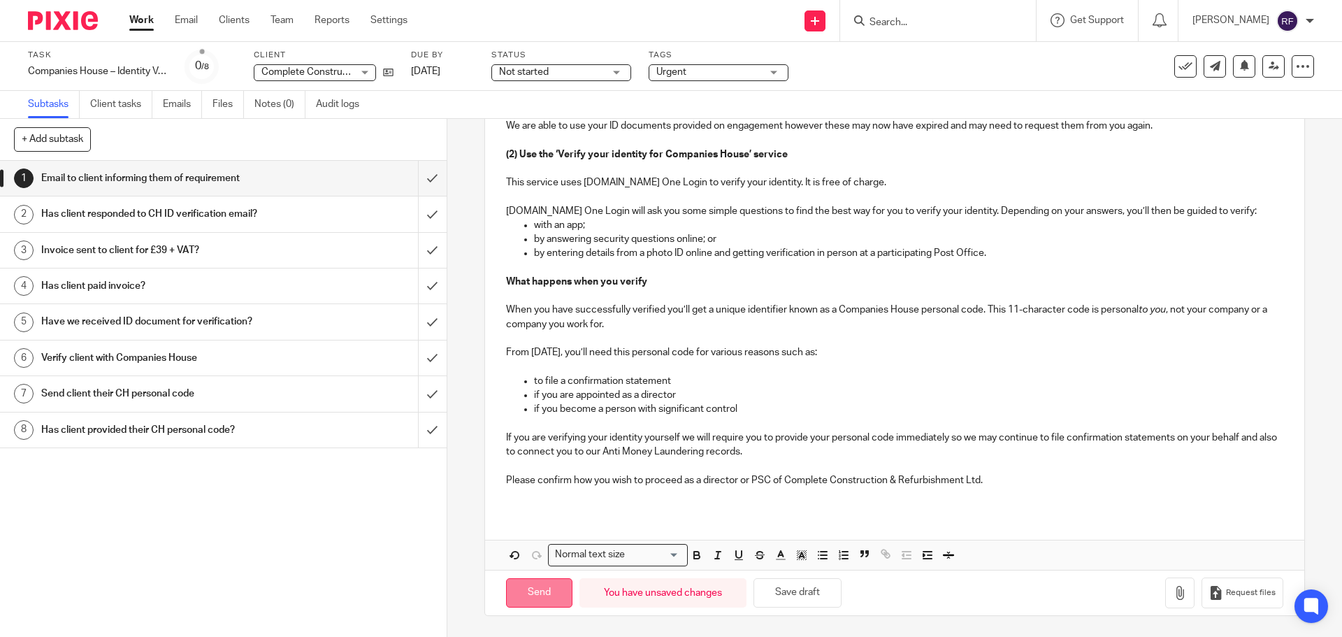
click at [550, 596] on input "Send" at bounding box center [539, 593] width 66 height 30
type input "Sent"
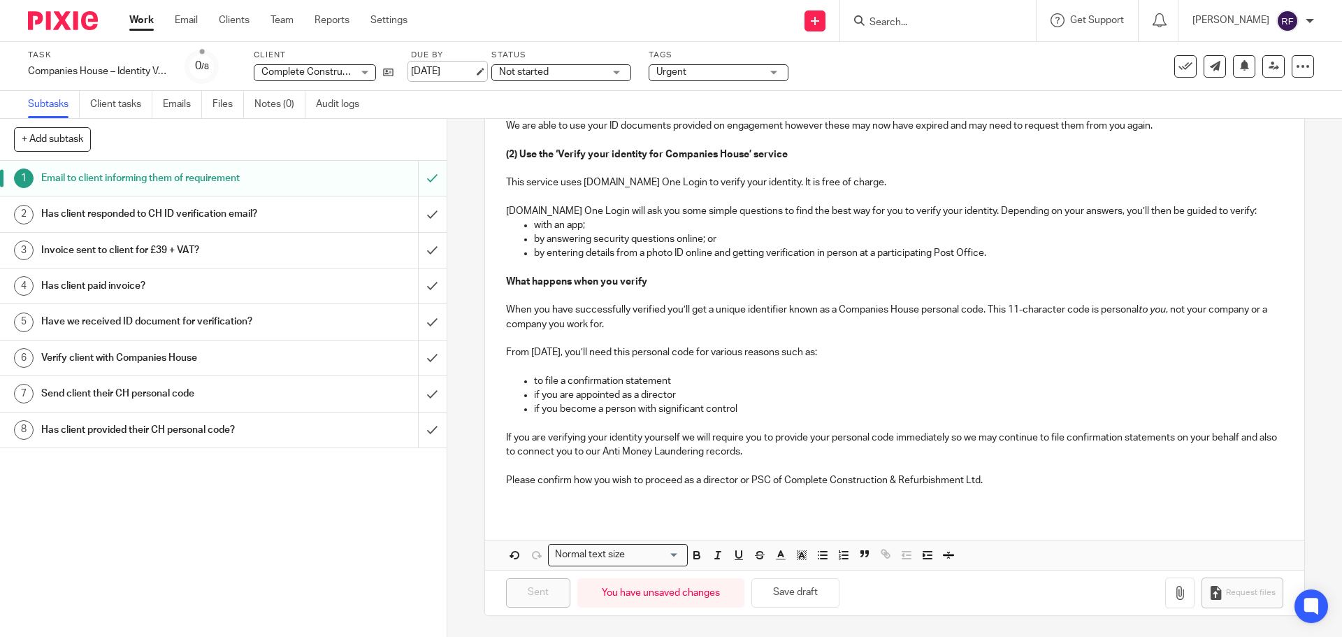
click at [474, 72] on link "16 Sep 2025" at bounding box center [442, 71] width 63 height 15
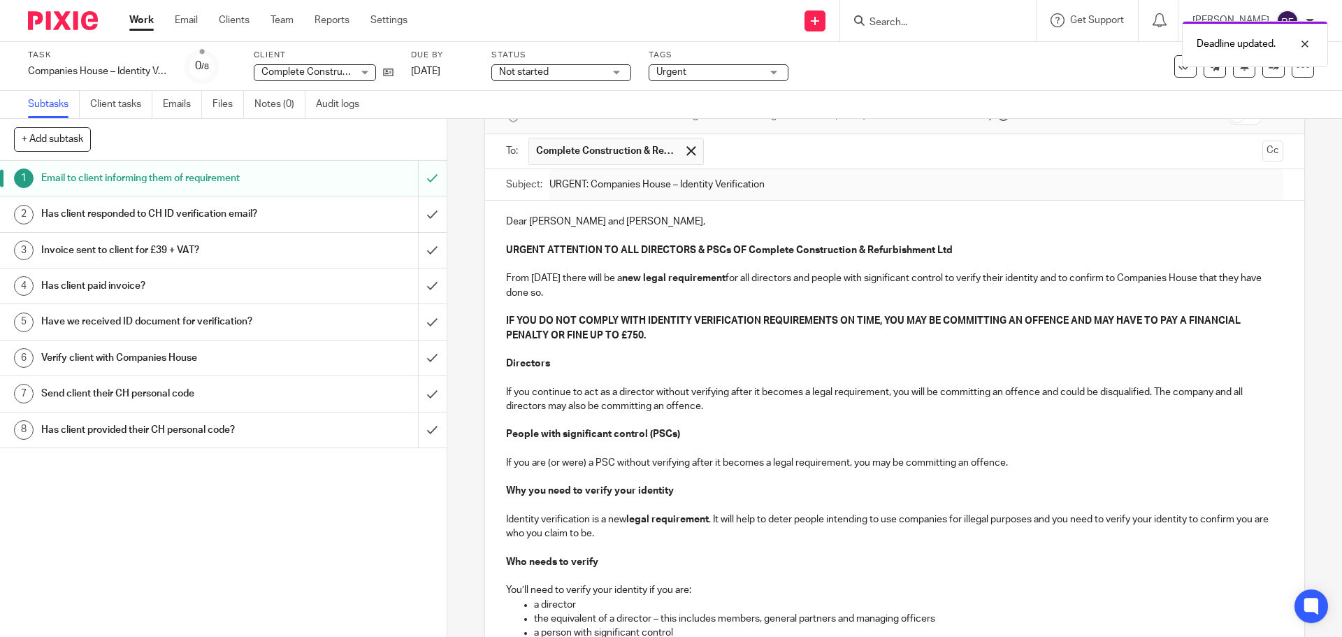
scroll to position [0, 0]
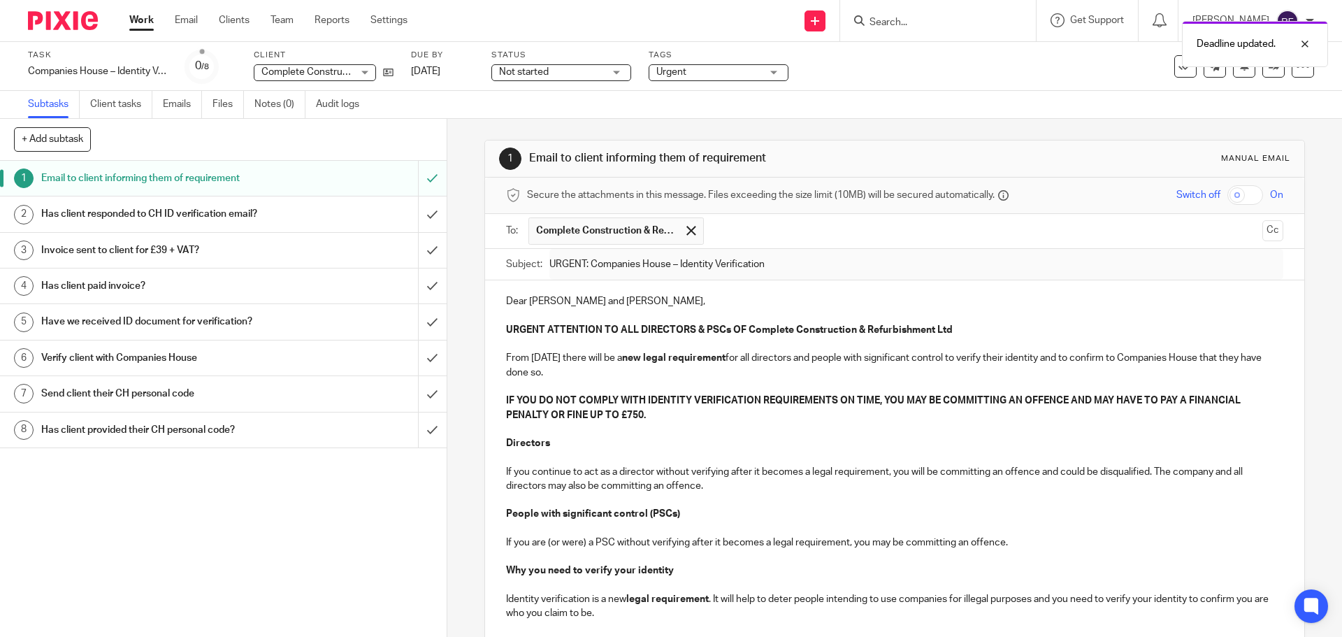
click at [136, 22] on link "Work" at bounding box center [141, 20] width 24 height 14
